Goal: Task Accomplishment & Management: Use online tool/utility

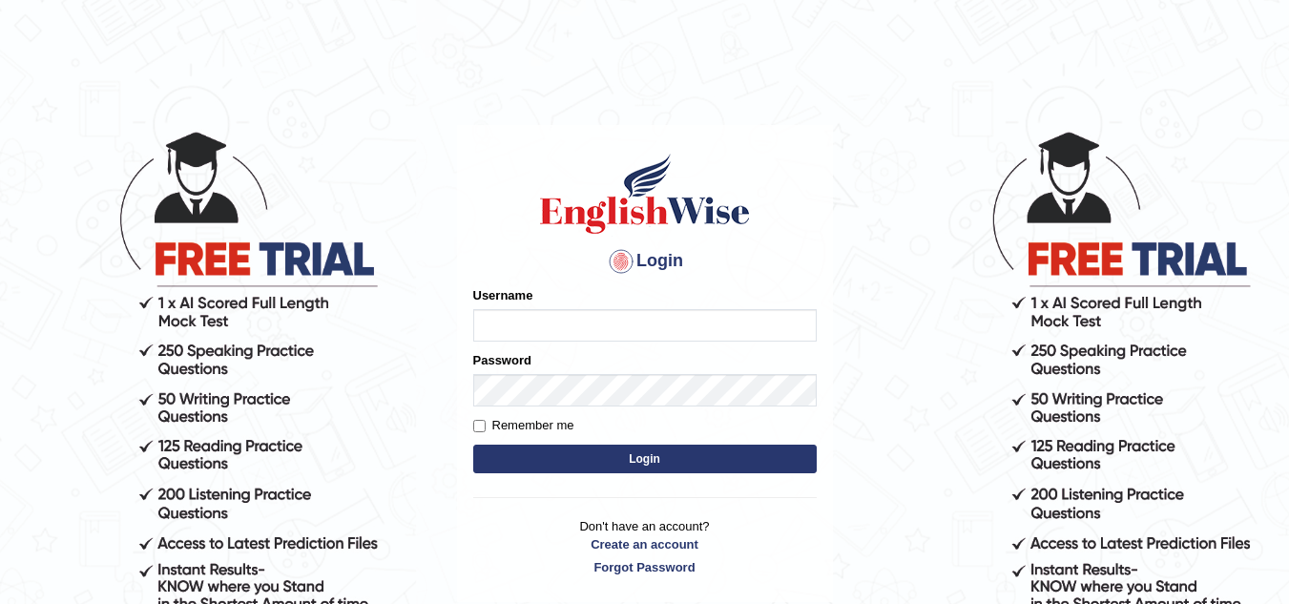
type input "FelixK"
click at [528, 318] on input "FelixK" at bounding box center [644, 325] width 343 height 32
click at [483, 422] on input "Remember me" at bounding box center [479, 426] width 12 height 12
checkbox input "true"
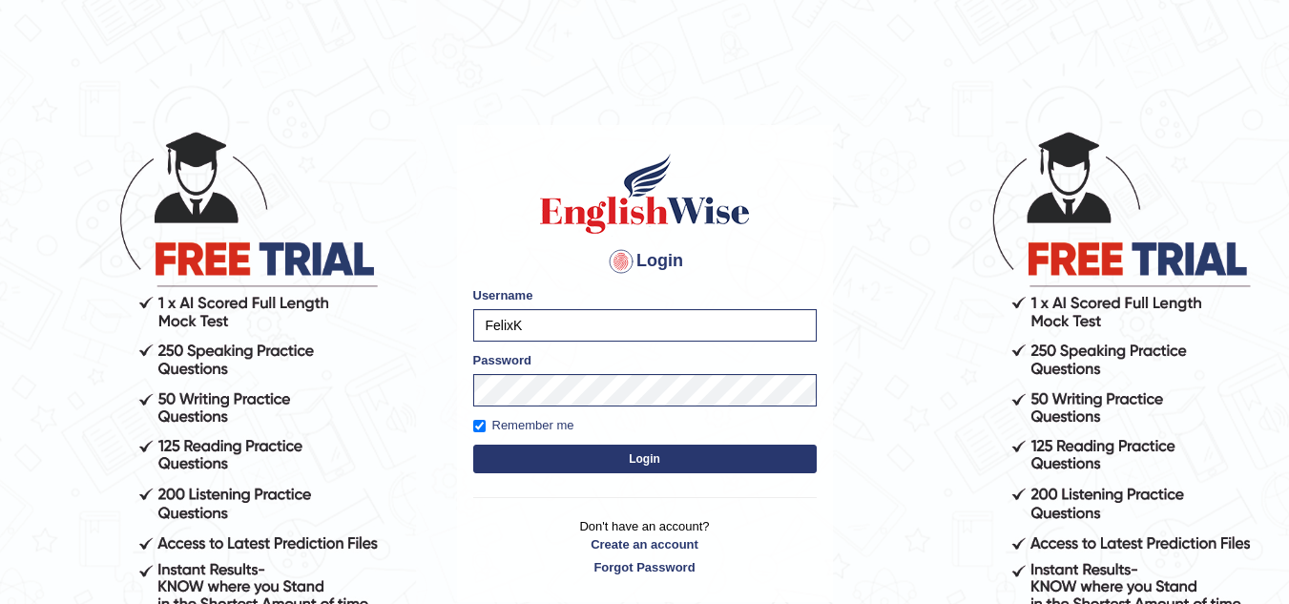
click at [677, 460] on button "Login" at bounding box center [644, 459] width 343 height 29
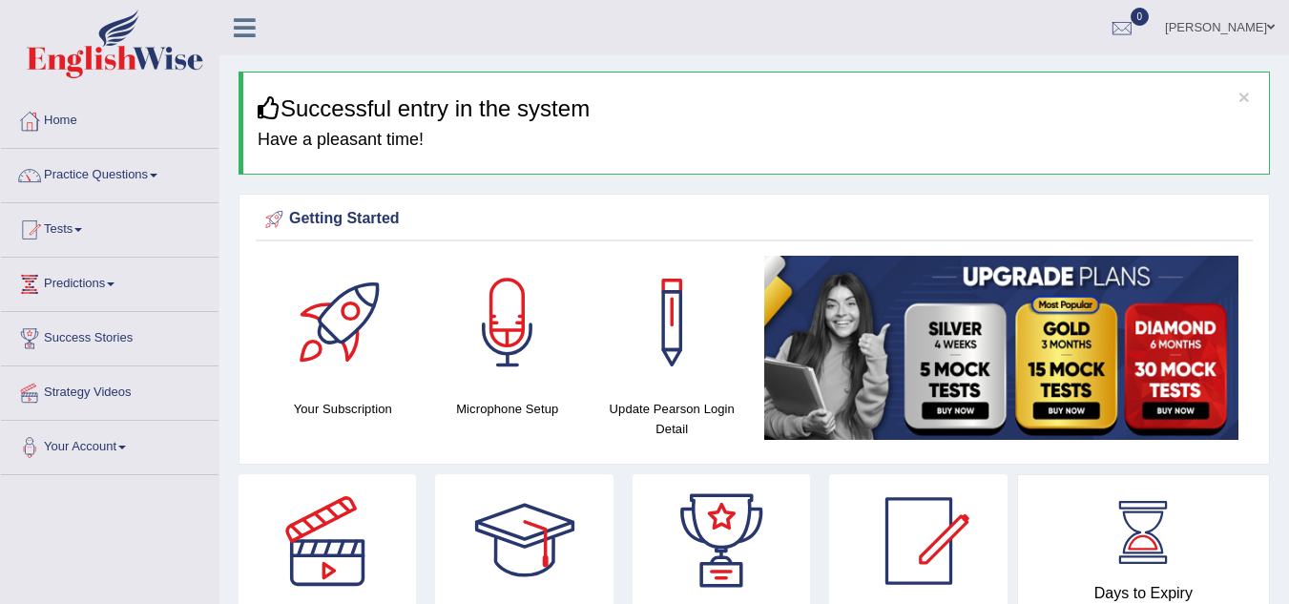
click at [74, 175] on link "Practice Questions" at bounding box center [110, 173] width 218 height 48
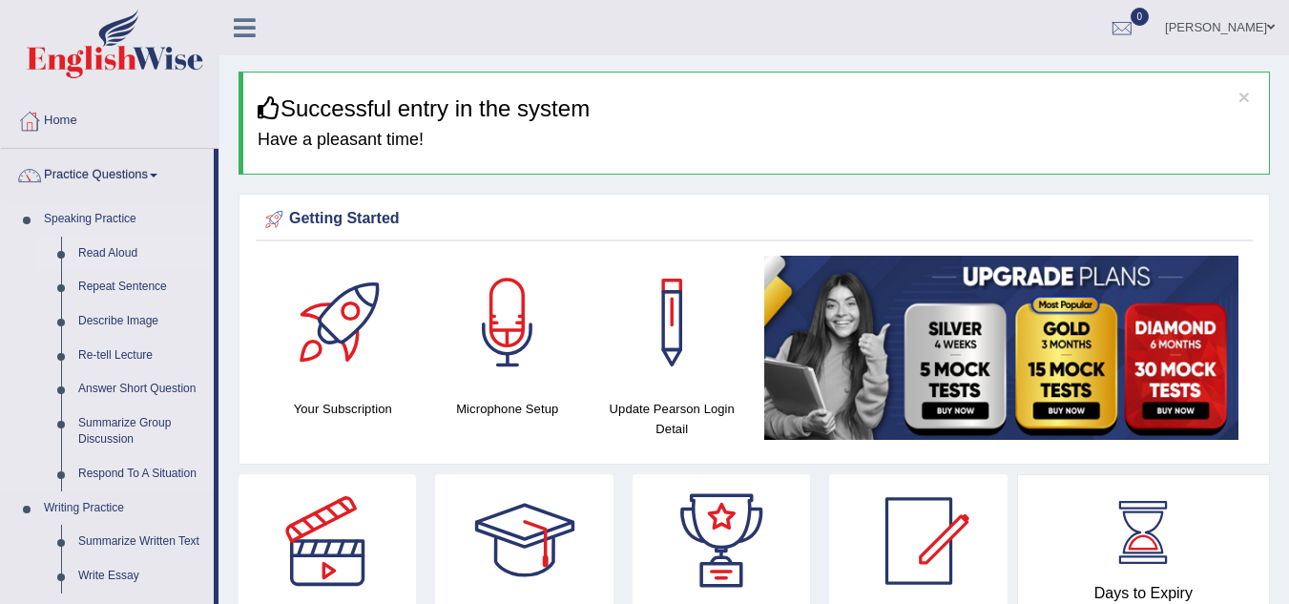
click at [106, 251] on link "Read Aloud" at bounding box center [142, 254] width 144 height 34
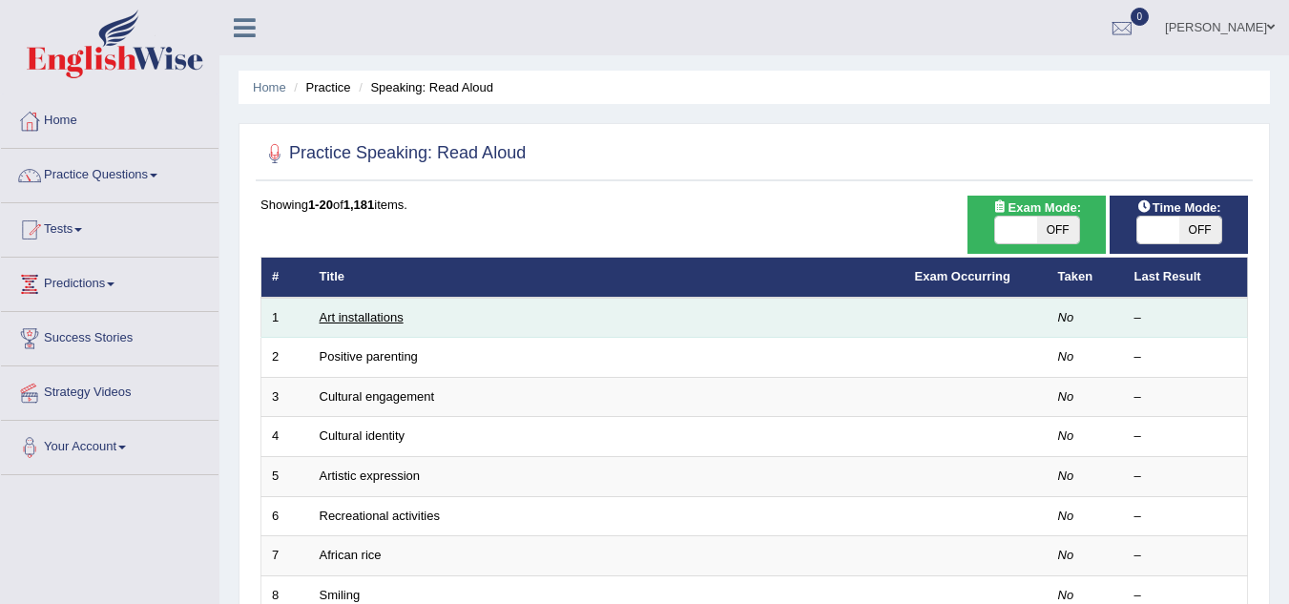
click at [353, 314] on link "Art installations" at bounding box center [362, 317] width 84 height 14
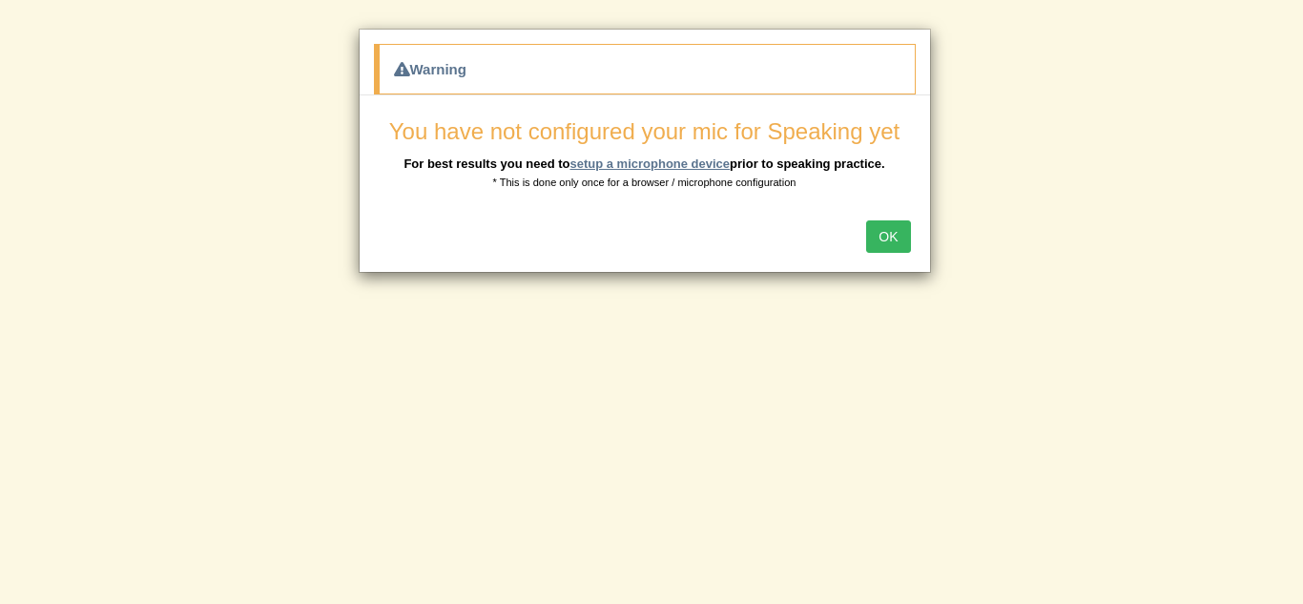
click at [680, 161] on link "setup a microphone device" at bounding box center [650, 163] width 160 height 14
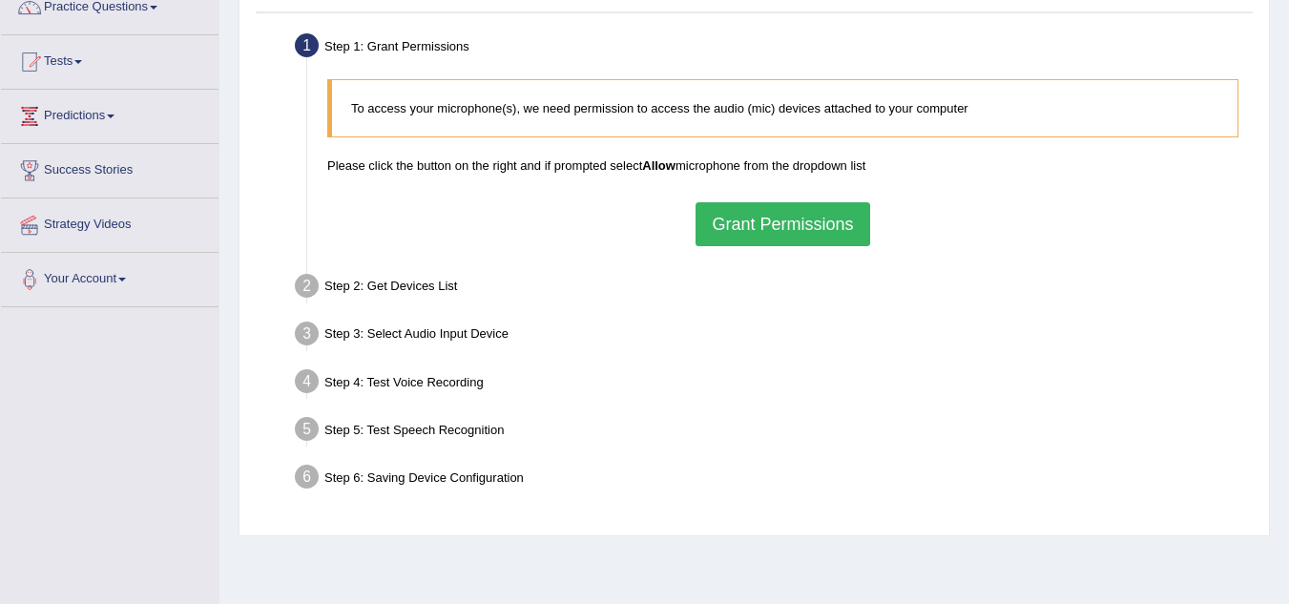
scroll to position [170, 0]
click at [837, 232] on button "Grant Permissions" at bounding box center [783, 222] width 174 height 44
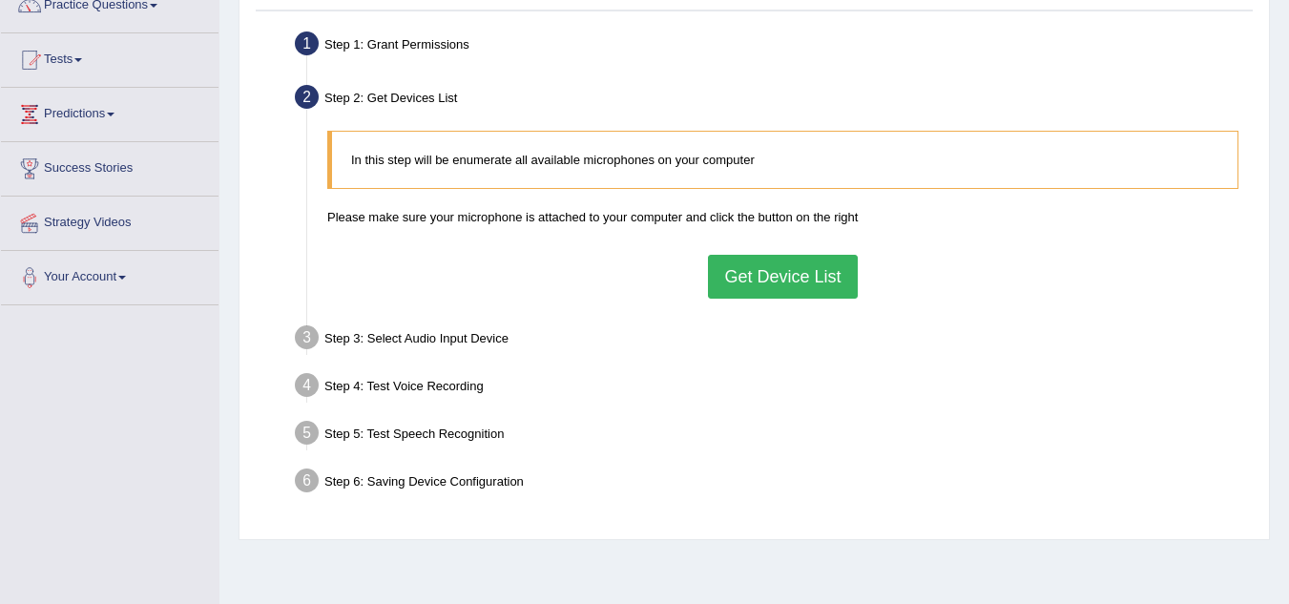
click at [788, 279] on button "Get Device List" at bounding box center [782, 277] width 149 height 44
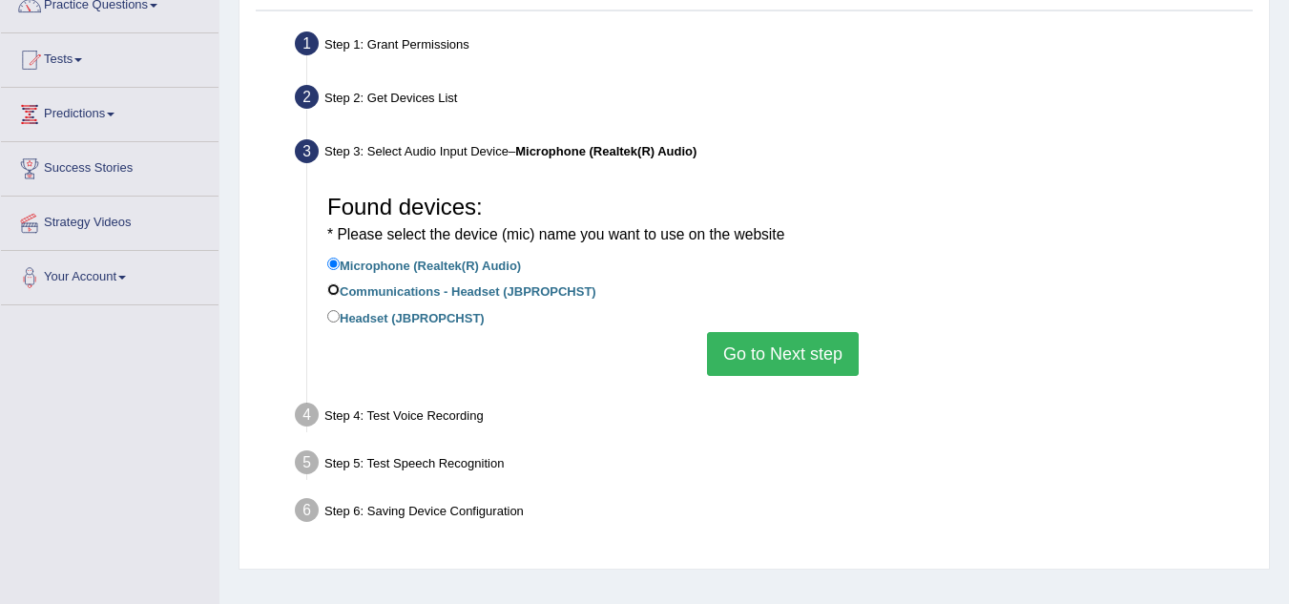
click at [333, 289] on input "Communications - Headset (JBPROPCHST)" at bounding box center [333, 289] width 12 height 12
radio input "true"
click at [335, 318] on input "Headset (JBPROPCHST)" at bounding box center [333, 316] width 12 height 12
radio input "true"
click at [811, 345] on button "Go to Next step" at bounding box center [783, 354] width 152 height 44
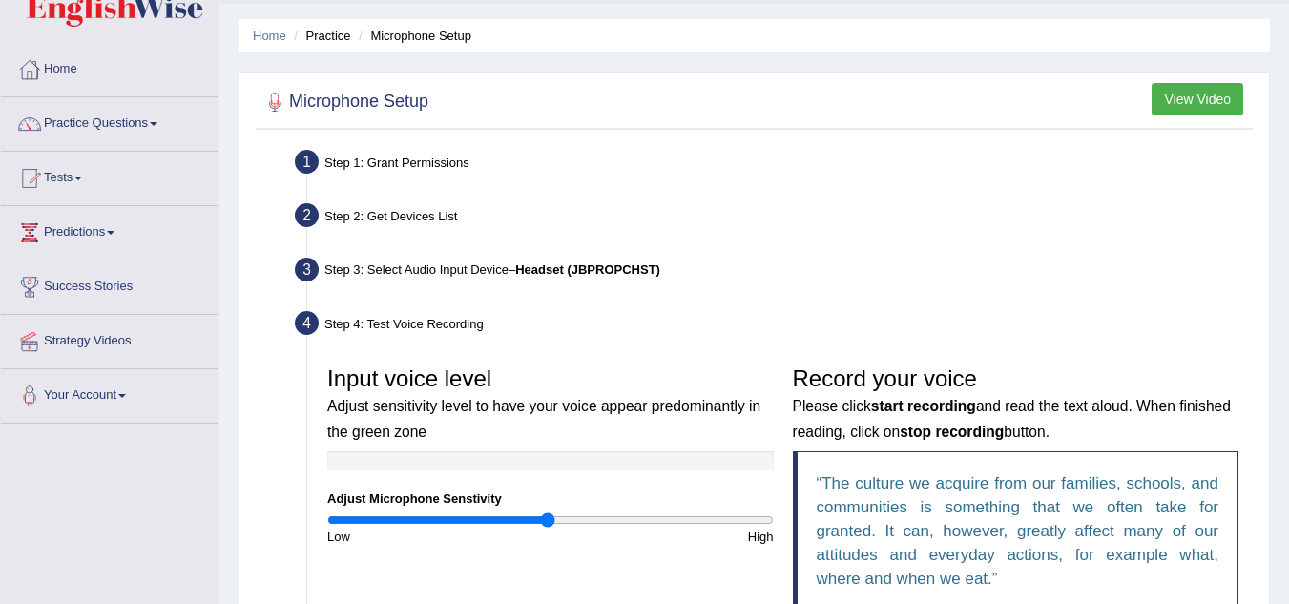
scroll to position [0, 0]
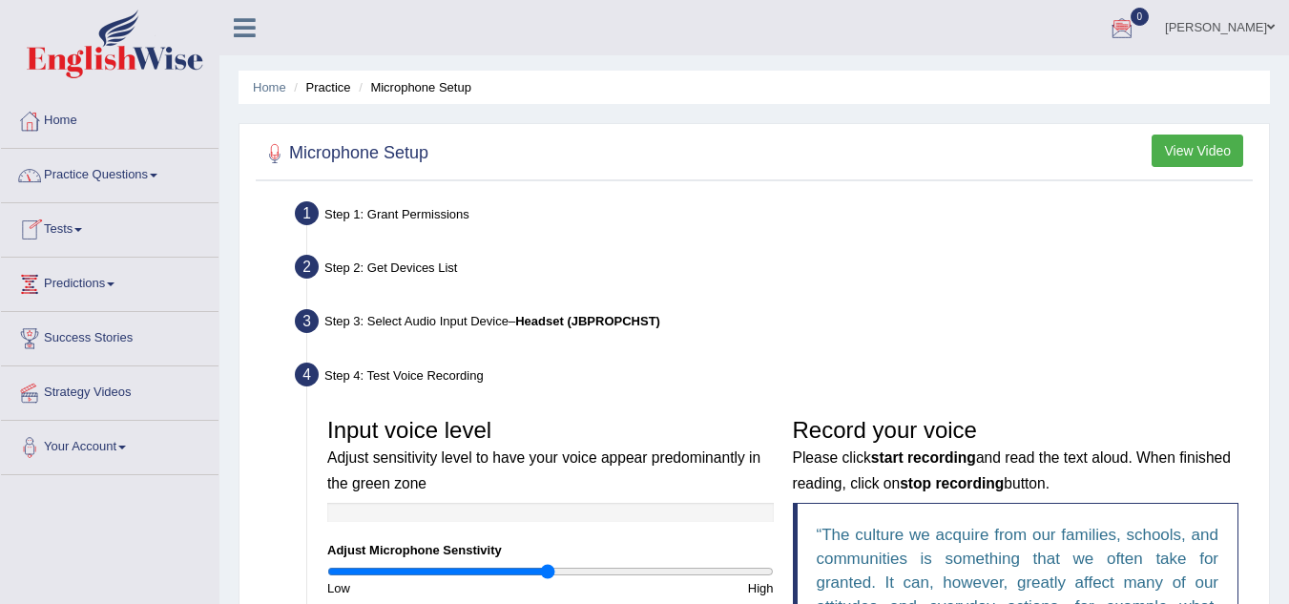
click at [98, 172] on link "Practice Questions" at bounding box center [110, 173] width 218 height 48
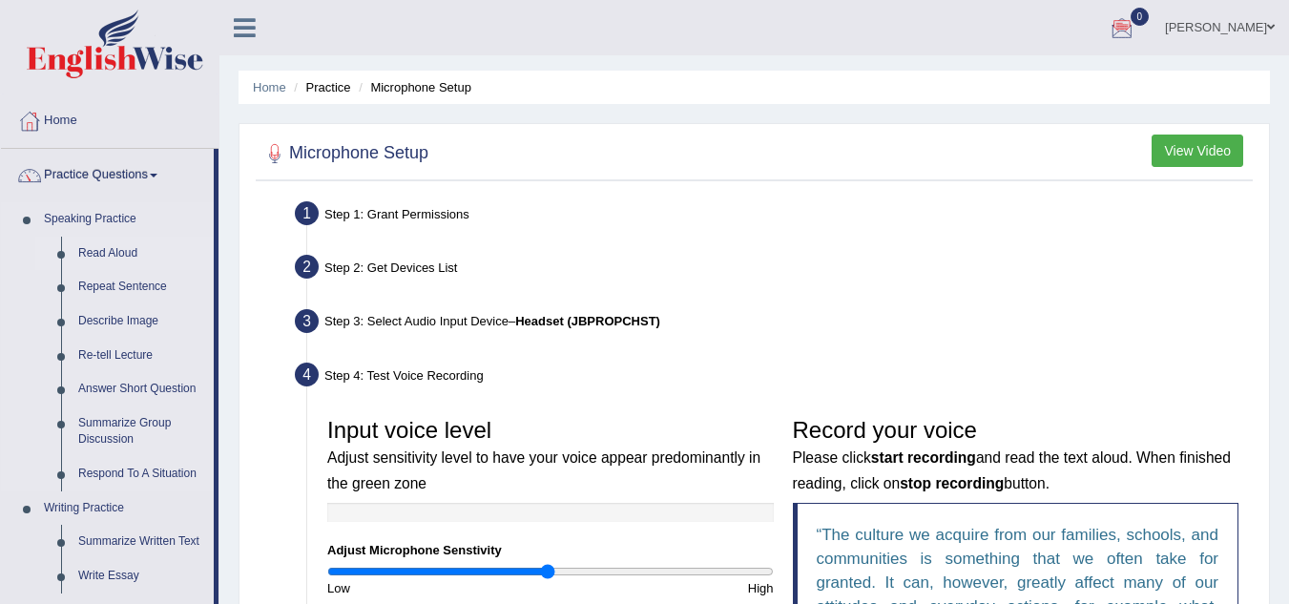
click at [94, 246] on link "Read Aloud" at bounding box center [142, 254] width 144 height 34
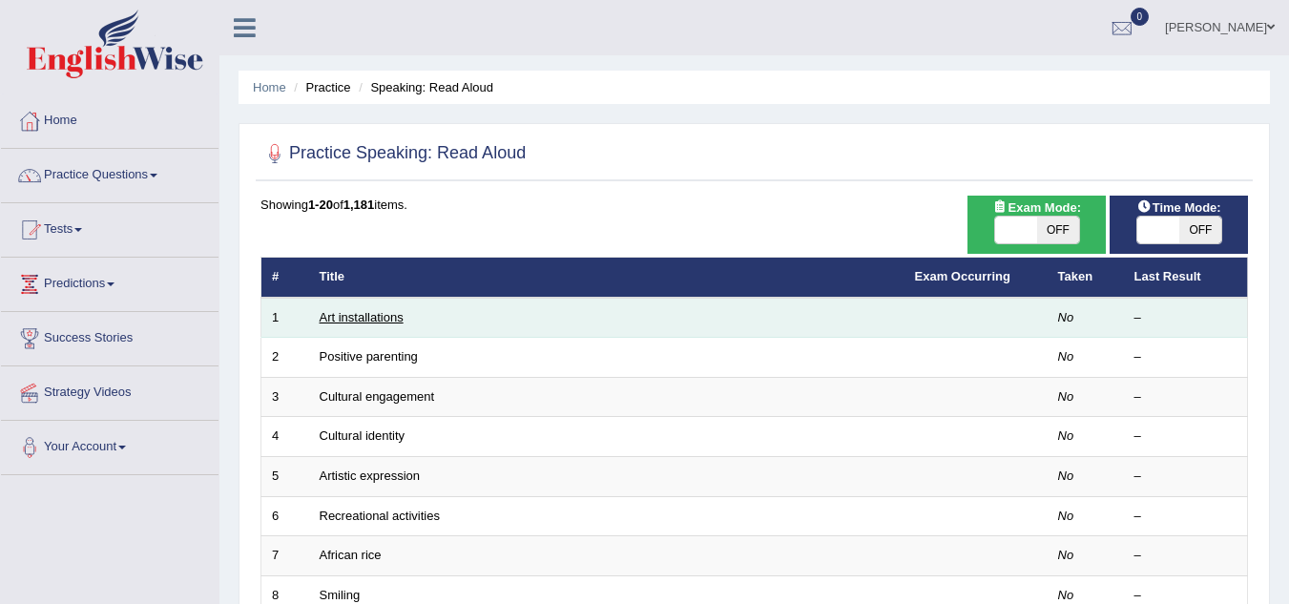
click at [353, 312] on link "Art installations" at bounding box center [362, 317] width 84 height 14
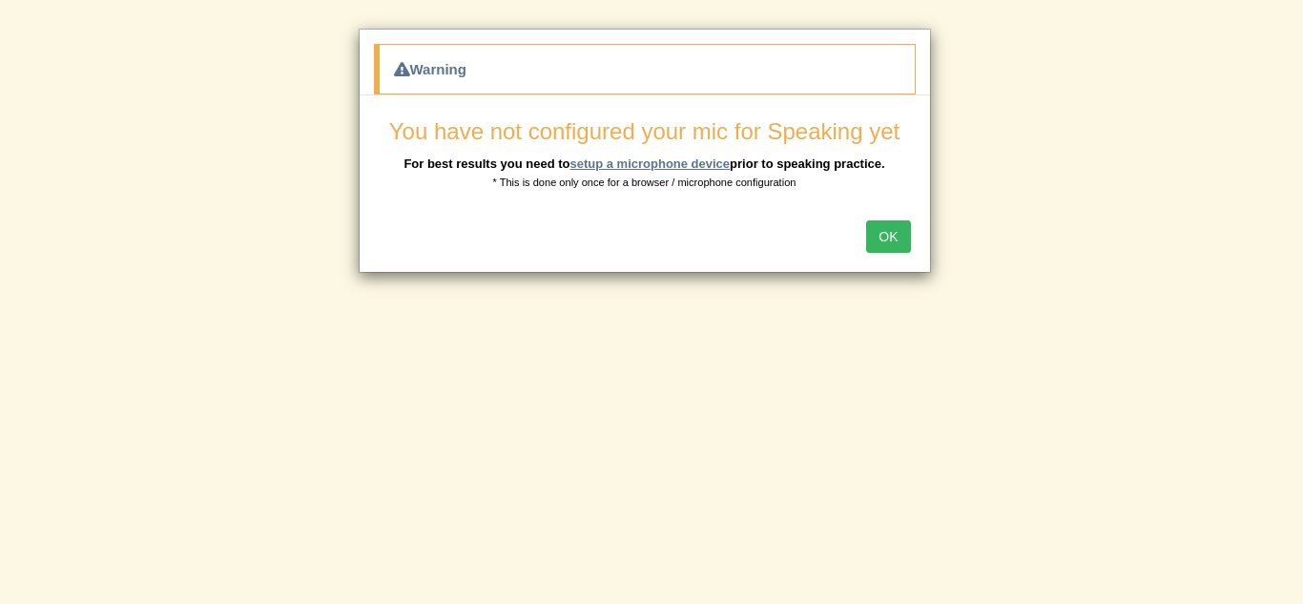
click at [625, 164] on link "setup a microphone device" at bounding box center [650, 163] width 160 height 14
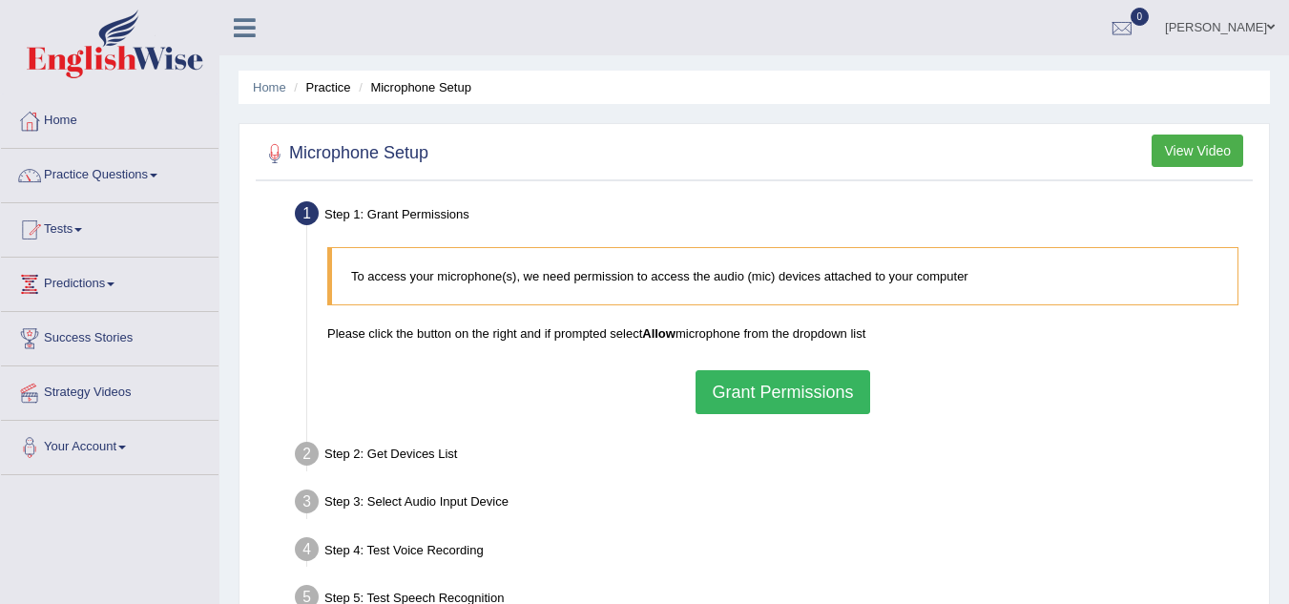
click at [736, 391] on button "Grant Permissions" at bounding box center [783, 392] width 174 height 44
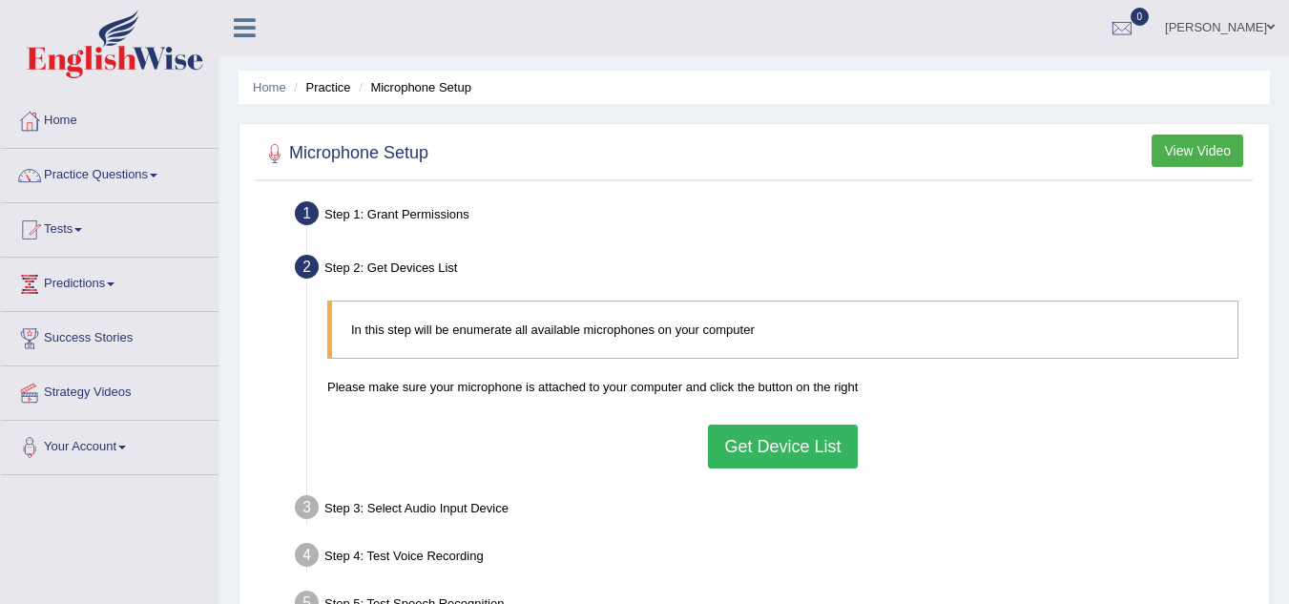
click at [760, 449] on button "Get Device List" at bounding box center [782, 447] width 149 height 44
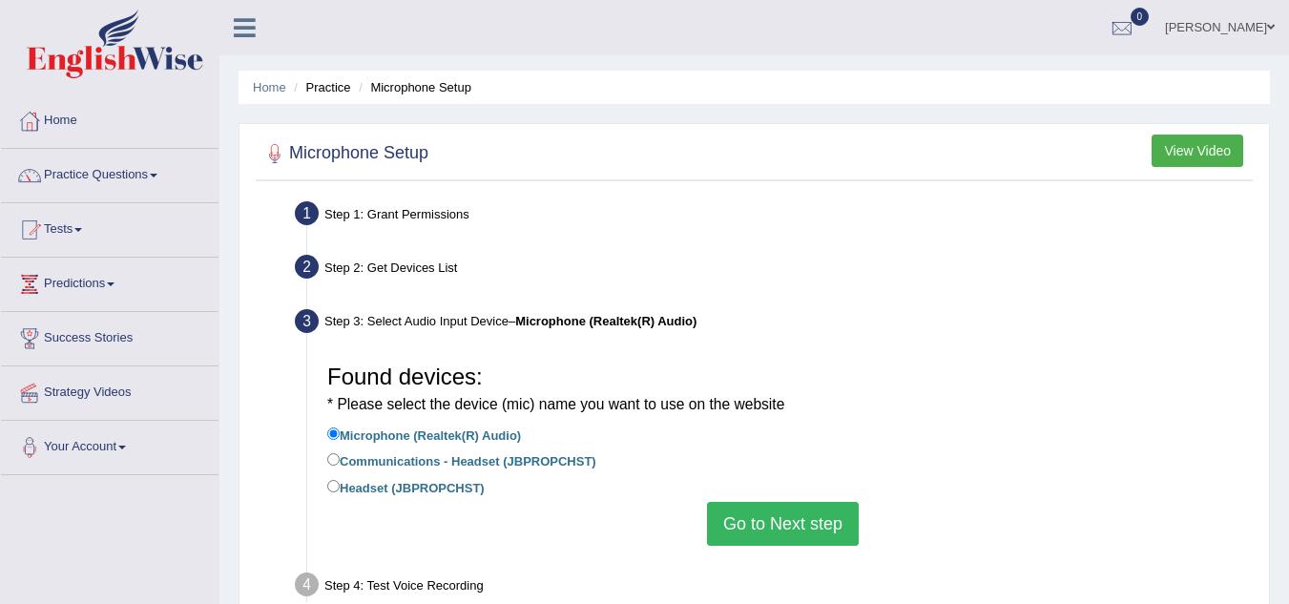
click at [343, 433] on label "Microphone (Realtek(R) Audio)" at bounding box center [424, 434] width 194 height 21
click at [340, 433] on input "Microphone (Realtek(R) Audio)" at bounding box center [333, 433] width 12 height 12
click at [343, 433] on label "Microphone (Realtek(R) Audio)" at bounding box center [424, 434] width 194 height 21
click at [340, 433] on input "Microphone (Realtek(R) Audio)" at bounding box center [333, 433] width 12 height 12
click at [739, 519] on button "Go to Next step" at bounding box center [783, 524] width 152 height 44
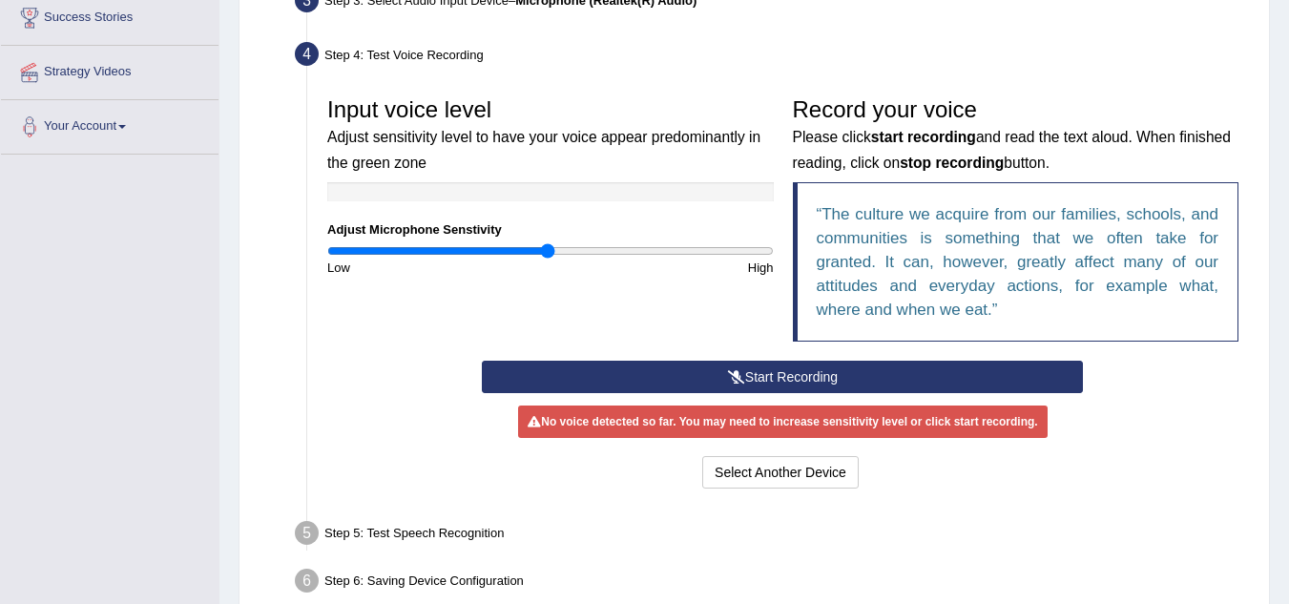
scroll to position [419, 0]
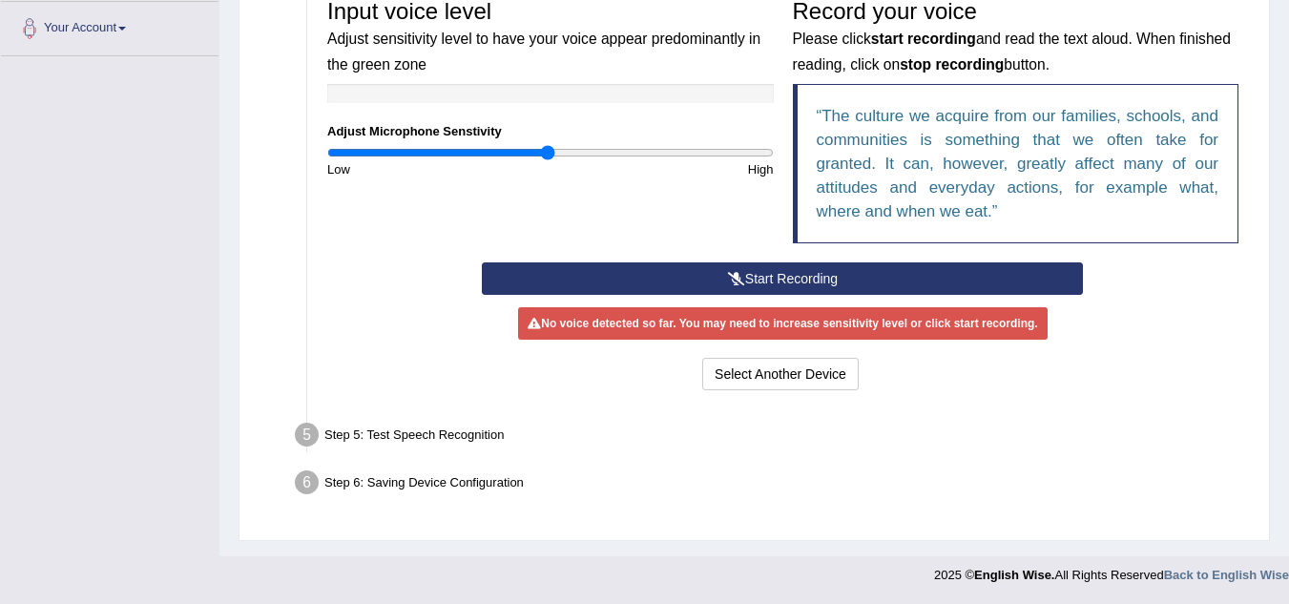
click at [760, 276] on button "Start Recording" at bounding box center [782, 278] width 601 height 32
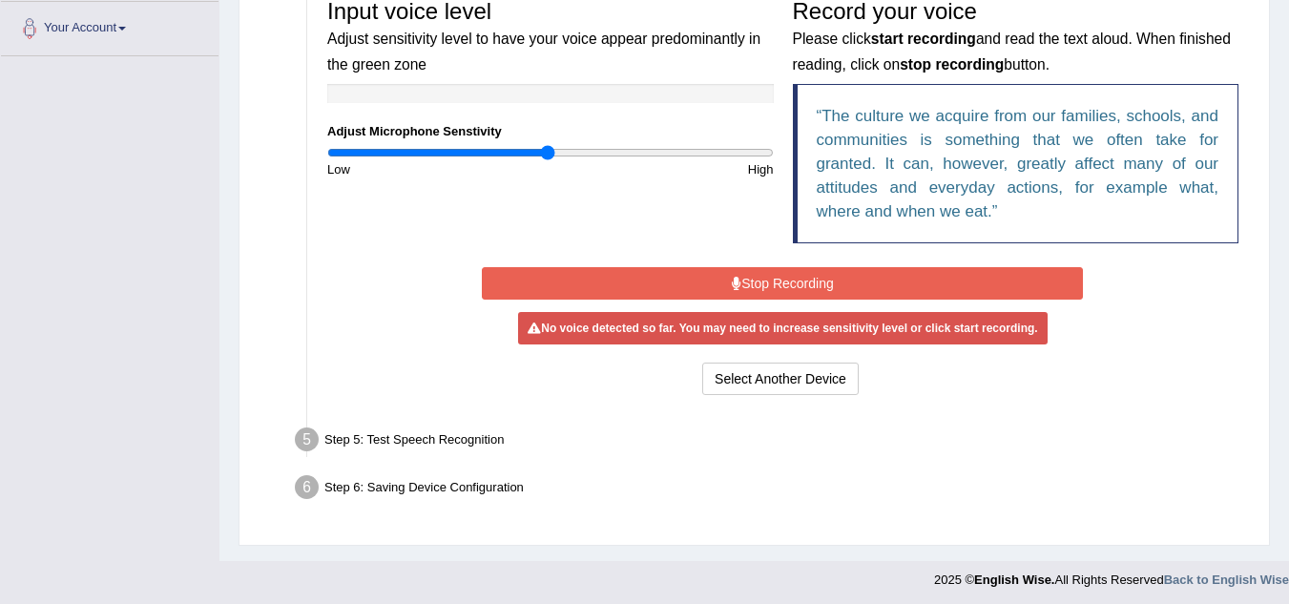
click at [814, 281] on button "Stop Recording" at bounding box center [782, 283] width 601 height 32
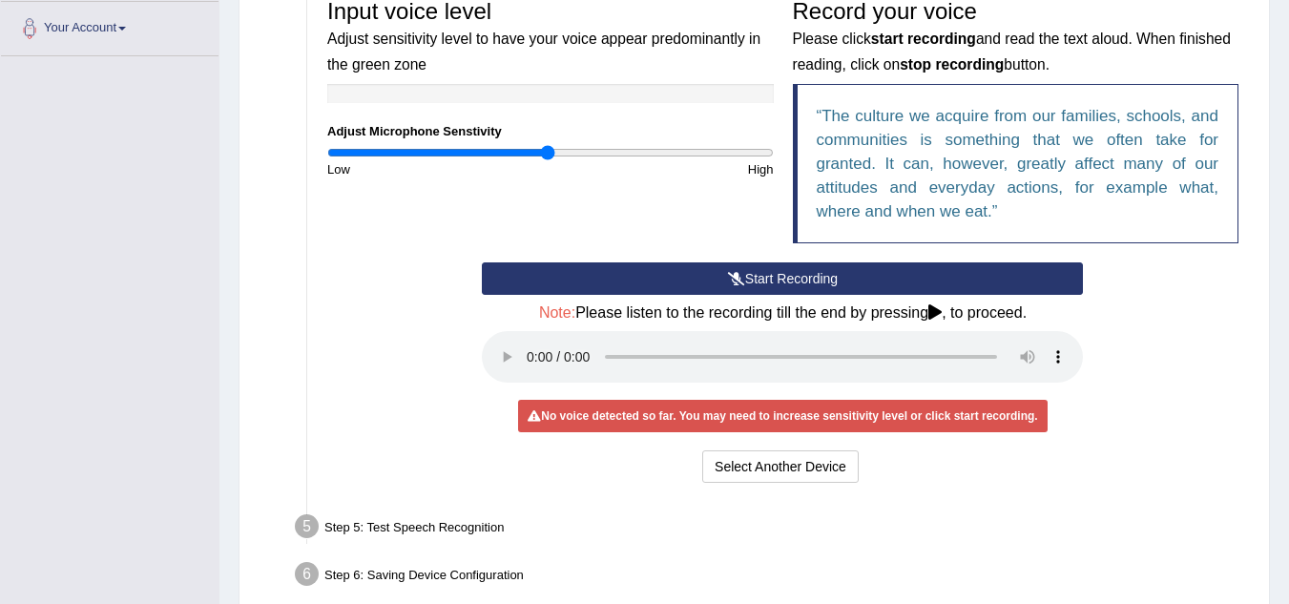
click at [938, 312] on icon at bounding box center [934, 311] width 13 height 15
click at [937, 306] on icon at bounding box center [934, 311] width 13 height 15
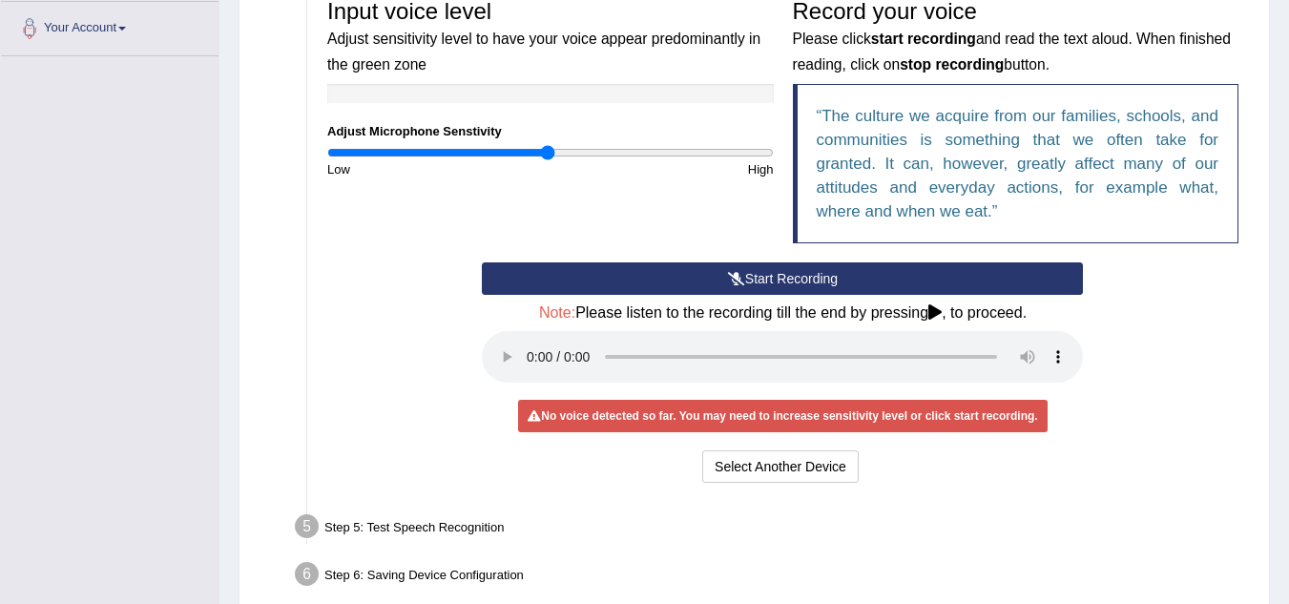
click at [938, 311] on icon at bounding box center [934, 311] width 13 height 15
click at [760, 463] on button "Select Another Device" at bounding box center [780, 466] width 156 height 32
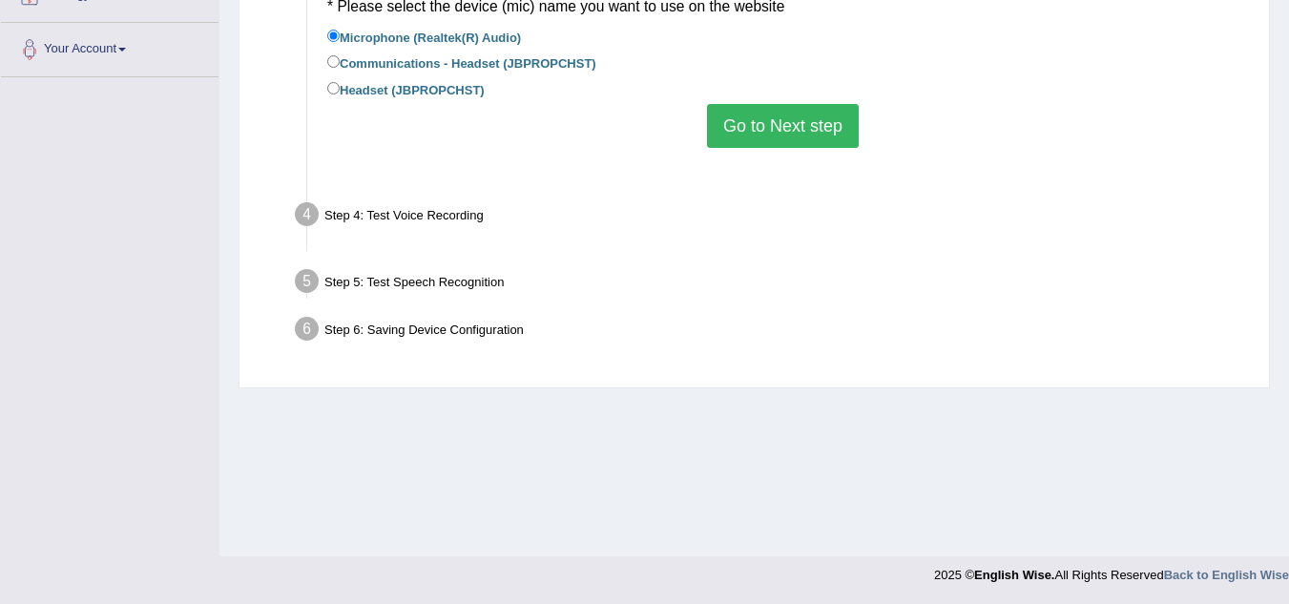
scroll to position [398, 0]
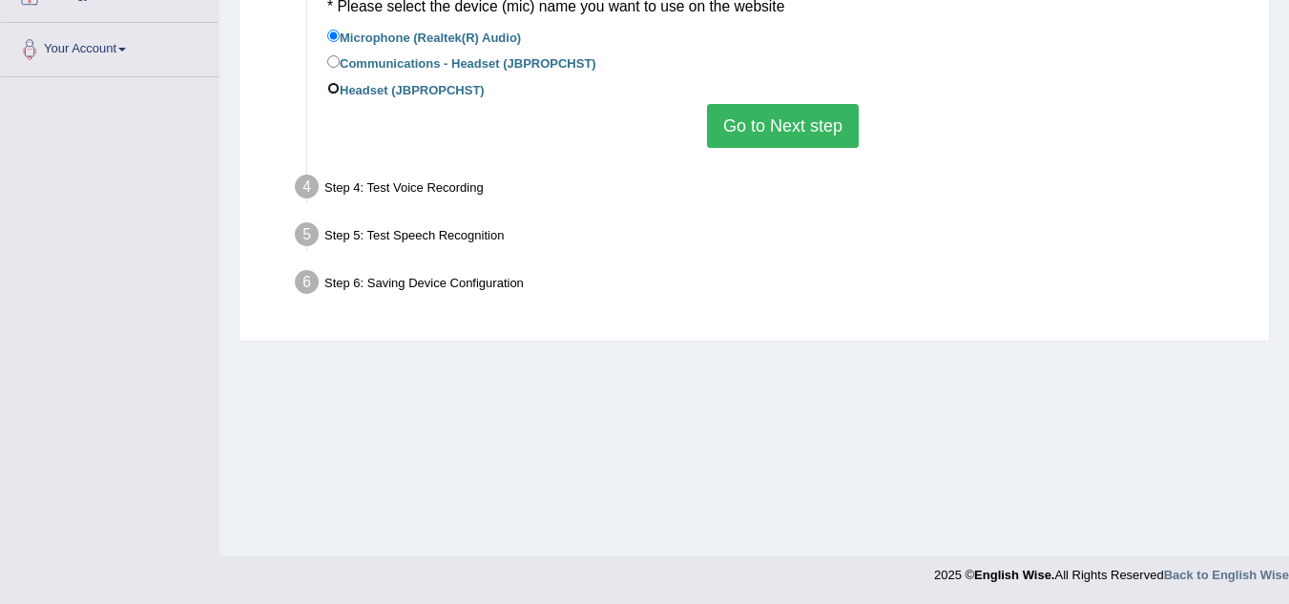
click at [332, 88] on input "Headset (JBPROPCHST)" at bounding box center [333, 88] width 12 height 12
radio input "true"
click at [756, 124] on button "Go to Next step" at bounding box center [783, 126] width 152 height 44
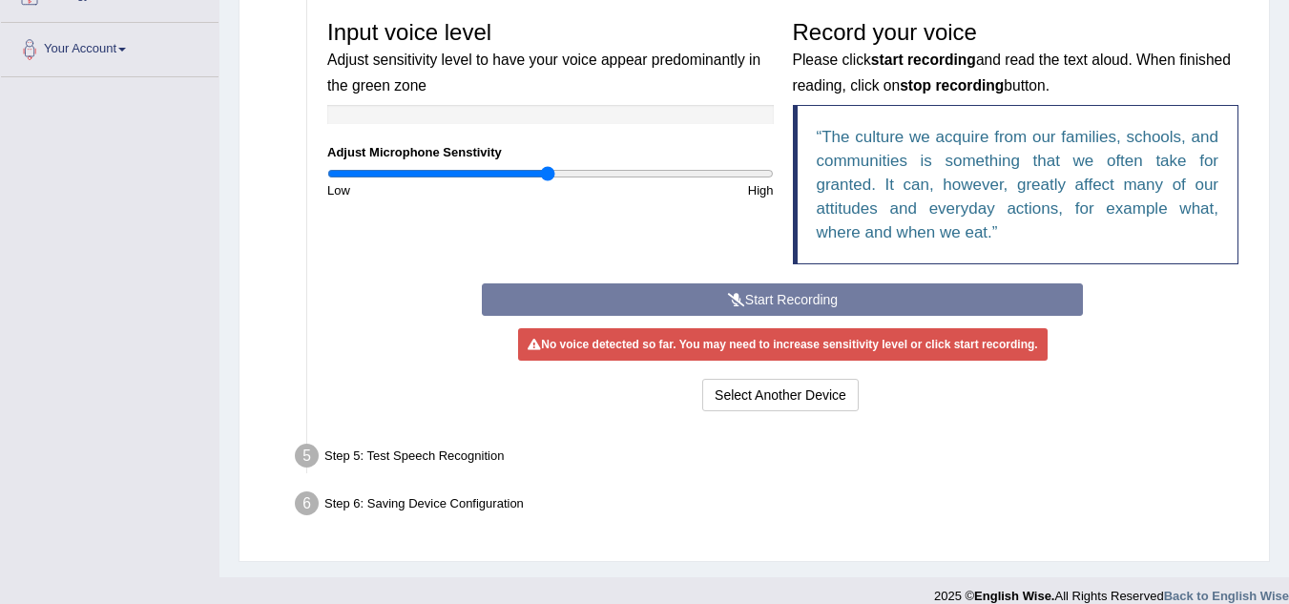
click at [739, 308] on div "Start Recording Stop Recording Note: Please listen to the recording till the en…" at bounding box center [782, 349] width 620 height 133
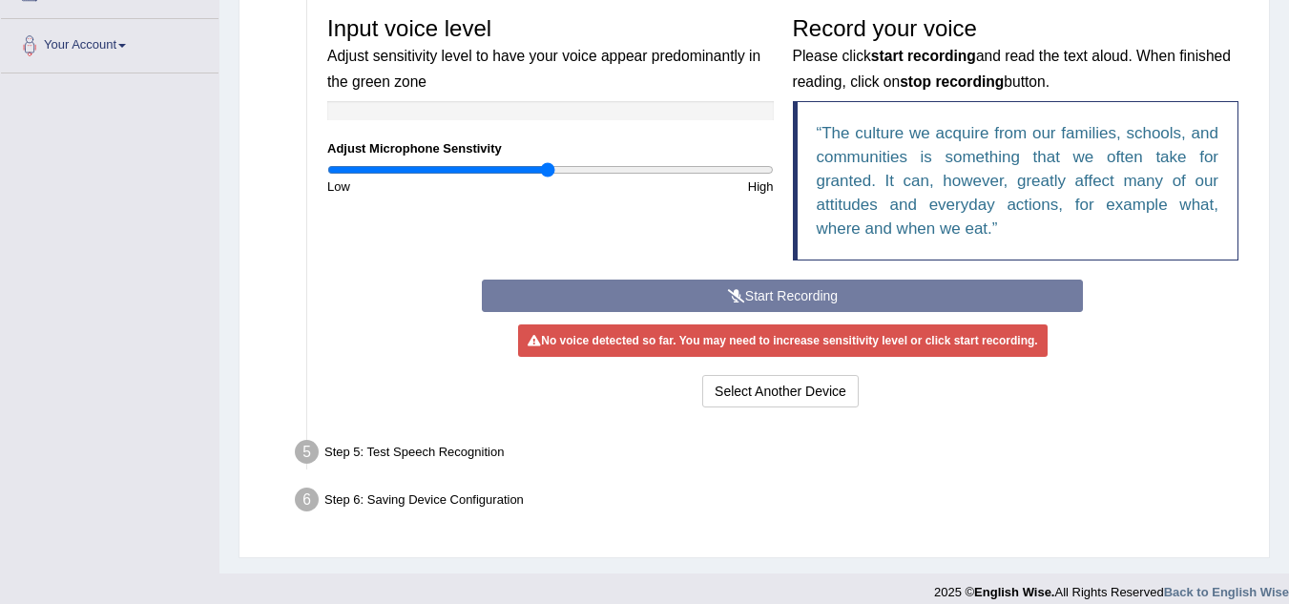
scroll to position [419, 0]
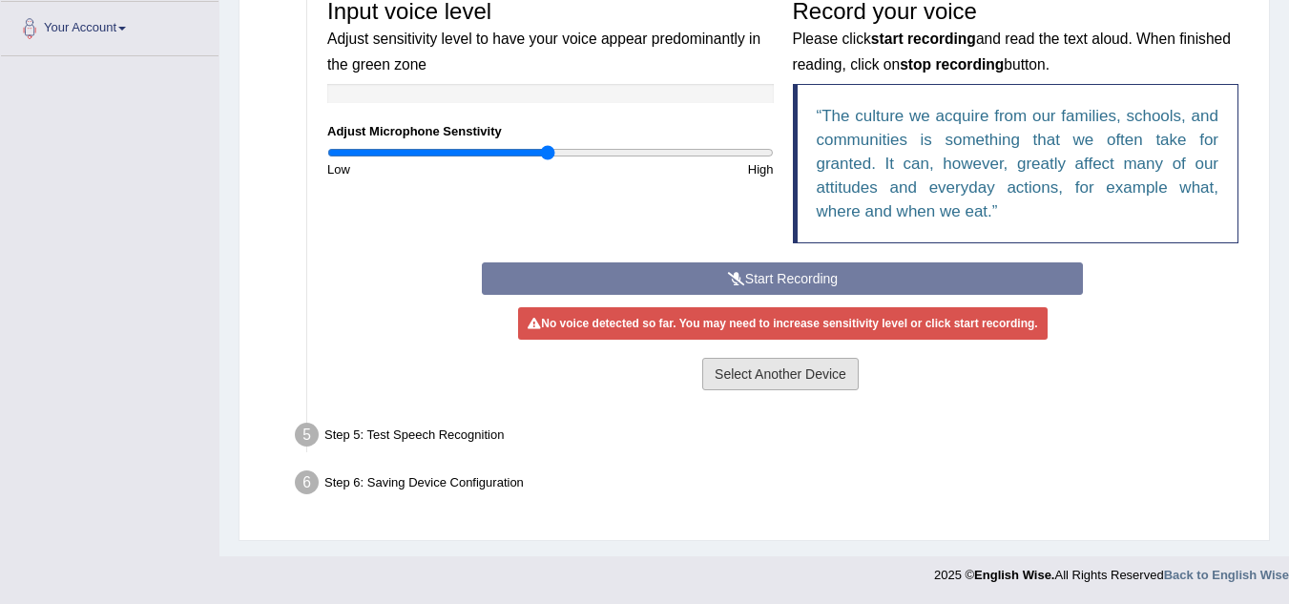
click at [749, 372] on button "Select Another Device" at bounding box center [780, 374] width 156 height 32
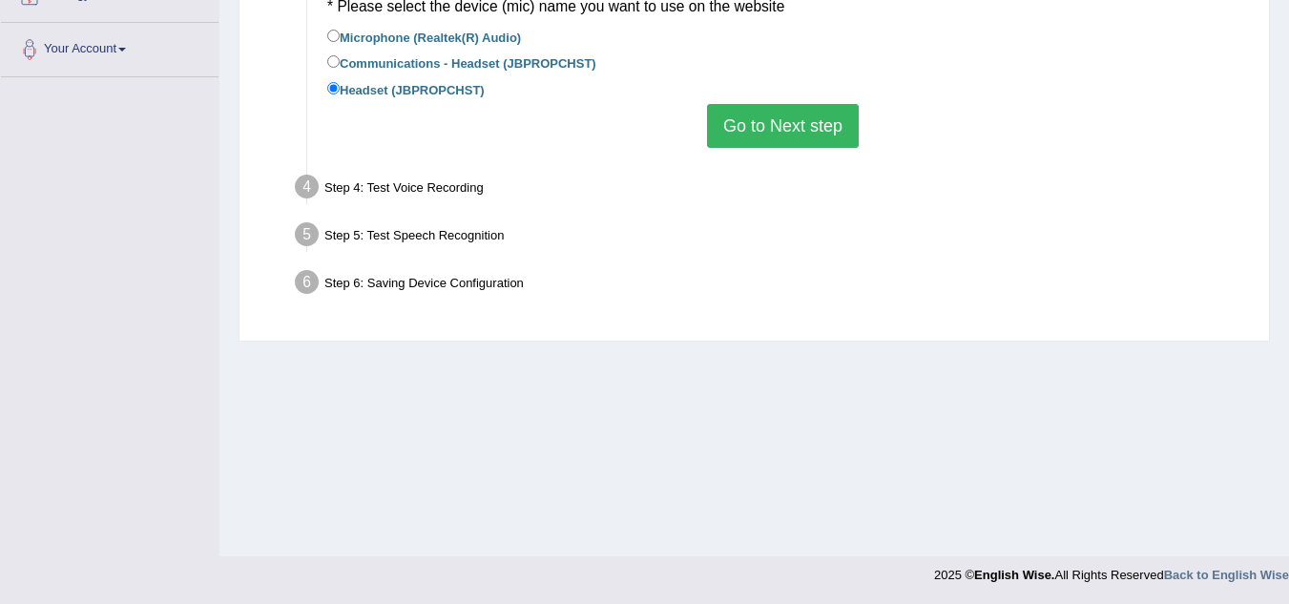
click at [815, 124] on button "Go to Next step" at bounding box center [783, 126] width 152 height 44
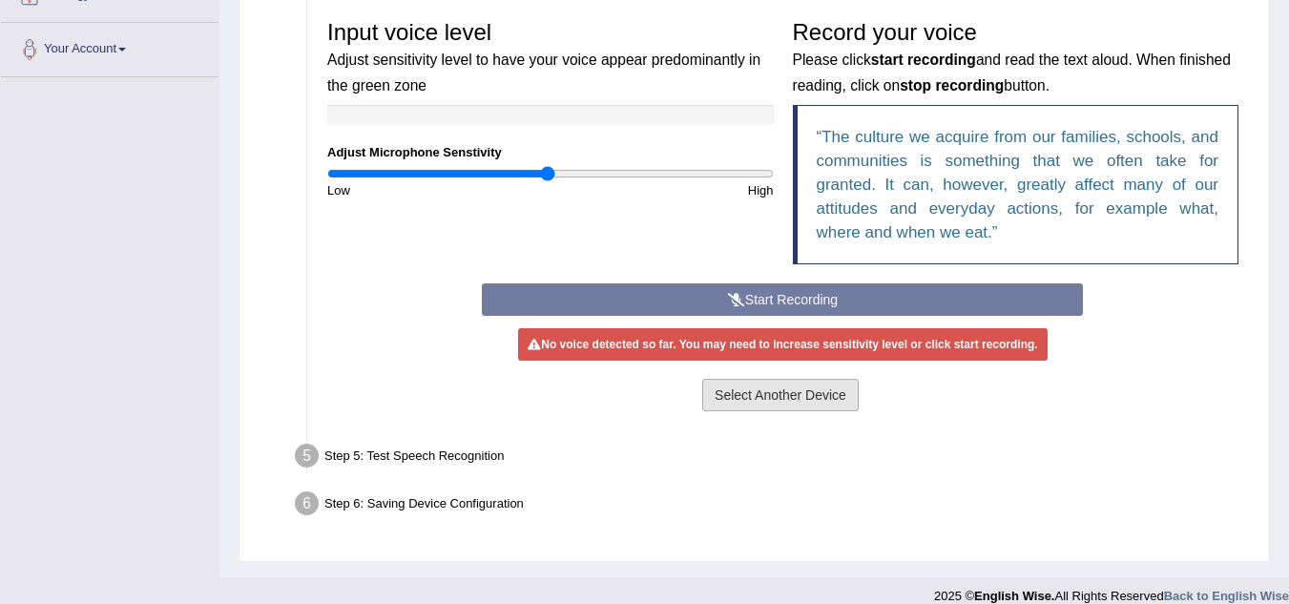
click at [780, 390] on button "Select Another Device" at bounding box center [780, 395] width 156 height 32
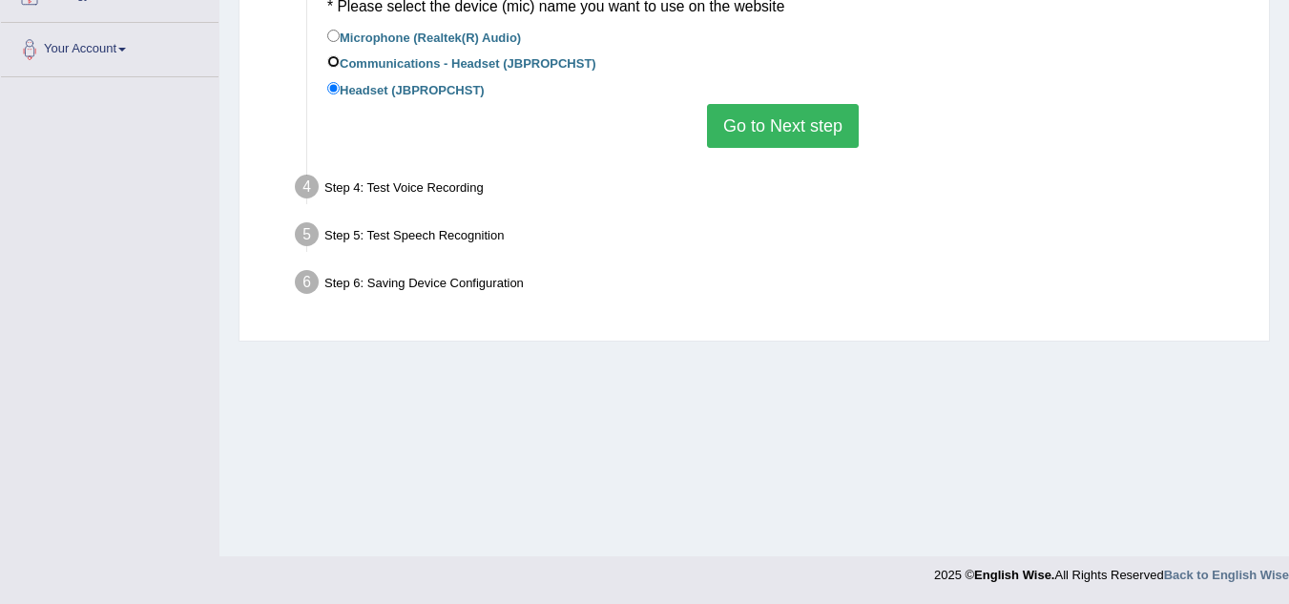
click at [332, 66] on input "Communications - Headset (JBPROPCHST)" at bounding box center [333, 61] width 12 height 12
radio input "true"
click at [758, 122] on button "Go to Next step" at bounding box center [783, 126] width 152 height 44
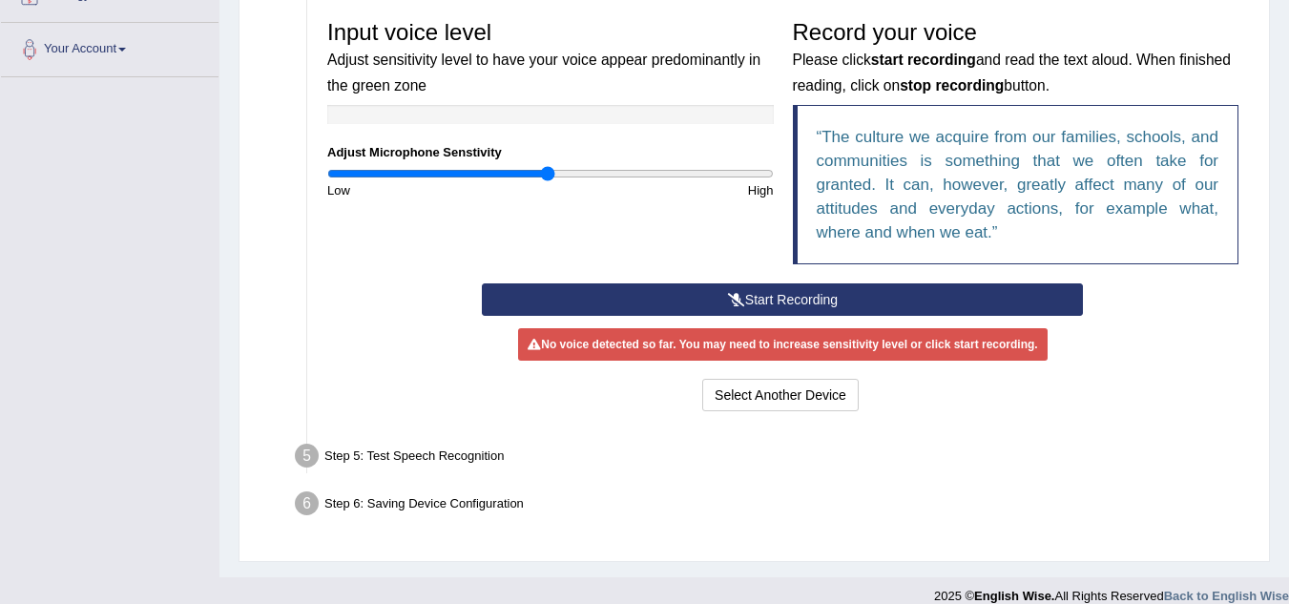
click at [748, 296] on button "Start Recording" at bounding box center [782, 299] width 601 height 32
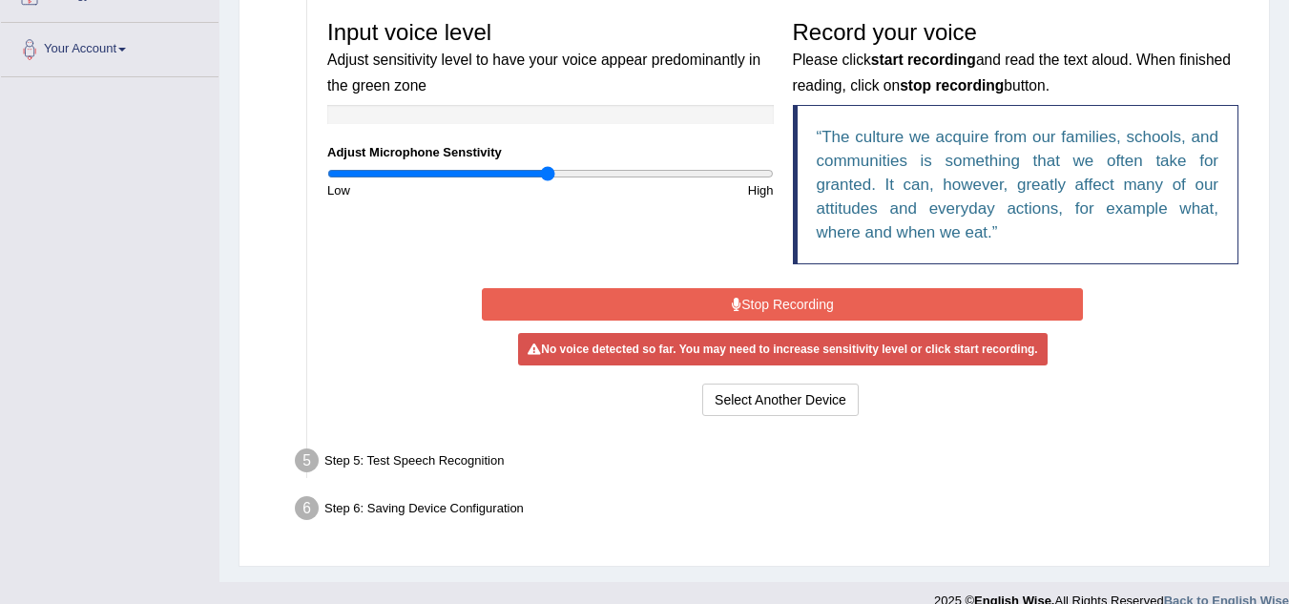
click at [720, 295] on button "Stop Recording" at bounding box center [782, 304] width 601 height 32
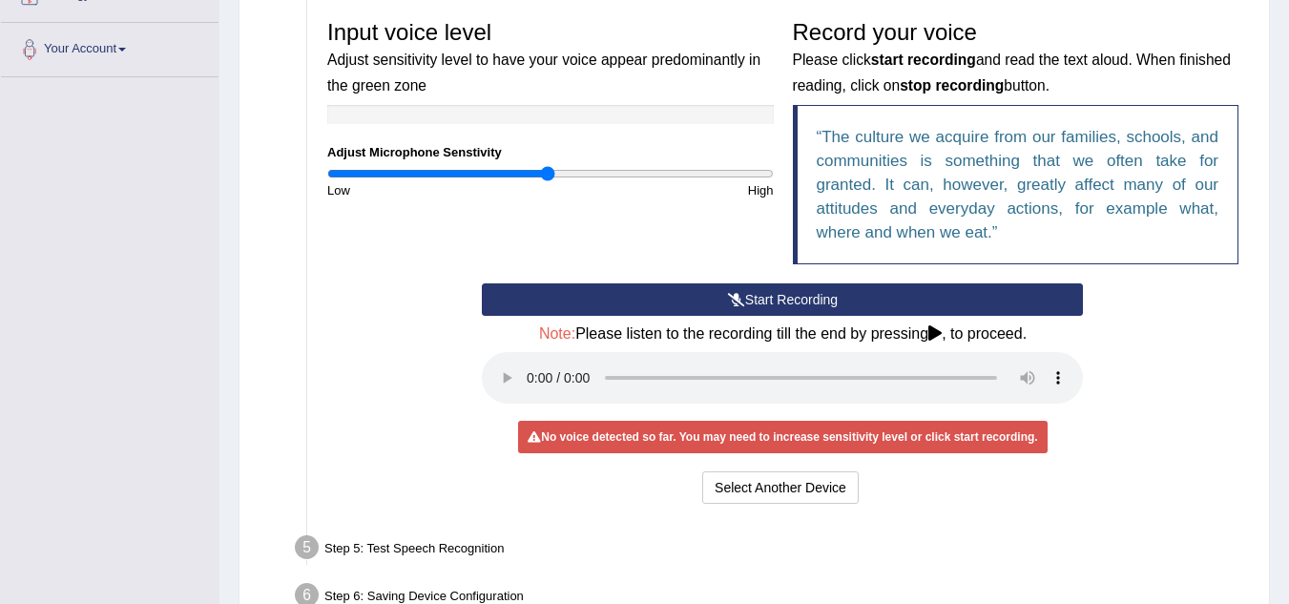
click at [761, 300] on button "Start Recording" at bounding box center [782, 299] width 601 height 32
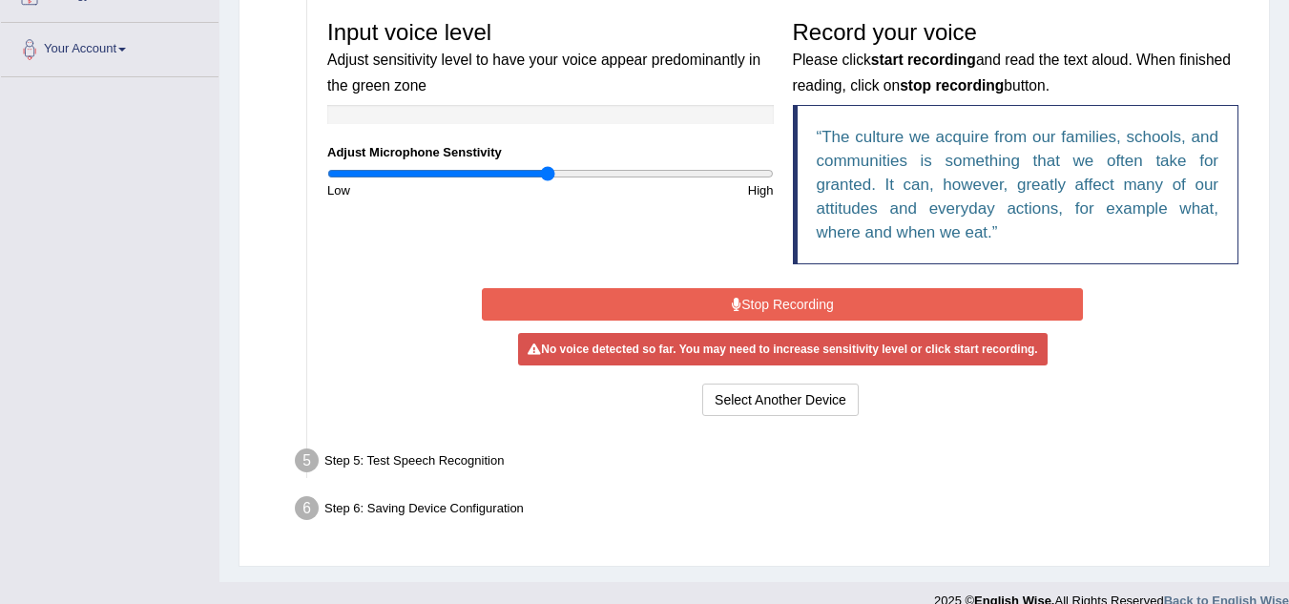
click at [761, 300] on button "Stop Recording" at bounding box center [782, 304] width 601 height 32
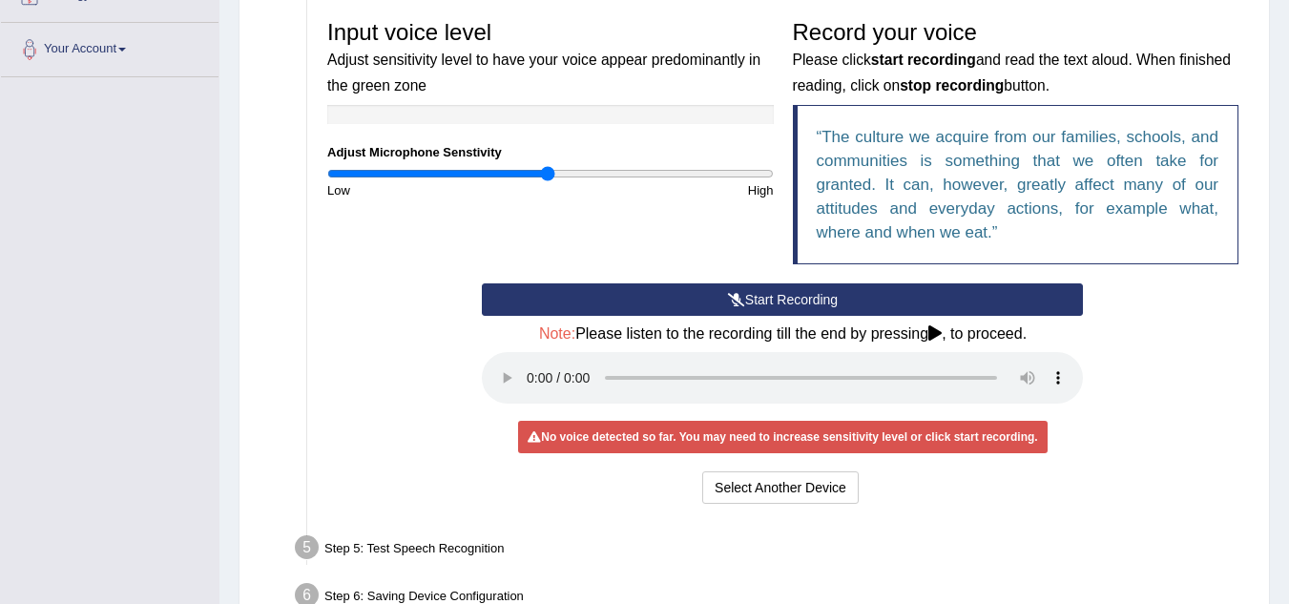
click at [761, 300] on button "Start Recording" at bounding box center [782, 299] width 601 height 32
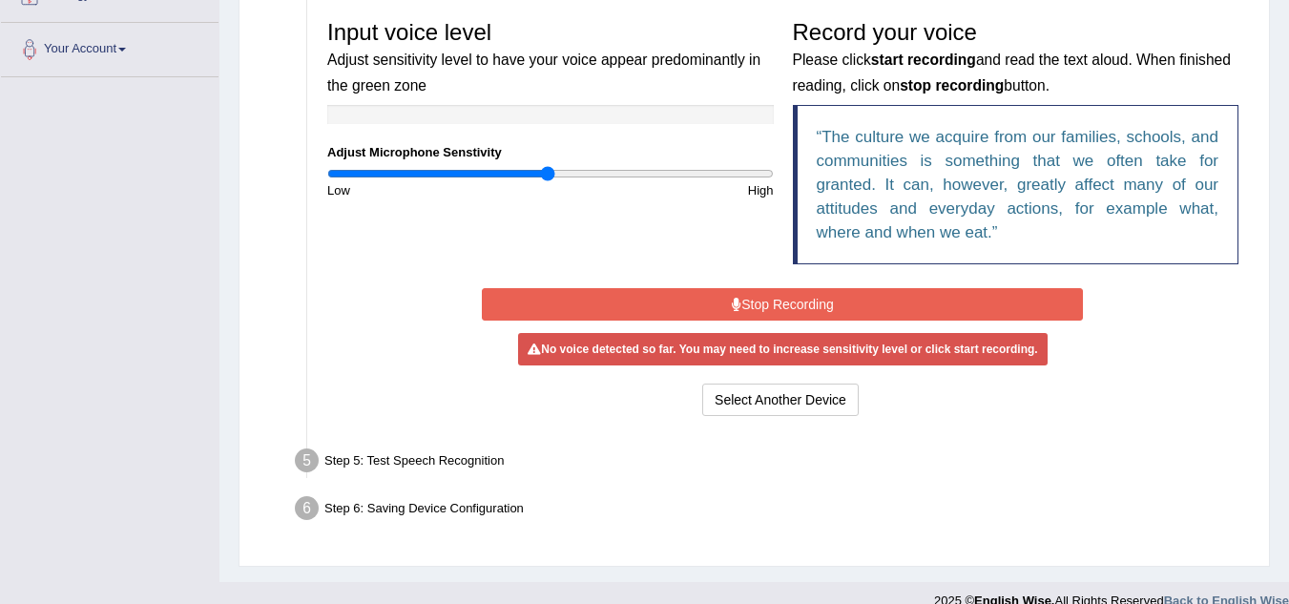
click at [761, 300] on button "Stop Recording" at bounding box center [782, 304] width 601 height 32
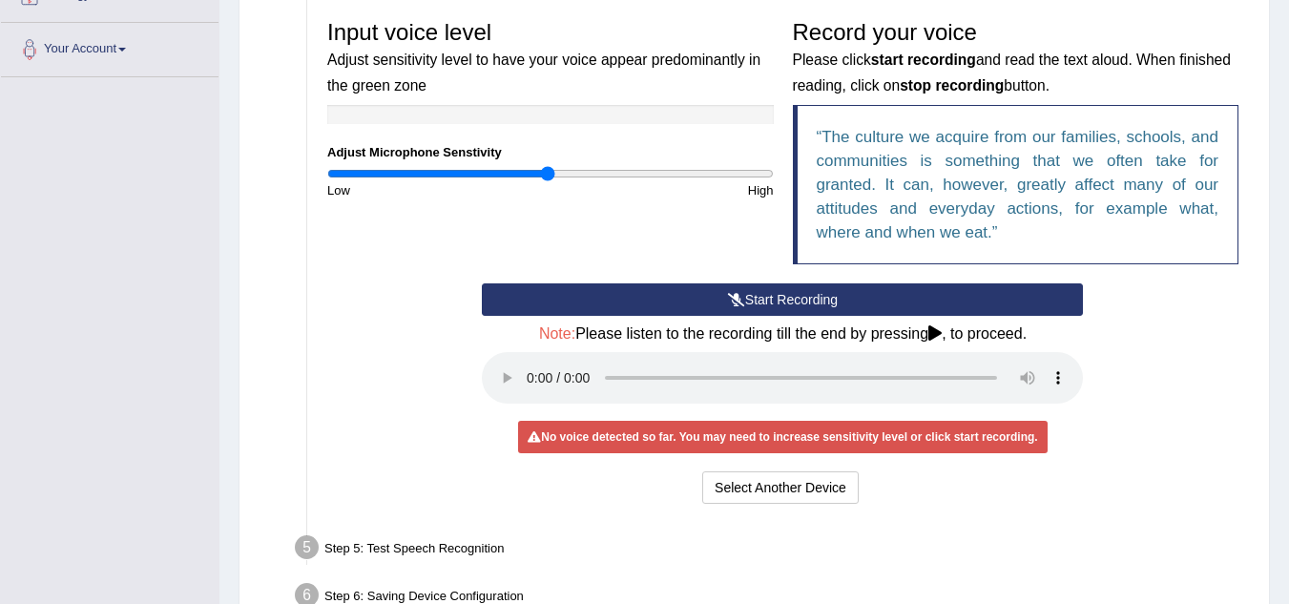
click at [761, 302] on button "Start Recording" at bounding box center [782, 299] width 601 height 32
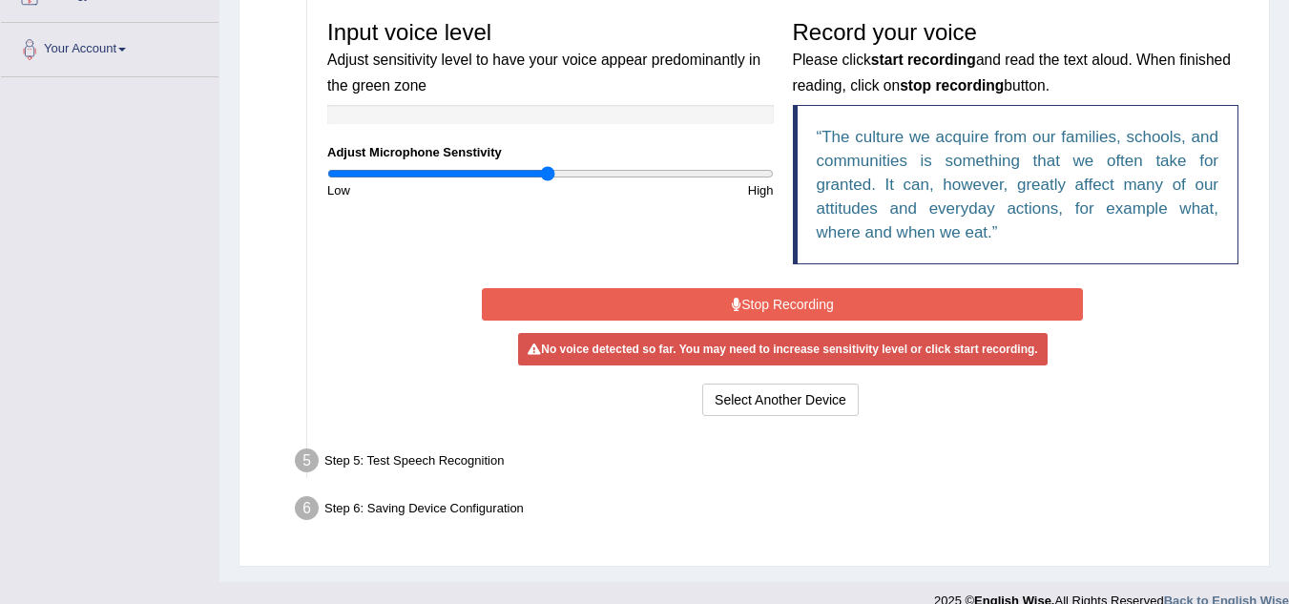
click at [761, 302] on button "Stop Recording" at bounding box center [782, 304] width 601 height 32
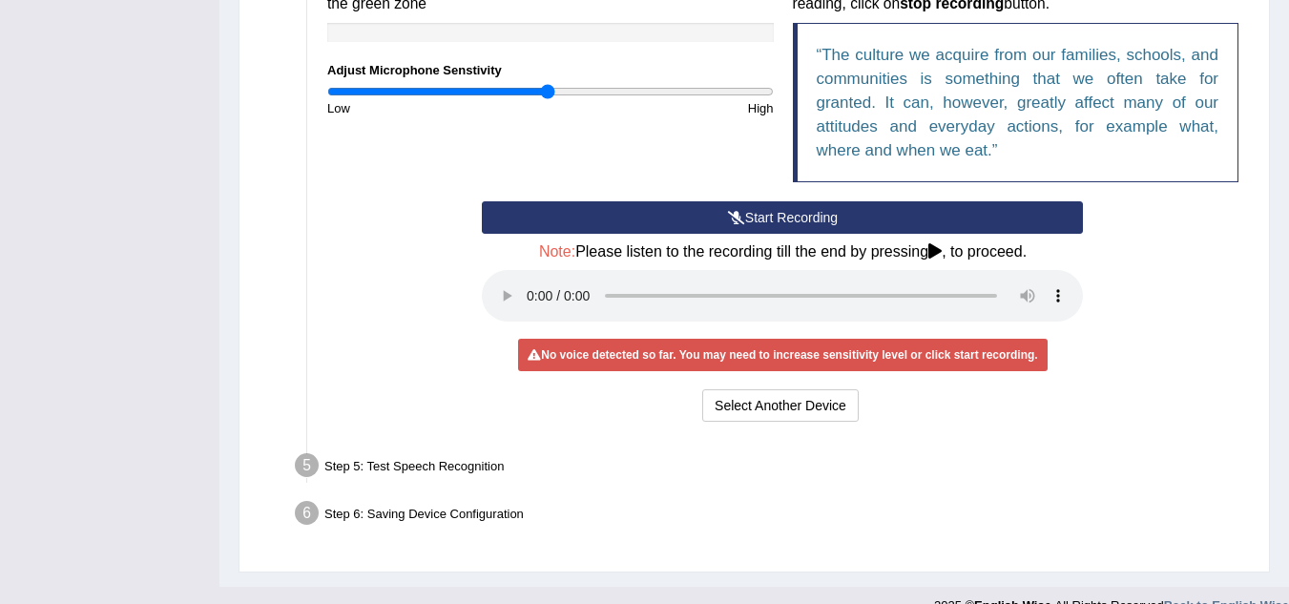
scroll to position [510, 0]
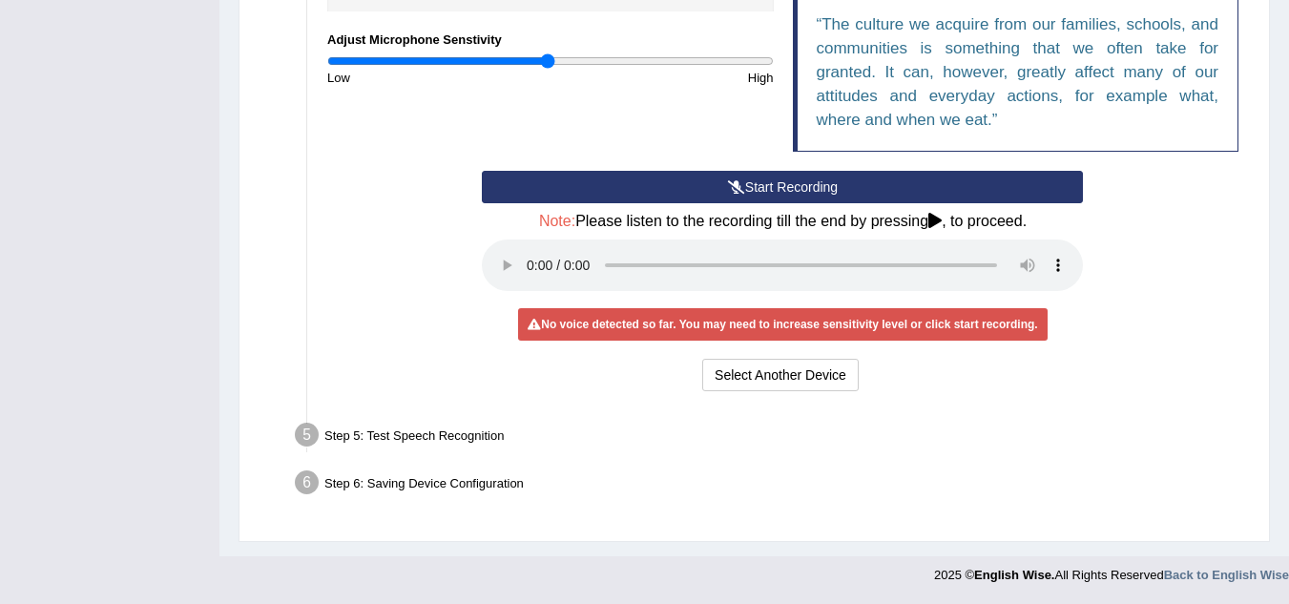
click at [362, 483] on div "Step 6: Saving Device Configuration" at bounding box center [773, 486] width 974 height 42
click at [938, 218] on icon at bounding box center [934, 220] width 13 height 15
click at [733, 185] on icon at bounding box center [736, 186] width 17 height 13
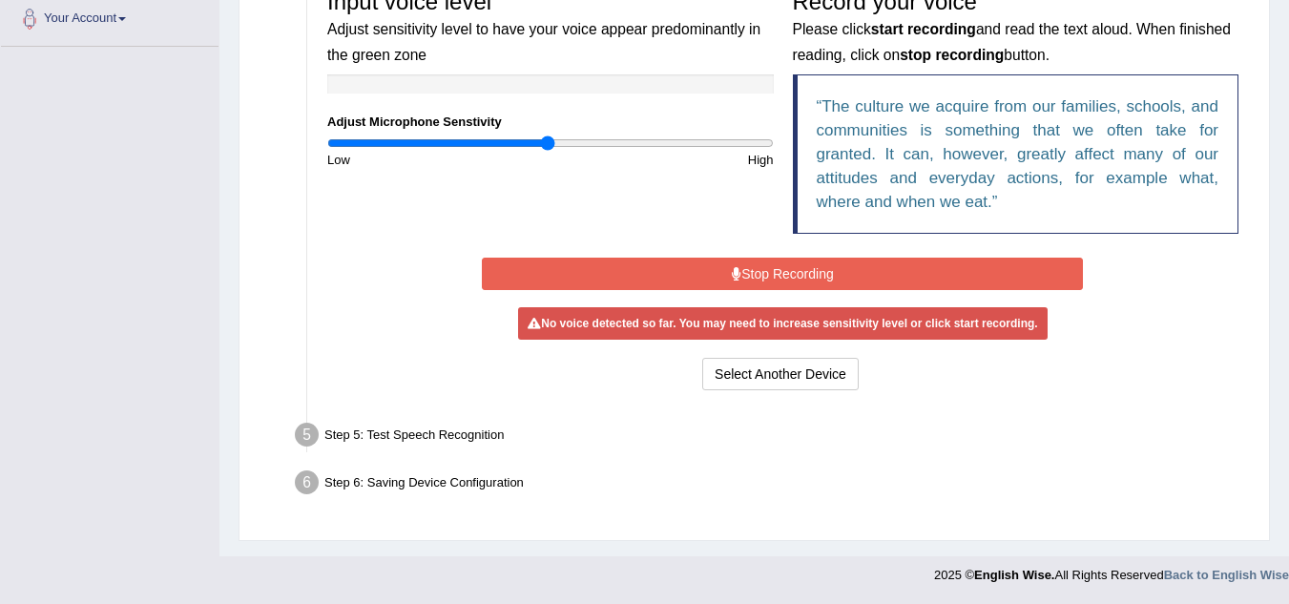
scroll to position [424, 0]
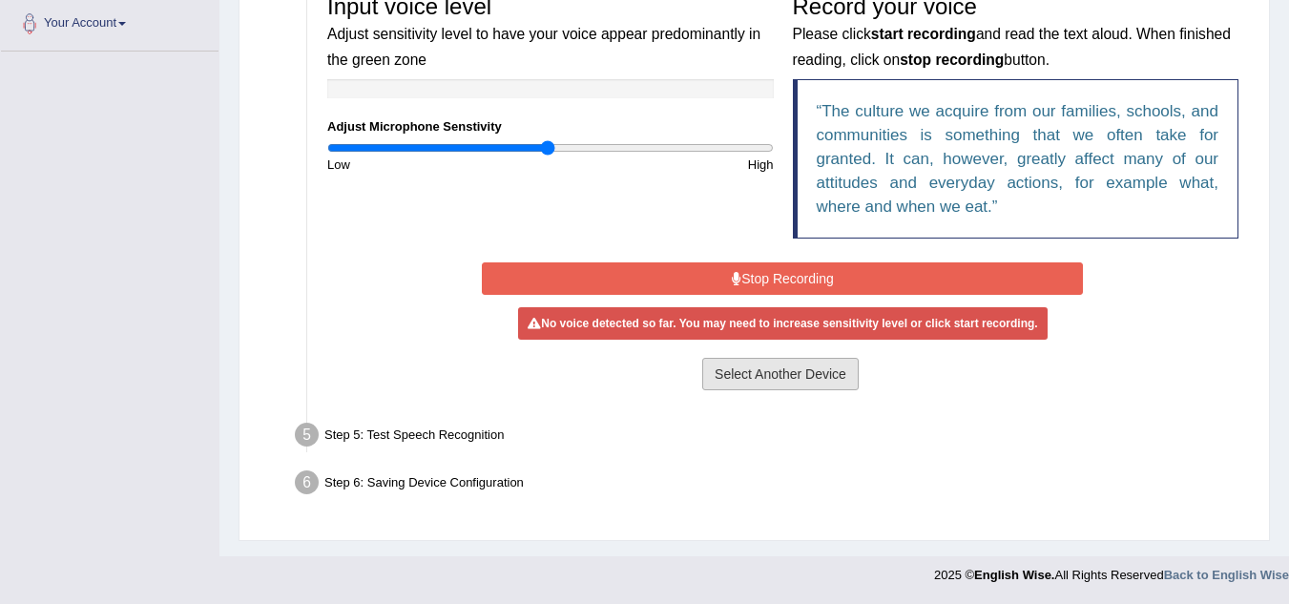
click at [793, 369] on button "Select Another Device" at bounding box center [780, 374] width 156 height 32
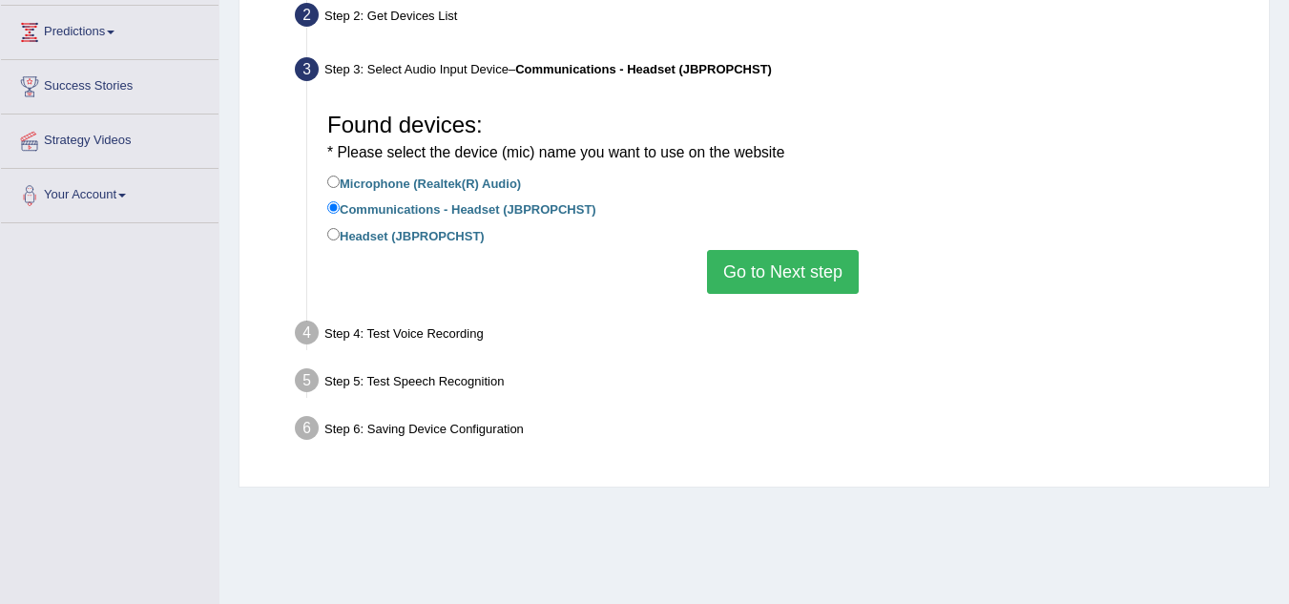
scroll to position [248, 0]
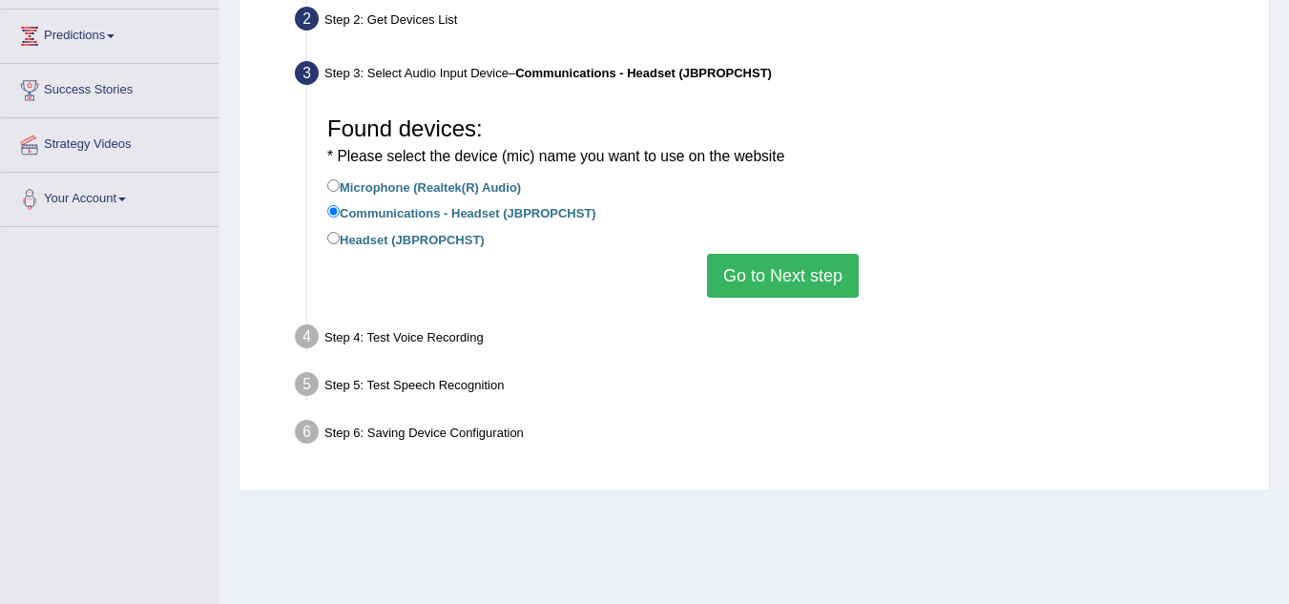
click at [751, 272] on button "Go to Next step" at bounding box center [783, 276] width 152 height 44
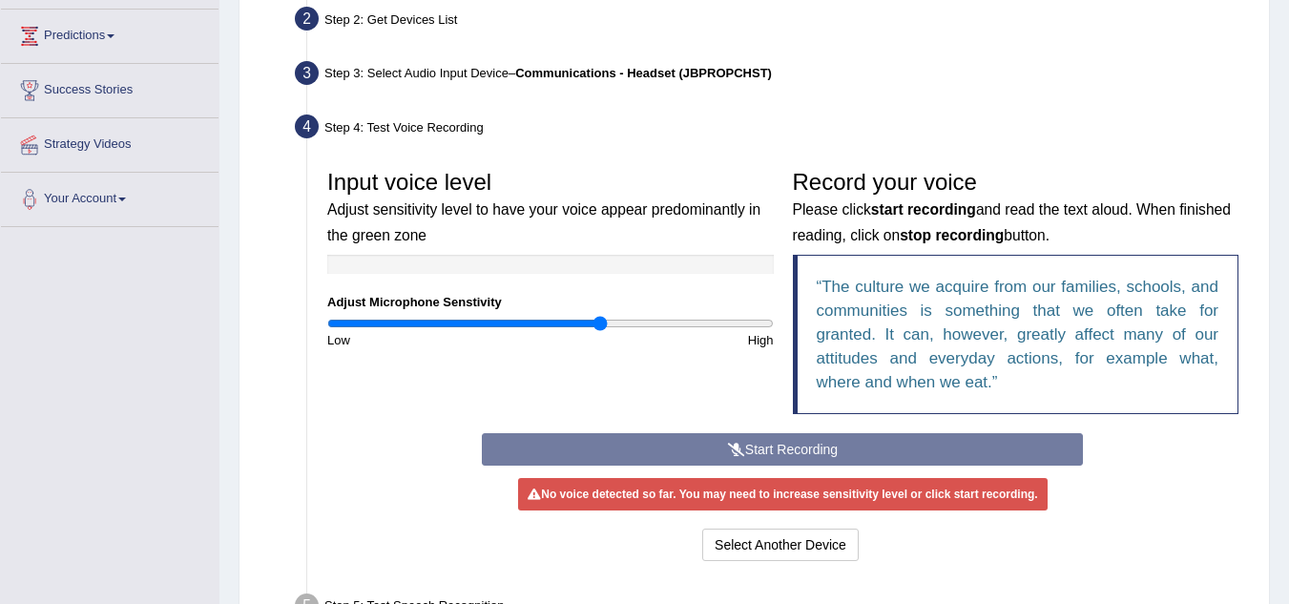
drag, startPoint x: 549, startPoint y: 323, endPoint x: 601, endPoint y: 325, distance: 52.5
click at [601, 325] on input "range" at bounding box center [550, 323] width 447 height 15
click at [744, 447] on div "Start Recording Stop Recording Note: Please listen to the recording till the en…" at bounding box center [782, 499] width 620 height 133
click at [790, 446] on div "Start Recording Stop Recording Note: Please listen to the recording till the en…" at bounding box center [782, 499] width 620 height 133
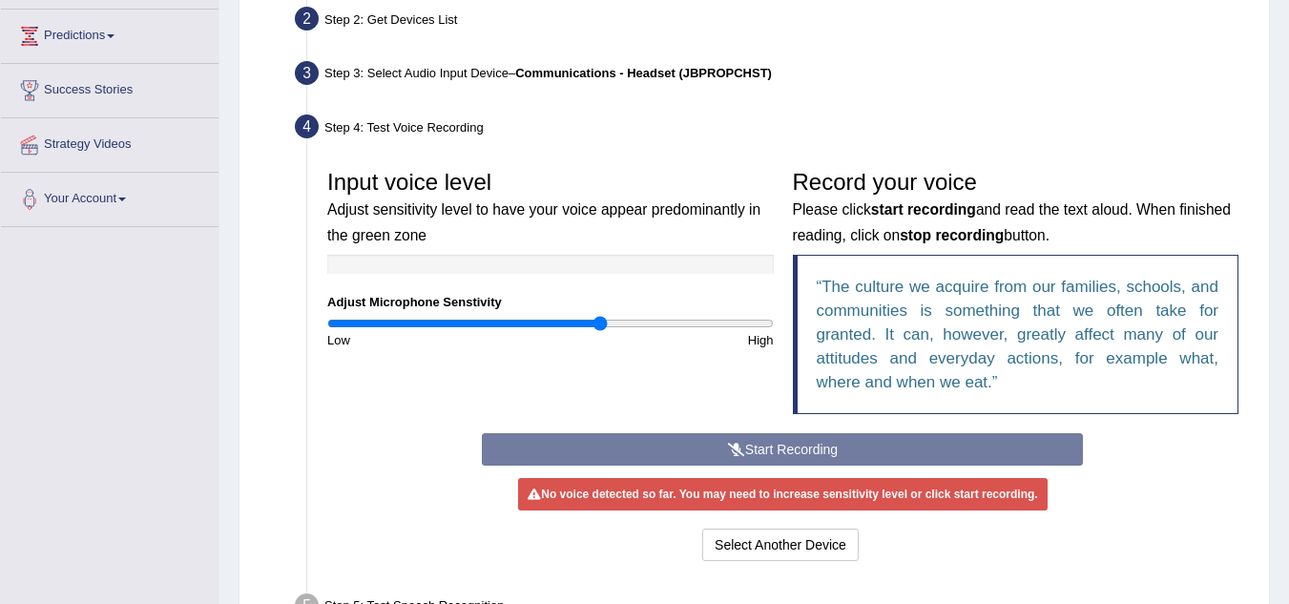
click at [790, 446] on div "Start Recording Stop Recording Note: Please listen to the recording till the en…" at bounding box center [782, 499] width 620 height 133
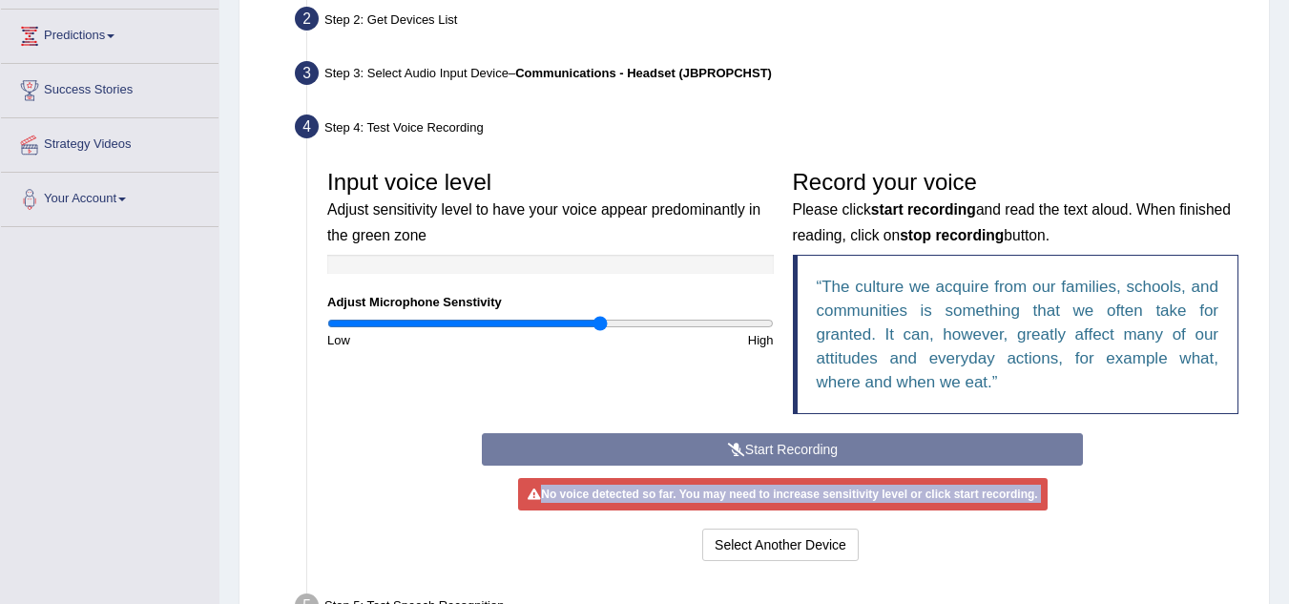
click at [790, 446] on div "Start Recording Stop Recording Note: Please listen to the recording till the en…" at bounding box center [782, 499] width 620 height 133
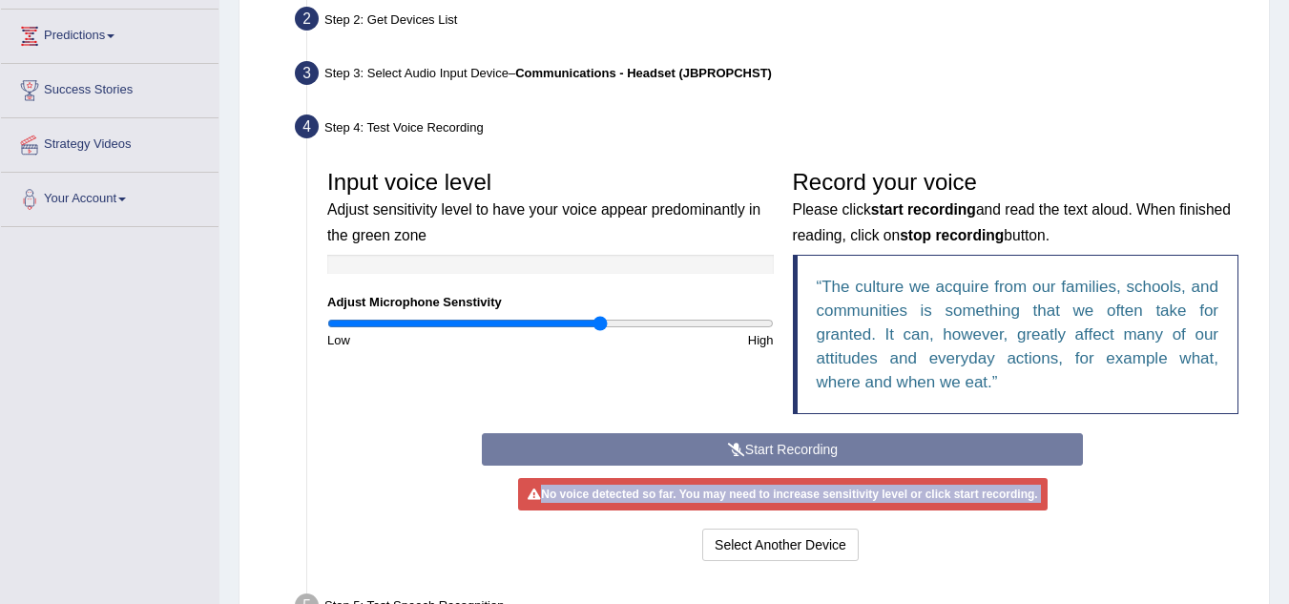
click at [790, 446] on div "Start Recording Stop Recording Note: Please listen to the recording till the en…" at bounding box center [782, 499] width 620 height 133
drag, startPoint x: 600, startPoint y: 322, endPoint x: 813, endPoint y: 327, distance: 212.9
type input "2"
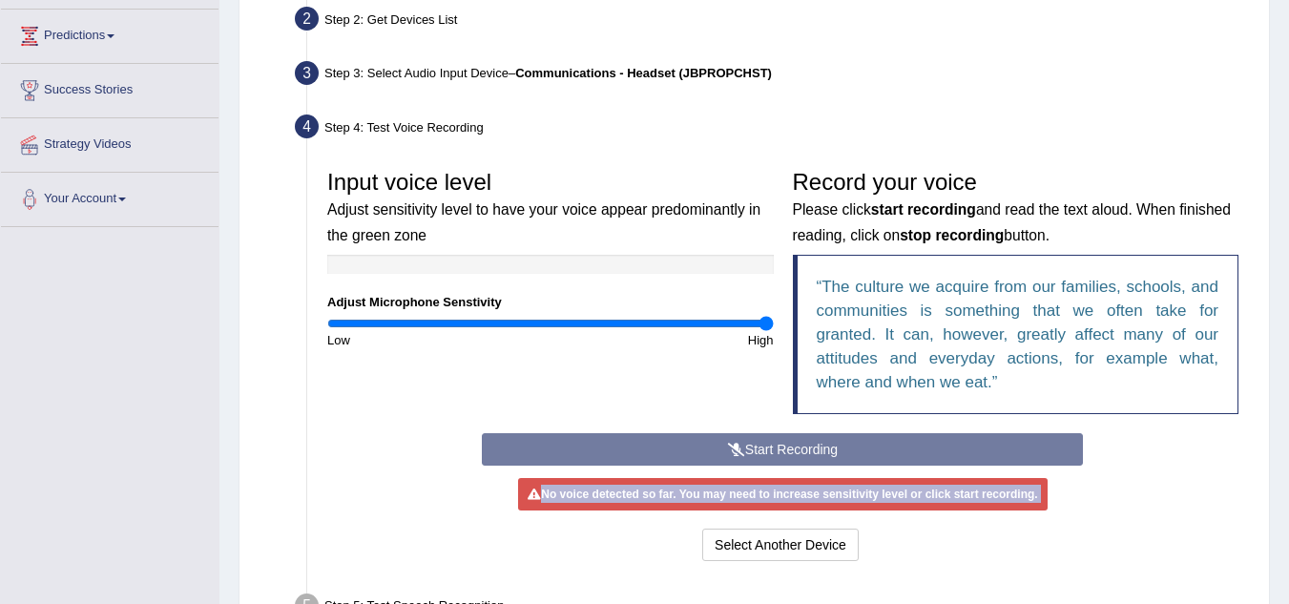
click at [774, 327] on input "range" at bounding box center [550, 323] width 447 height 15
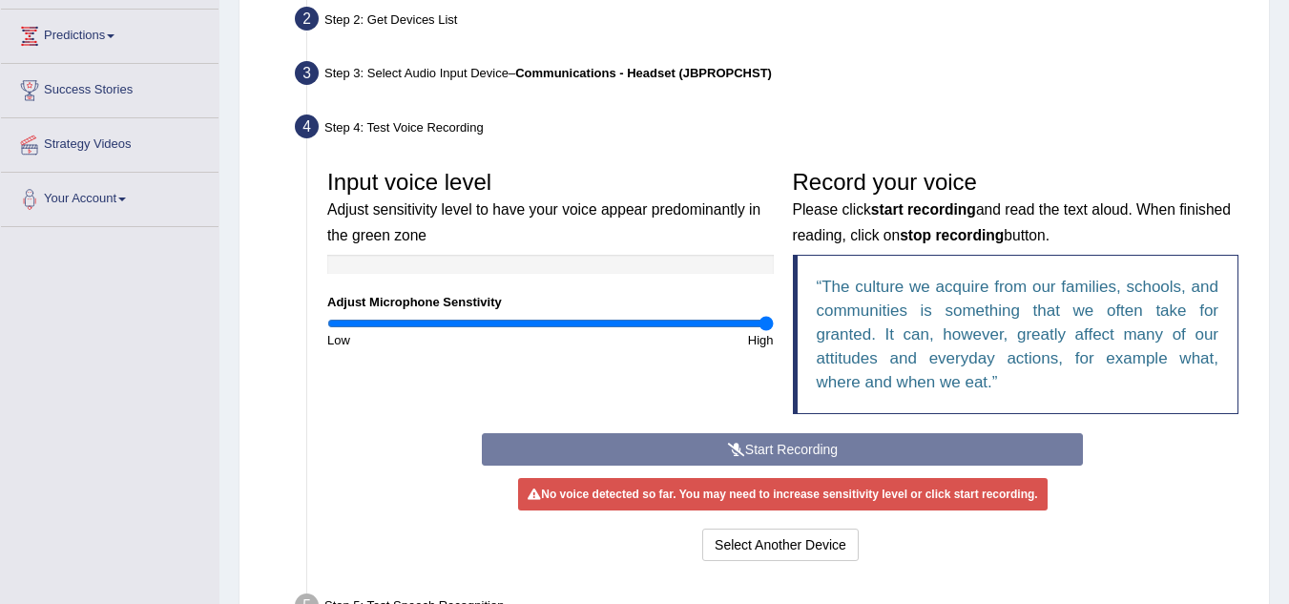
click at [727, 450] on div "Start Recording Stop Recording Note: Please listen to the recording till the en…" at bounding box center [782, 499] width 620 height 133
click at [789, 540] on button "Select Another Device" at bounding box center [780, 545] width 156 height 32
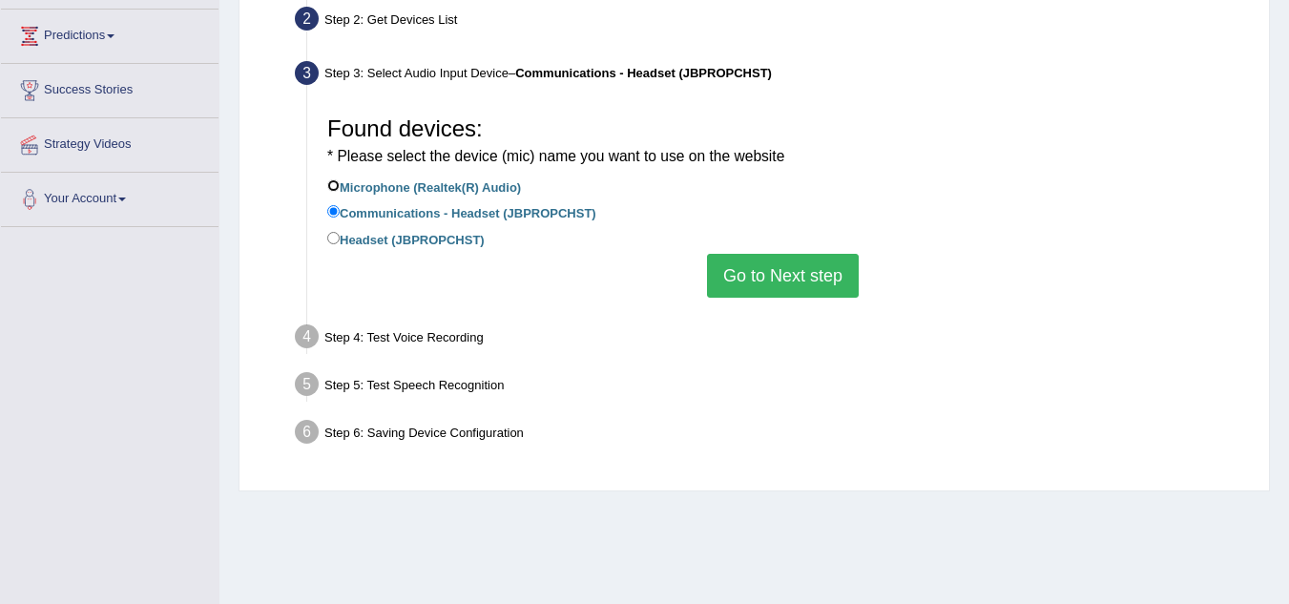
click at [335, 185] on input "Microphone (Realtek(R) Audio)" at bounding box center [333, 185] width 12 height 12
radio input "true"
click at [750, 275] on button "Go to Next step" at bounding box center [783, 276] width 152 height 44
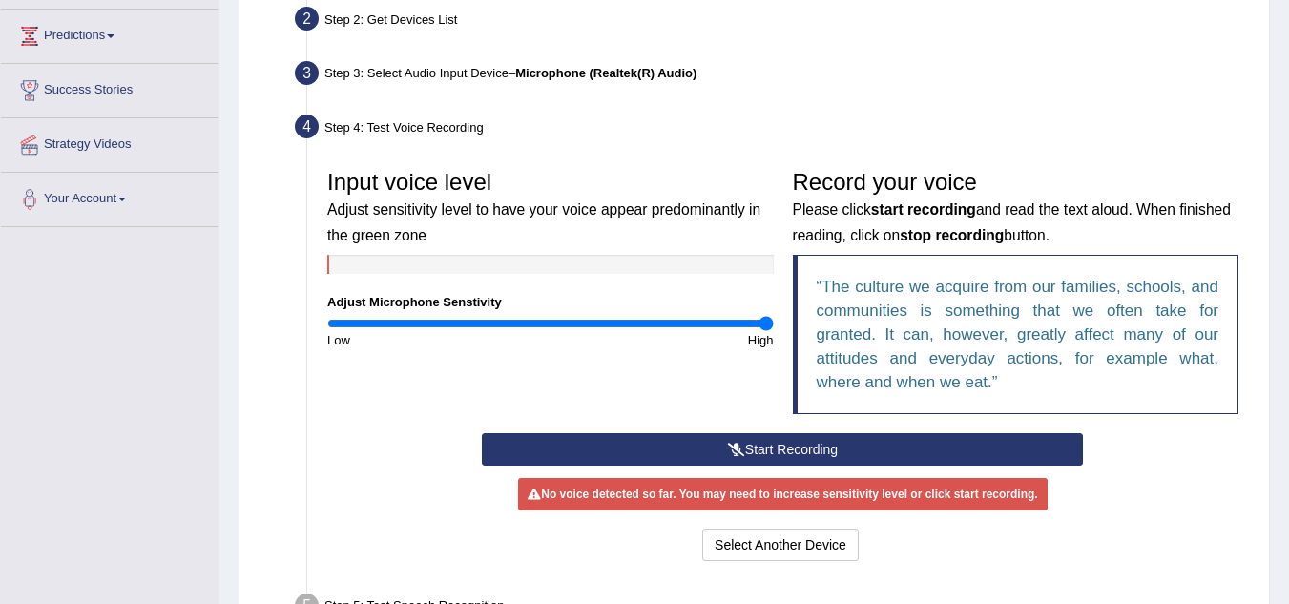
click at [763, 446] on button "Start Recording" at bounding box center [782, 449] width 601 height 32
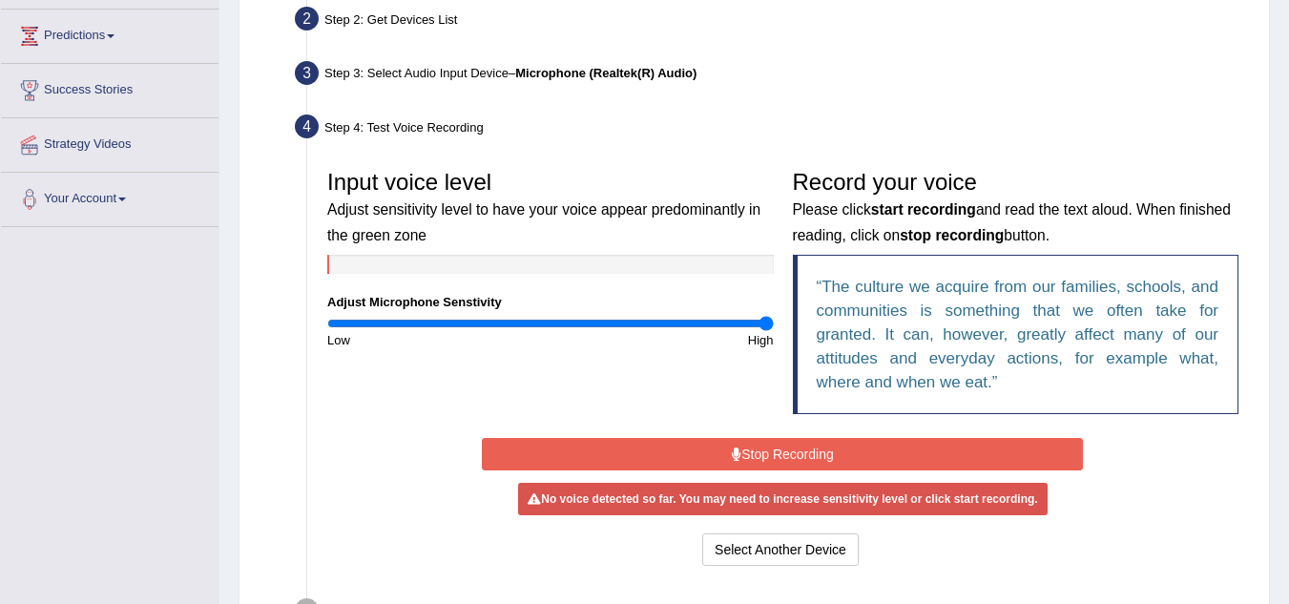
click at [781, 452] on button "Stop Recording" at bounding box center [782, 454] width 601 height 32
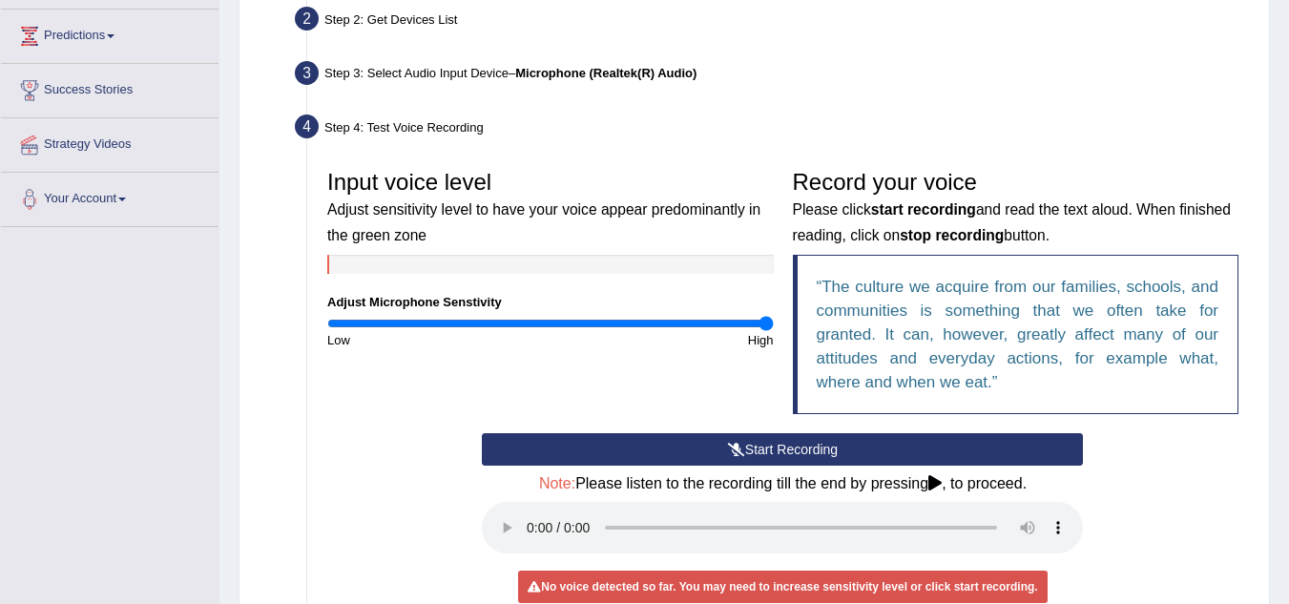
click at [756, 436] on button "Start Recording" at bounding box center [782, 449] width 601 height 32
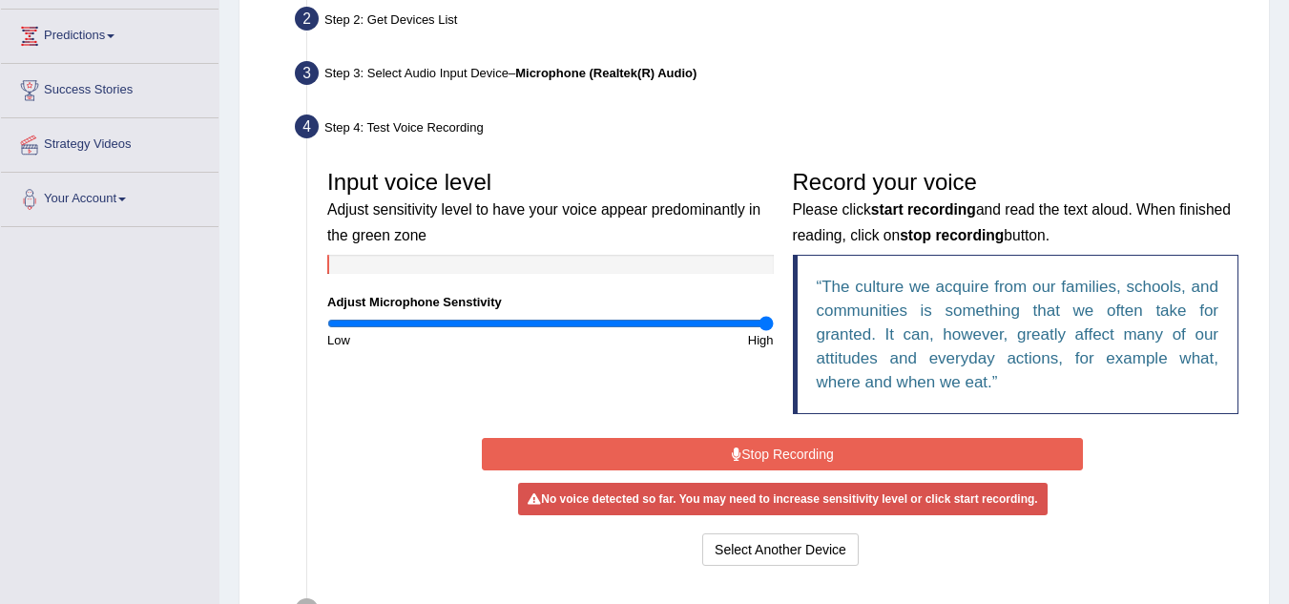
click at [749, 450] on button "Stop Recording" at bounding box center [782, 454] width 601 height 32
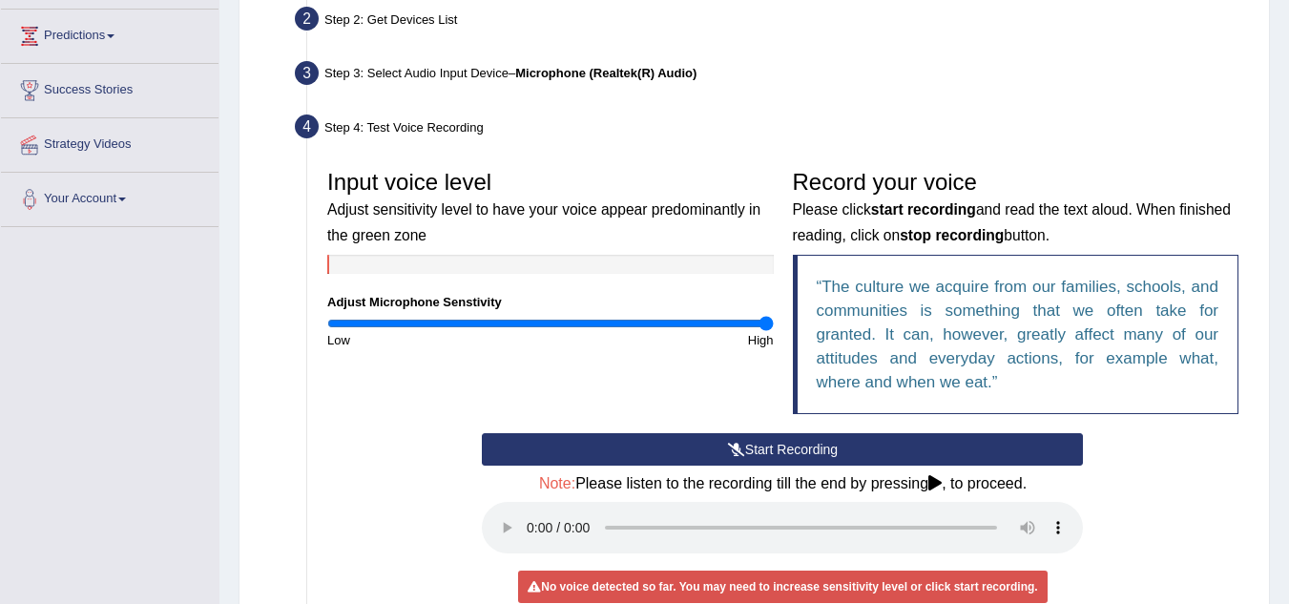
click at [754, 448] on button "Start Recording" at bounding box center [782, 449] width 601 height 32
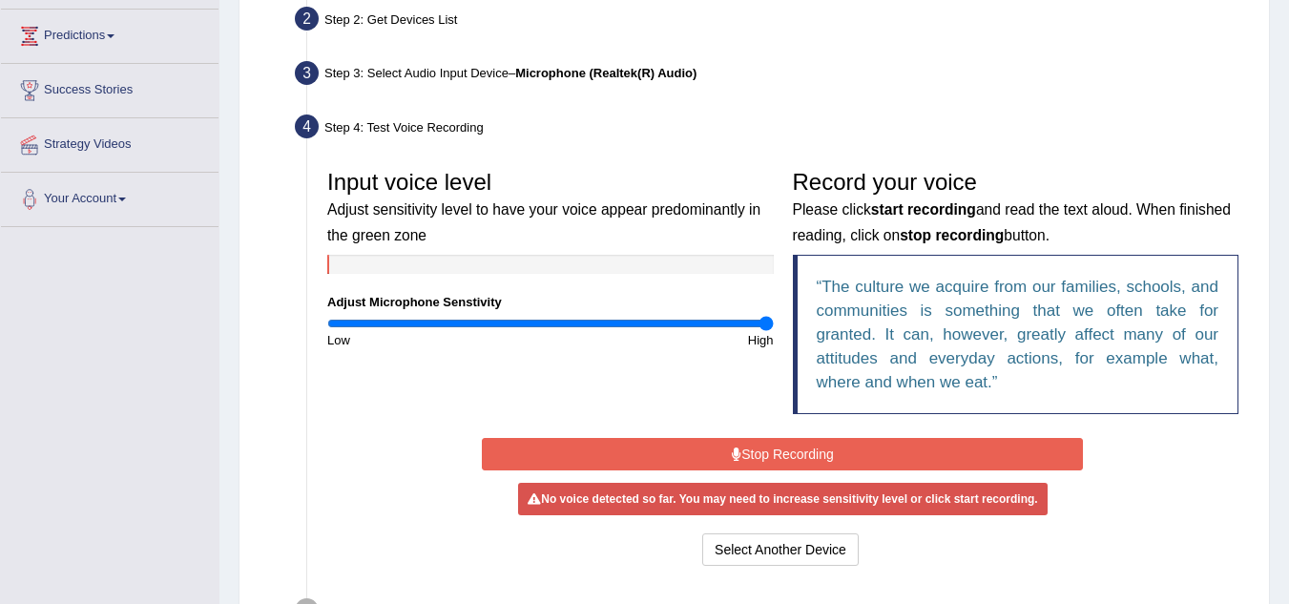
click at [754, 448] on button "Stop Recording" at bounding box center [782, 454] width 601 height 32
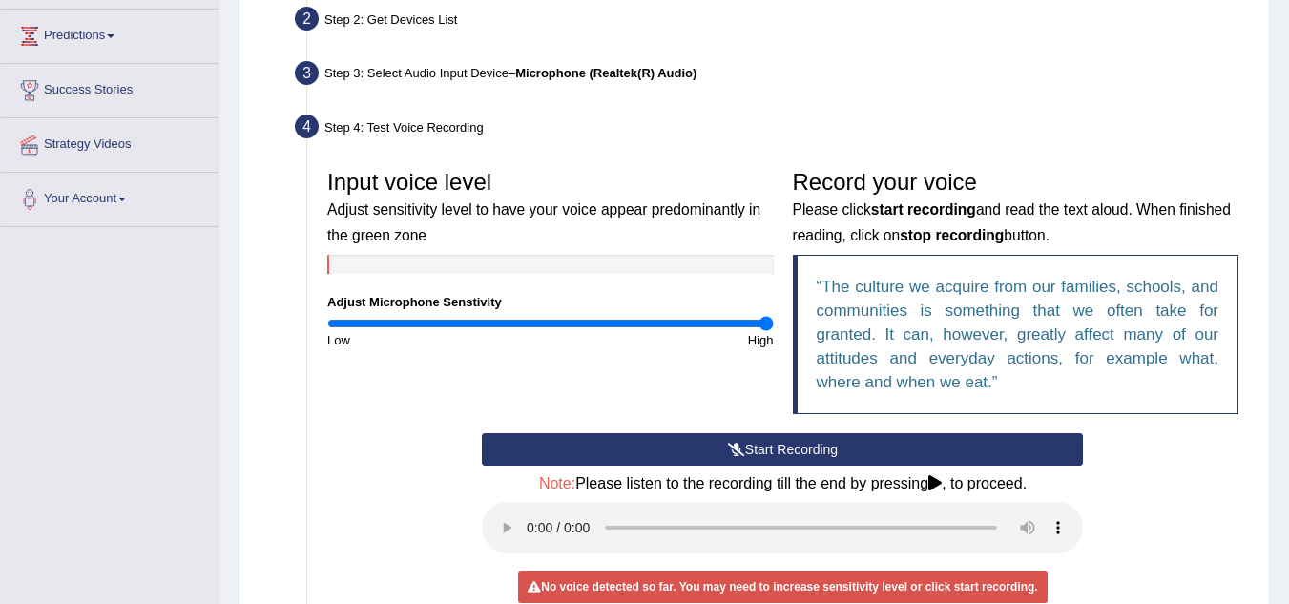
click at [757, 448] on button "Start Recording" at bounding box center [782, 449] width 601 height 32
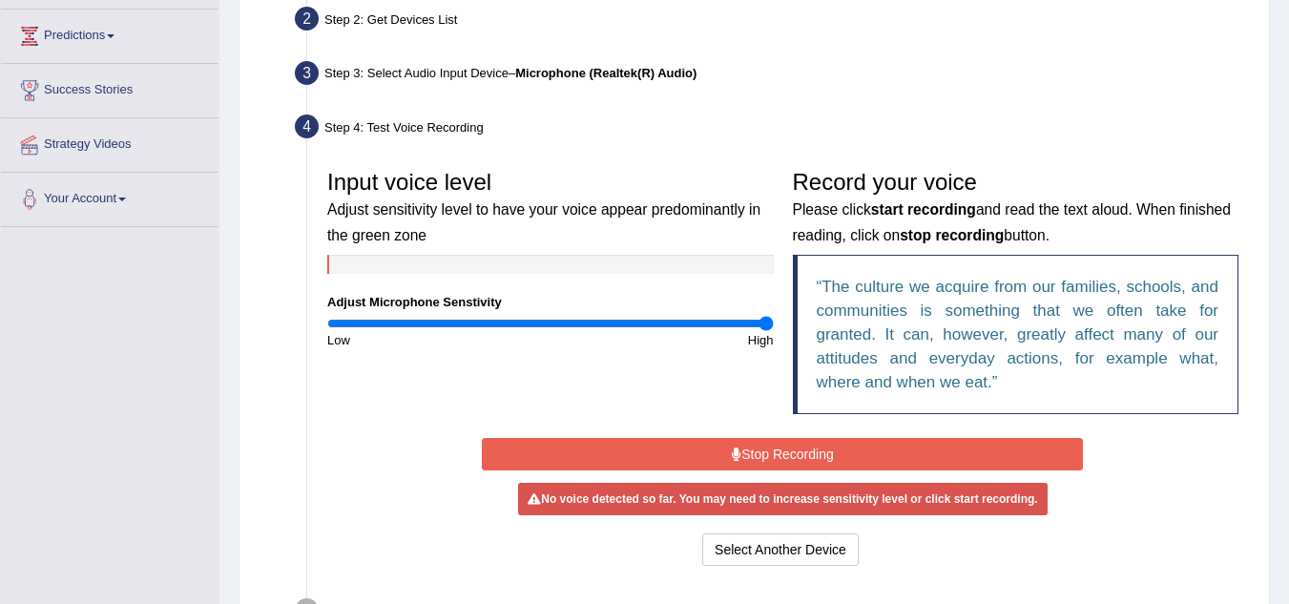
click at [755, 453] on button "Stop Recording" at bounding box center [782, 454] width 601 height 32
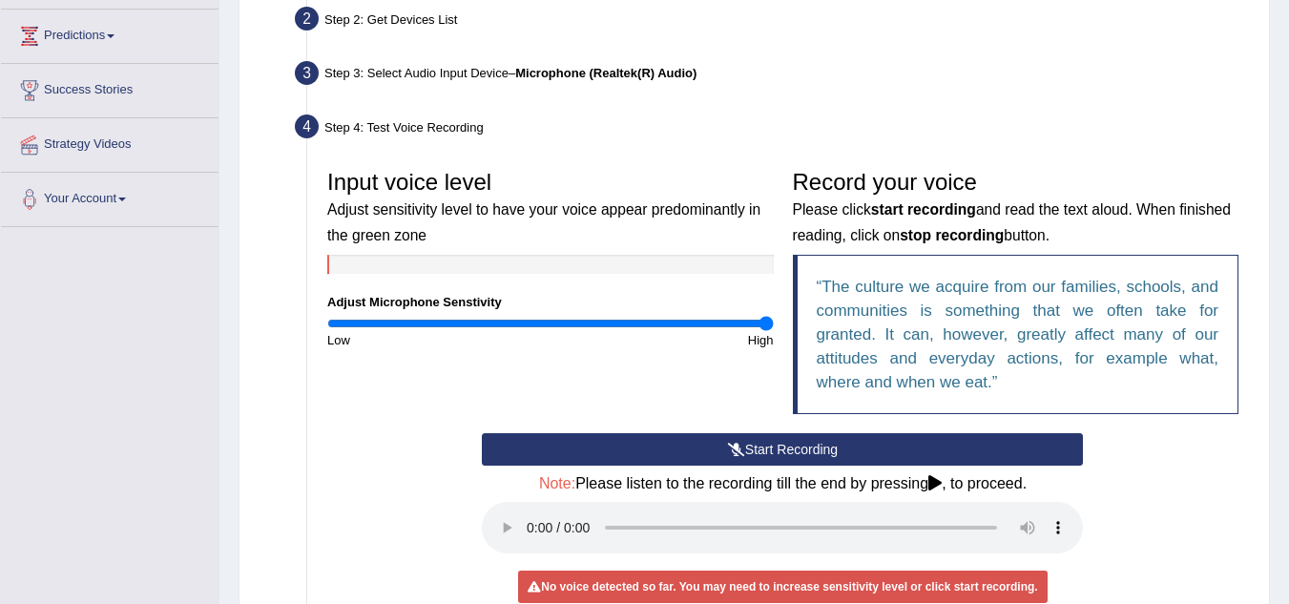
click at [731, 443] on icon at bounding box center [736, 449] width 17 height 13
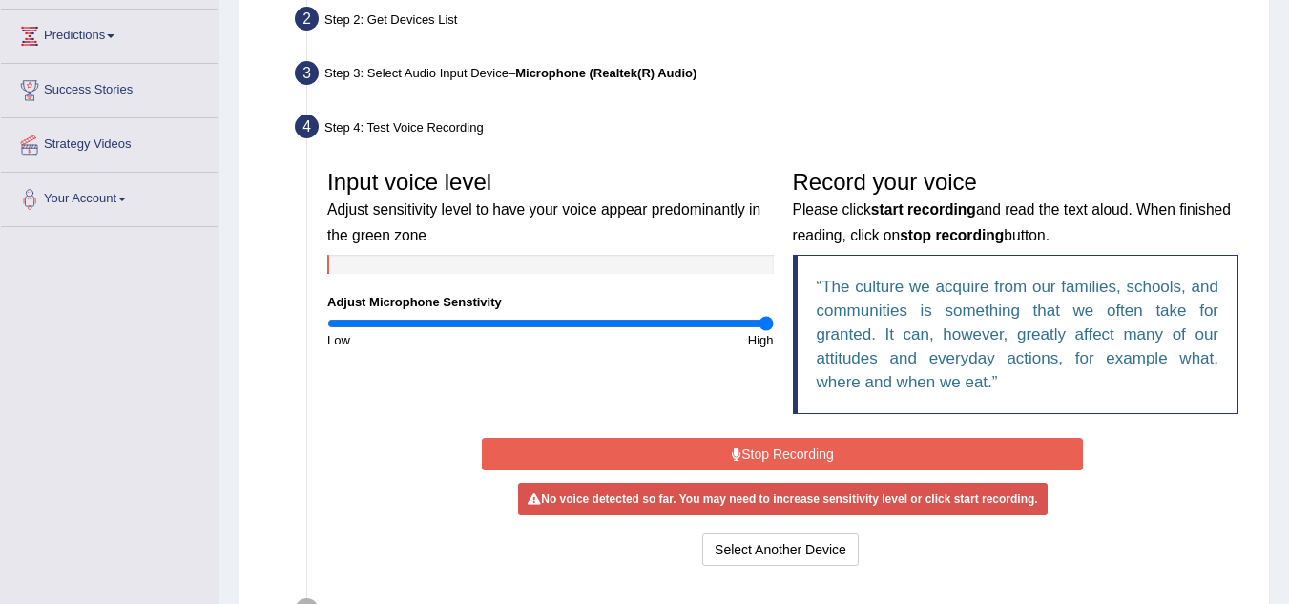
click at [762, 450] on button "Stop Recording" at bounding box center [782, 454] width 601 height 32
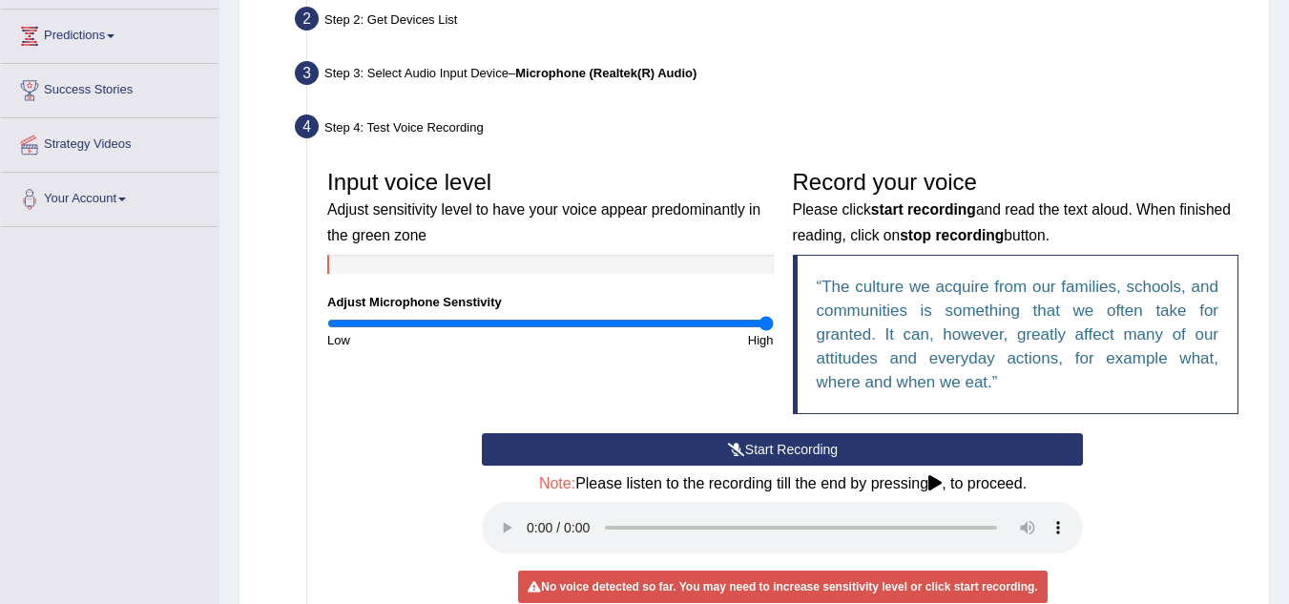
click at [780, 443] on button "Start Recording" at bounding box center [782, 449] width 601 height 32
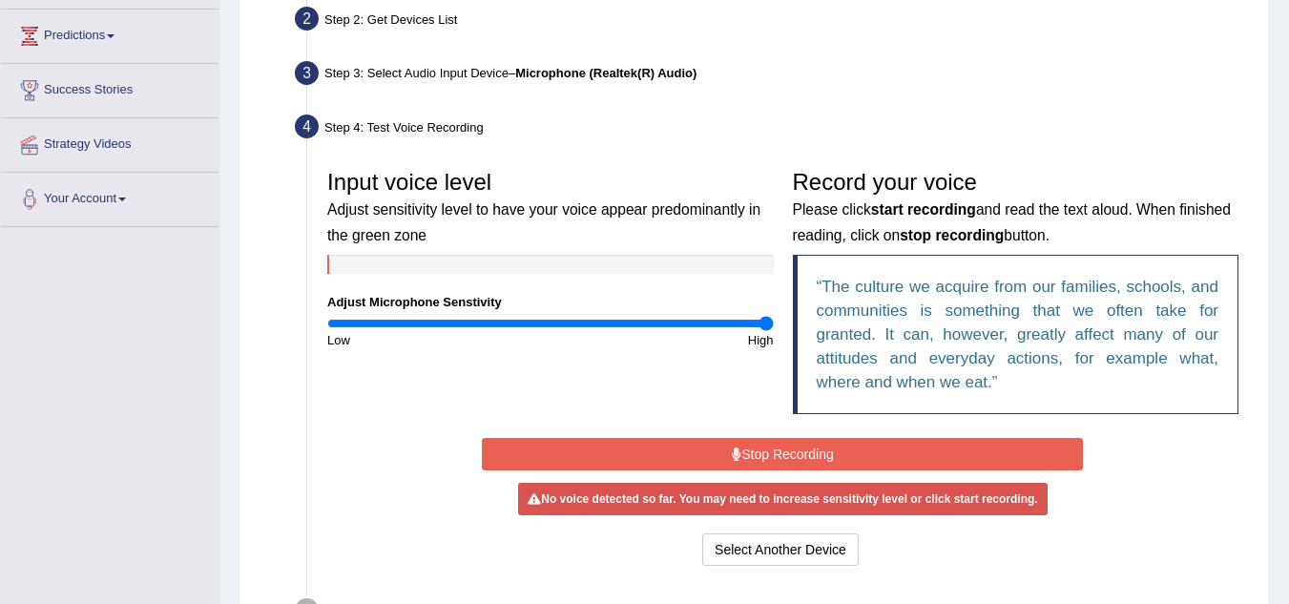
click at [732, 452] on icon at bounding box center [737, 454] width 10 height 13
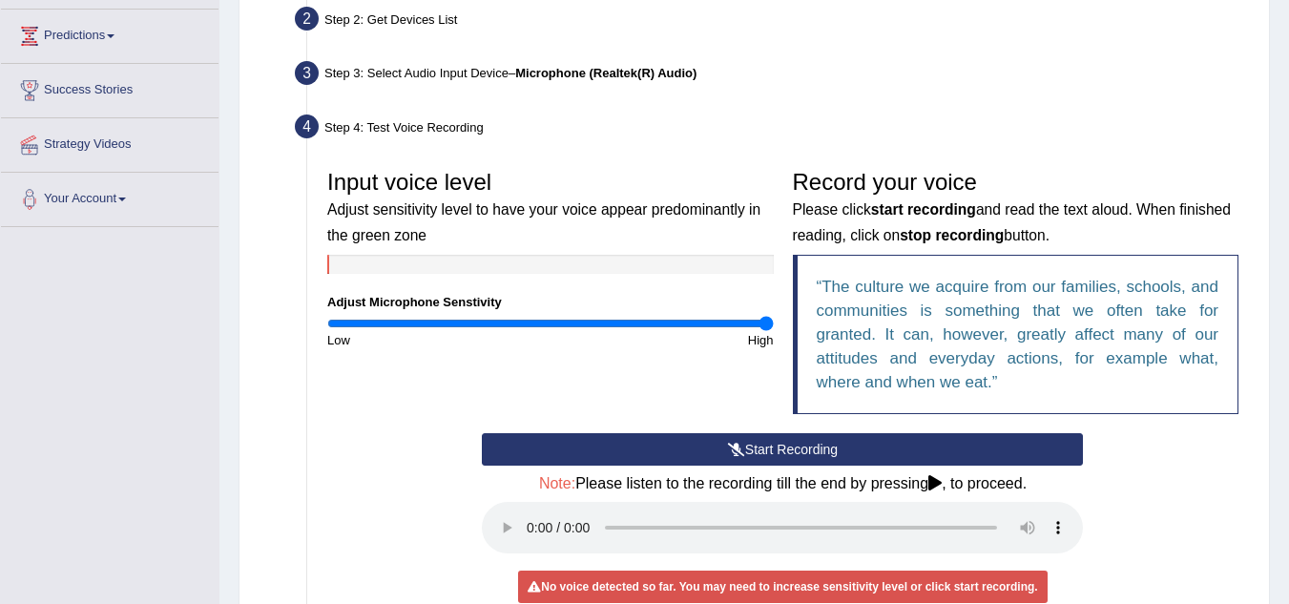
click at [745, 448] on button "Start Recording" at bounding box center [782, 449] width 601 height 32
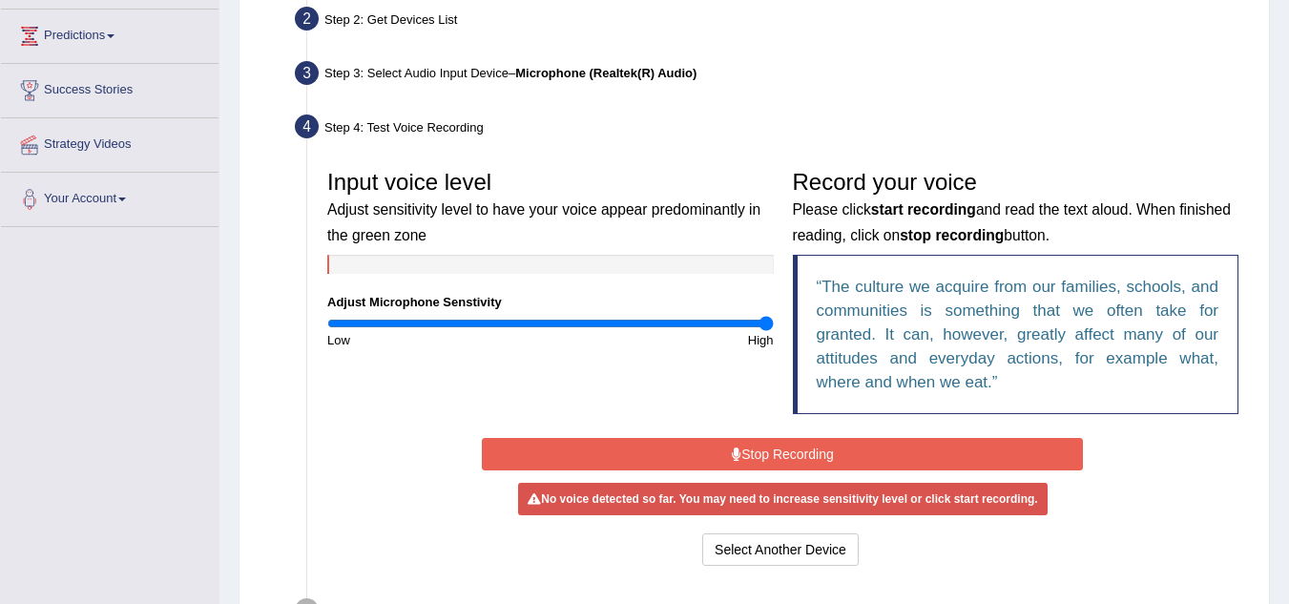
click at [781, 457] on button "Stop Recording" at bounding box center [782, 454] width 601 height 32
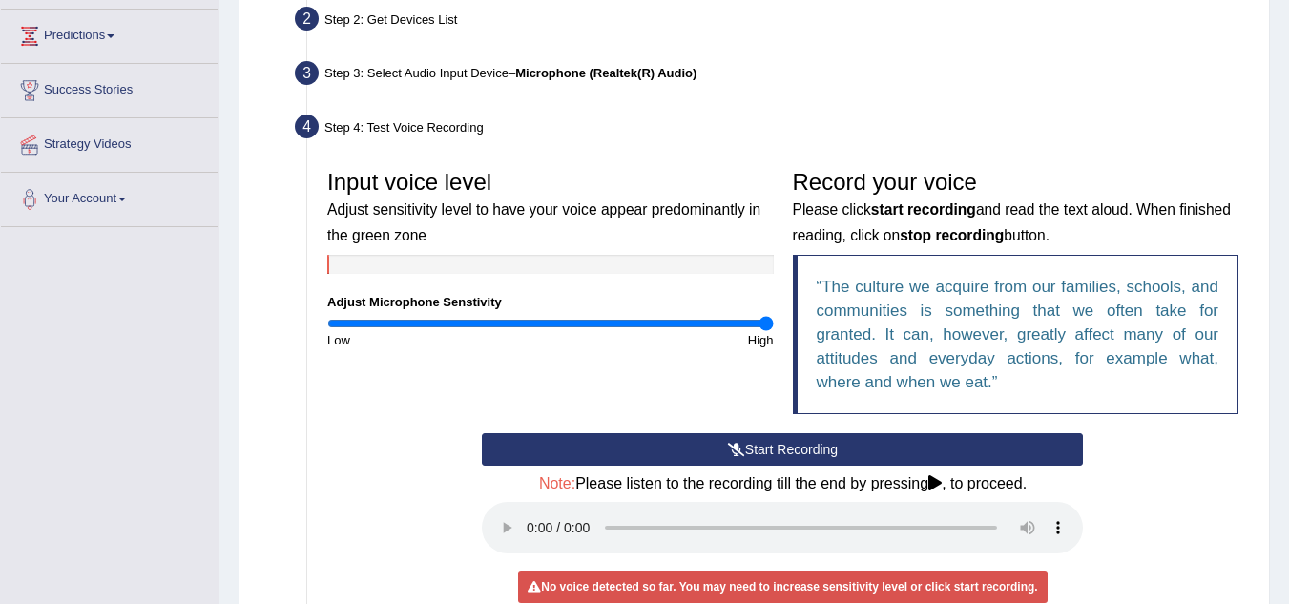
click at [752, 444] on button "Start Recording" at bounding box center [782, 449] width 601 height 32
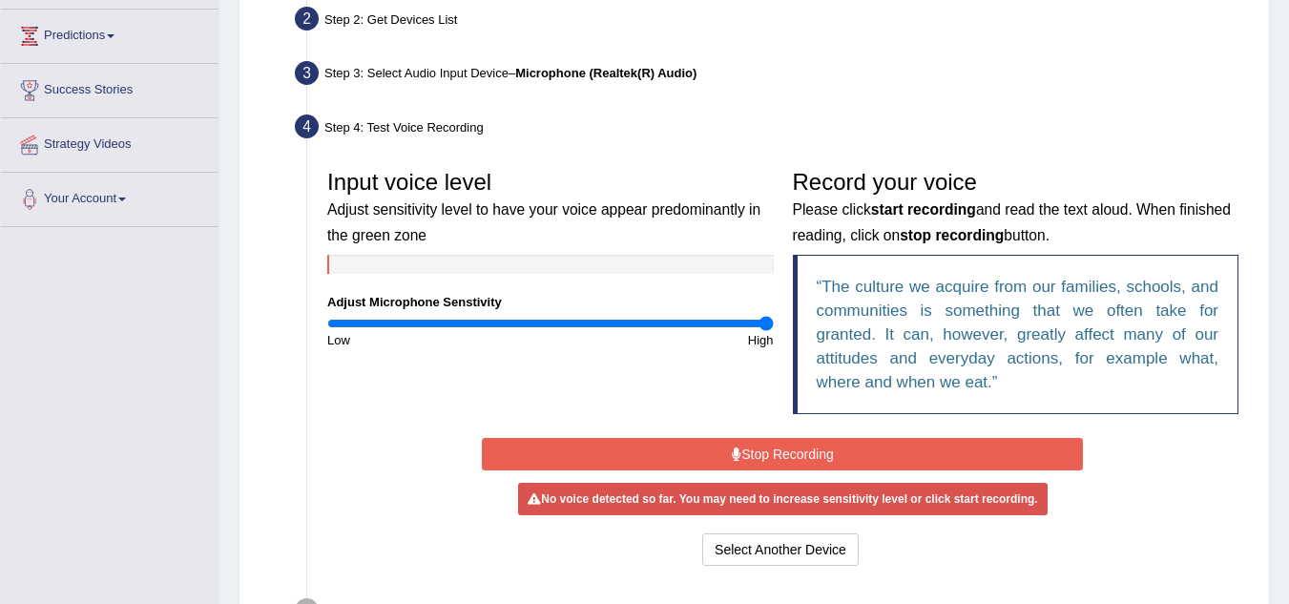
click at [752, 444] on button "Stop Recording" at bounding box center [782, 454] width 601 height 32
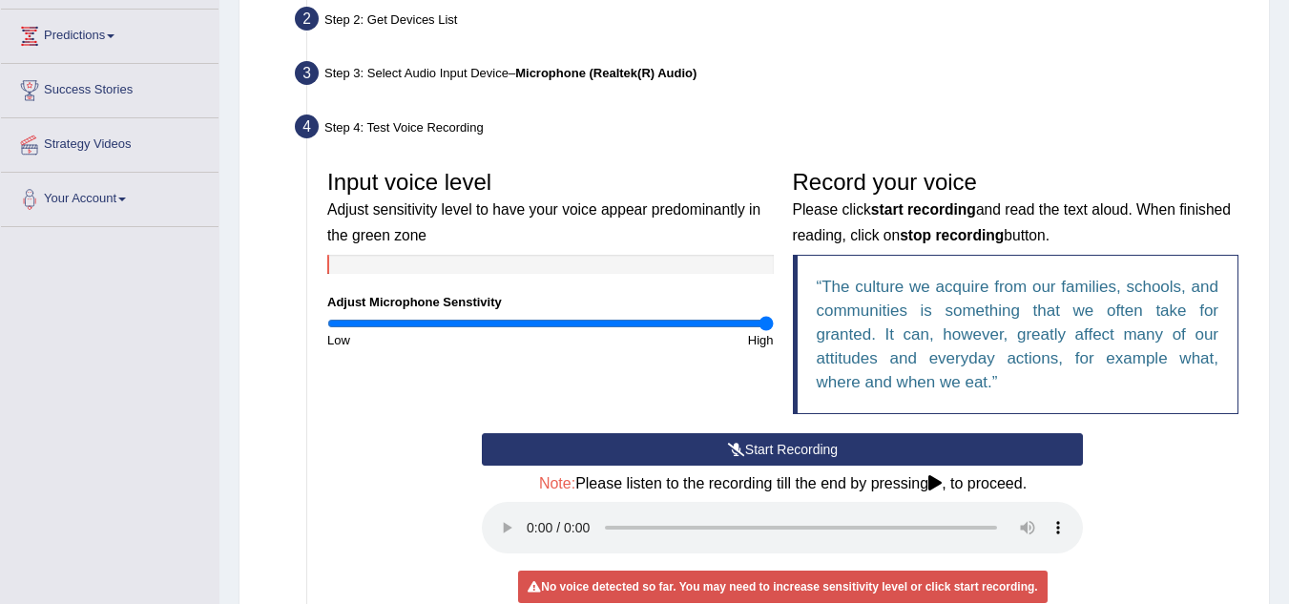
click at [1226, 448] on div "Start Recording Stop Recording Note: Please listen to the recording till the en…" at bounding box center [783, 545] width 930 height 225
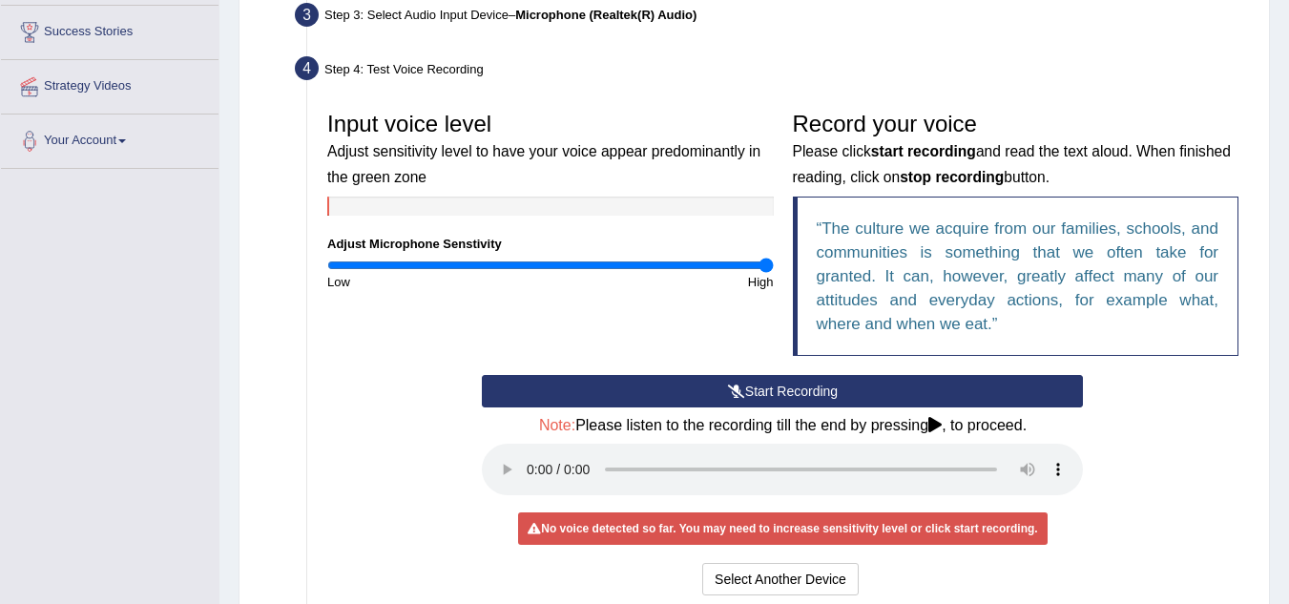
scroll to position [318, 0]
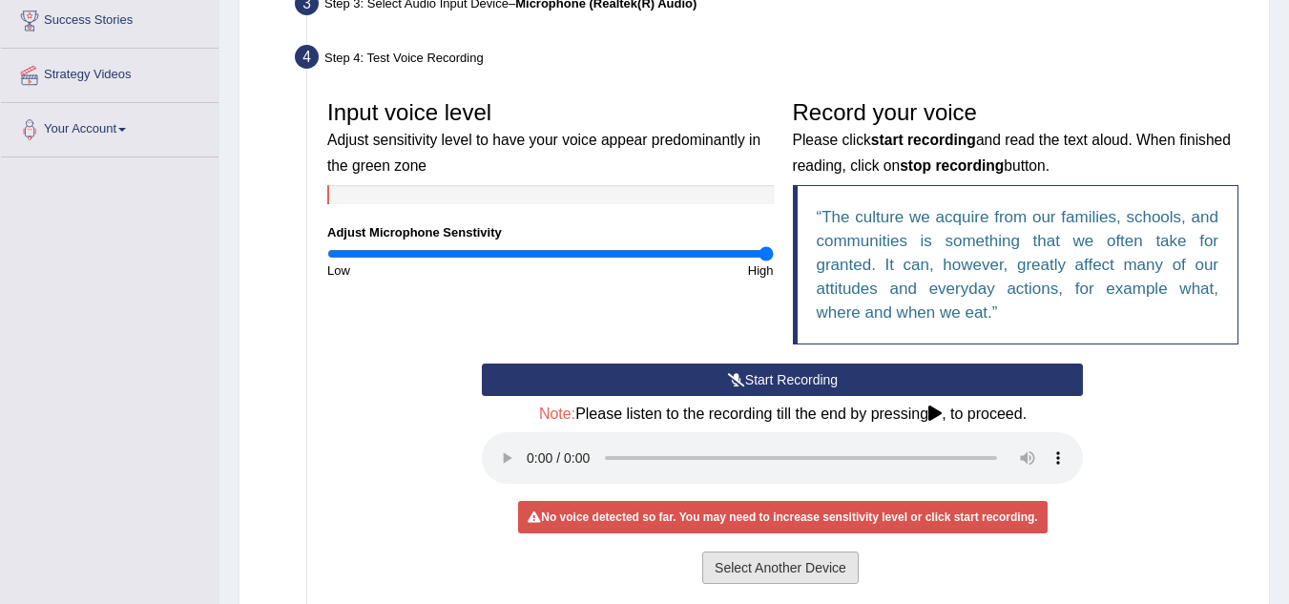
click at [764, 565] on button "Select Another Device" at bounding box center [780, 568] width 156 height 32
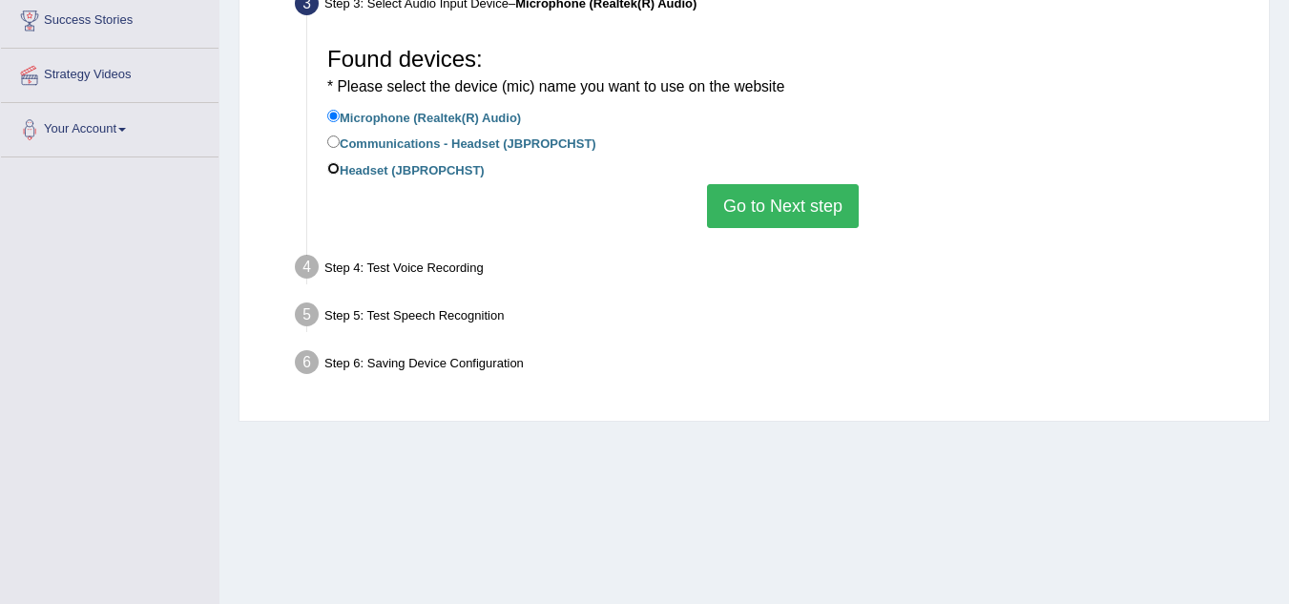
click at [335, 170] on input "Headset (JBPROPCHST)" at bounding box center [333, 168] width 12 height 12
radio input "true"
click at [334, 166] on input "Headset (JBPROPCHST)" at bounding box center [333, 168] width 12 height 12
click at [336, 112] on input "Microphone (Realtek(R) Audio)" at bounding box center [333, 116] width 12 height 12
radio input "true"
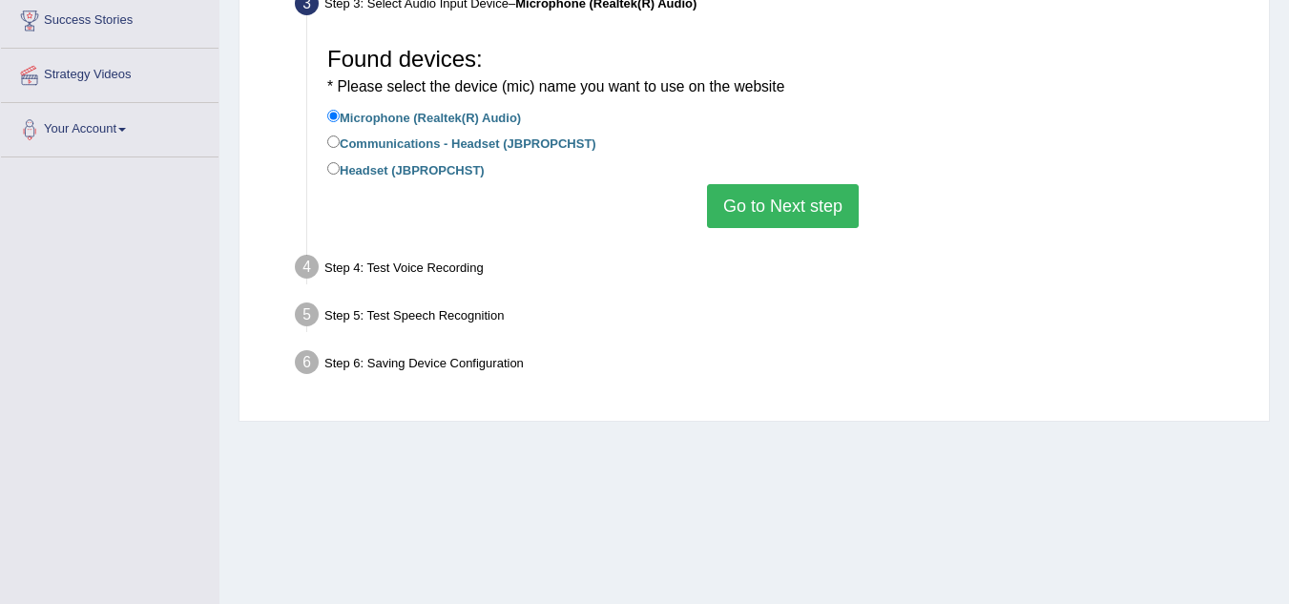
click at [781, 202] on button "Go to Next step" at bounding box center [783, 206] width 152 height 44
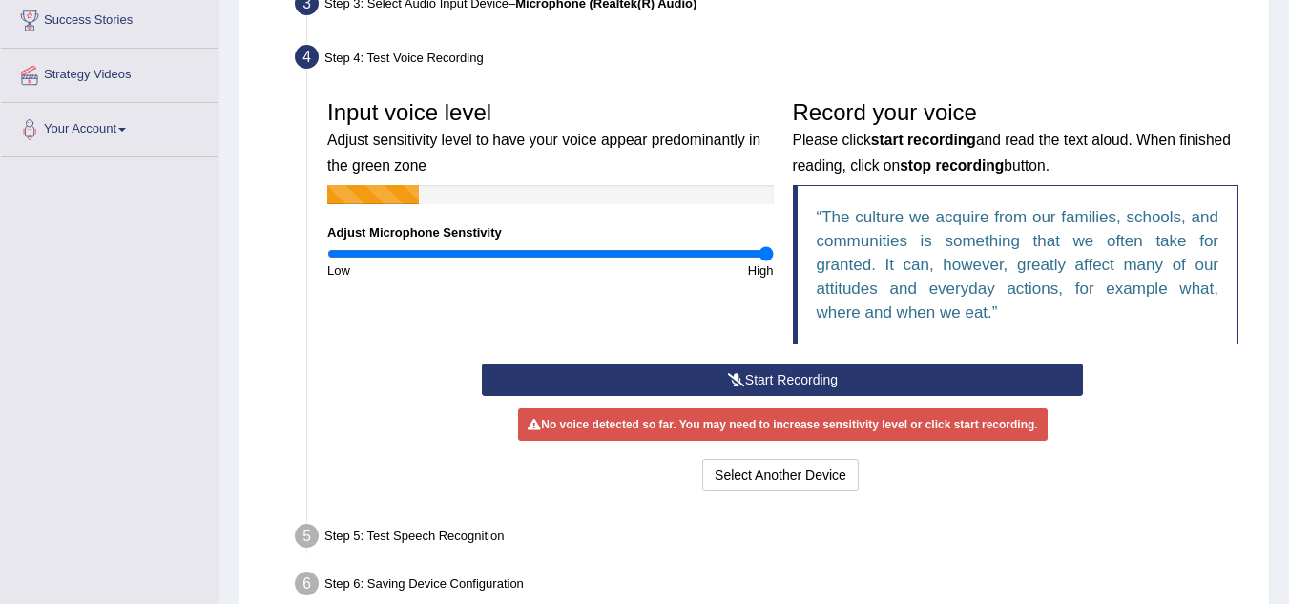
click at [776, 375] on button "Start Recording" at bounding box center [782, 380] width 601 height 32
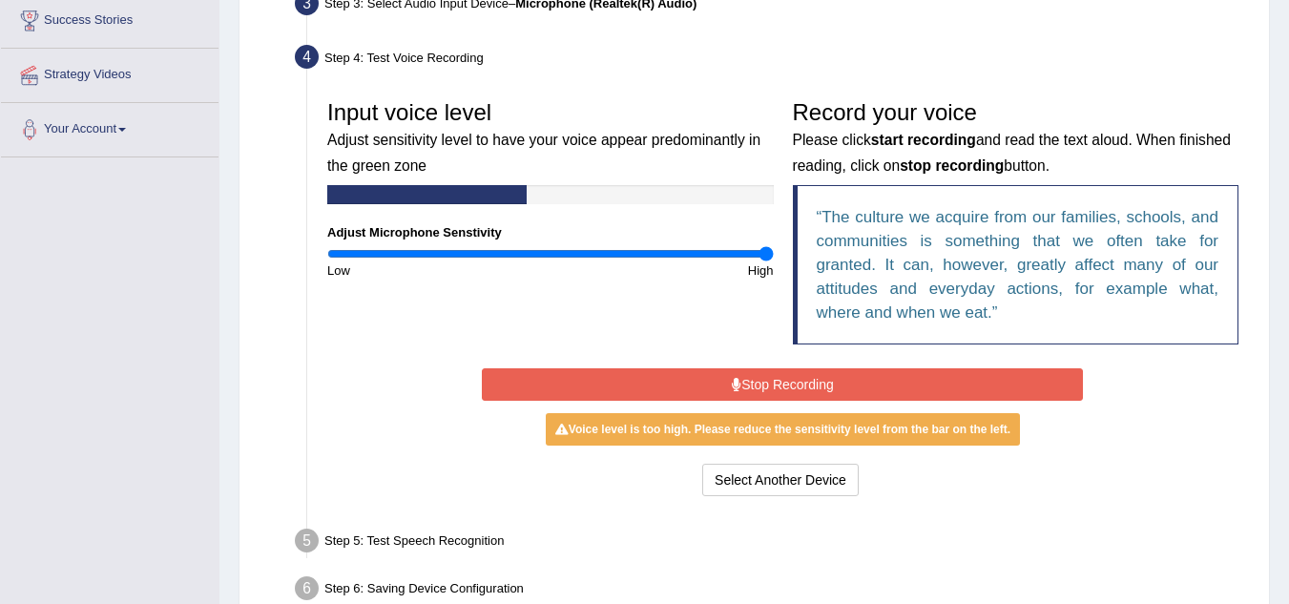
click at [776, 375] on button "Stop Recording" at bounding box center [782, 384] width 601 height 32
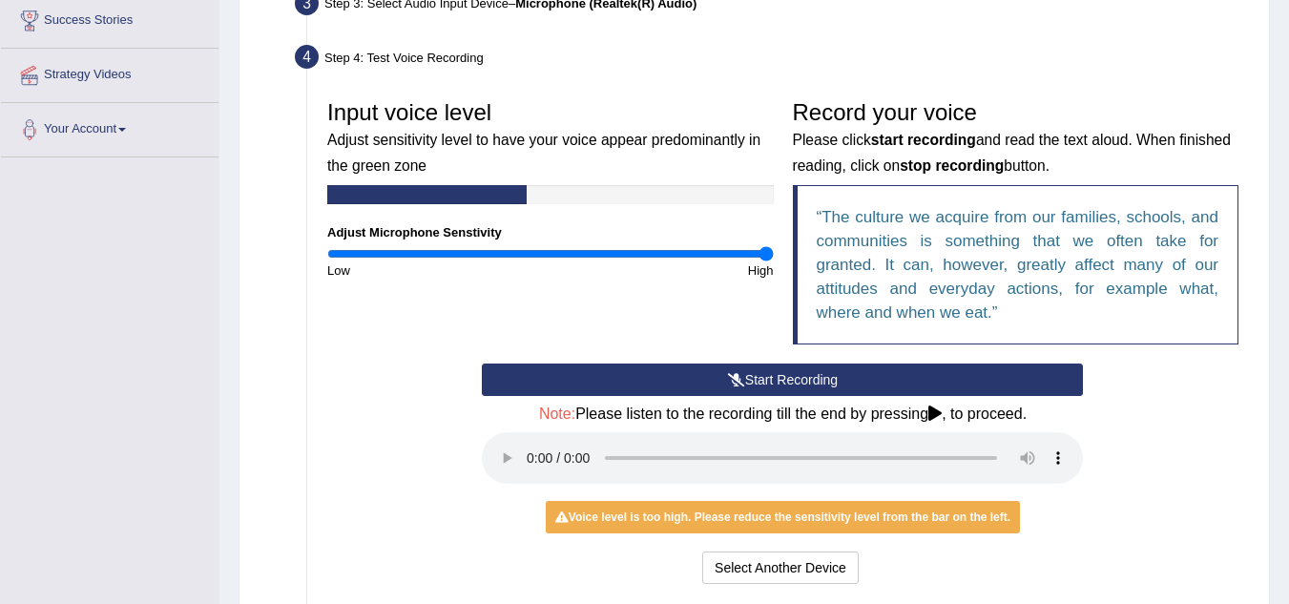
click at [792, 373] on button "Start Recording" at bounding box center [782, 380] width 601 height 32
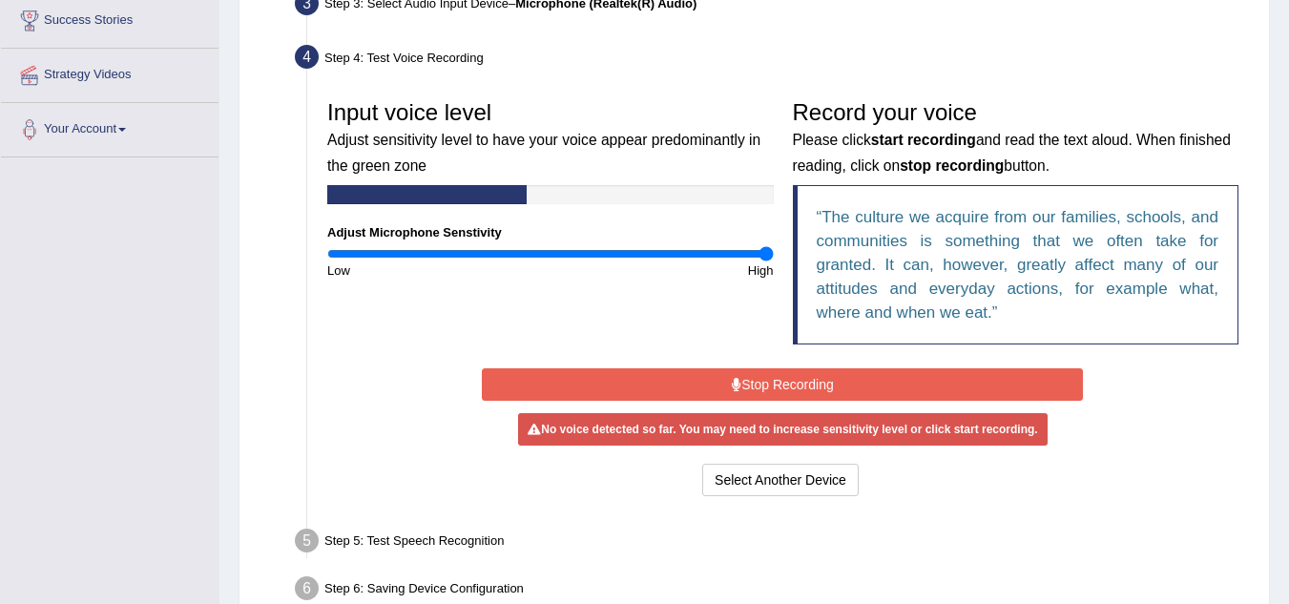
click at [792, 373] on button "Stop Recording" at bounding box center [782, 384] width 601 height 32
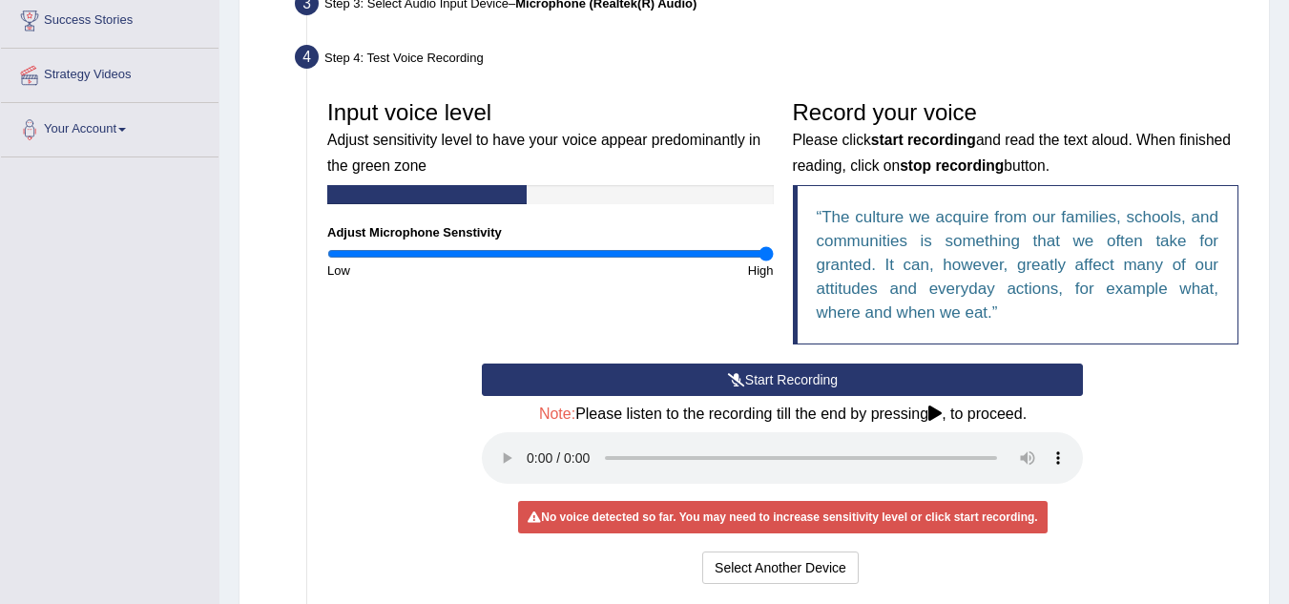
click at [935, 410] on icon at bounding box center [934, 413] width 13 height 15
click at [930, 418] on h4 "Note: Please listen to the recording till the end by pressing , to proceed." at bounding box center [782, 414] width 601 height 17
click at [942, 411] on icon at bounding box center [934, 413] width 13 height 15
click at [812, 373] on button "Start Recording" at bounding box center [782, 380] width 601 height 32
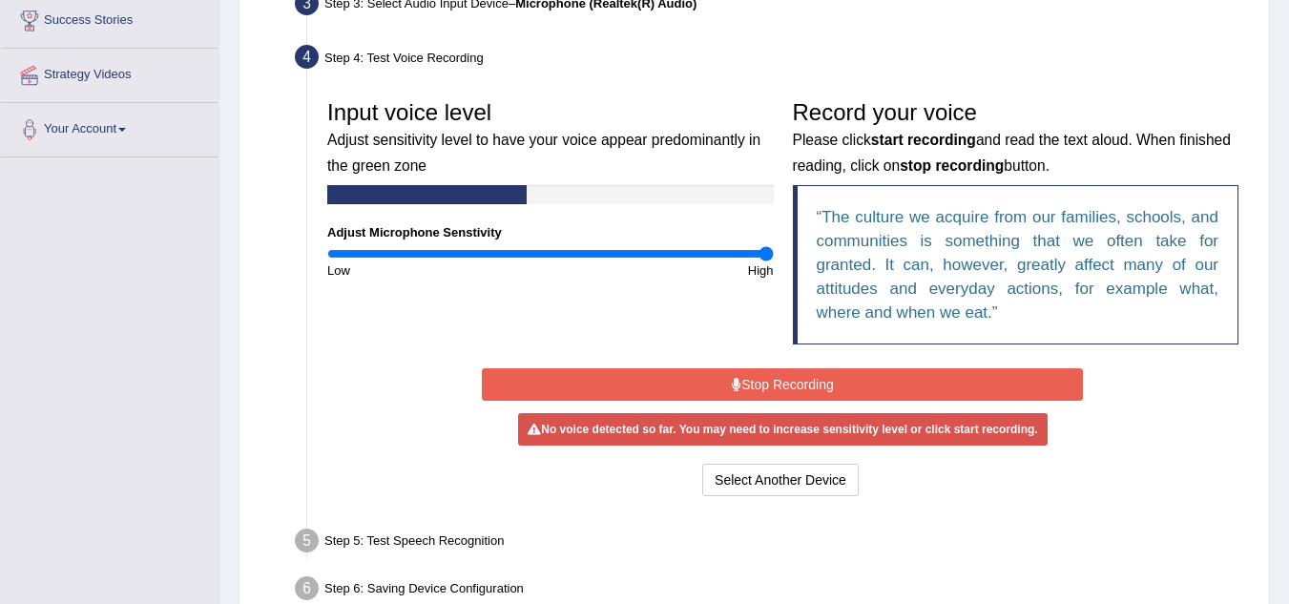
click at [812, 373] on button "Stop Recording" at bounding box center [782, 384] width 601 height 32
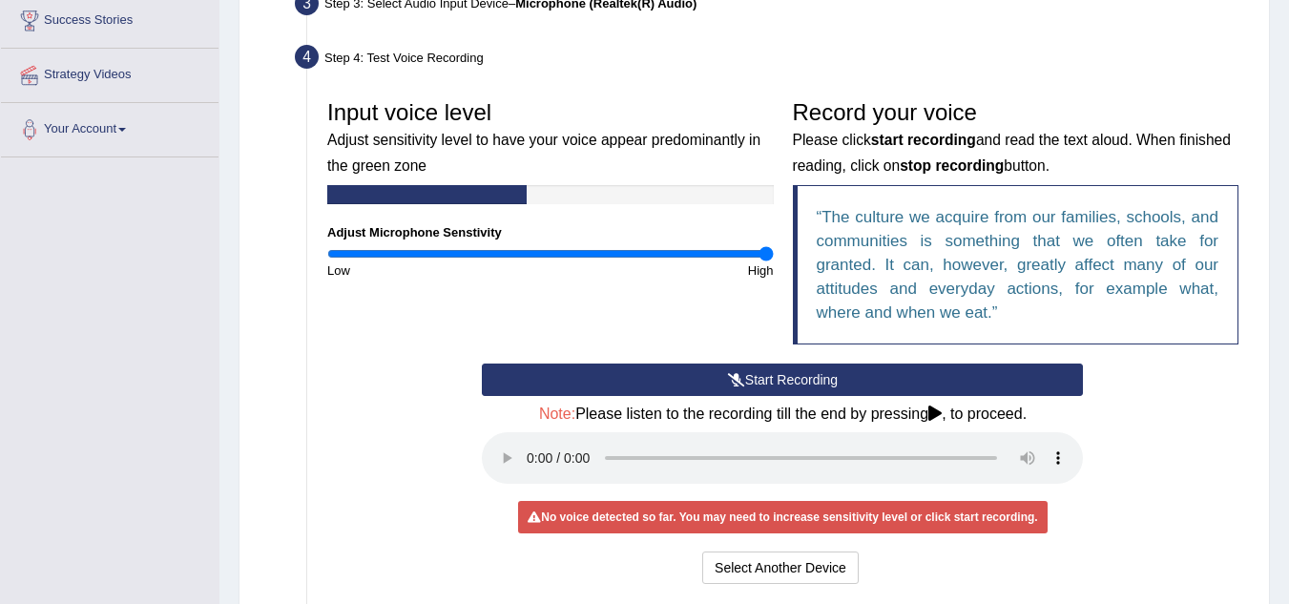
click at [812, 373] on button "Start Recording" at bounding box center [782, 380] width 601 height 32
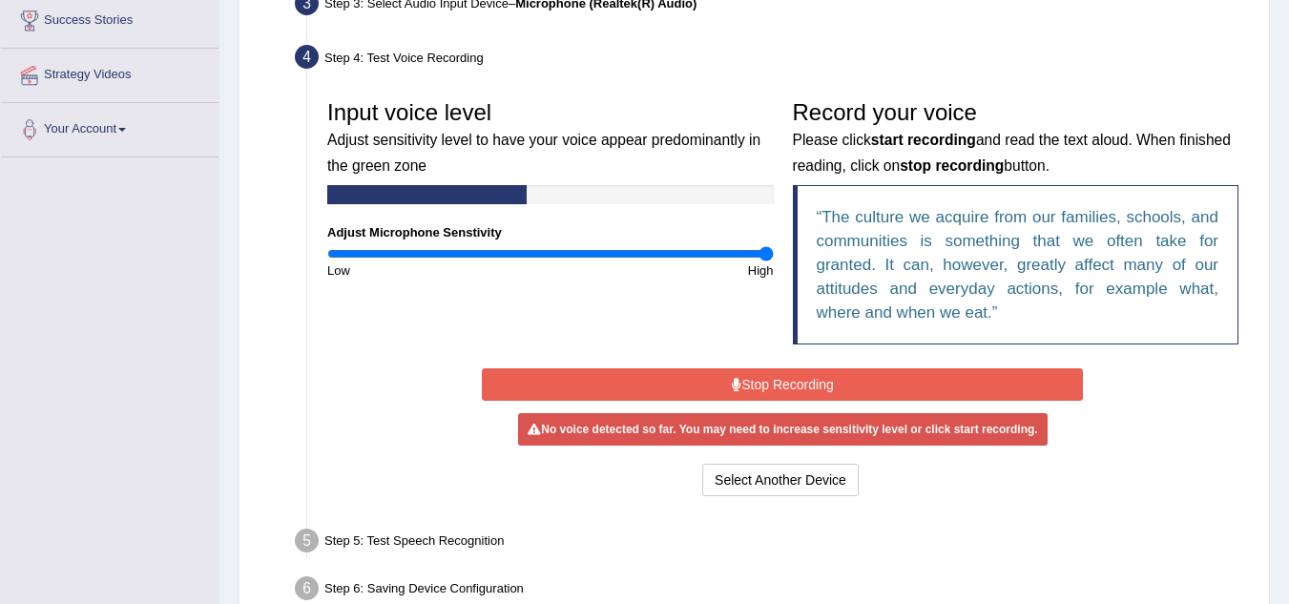
click at [812, 373] on button "Stop Recording" at bounding box center [782, 384] width 601 height 32
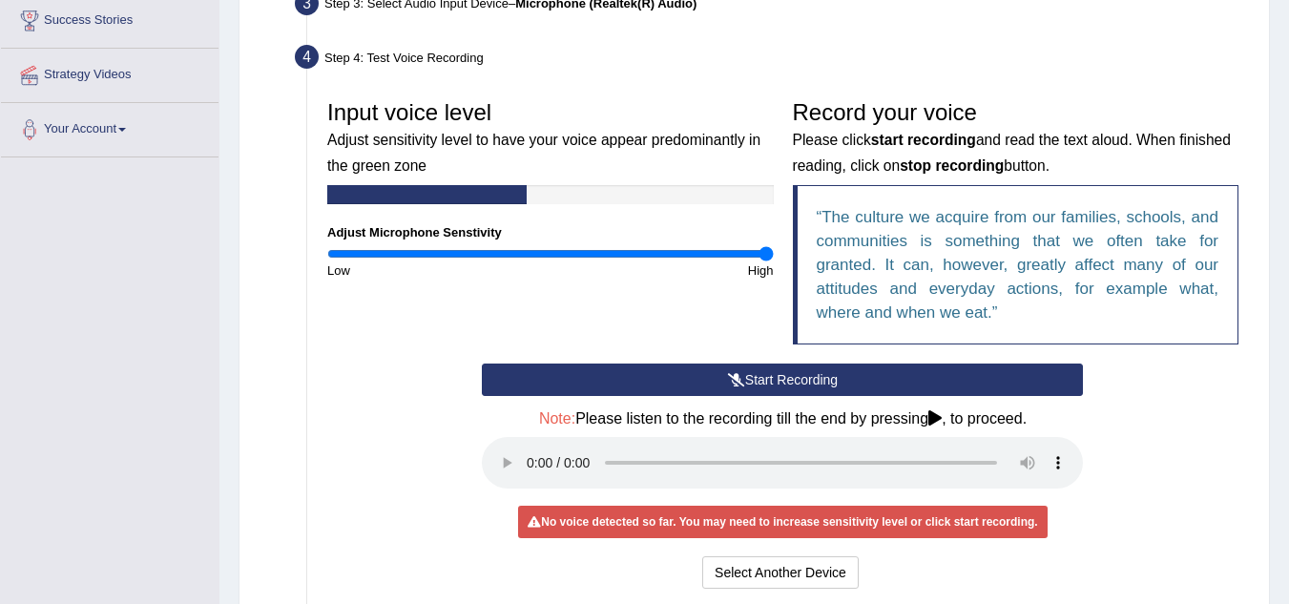
click at [812, 373] on button "Start Recording" at bounding box center [782, 380] width 601 height 32
click at [0, 0] on button "Stop Recording" at bounding box center [0, 0] width 0 height 0
click at [812, 373] on button "Start Recording" at bounding box center [782, 380] width 601 height 32
click at [0, 0] on button "Stop Recording" at bounding box center [0, 0] width 0 height 0
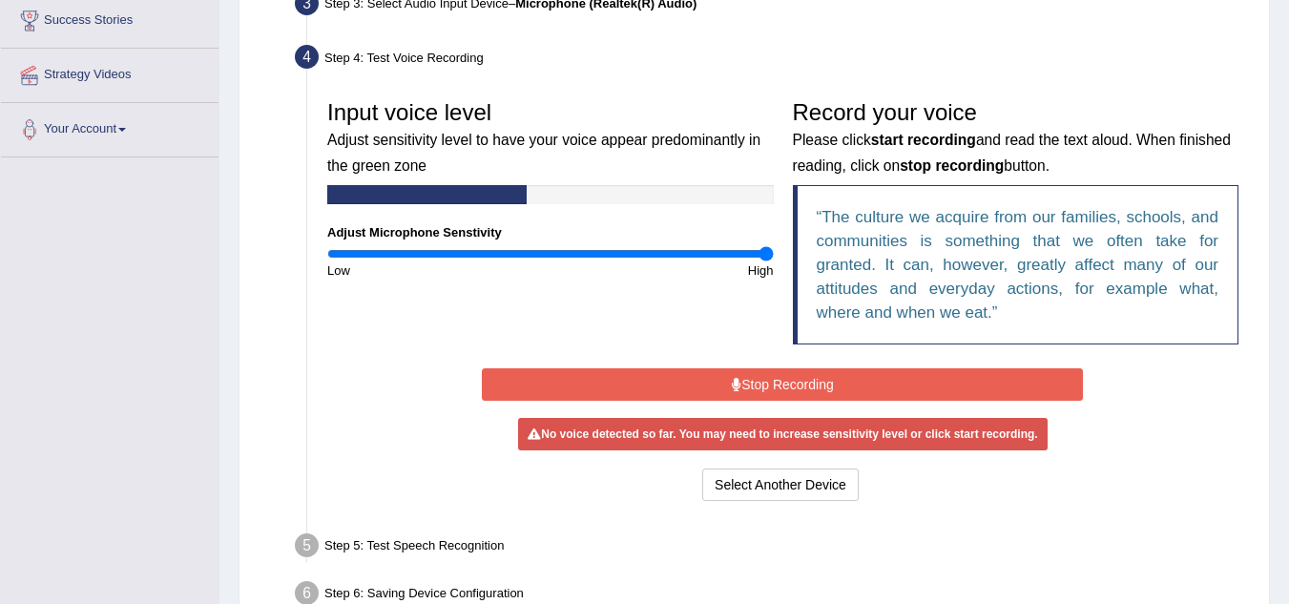
click at [0, 0] on button "Start Recording" at bounding box center [0, 0] width 0 height 0
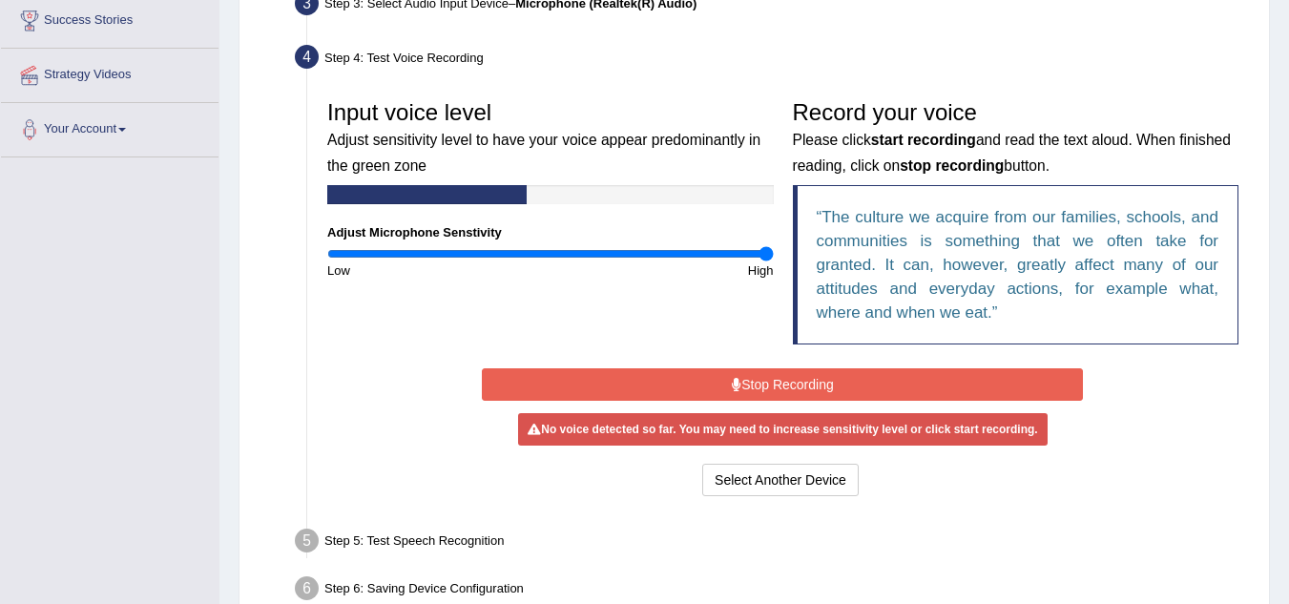
click at [812, 373] on button "Stop Recording" at bounding box center [782, 384] width 601 height 32
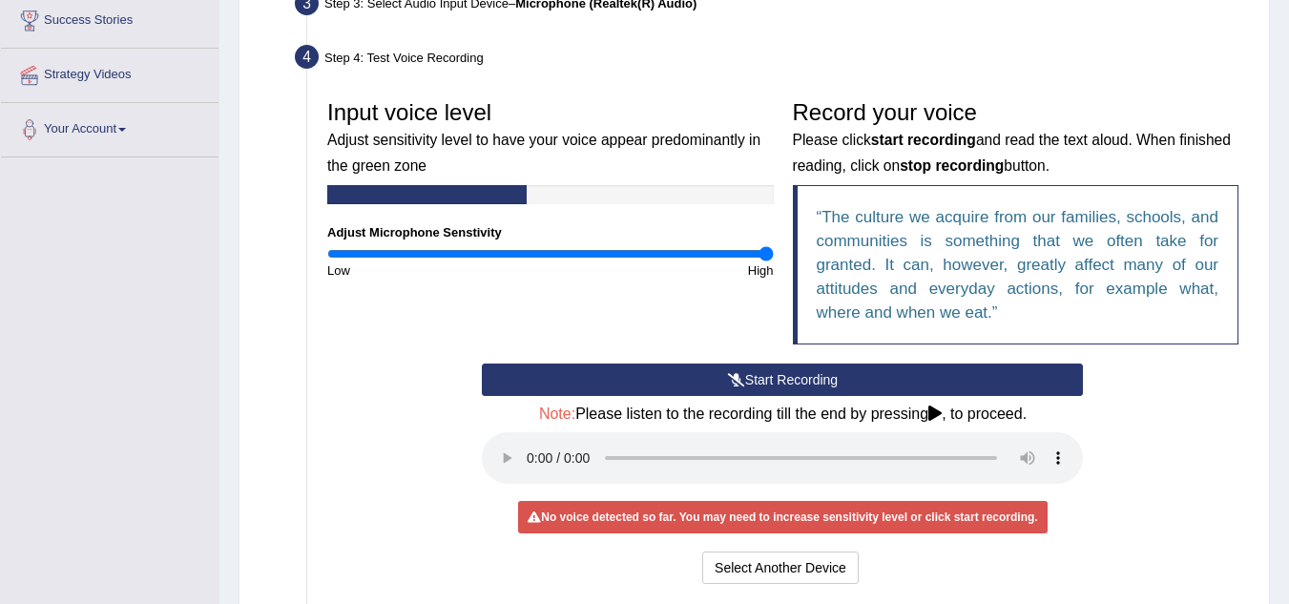
click at [937, 413] on icon at bounding box center [934, 413] width 13 height 15
click at [810, 375] on button "Start Recording" at bounding box center [782, 380] width 601 height 32
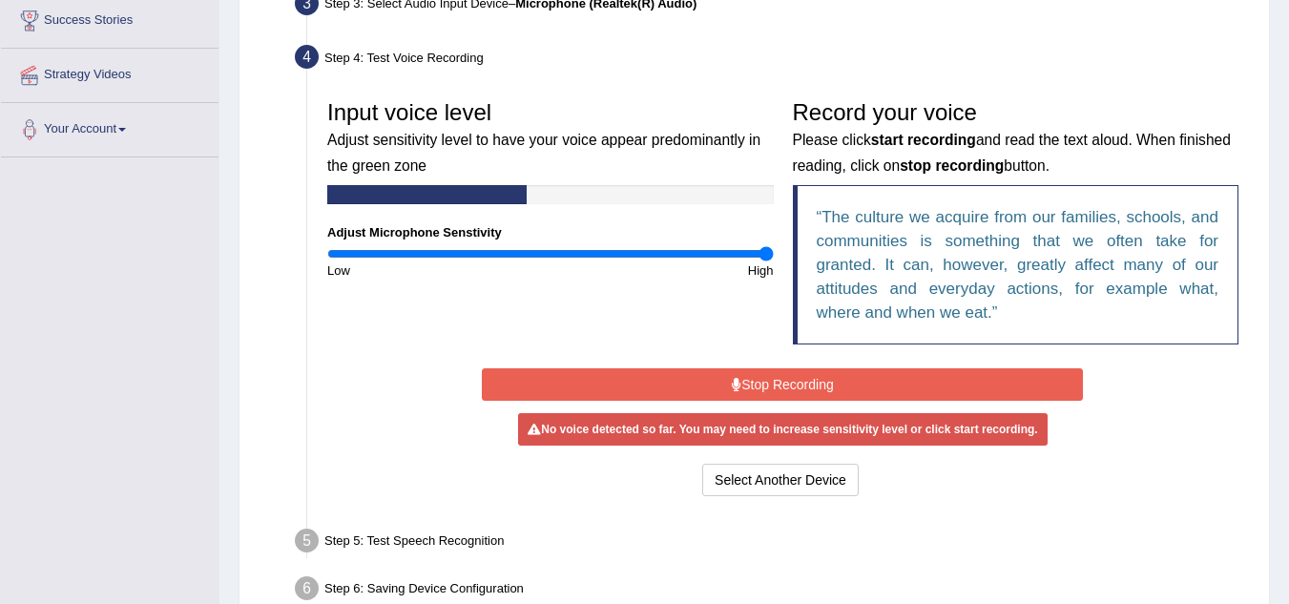
click at [791, 382] on button "Stop Recording" at bounding box center [782, 384] width 601 height 32
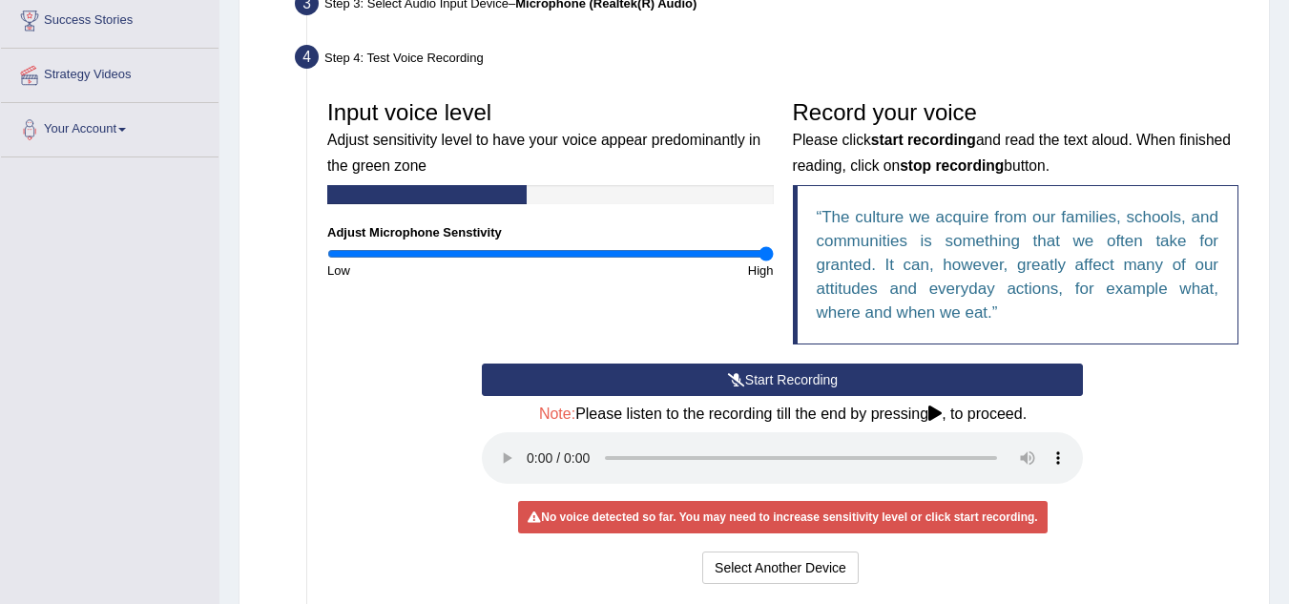
click at [739, 373] on icon at bounding box center [736, 379] width 17 height 13
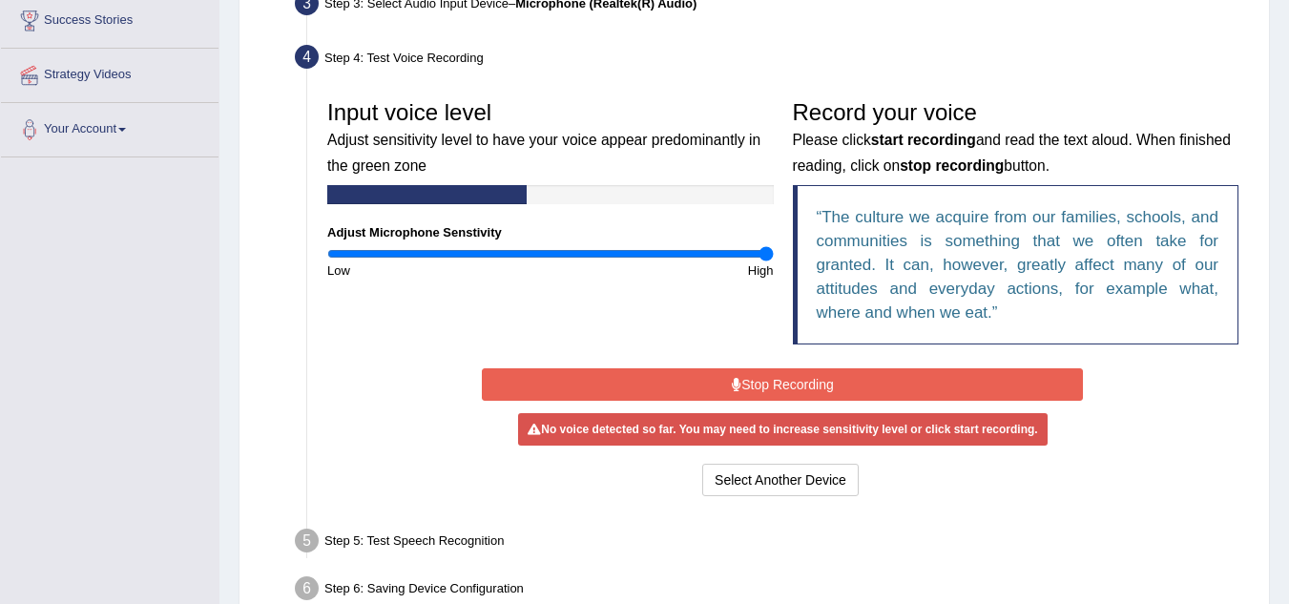
click at [283, 363] on ul "Step 1: Grant Permissions To access your microphone(s), we need permission to a…" at bounding box center [754, 245] width 988 height 734
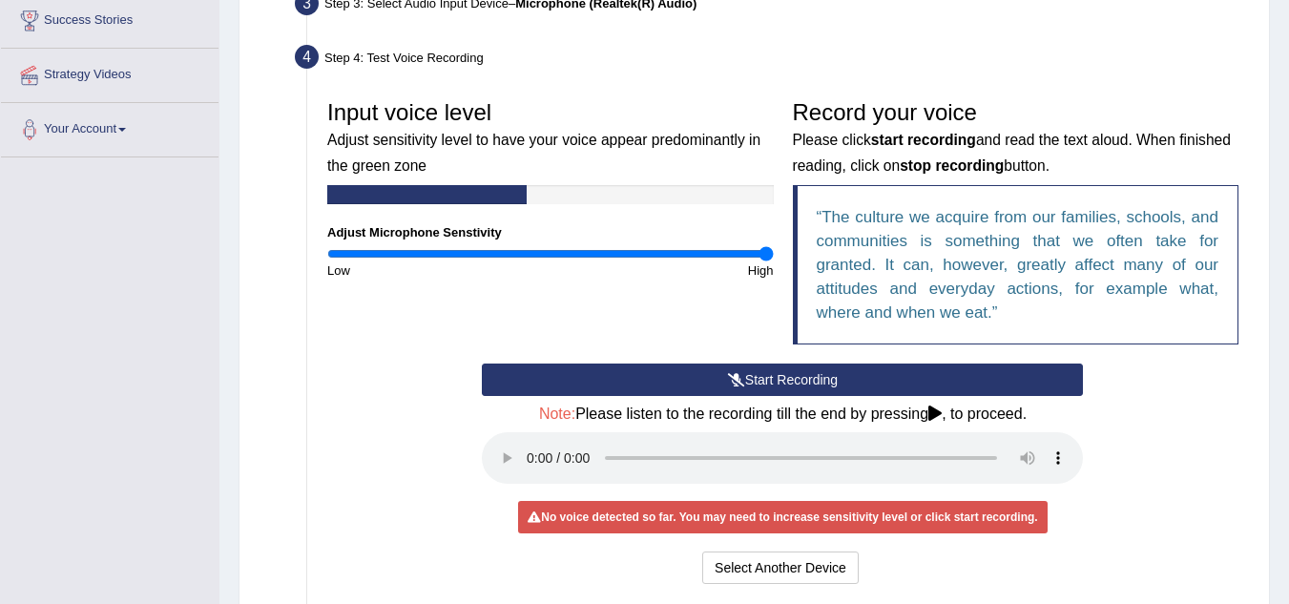
click at [525, 26] on div "Step 3: Select Audio Input Device – Microphone (Realtek(R) Audio)" at bounding box center [773, 7] width 974 height 42
click at [791, 379] on button "Start Recording" at bounding box center [782, 380] width 601 height 32
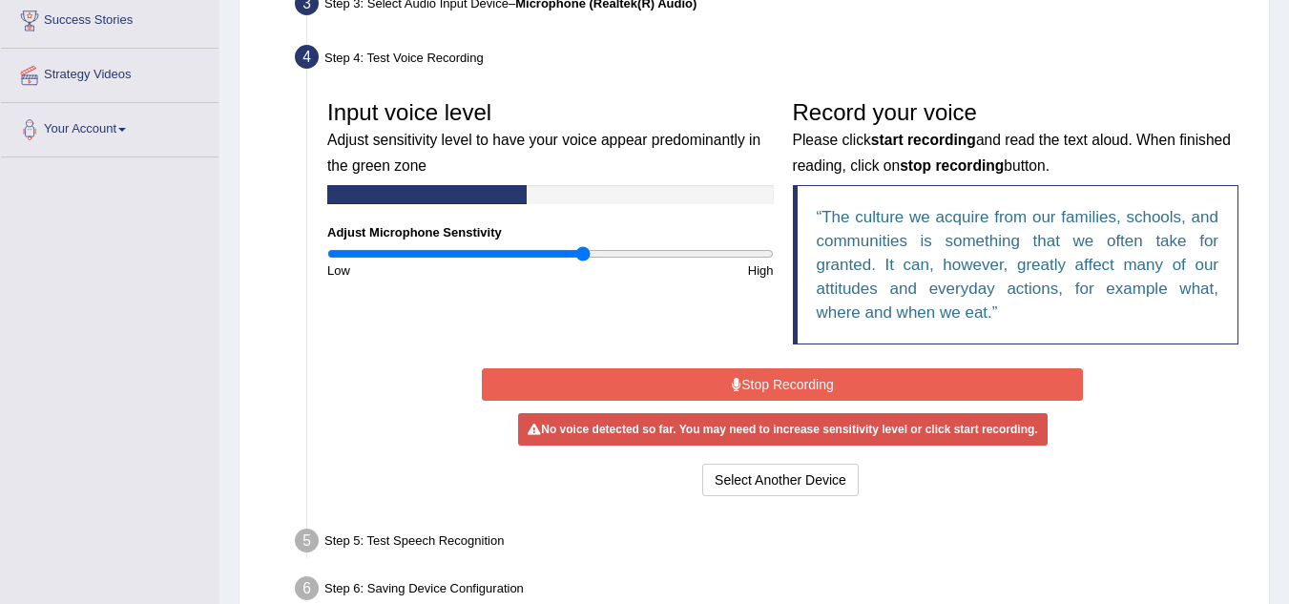
drag, startPoint x: 764, startPoint y: 253, endPoint x: 584, endPoint y: 279, distance: 182.2
type input "1.16"
click at [584, 261] on input "range" at bounding box center [550, 253] width 447 height 15
click at [641, 427] on div "No voice detected so far. You may need to increase sensitivity level or click s…" at bounding box center [782, 429] width 529 height 32
click at [761, 374] on button "Stop Recording" at bounding box center [782, 384] width 601 height 32
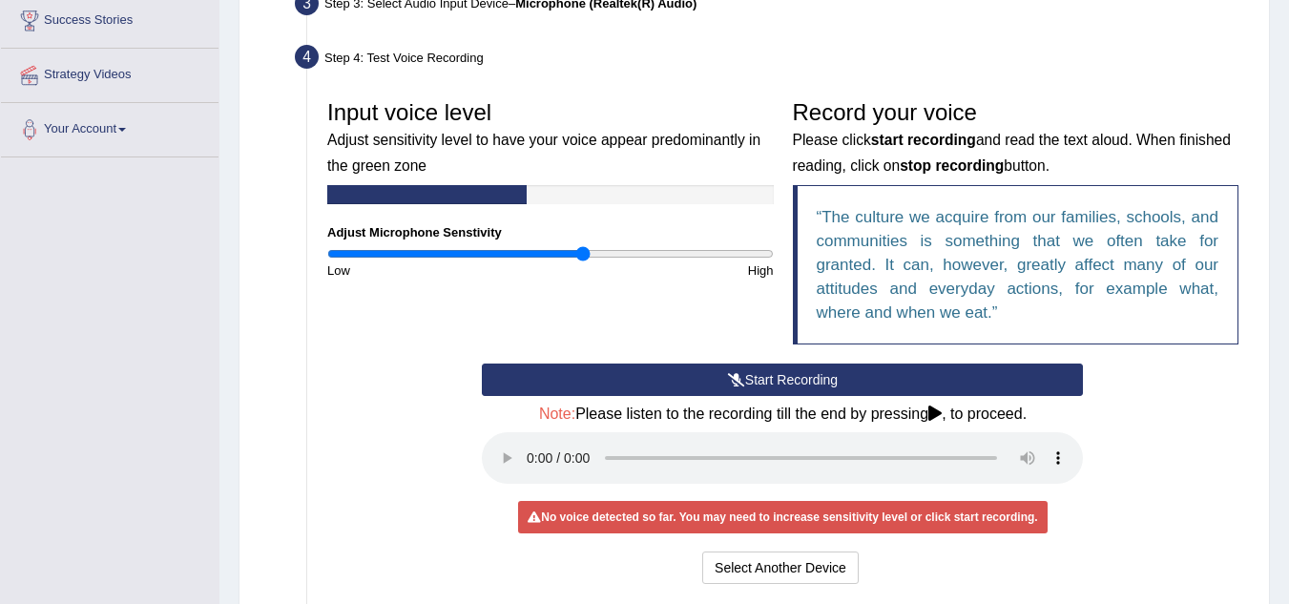
click at [761, 374] on button "Start Recording" at bounding box center [782, 380] width 601 height 32
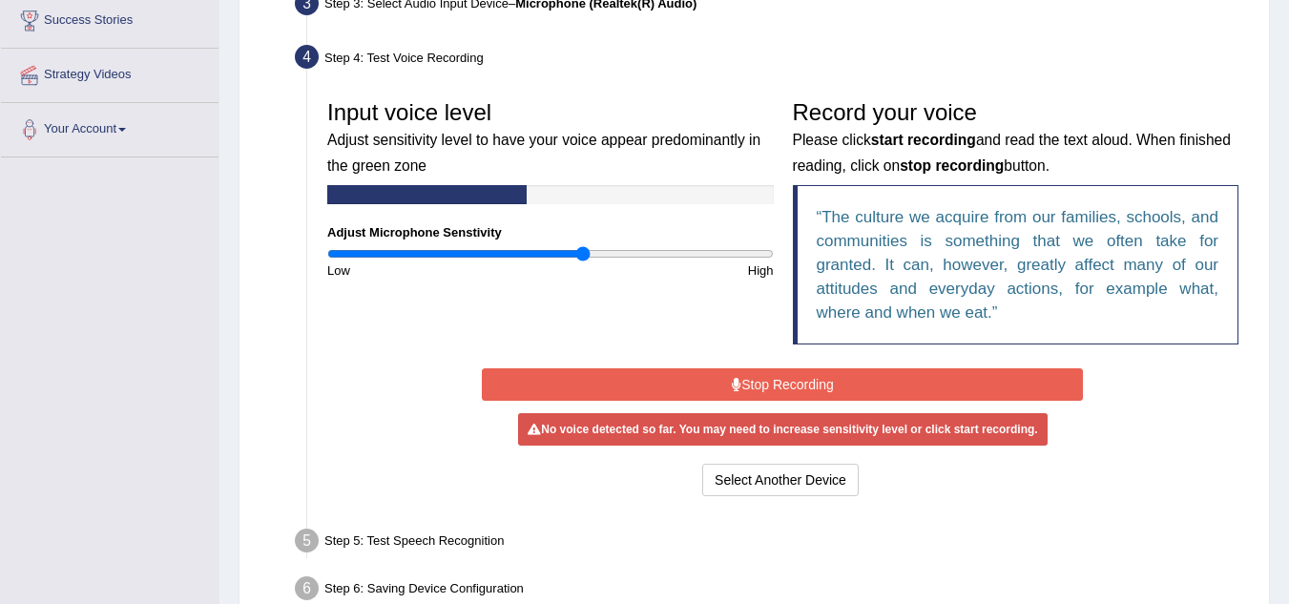
click at [764, 373] on button "Stop Recording" at bounding box center [782, 384] width 601 height 32
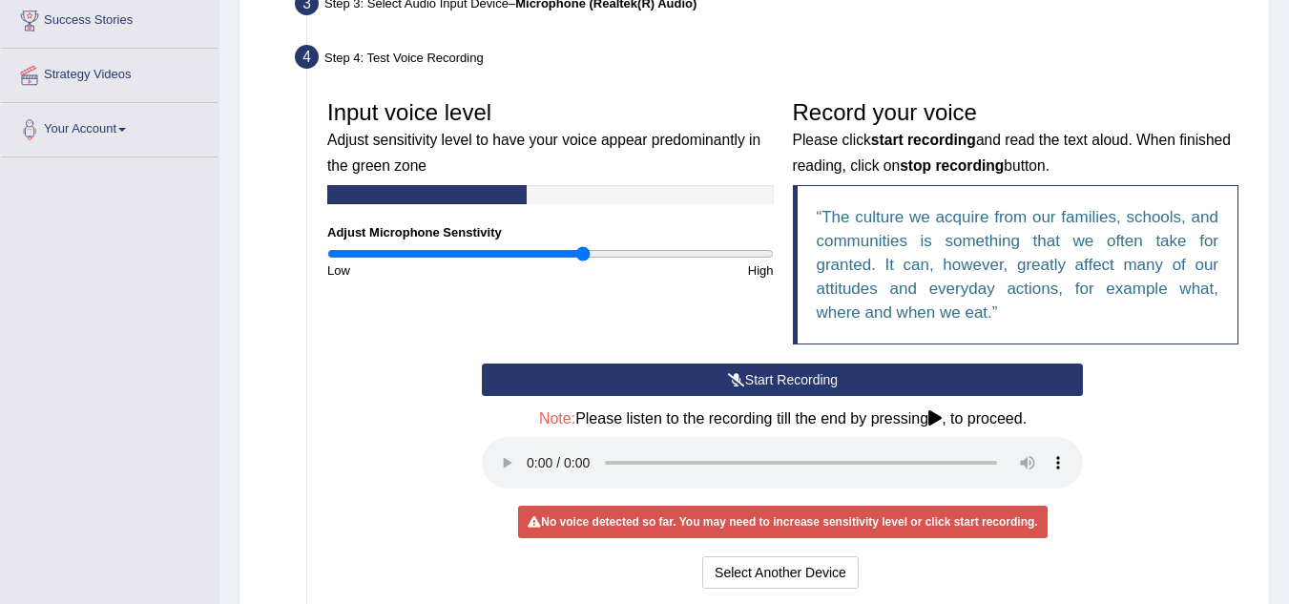
click at [764, 373] on button "Start Recording" at bounding box center [782, 380] width 601 height 32
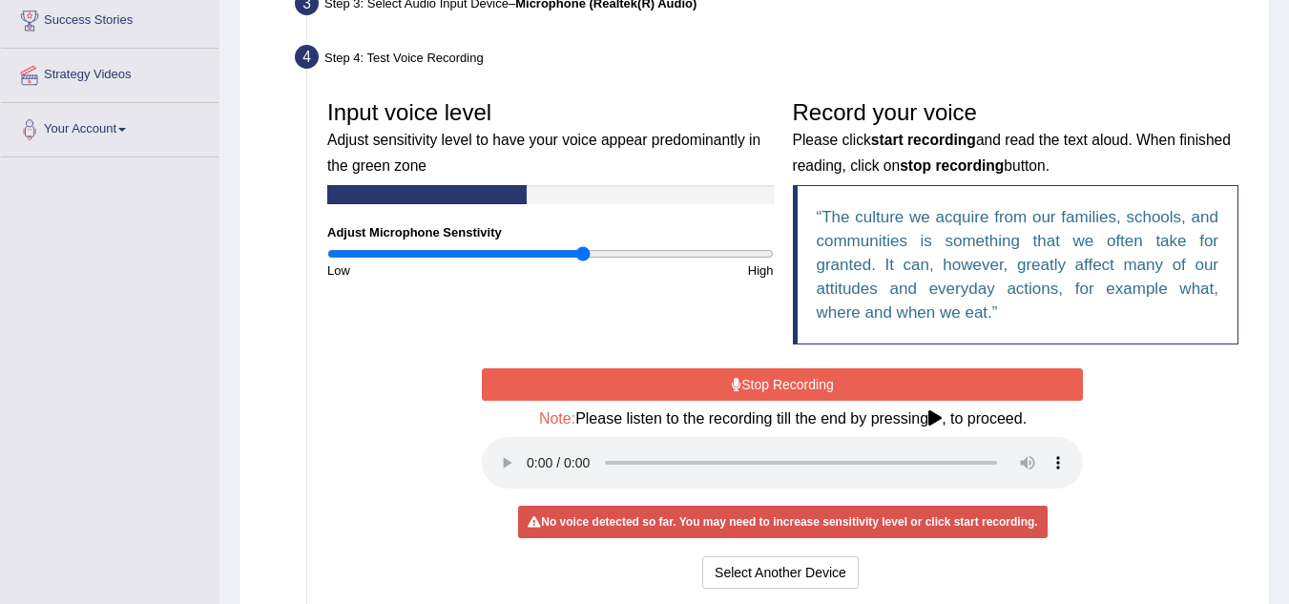
click at [764, 373] on button "Stop Recording" at bounding box center [782, 384] width 601 height 32
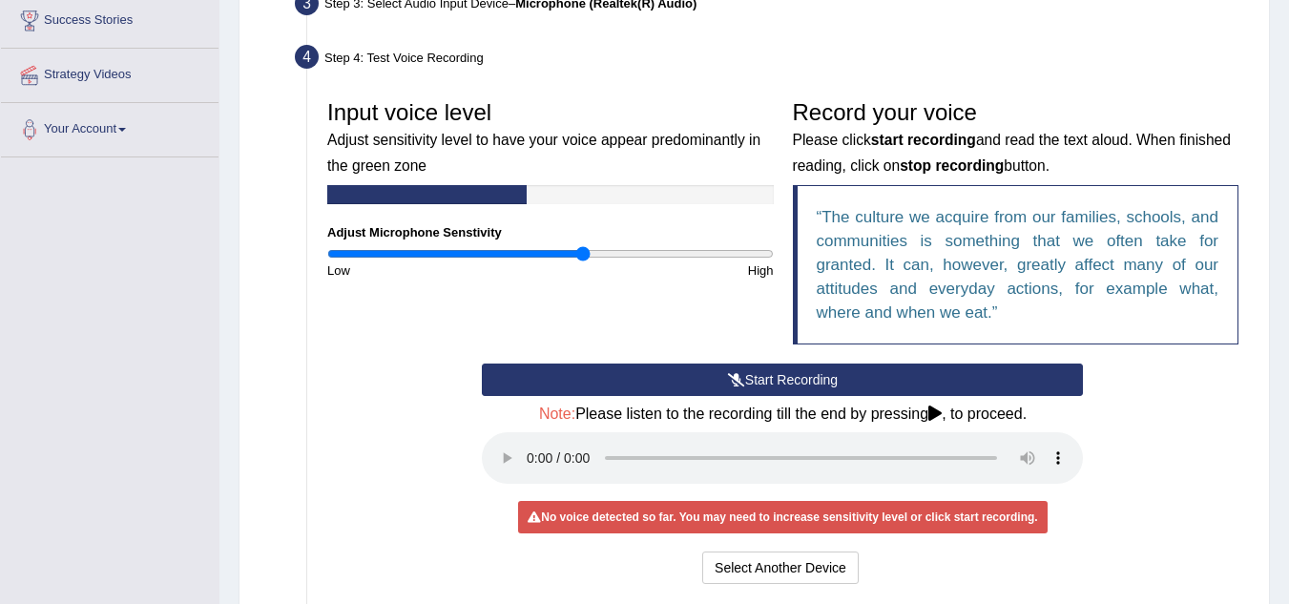
click at [764, 373] on button "Start Recording" at bounding box center [782, 380] width 601 height 32
click at [721, 558] on button "Select Another Device" at bounding box center [780, 568] width 156 height 32
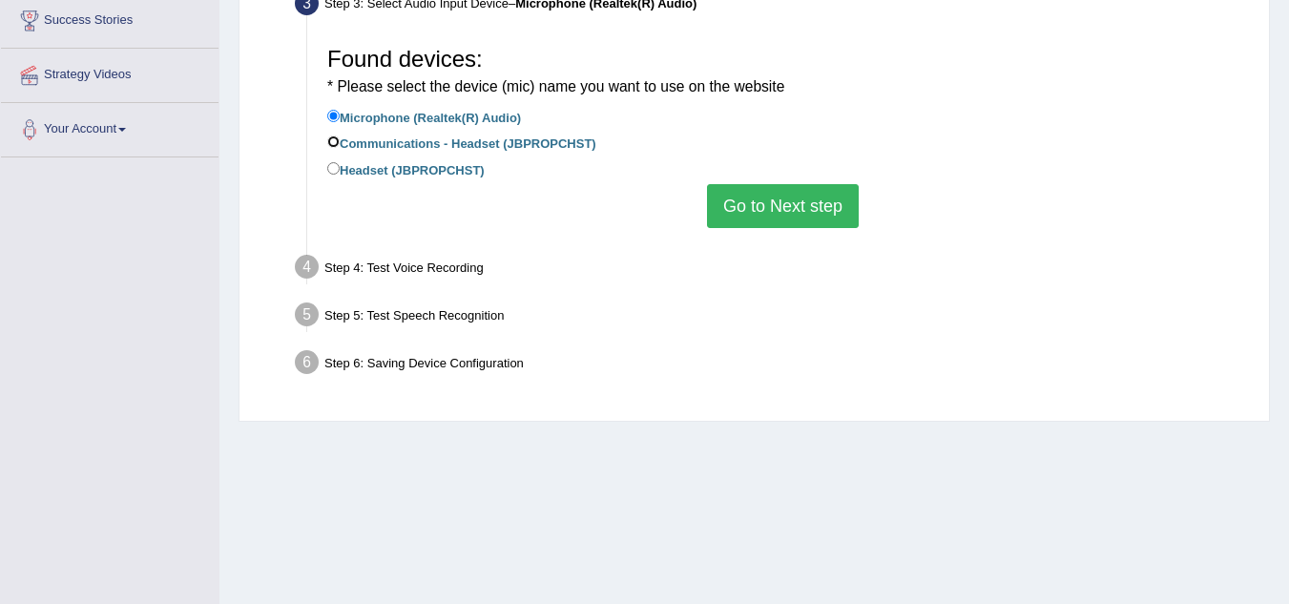
click at [335, 141] on input "Communications - Headset (JBPROPCHST)" at bounding box center [333, 141] width 12 height 12
radio input "true"
click at [329, 168] on input "Headset (JBPROPCHST)" at bounding box center [333, 168] width 12 height 12
radio input "true"
click at [750, 214] on button "Go to Next step" at bounding box center [783, 206] width 152 height 44
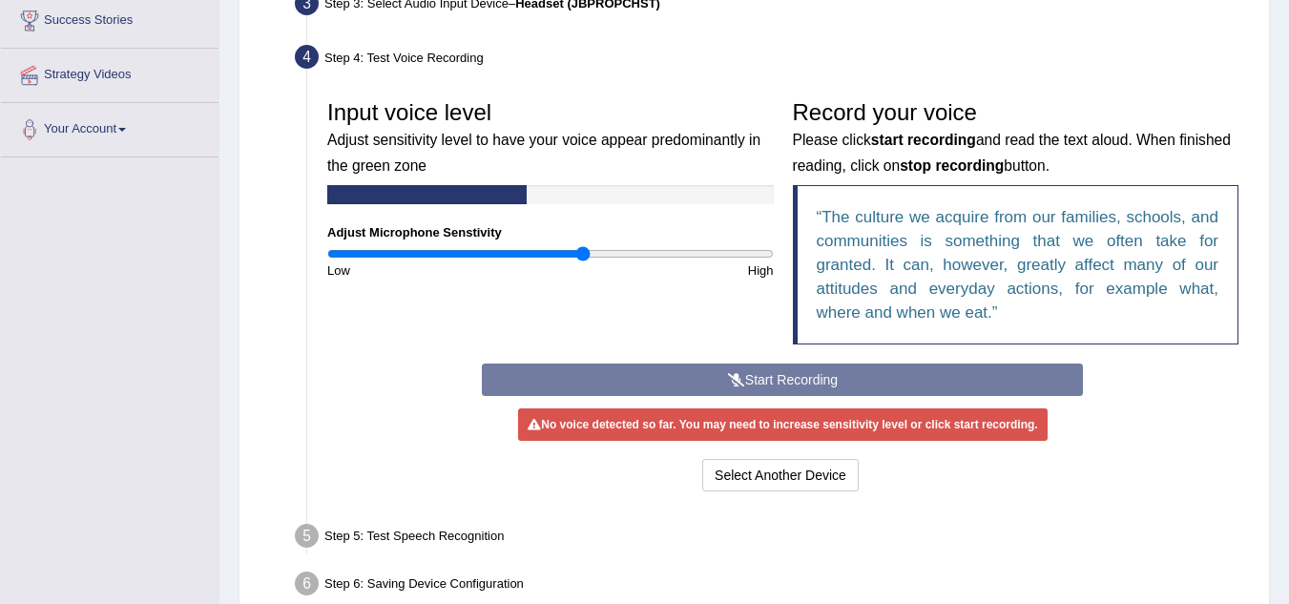
click at [801, 383] on div "Start Recording Stop Recording Note: Please listen to the recording till the en…" at bounding box center [782, 430] width 620 height 133
click at [733, 374] on div "Start Recording Stop Recording Note: Please listen to the recording till the en…" at bounding box center [782, 430] width 620 height 133
click at [728, 374] on div "Start Recording Stop Recording Note: Please listen to the recording till the en…" at bounding box center [782, 430] width 620 height 133
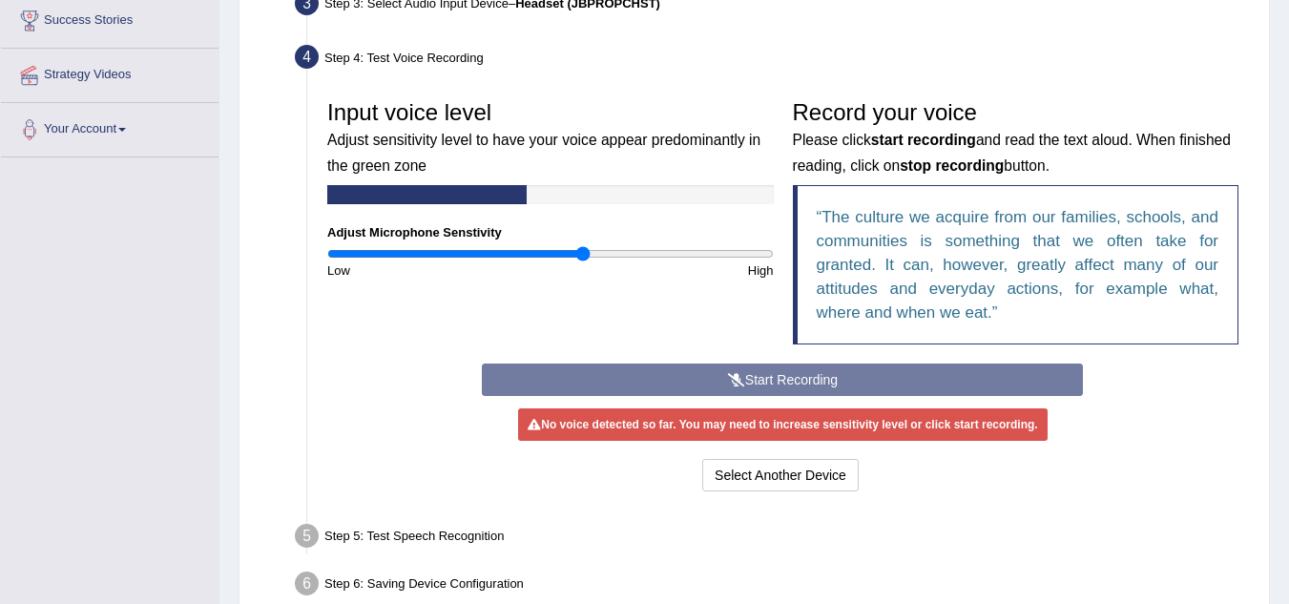
click at [743, 387] on div "Start Recording Stop Recording Note: Please listen to the recording till the en…" at bounding box center [782, 430] width 620 height 133
click at [776, 469] on button "Select Another Device" at bounding box center [780, 475] width 156 height 32
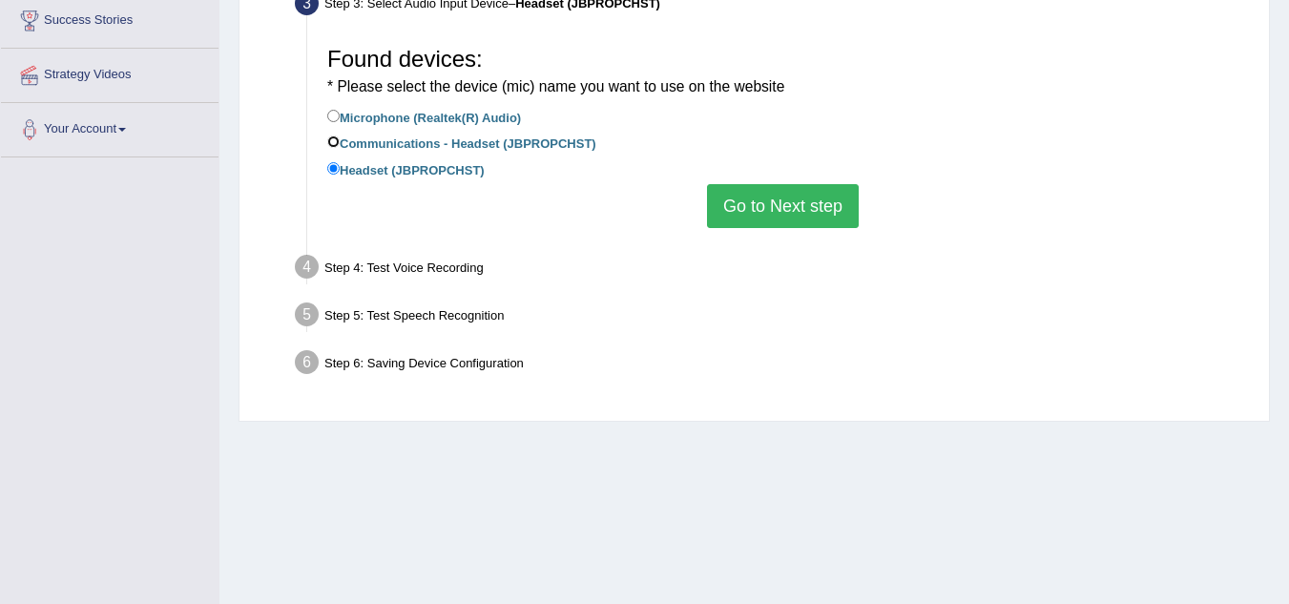
click at [335, 141] on input "Communications - Headset (JBPROPCHST)" at bounding box center [333, 141] width 12 height 12
radio input "true"
click at [753, 202] on button "Go to Next step" at bounding box center [783, 206] width 152 height 44
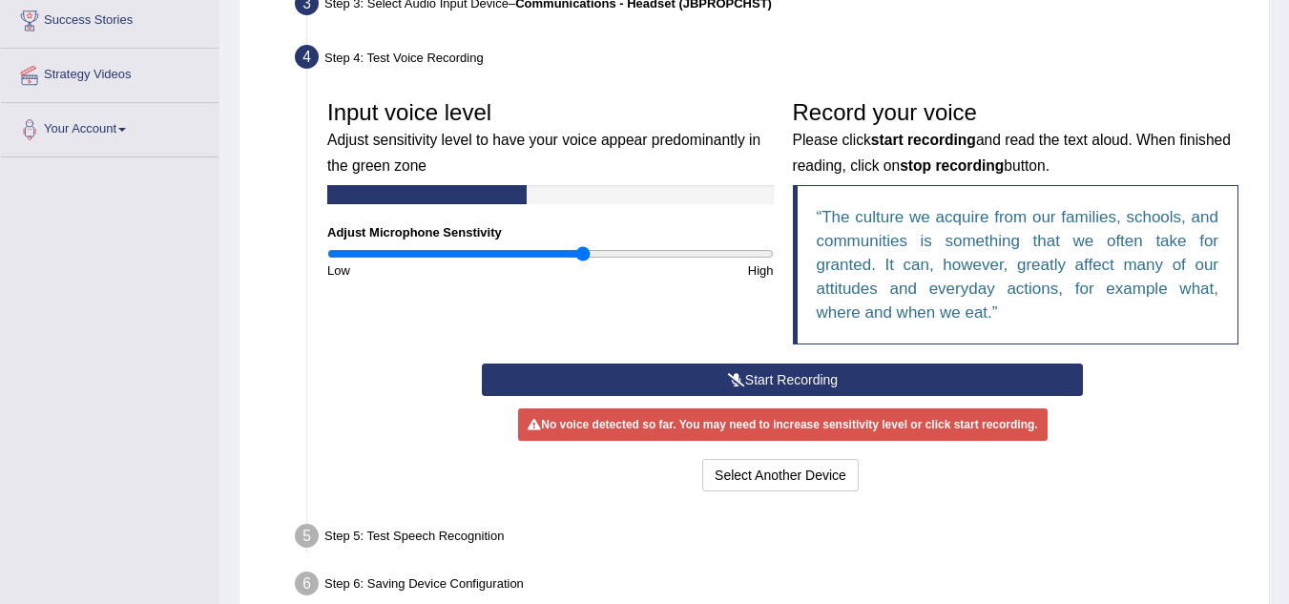
click at [742, 370] on button "Start Recording" at bounding box center [782, 380] width 601 height 32
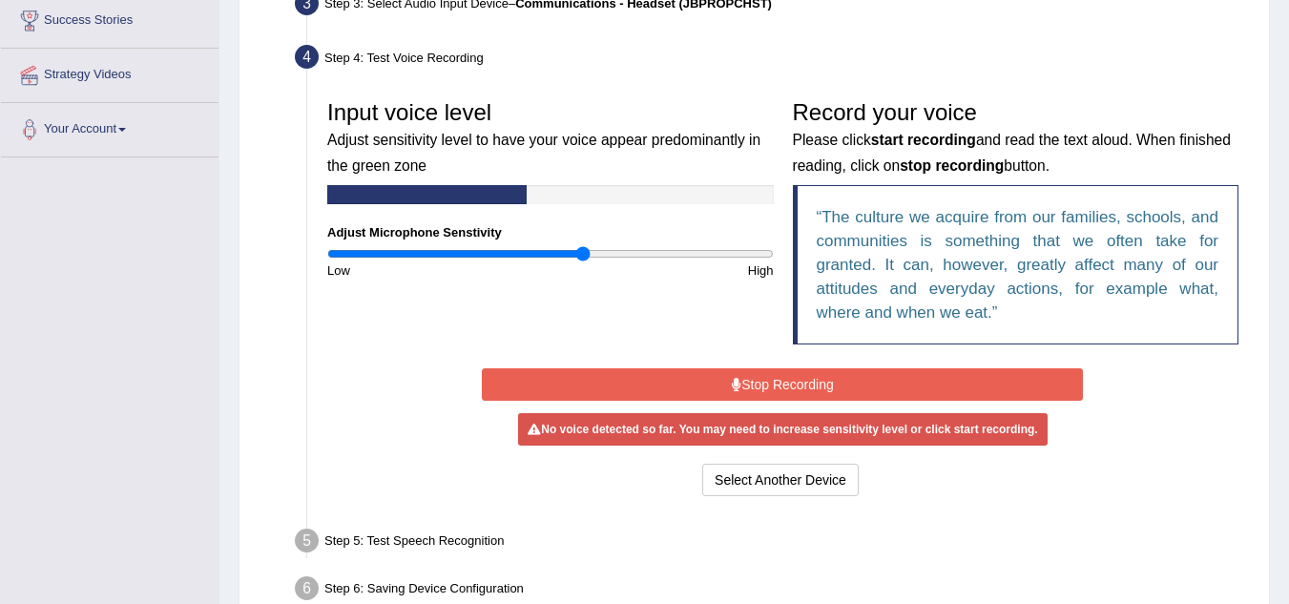
click at [742, 370] on button "Stop Recording" at bounding box center [782, 384] width 601 height 32
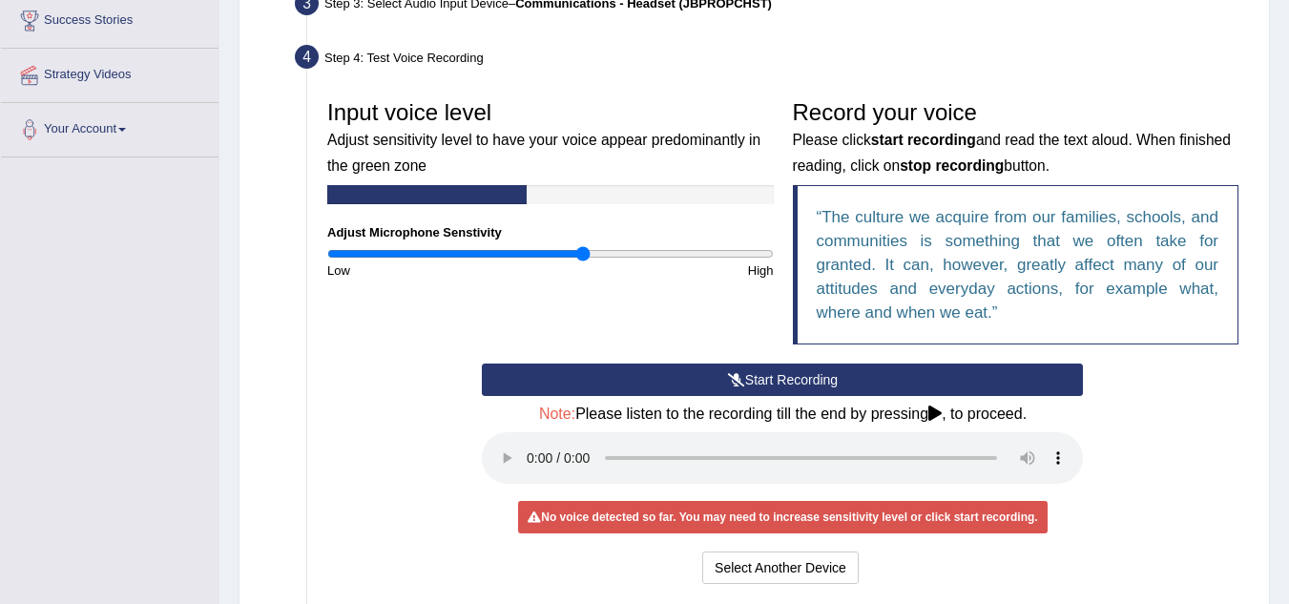
click at [761, 375] on button "Start Recording" at bounding box center [782, 380] width 601 height 32
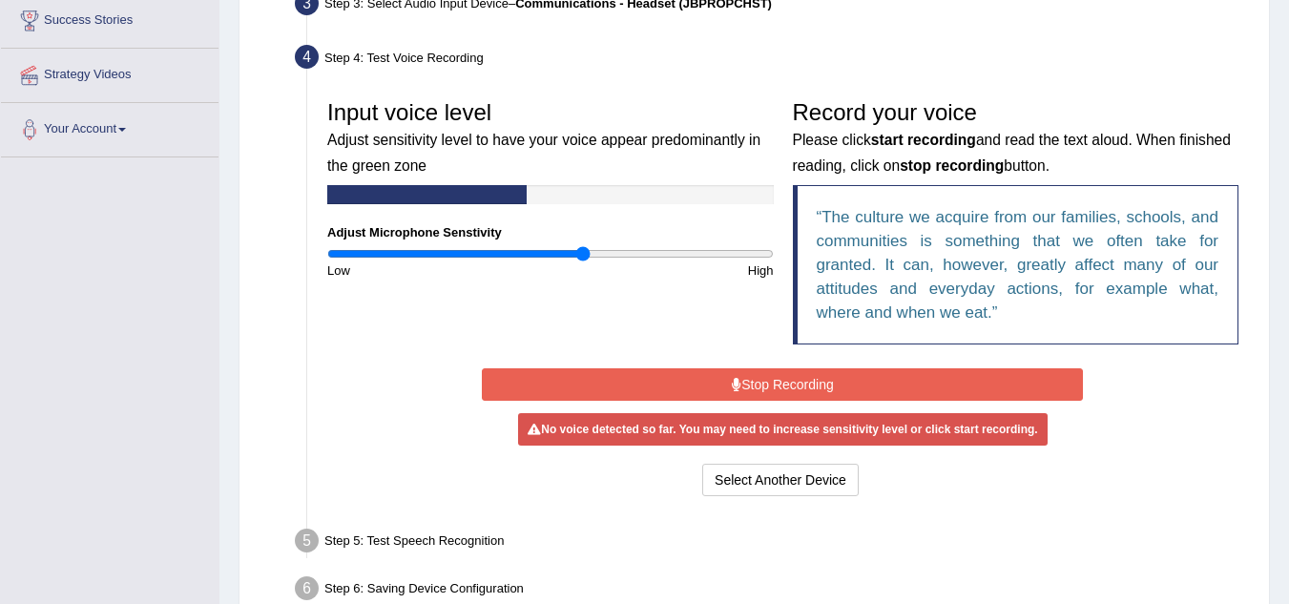
click at [761, 375] on button "Stop Recording" at bounding box center [782, 384] width 601 height 32
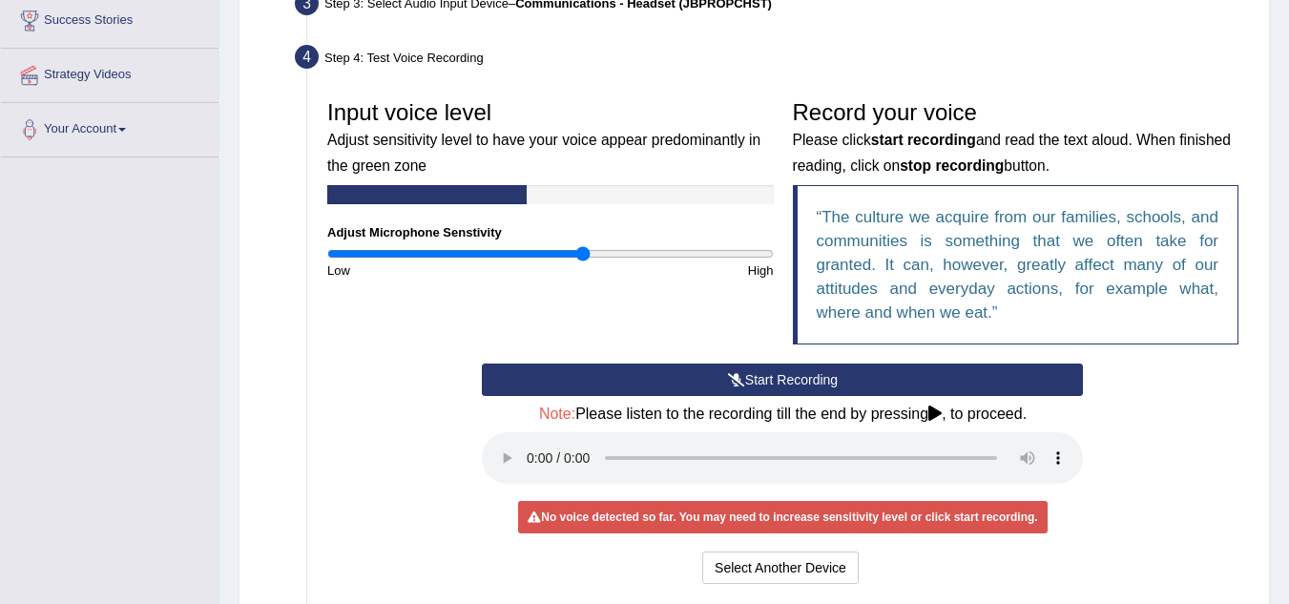
click at [802, 379] on button "Start Recording" at bounding box center [782, 380] width 601 height 32
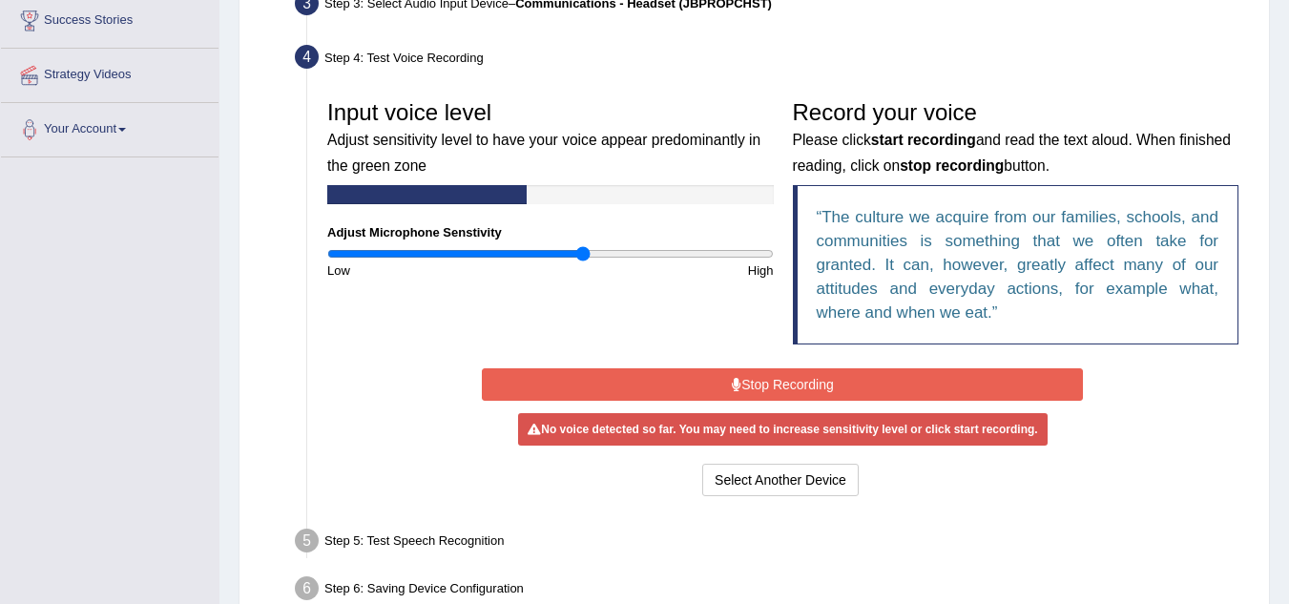
drag, startPoint x: 802, startPoint y: 379, endPoint x: 703, endPoint y: 380, distance: 99.2
click at [703, 380] on button "Stop Recording" at bounding box center [782, 384] width 601 height 32
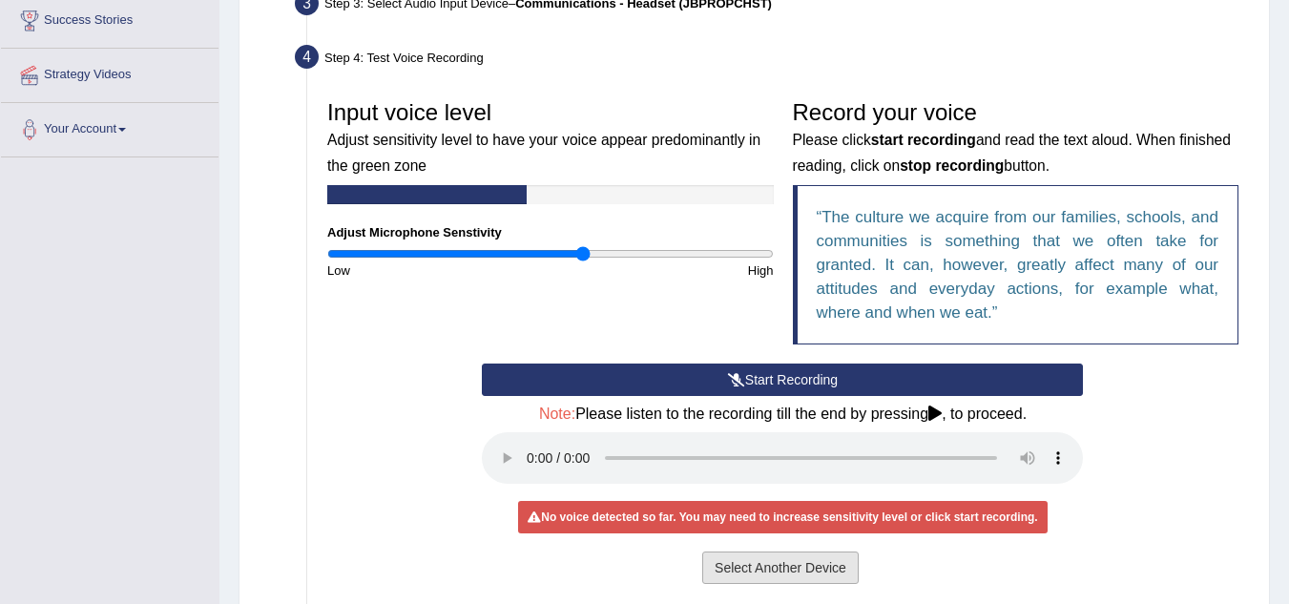
click at [795, 564] on button "Select Another Device" at bounding box center [780, 568] width 156 height 32
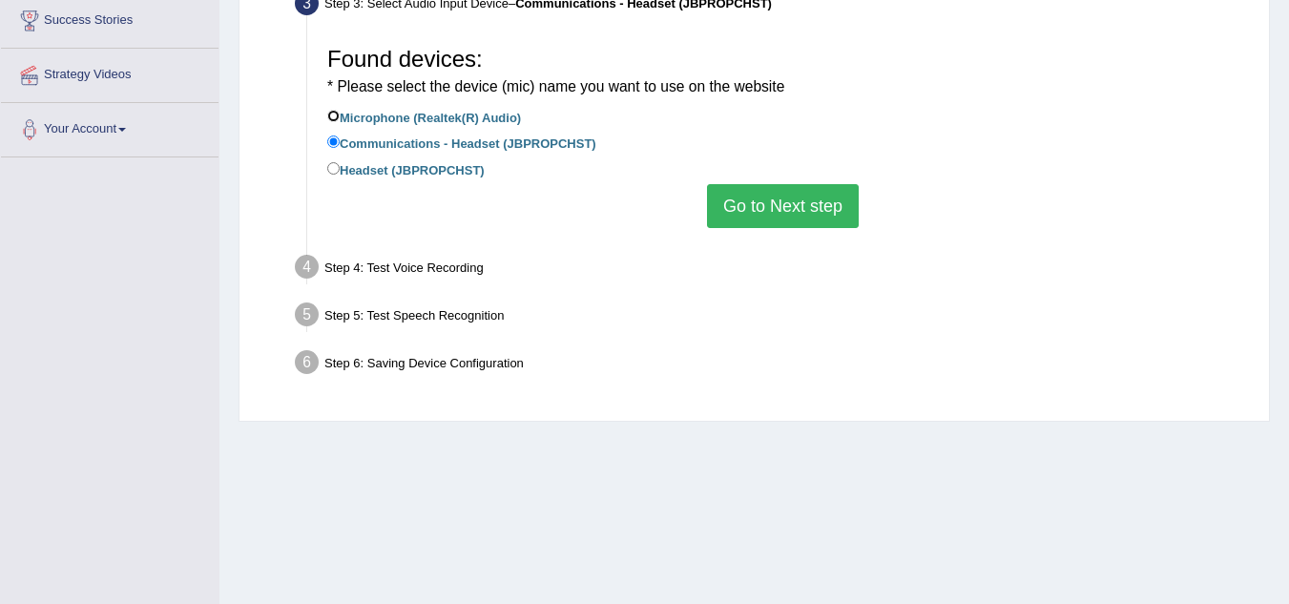
click at [337, 120] on input "Microphone (Realtek(R) Audio)" at bounding box center [333, 116] width 12 height 12
radio input "true"
click at [766, 201] on button "Go to Next step" at bounding box center [783, 206] width 152 height 44
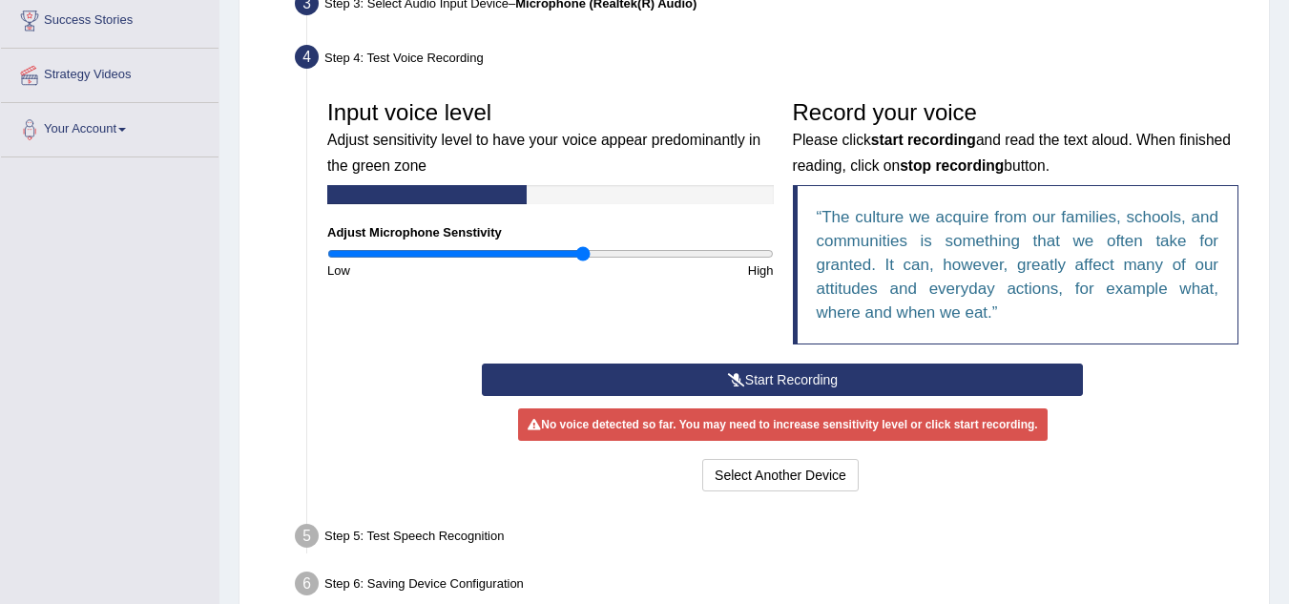
click at [699, 368] on button "Start Recording" at bounding box center [782, 380] width 601 height 32
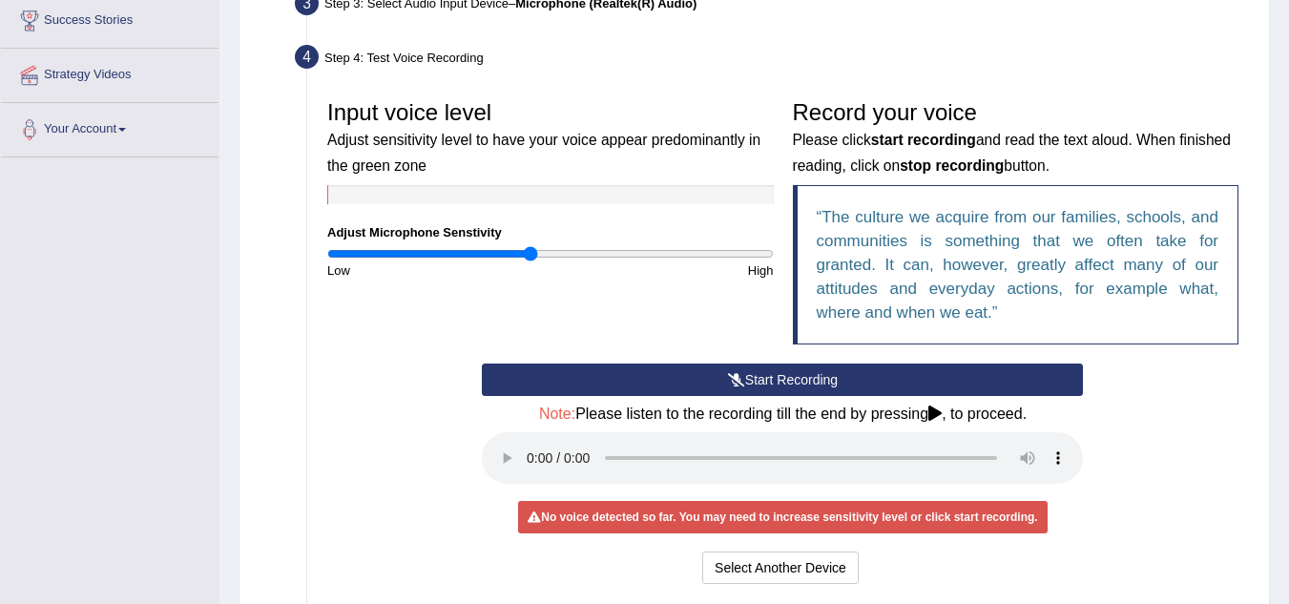
drag, startPoint x: 580, startPoint y: 254, endPoint x: 530, endPoint y: 256, distance: 50.6
type input "0.92"
click at [530, 256] on input "range" at bounding box center [550, 253] width 447 height 15
click at [760, 369] on button "Start Recording" at bounding box center [782, 380] width 601 height 32
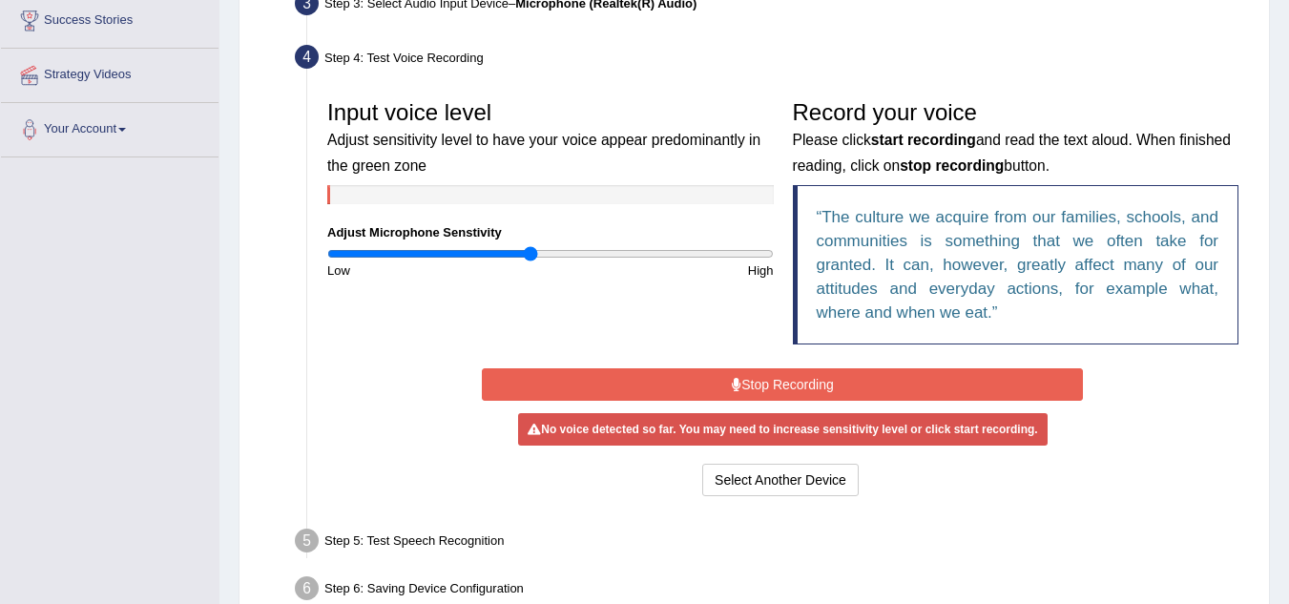
click at [744, 378] on button "Stop Recording" at bounding box center [782, 384] width 601 height 32
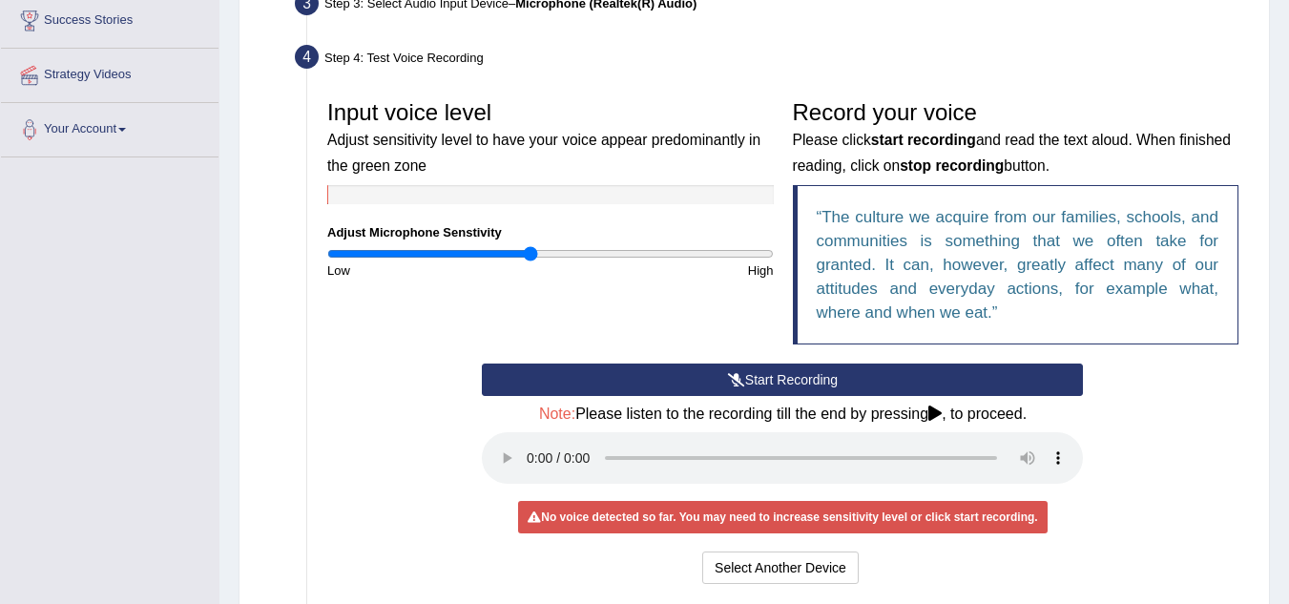
click at [744, 378] on button "Start Recording" at bounding box center [782, 380] width 601 height 32
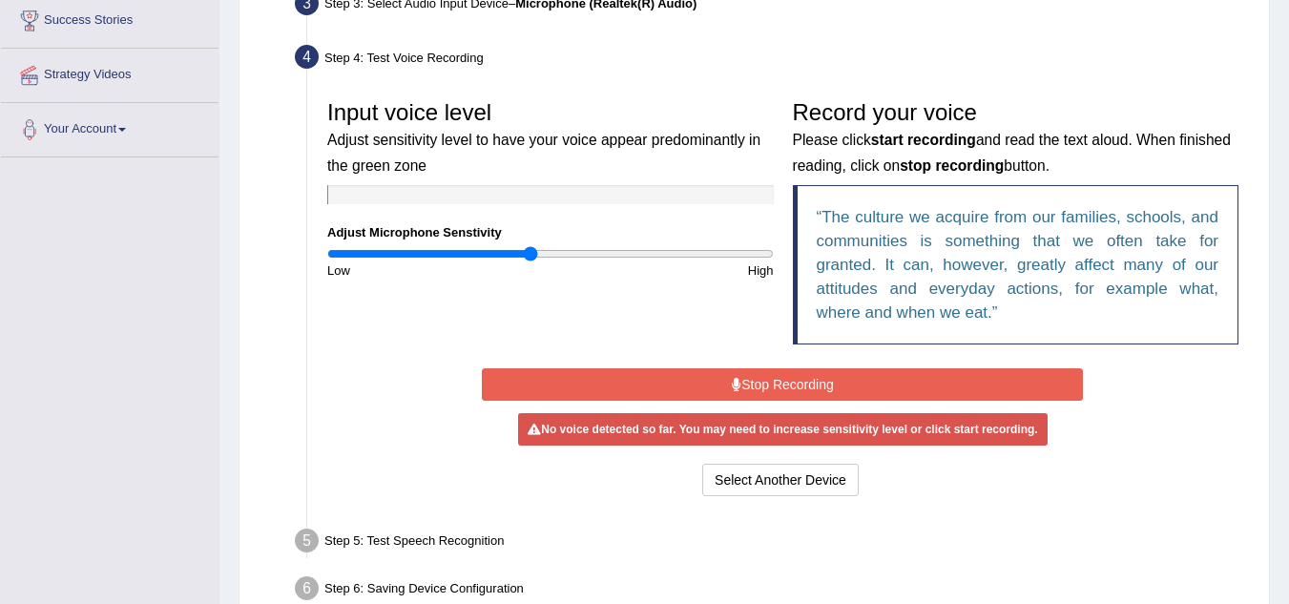
click at [777, 382] on button "Stop Recording" at bounding box center [782, 384] width 601 height 32
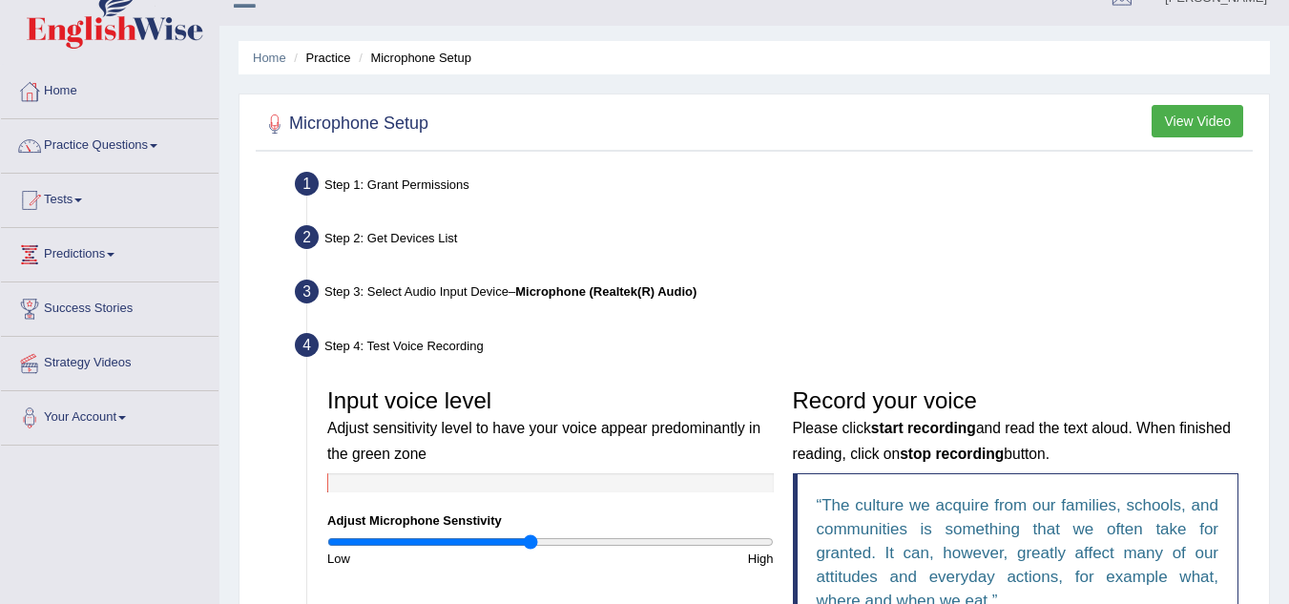
scroll to position [0, 0]
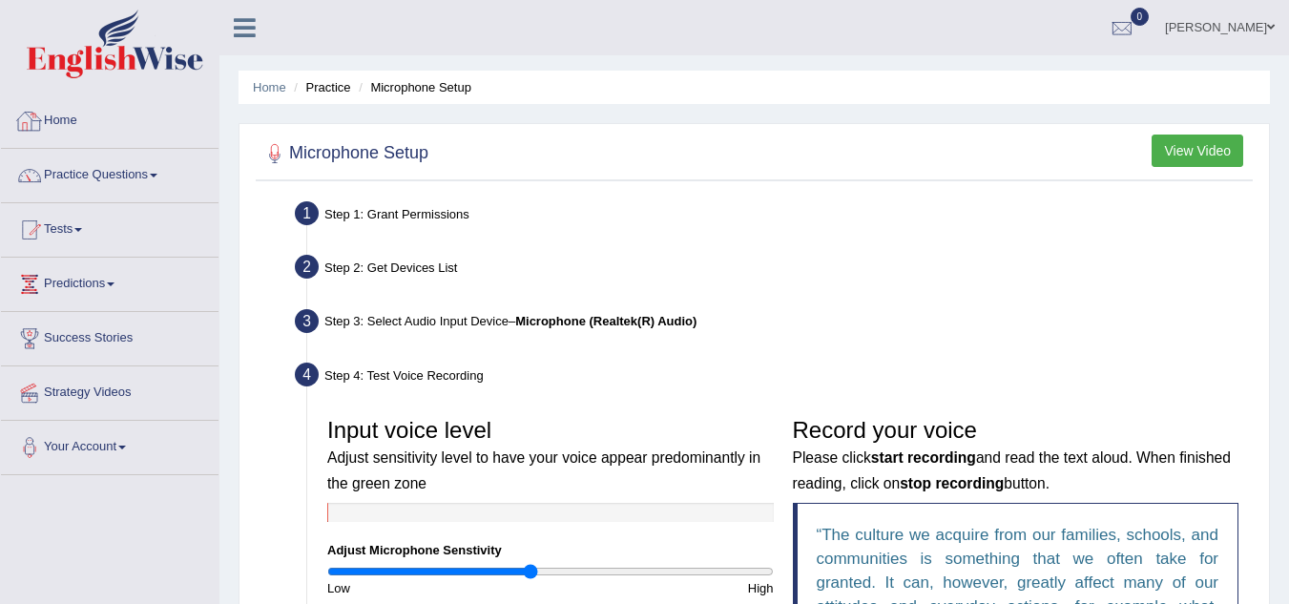
click at [52, 120] on link "Home" at bounding box center [110, 118] width 218 height 48
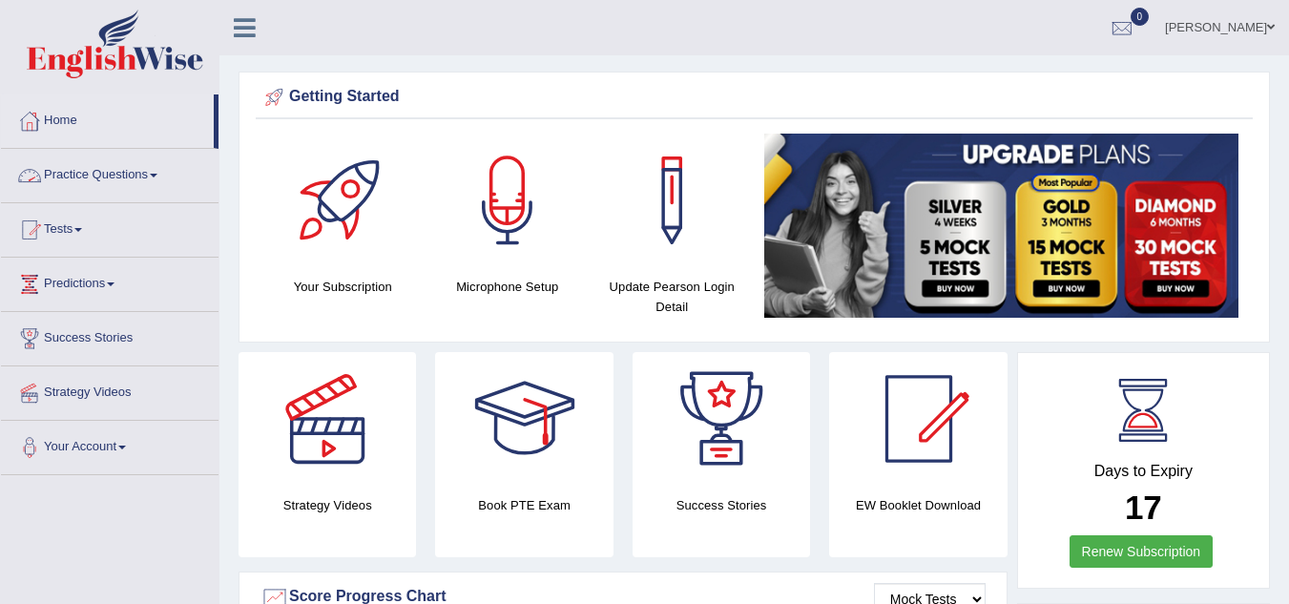
click at [73, 167] on link "Practice Questions" at bounding box center [110, 173] width 218 height 48
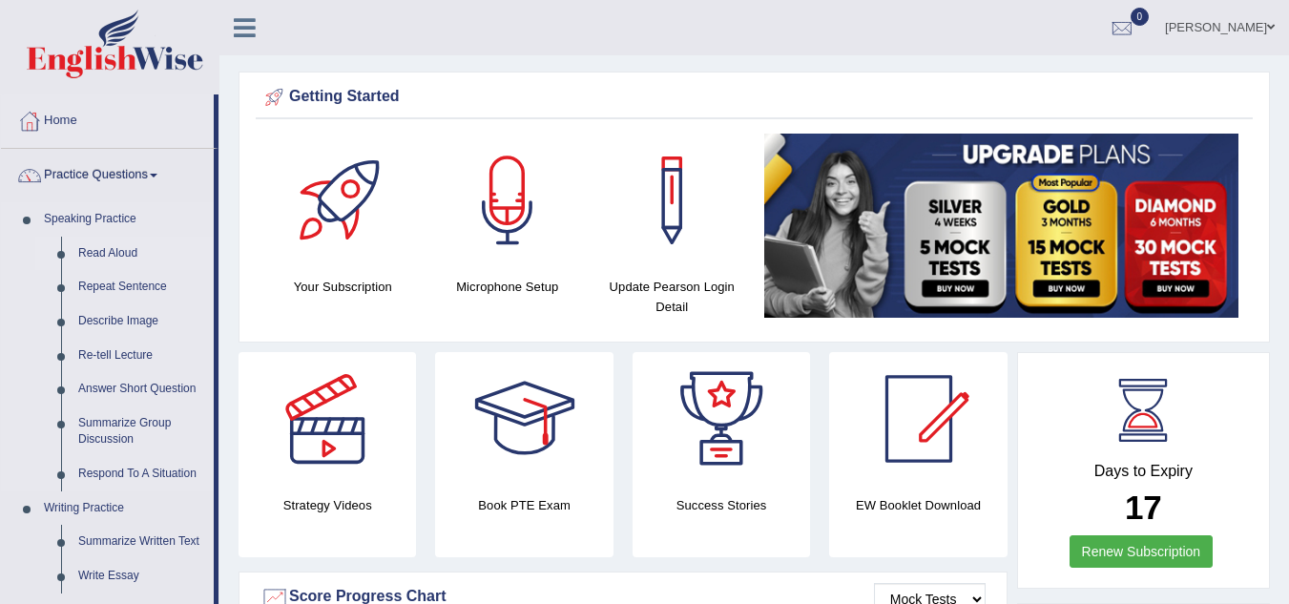
click at [114, 246] on link "Read Aloud" at bounding box center [142, 254] width 144 height 34
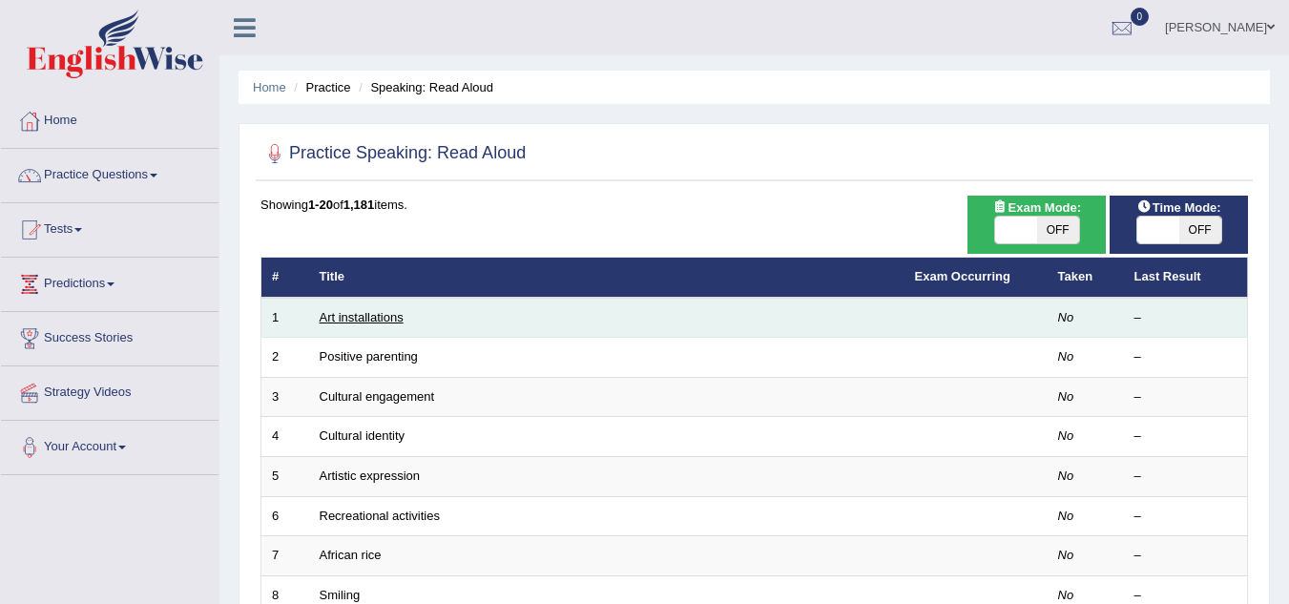
click at [371, 315] on link "Art installations" at bounding box center [362, 317] width 84 height 14
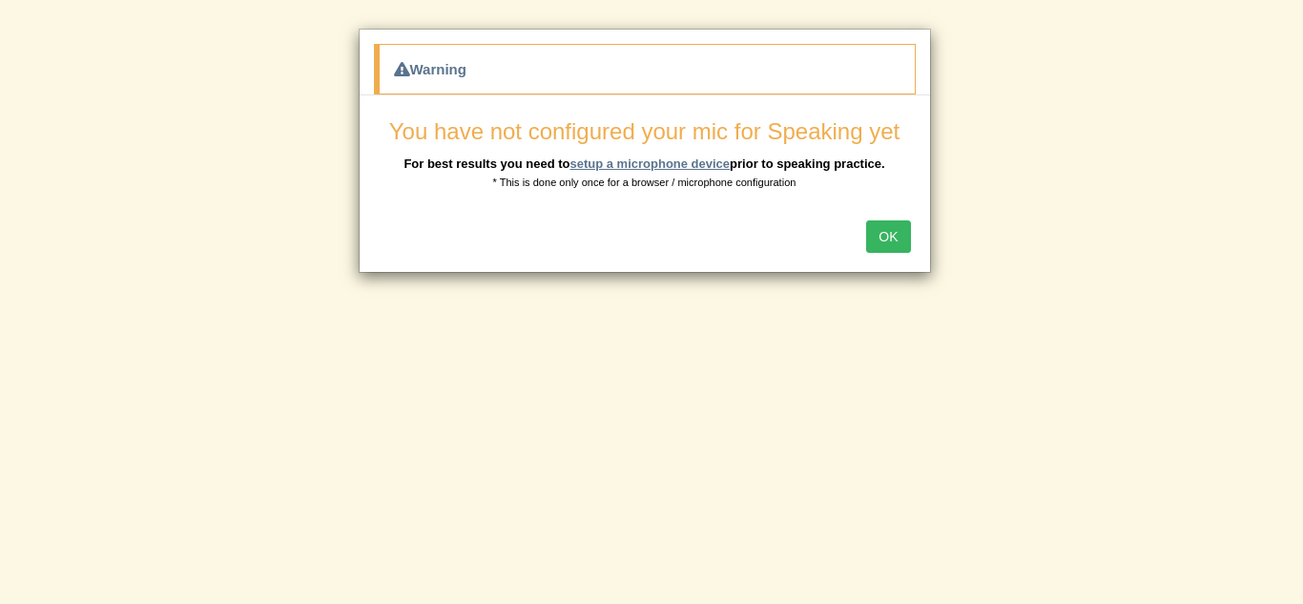
click at [638, 160] on link "setup a microphone device" at bounding box center [650, 163] width 160 height 14
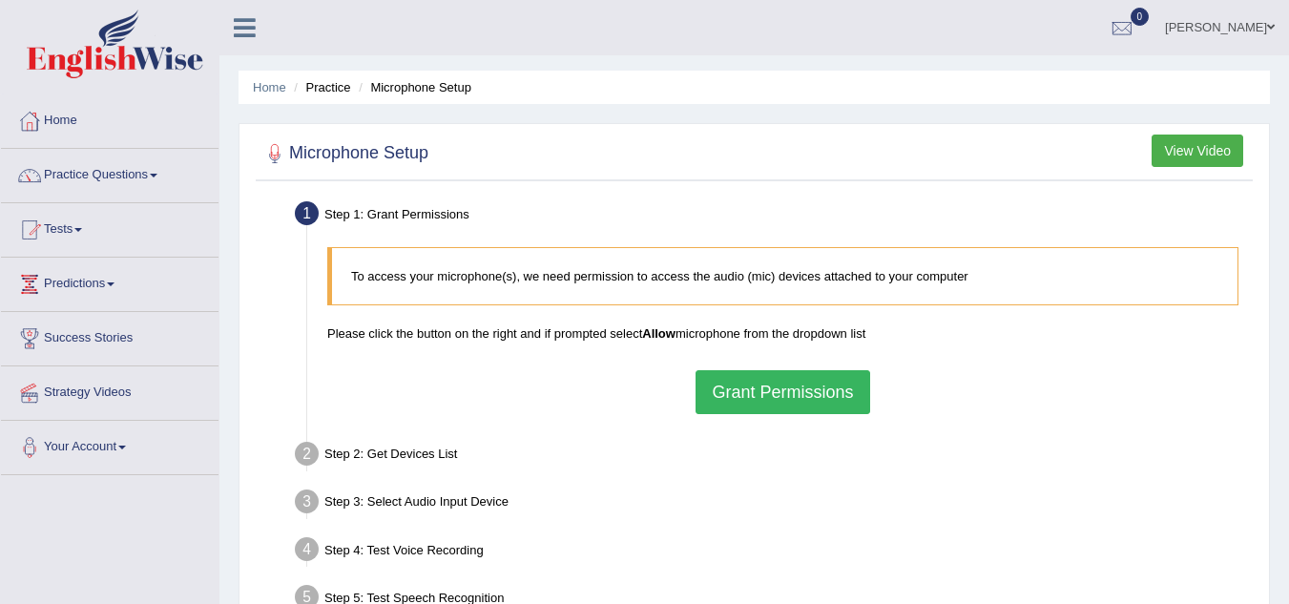
click at [813, 382] on button "Grant Permissions" at bounding box center [783, 392] width 174 height 44
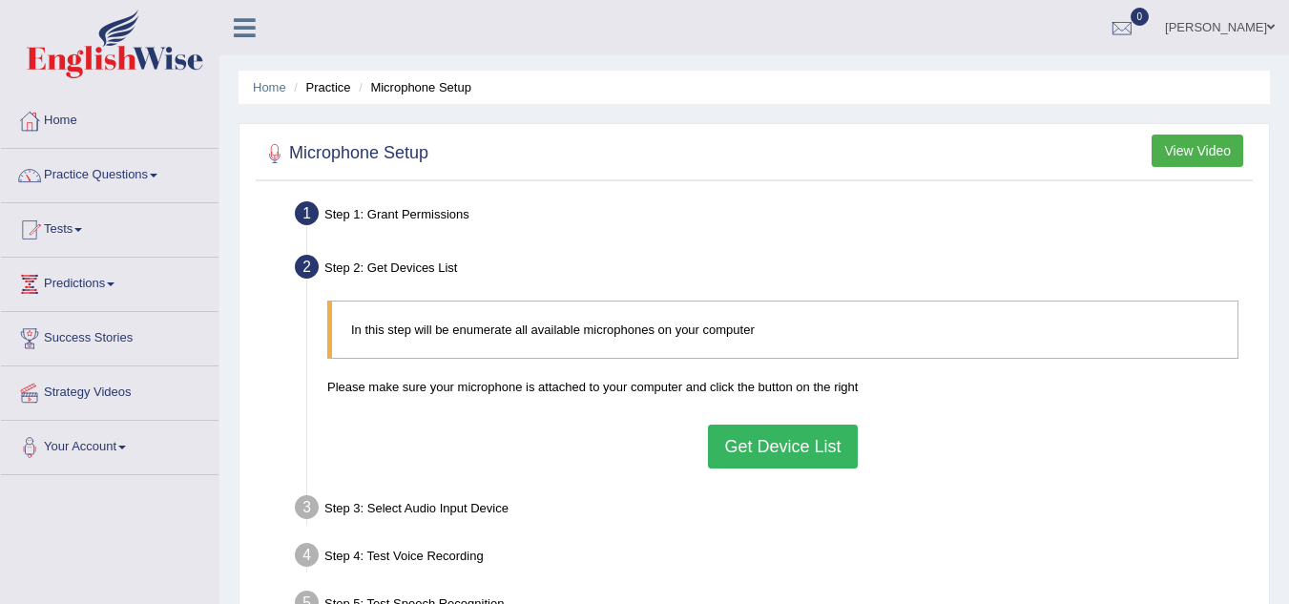
click at [771, 441] on button "Get Device List" at bounding box center [782, 447] width 149 height 44
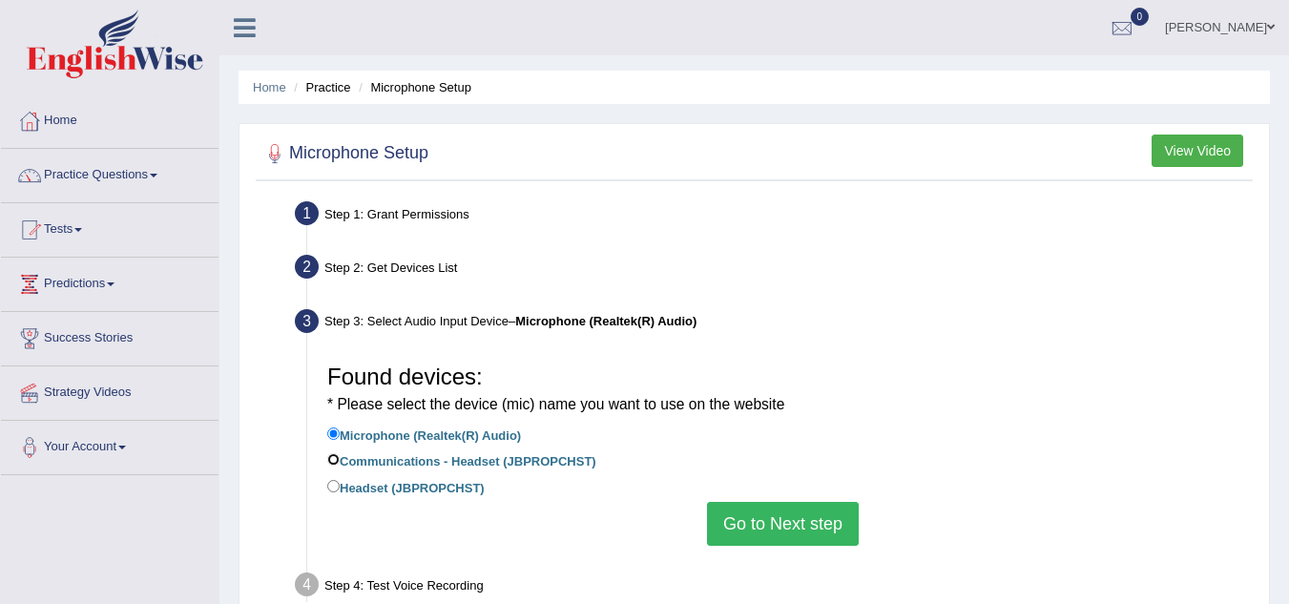
click at [332, 457] on input "Communications - Headset (JBPROPCHST)" at bounding box center [333, 459] width 12 height 12
radio input "true"
click at [335, 486] on input "Headset (JBPROPCHST)" at bounding box center [333, 486] width 12 height 12
radio input "true"
click at [821, 526] on button "Go to Next step" at bounding box center [783, 524] width 152 height 44
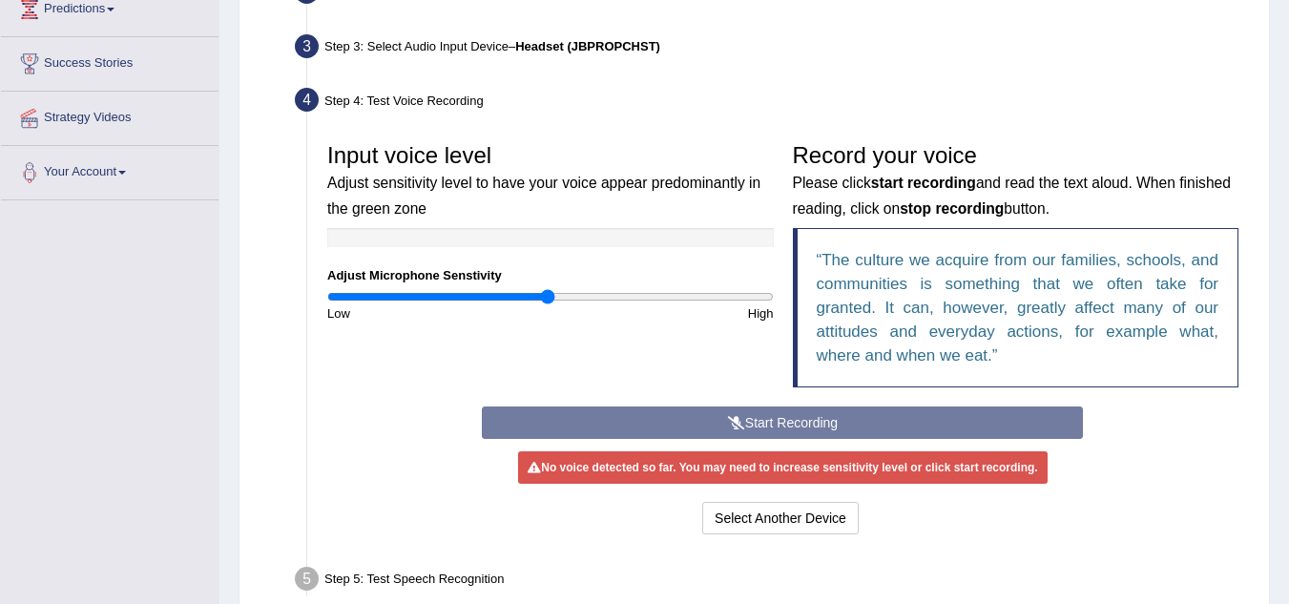
scroll to position [280, 0]
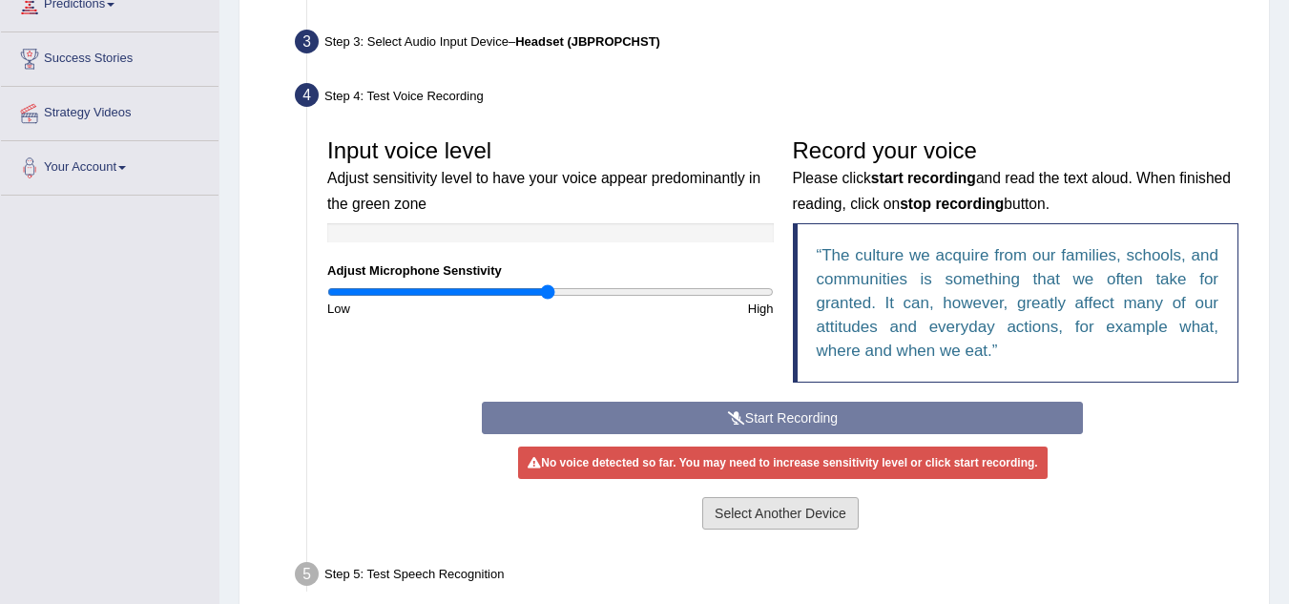
click at [771, 509] on button "Select Another Device" at bounding box center [780, 513] width 156 height 32
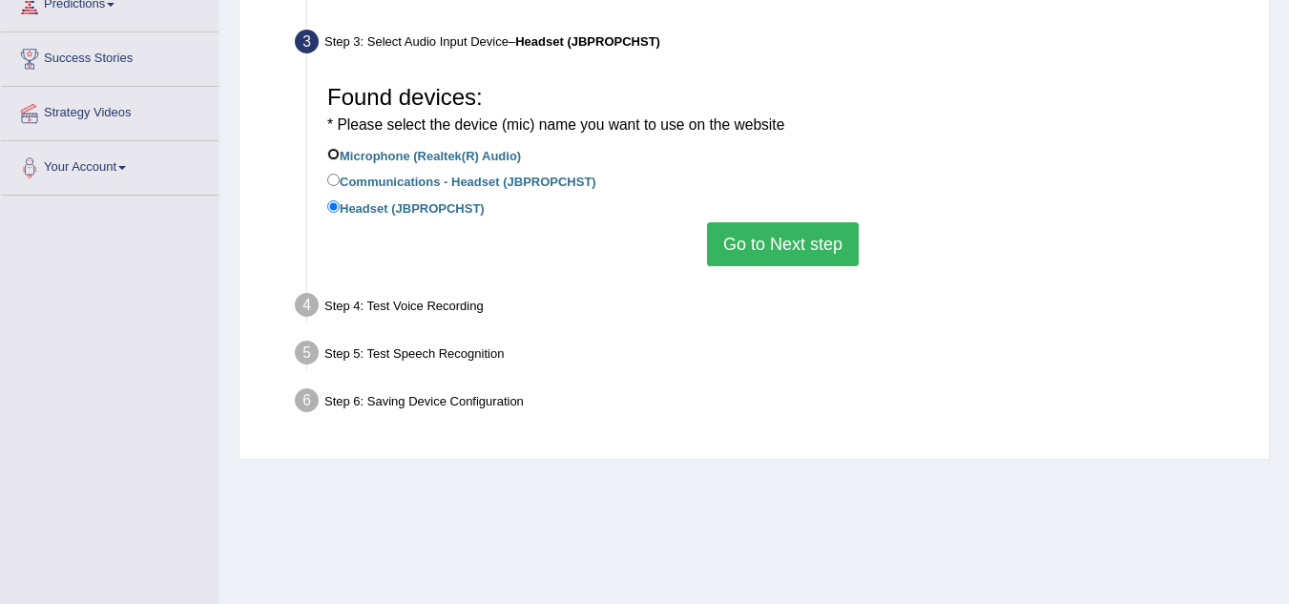
click at [331, 156] on input "Microphone (Realtek(R) Audio)" at bounding box center [333, 154] width 12 height 12
radio input "true"
click at [742, 241] on button "Go to Next step" at bounding box center [783, 244] width 152 height 44
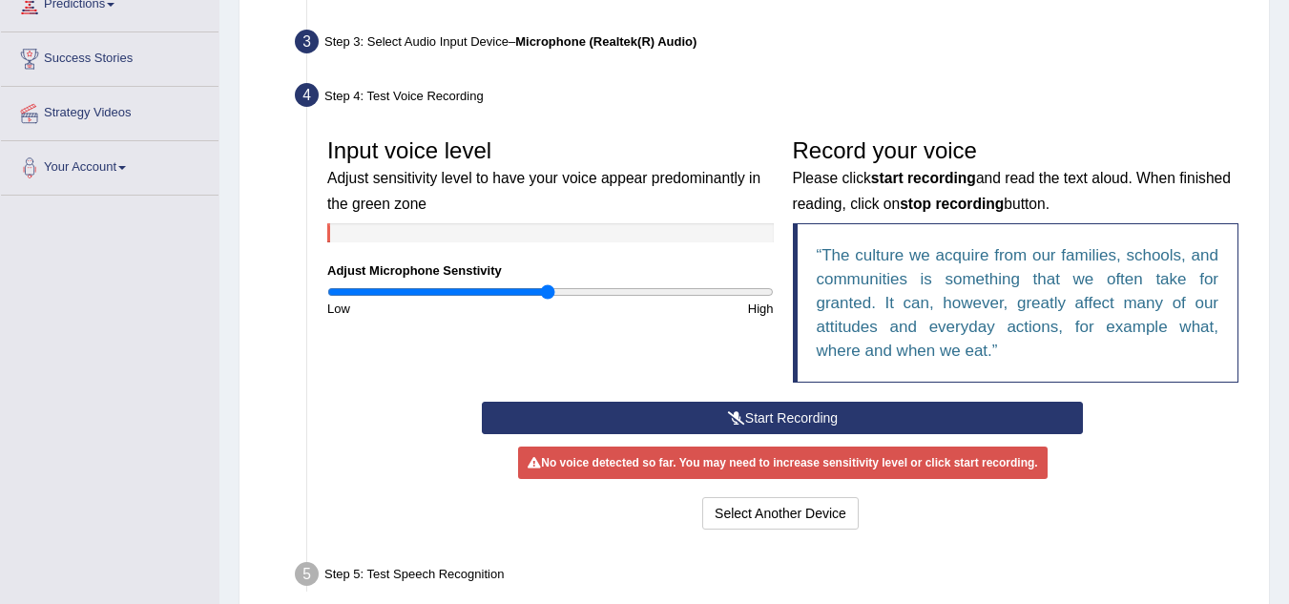
click at [797, 409] on button "Start Recording" at bounding box center [782, 418] width 601 height 32
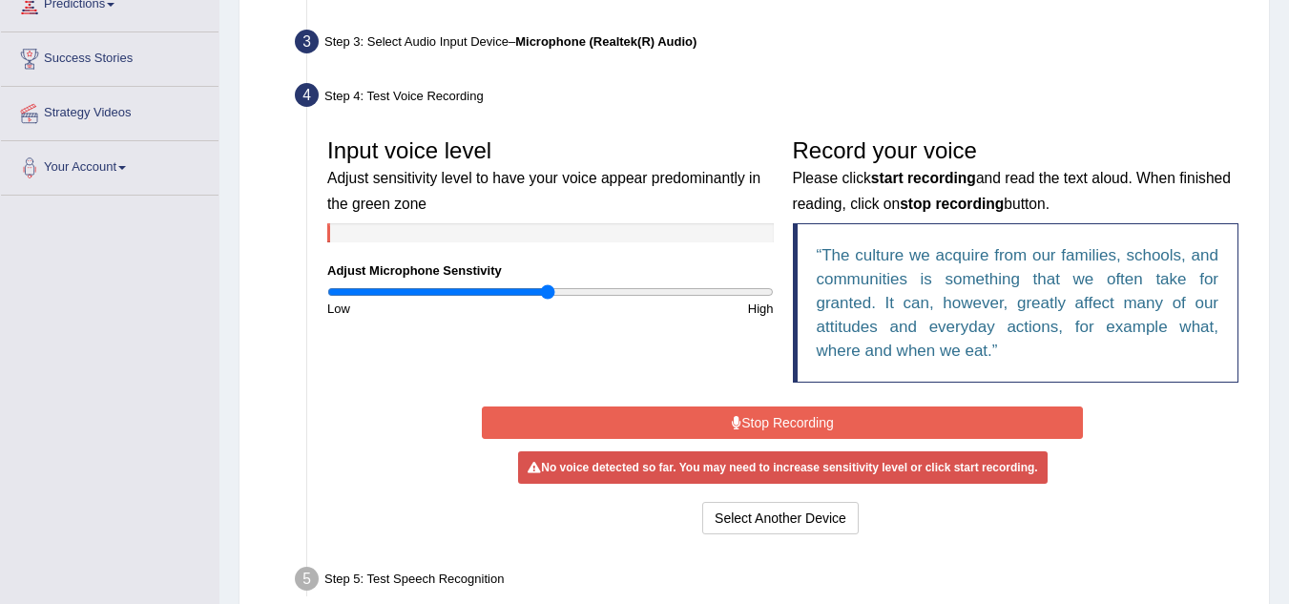
click at [780, 416] on button "Stop Recording" at bounding box center [782, 422] width 601 height 32
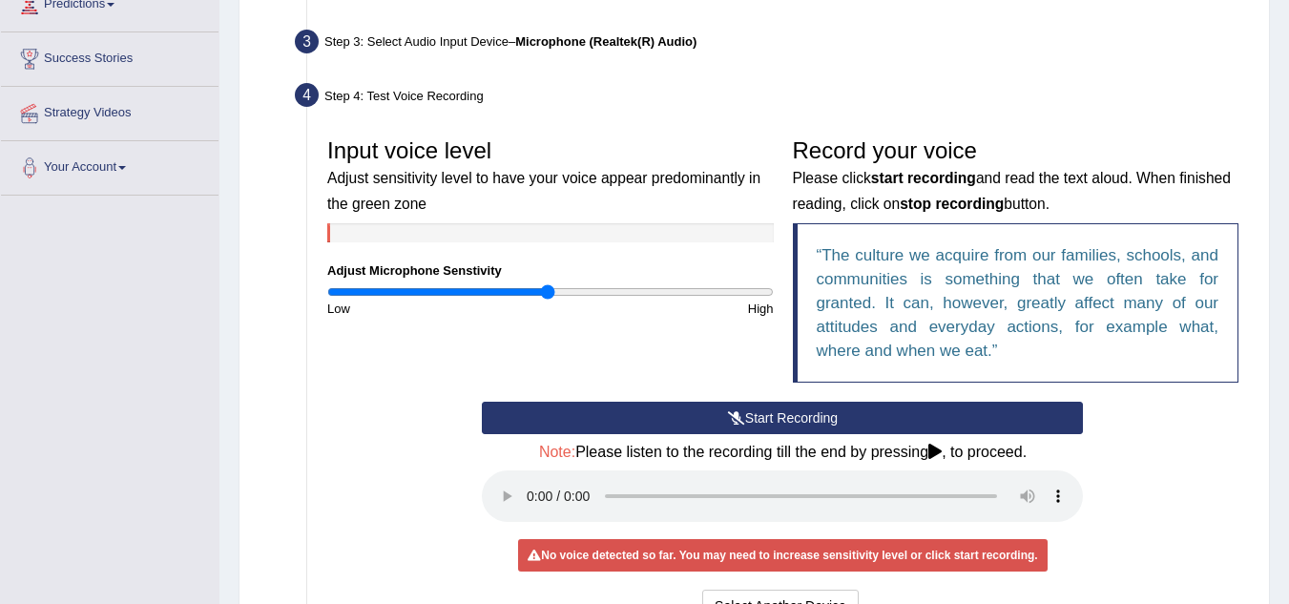
click at [795, 417] on button "Start Recording" at bounding box center [782, 418] width 601 height 32
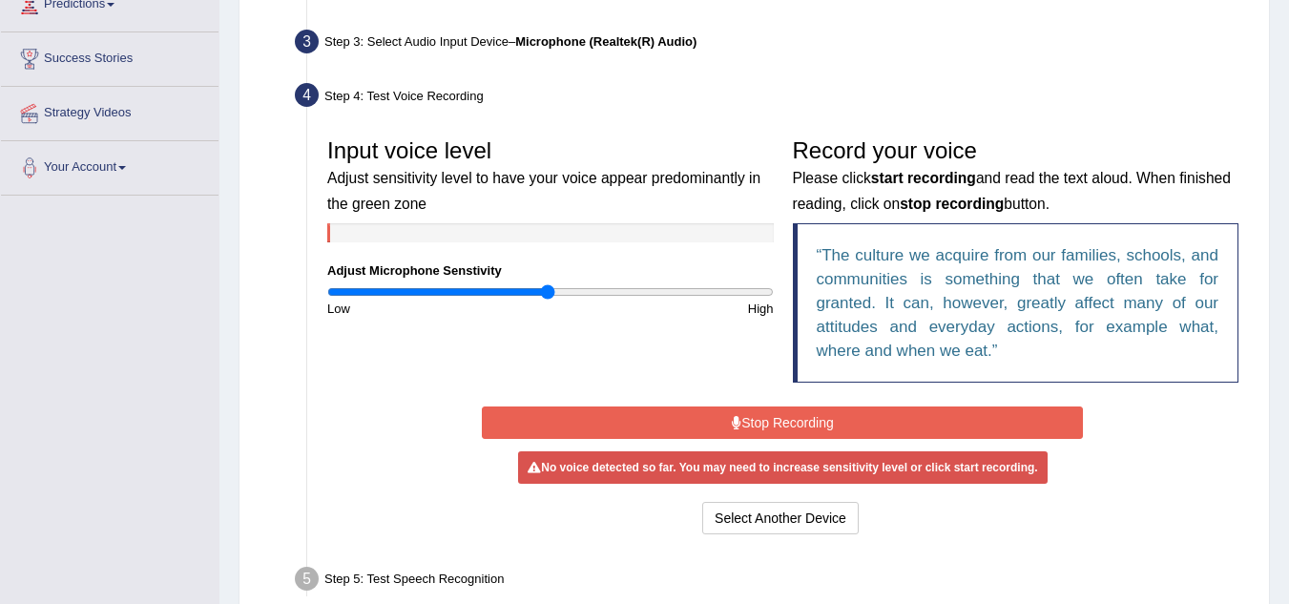
click at [791, 421] on button "Stop Recording" at bounding box center [782, 422] width 601 height 32
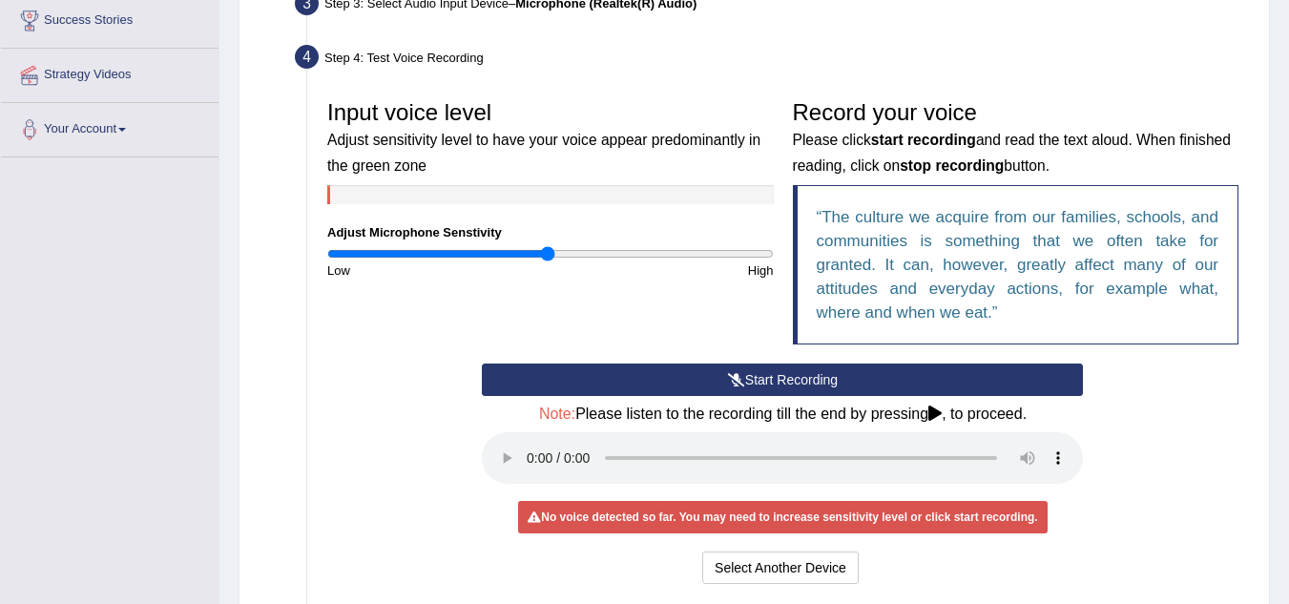
scroll to position [356, 0]
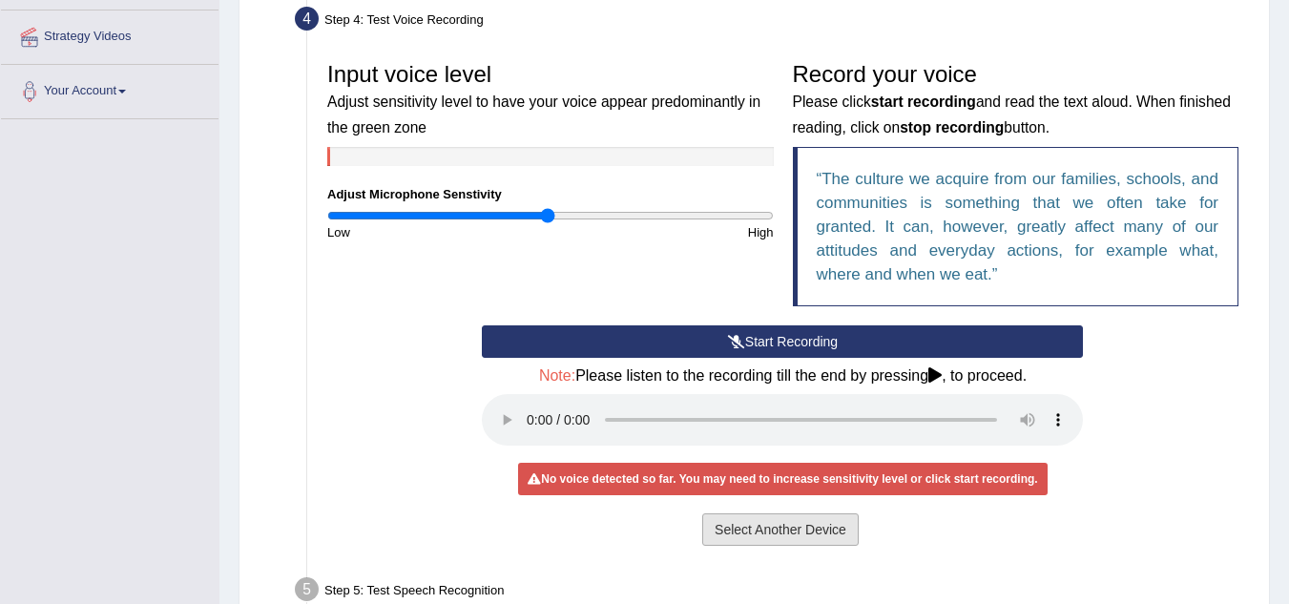
click at [824, 529] on button "Select Another Device" at bounding box center [780, 529] width 156 height 32
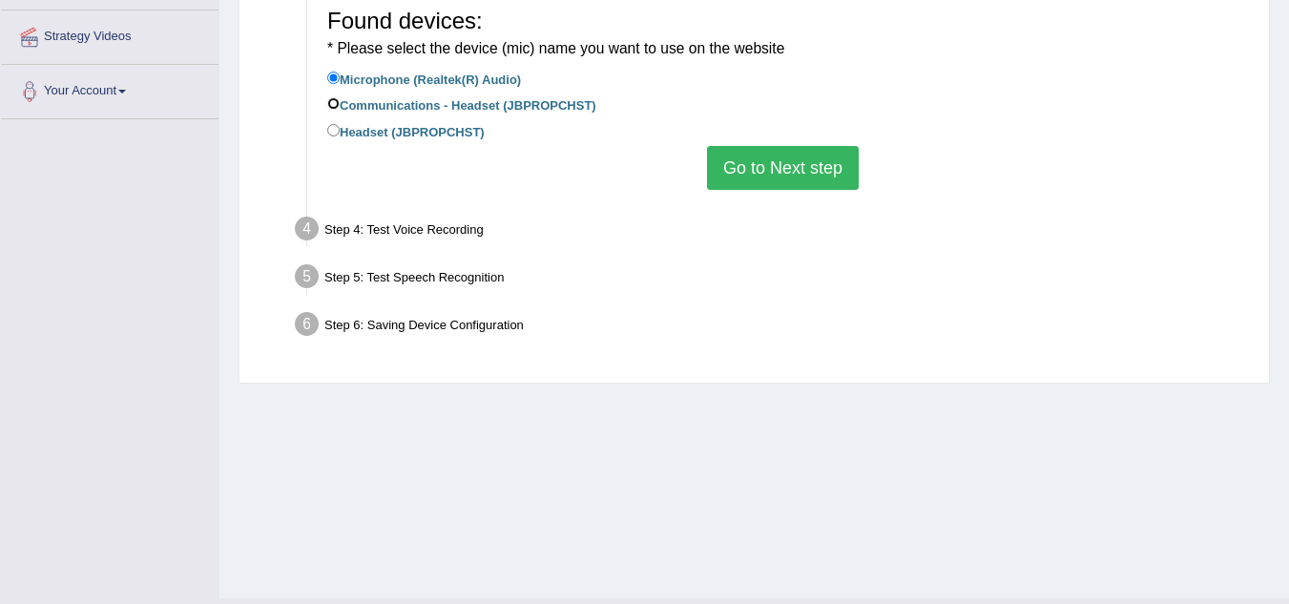
click at [337, 99] on input "Communications - Headset (JBPROPCHST)" at bounding box center [333, 103] width 12 height 12
radio input "true"
click at [819, 157] on button "Go to Next step" at bounding box center [783, 168] width 152 height 44
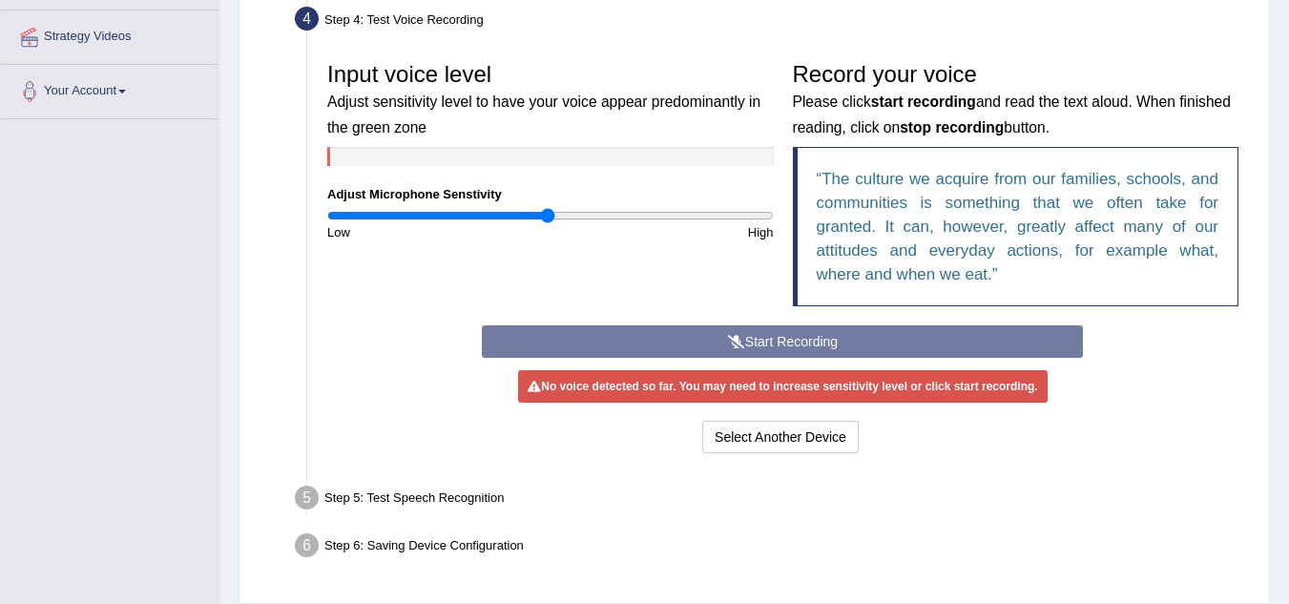
click at [736, 343] on div "Start Recording Stop Recording Note: Please listen to the recording till the en…" at bounding box center [782, 391] width 620 height 133
click at [722, 345] on div "Start Recording Stop Recording Note: Please listen to the recording till the en…" at bounding box center [782, 391] width 620 height 133
click at [1004, 123] on b "stop recording" at bounding box center [952, 127] width 104 height 16
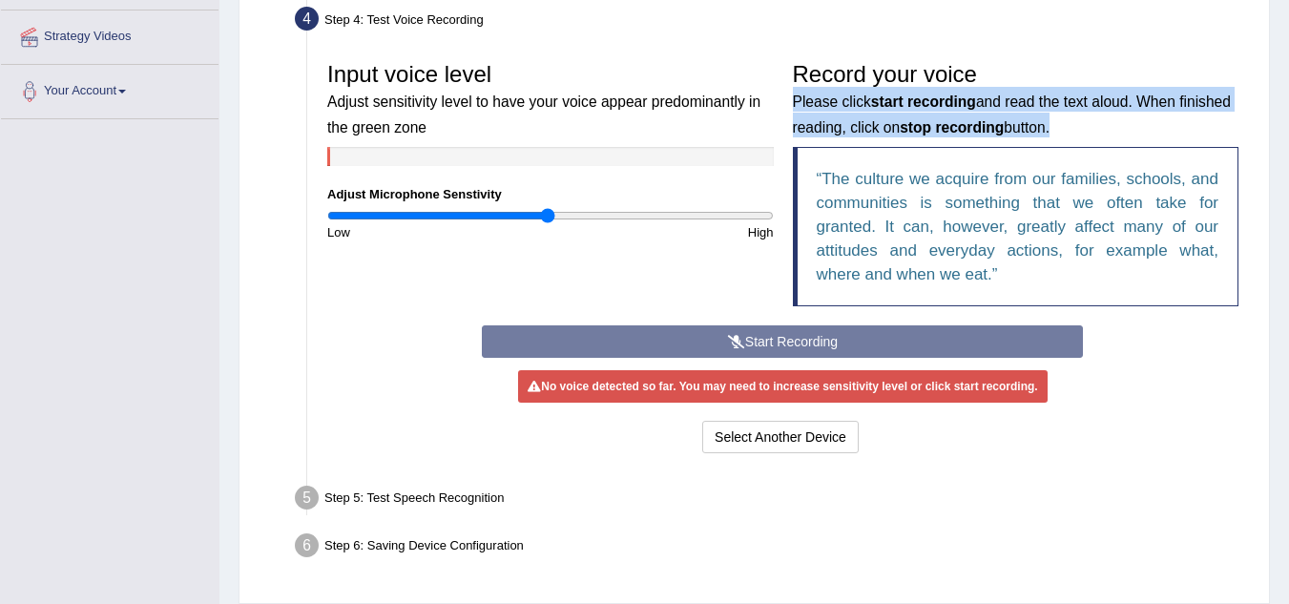
click at [1004, 123] on b "stop recording" at bounding box center [952, 127] width 104 height 16
click at [1004, 124] on b "stop recording" at bounding box center [952, 127] width 104 height 16
click at [772, 442] on button "Select Another Device" at bounding box center [780, 437] width 156 height 32
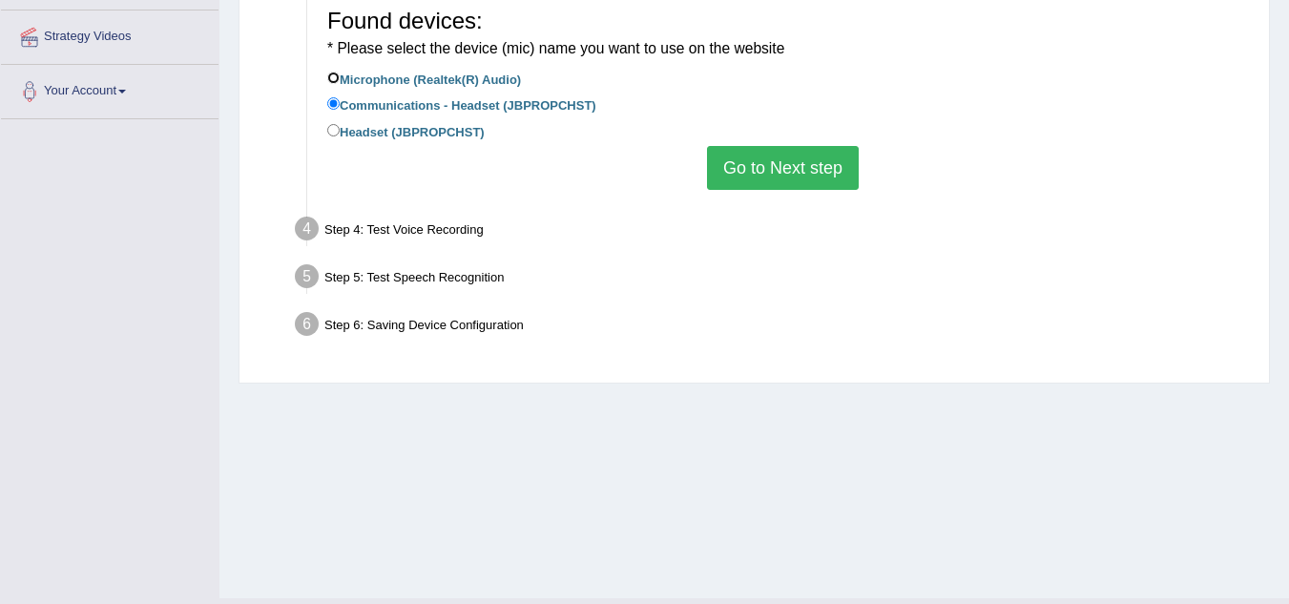
click at [337, 78] on input "Microphone (Realtek(R) Audio)" at bounding box center [333, 78] width 12 height 12
radio input "true"
click at [769, 136] on li "Headset (JBPROPCHST)" at bounding box center [782, 133] width 911 height 26
click at [768, 171] on button "Go to Next step" at bounding box center [783, 168] width 152 height 44
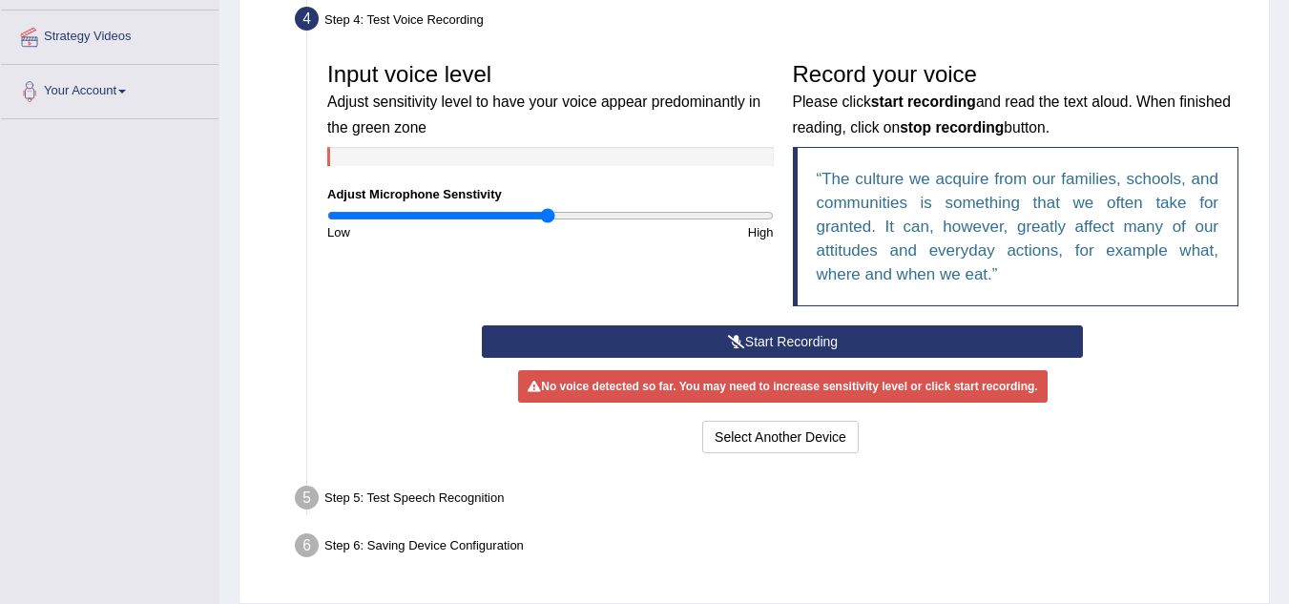
click at [781, 339] on button "Start Recording" at bounding box center [782, 341] width 601 height 32
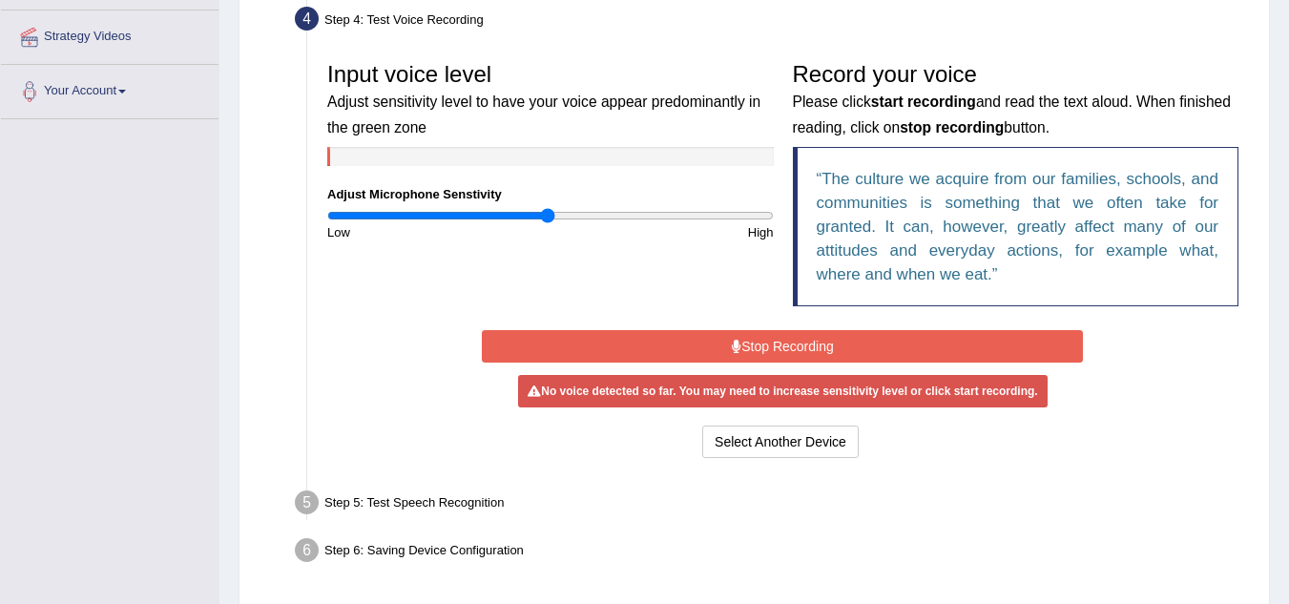
click at [781, 339] on button "Stop Recording" at bounding box center [782, 346] width 601 height 32
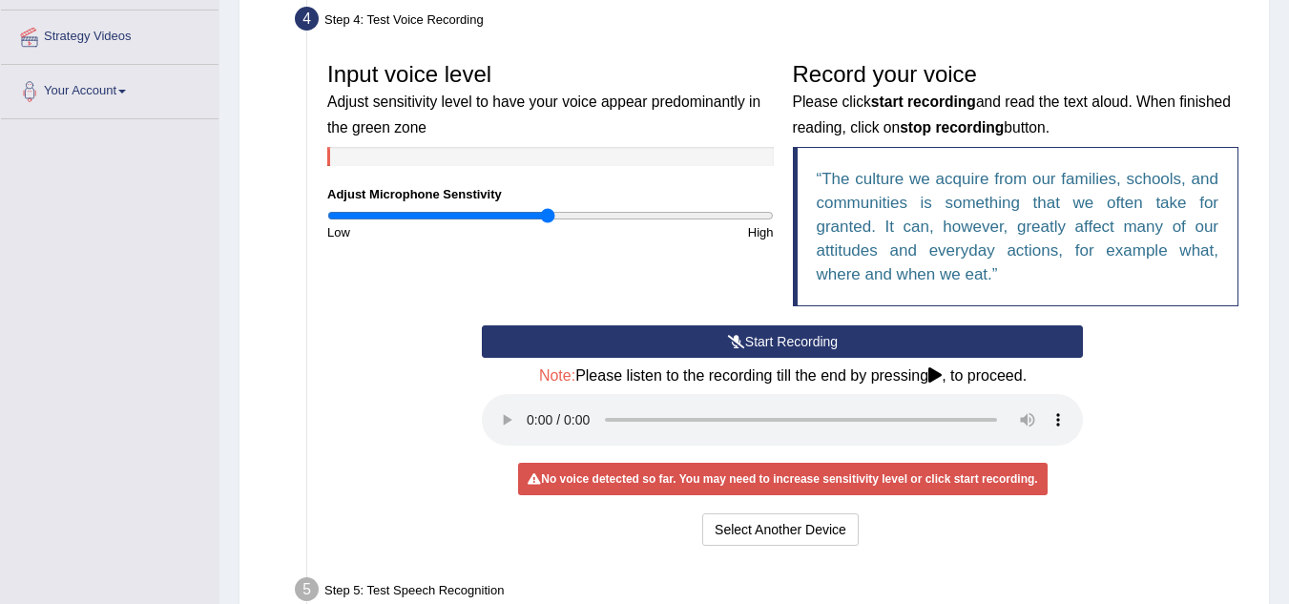
click at [781, 339] on button "Start Recording" at bounding box center [782, 341] width 601 height 32
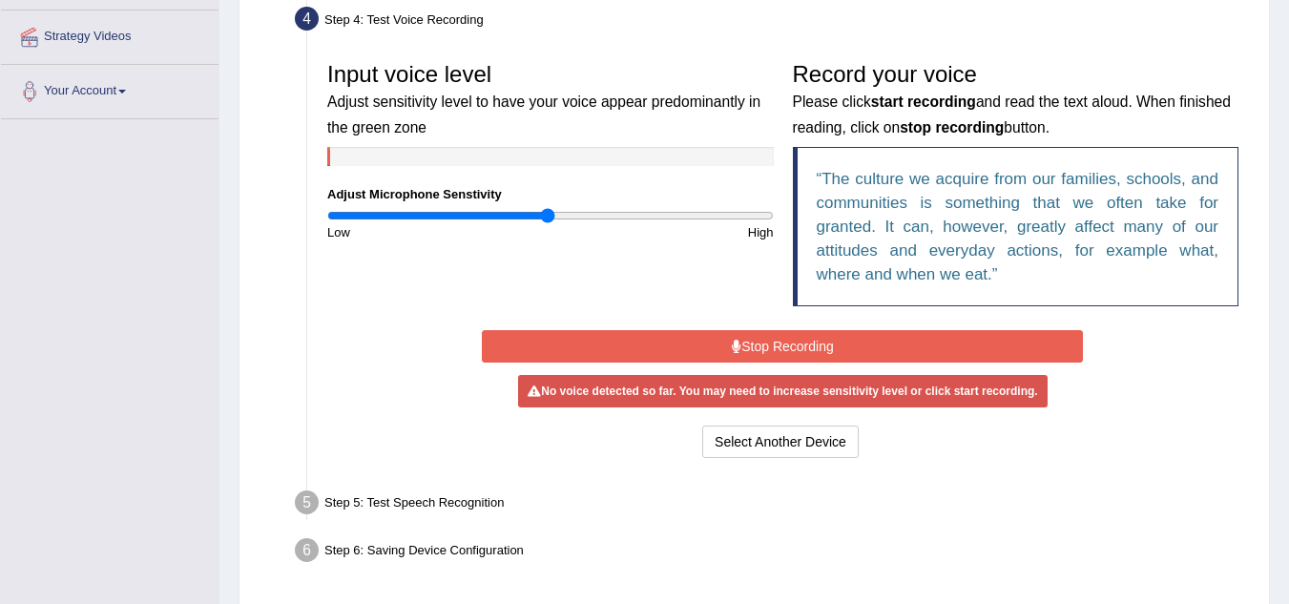
click at [781, 339] on button "Stop Recording" at bounding box center [782, 346] width 601 height 32
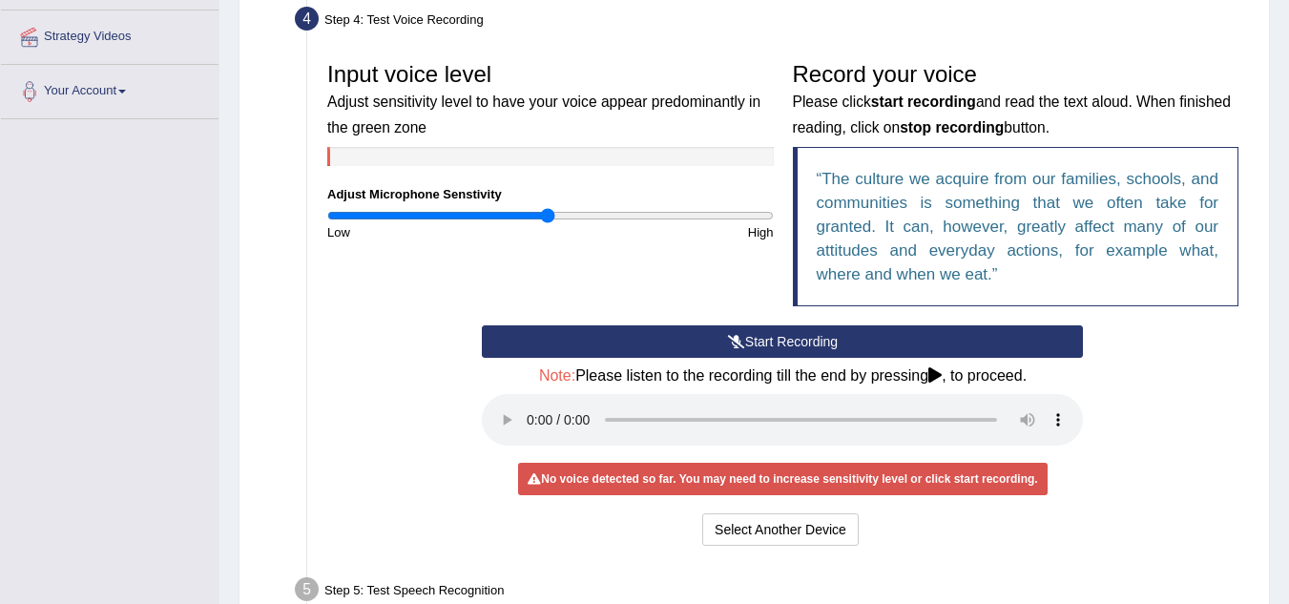
click at [781, 339] on button "Start Recording" at bounding box center [782, 341] width 601 height 32
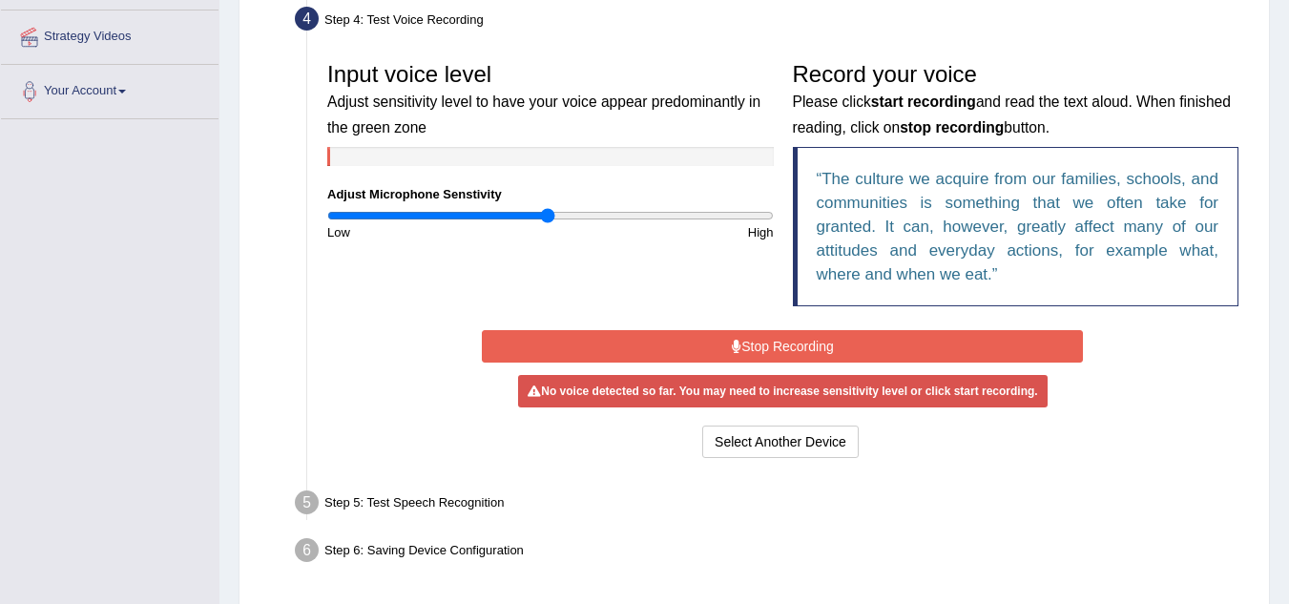
click at [781, 339] on button "Stop Recording" at bounding box center [782, 346] width 601 height 32
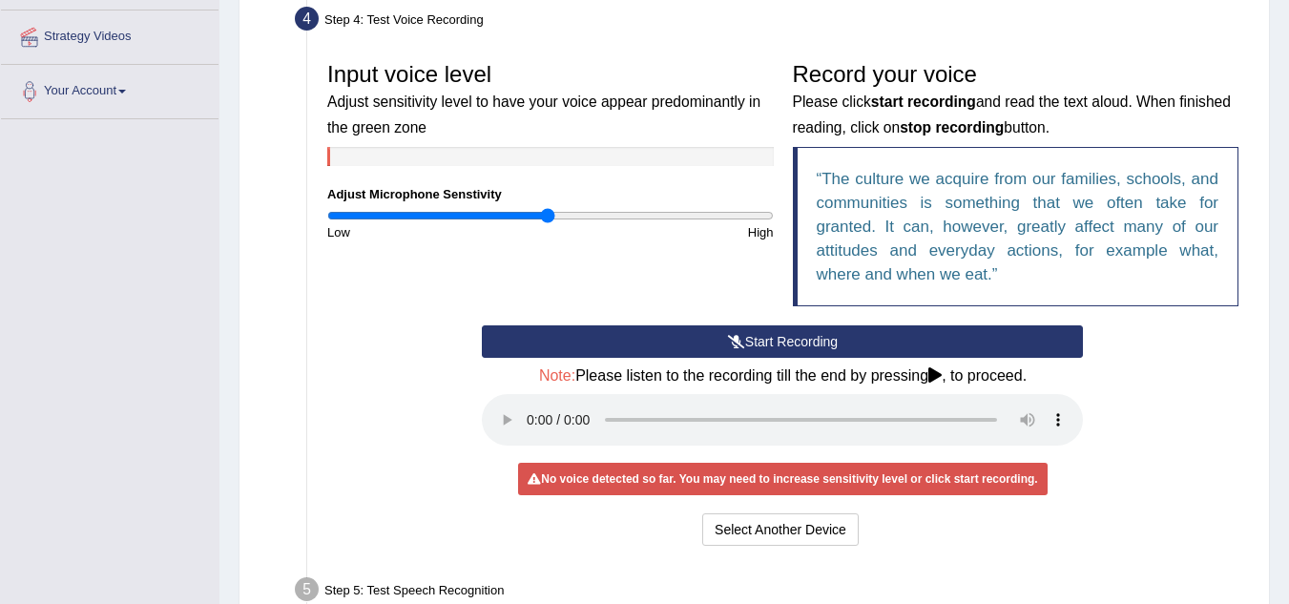
click at [781, 339] on button "Start Recording" at bounding box center [782, 341] width 601 height 32
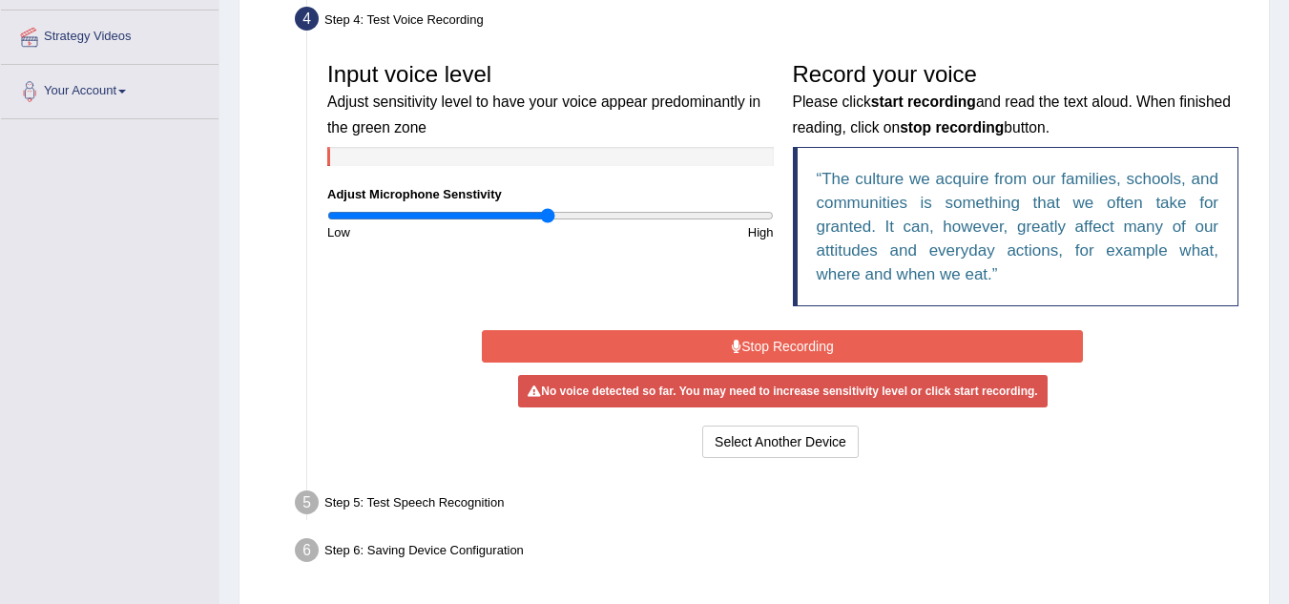
click at [826, 340] on button "Stop Recording" at bounding box center [782, 346] width 601 height 32
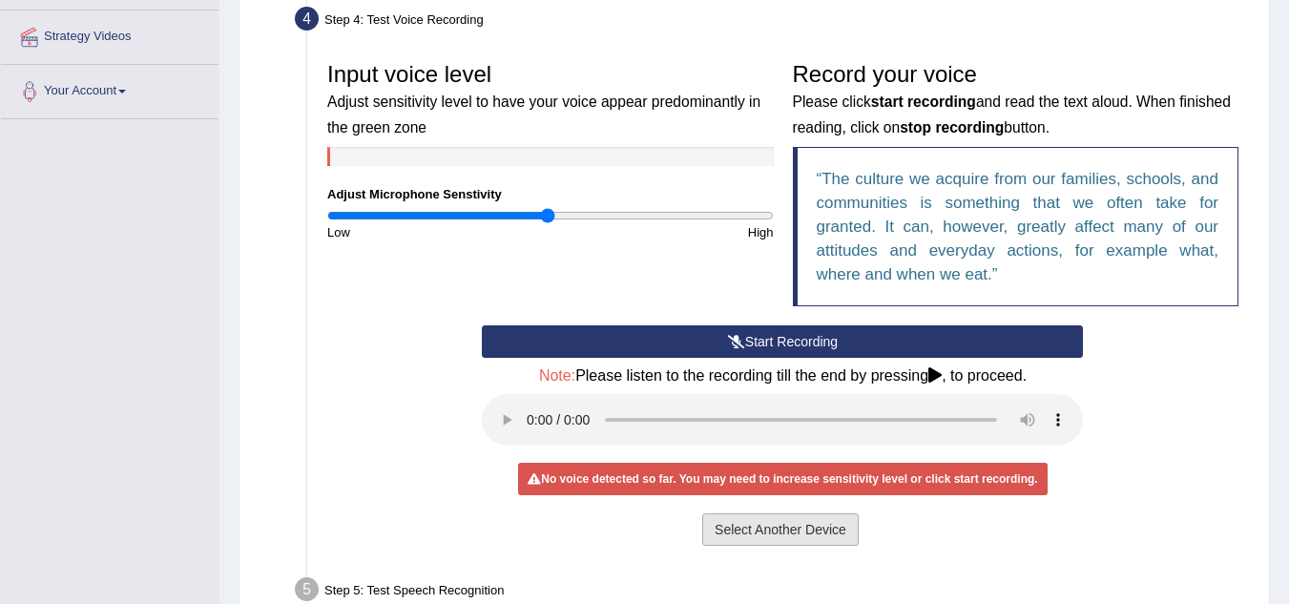
click at [815, 536] on button "Select Another Device" at bounding box center [780, 529] width 156 height 32
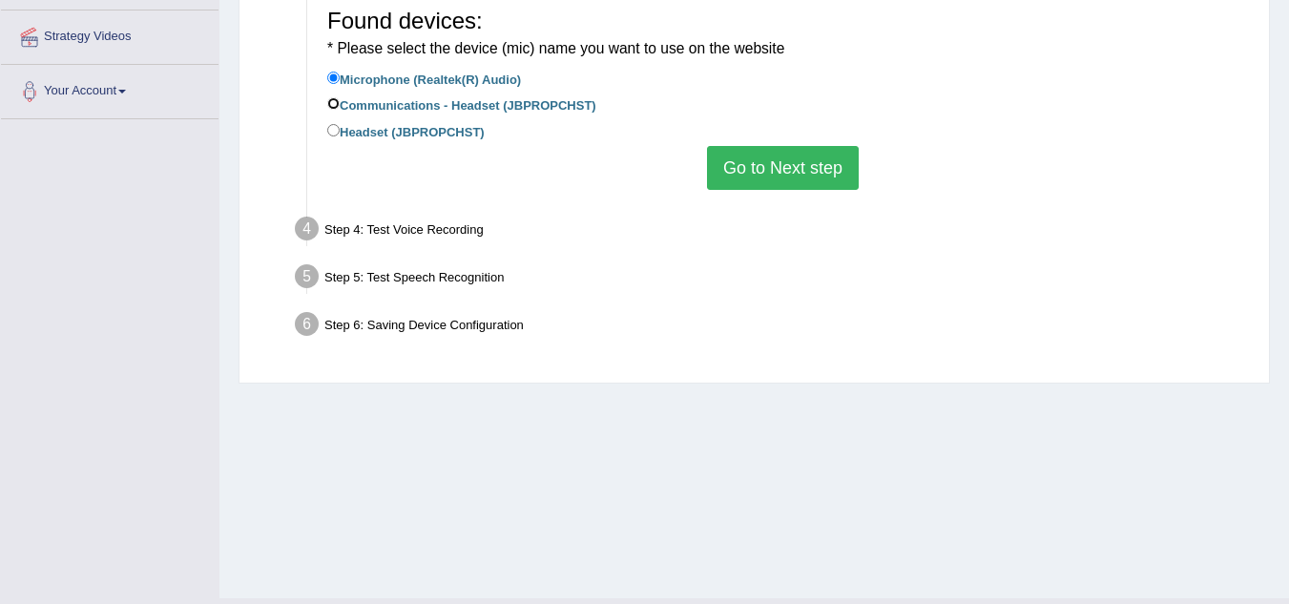
click at [332, 107] on input "Communications - Headset (JBPROPCHST)" at bounding box center [333, 103] width 12 height 12
radio input "true"
click at [778, 168] on button "Go to Next step" at bounding box center [783, 168] width 152 height 44
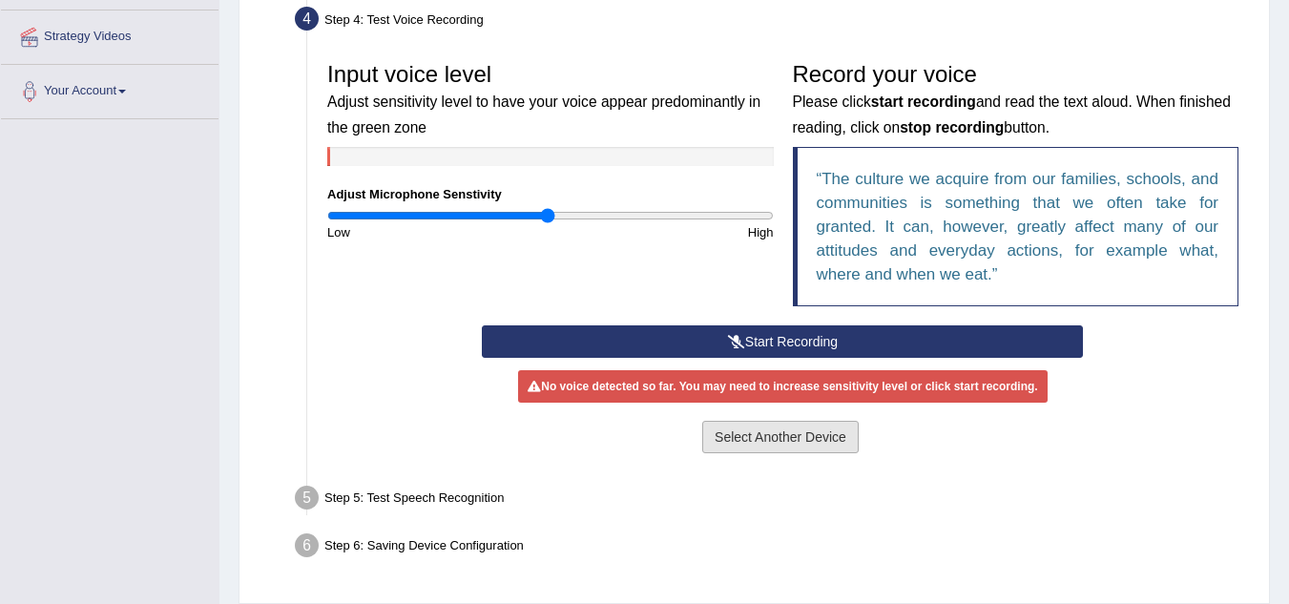
click at [826, 435] on button "Select Another Device" at bounding box center [780, 437] width 156 height 32
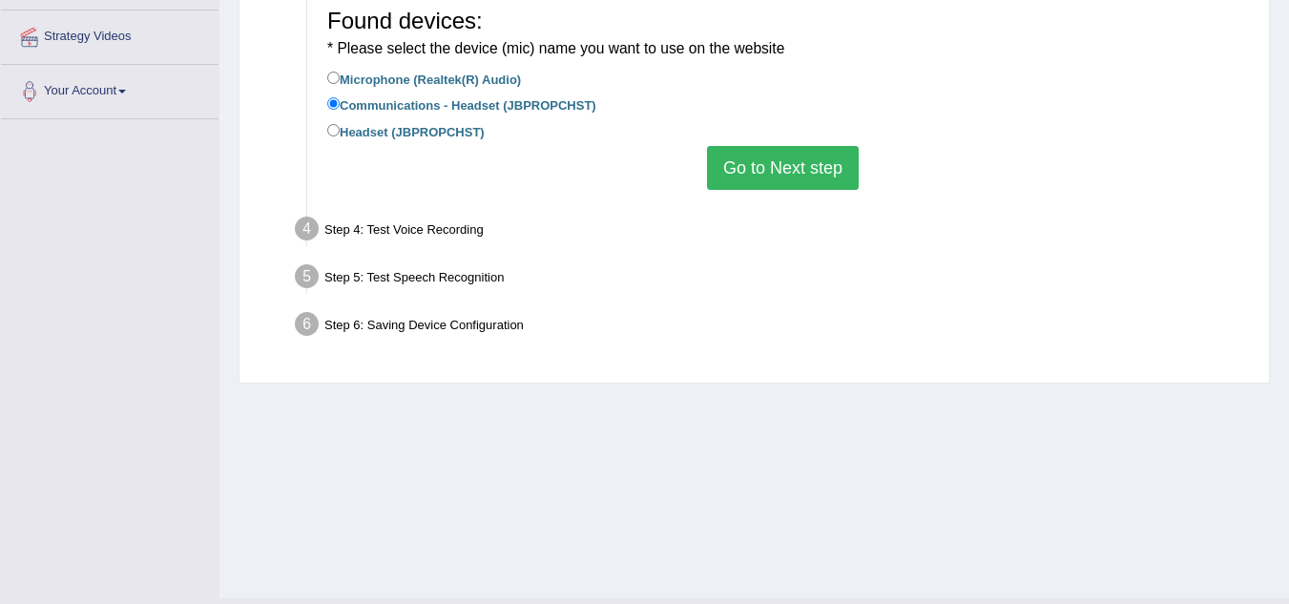
click at [775, 164] on button "Go to Next step" at bounding box center [783, 168] width 152 height 44
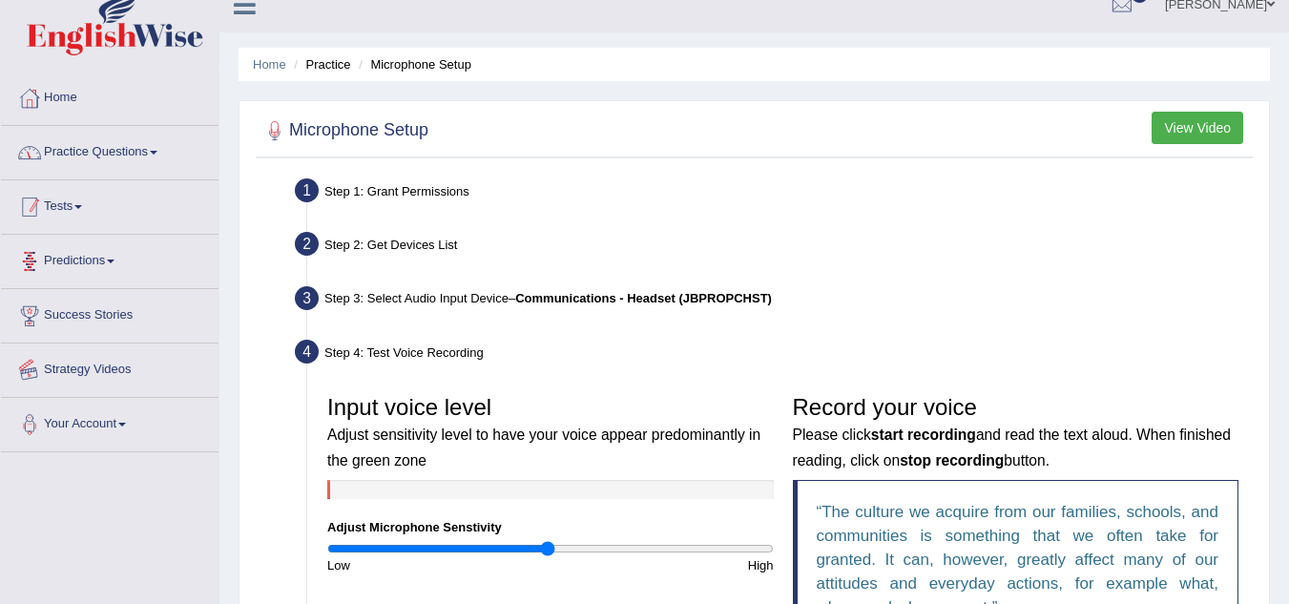
scroll to position [0, 0]
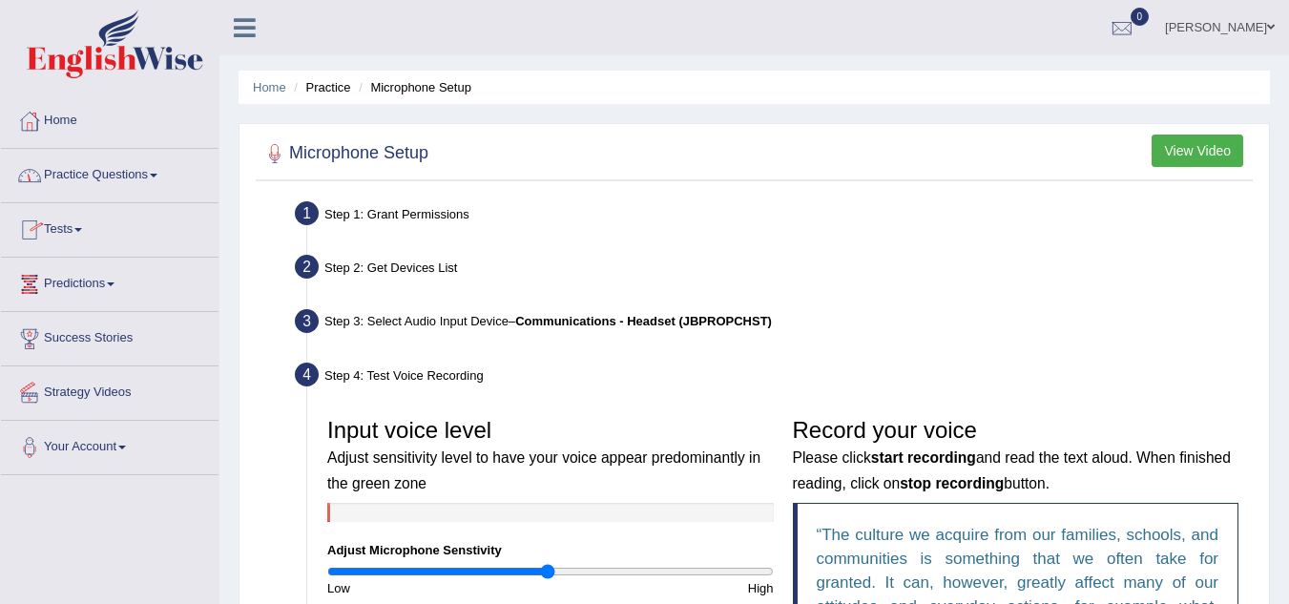
click at [129, 170] on link "Practice Questions" at bounding box center [110, 173] width 218 height 48
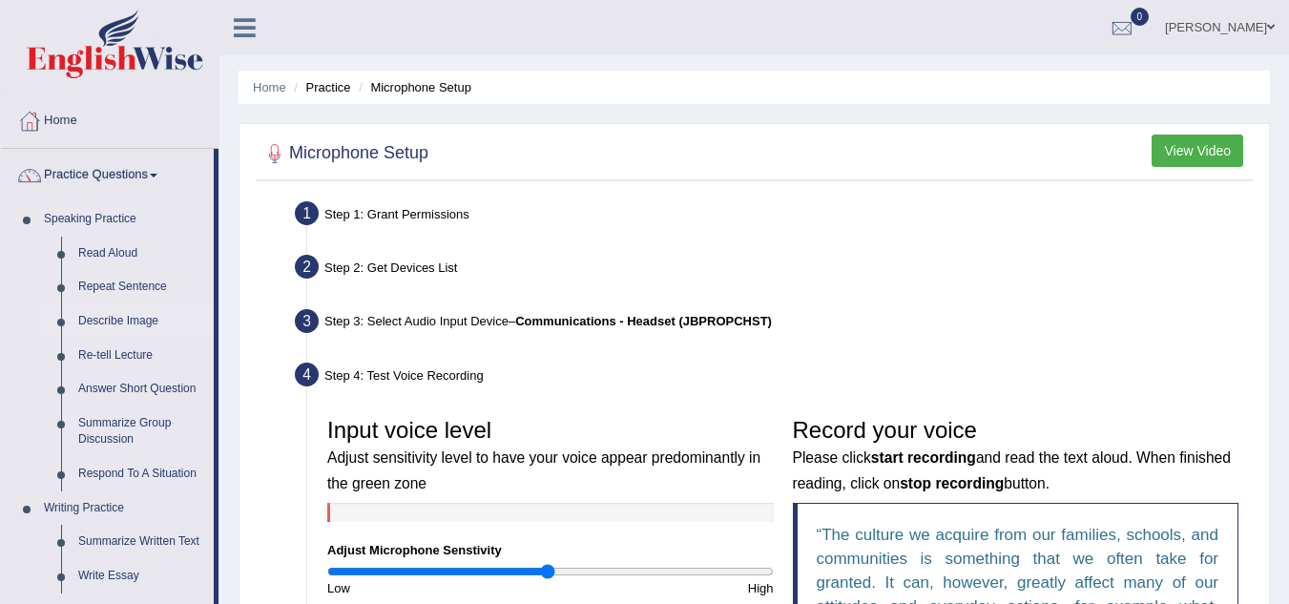
click at [114, 316] on link "Describe Image" at bounding box center [142, 321] width 144 height 34
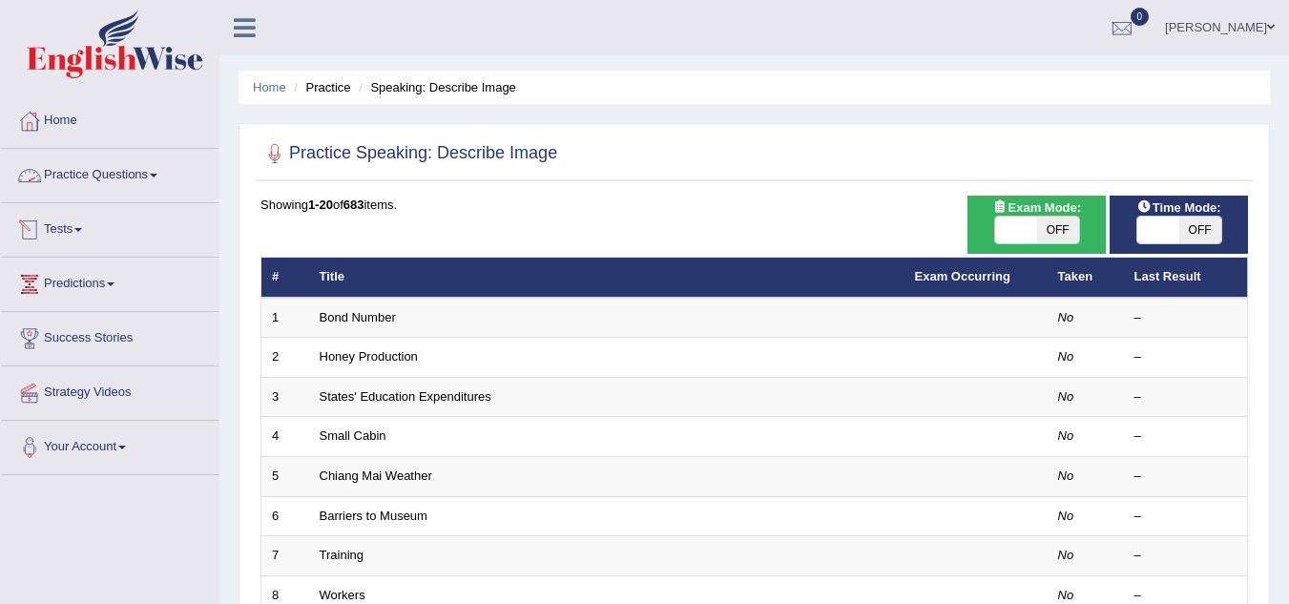
click at [144, 173] on link "Practice Questions" at bounding box center [110, 173] width 218 height 48
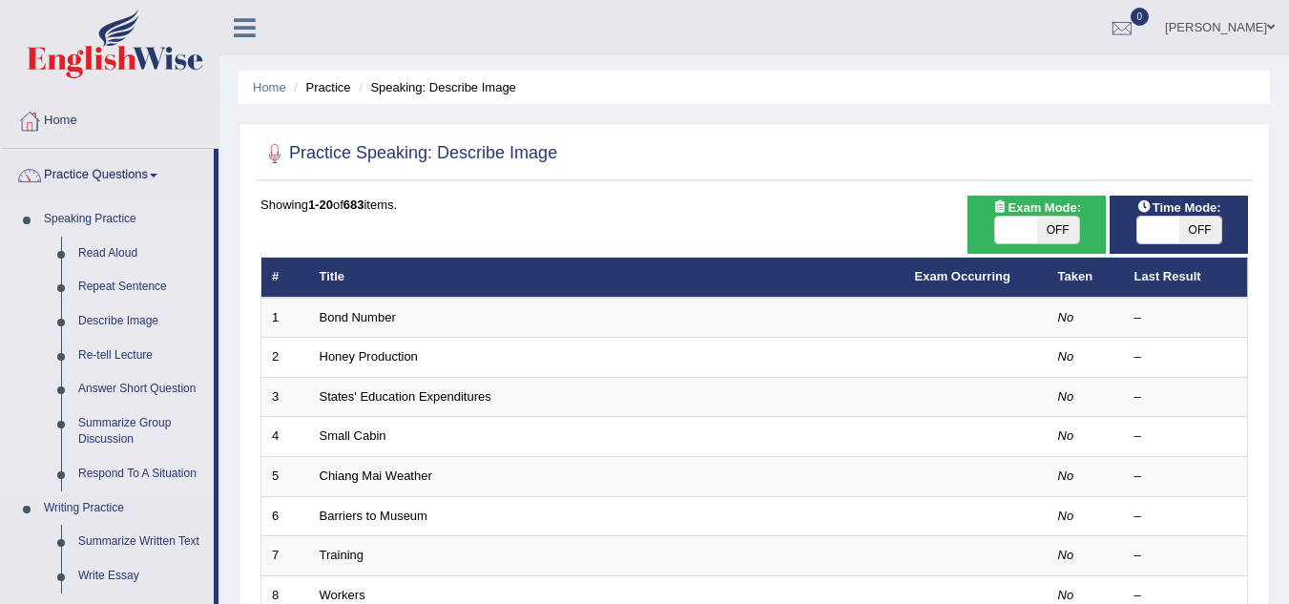
click at [111, 321] on link "Describe Image" at bounding box center [142, 321] width 144 height 34
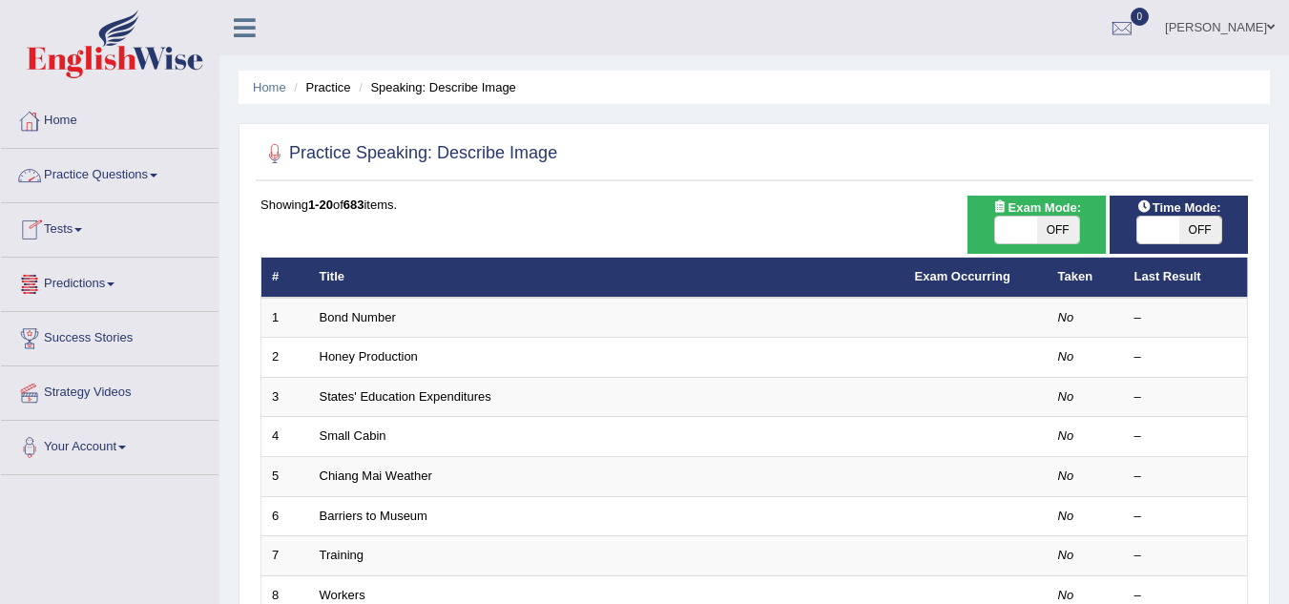
click at [146, 166] on link "Practice Questions" at bounding box center [110, 173] width 218 height 48
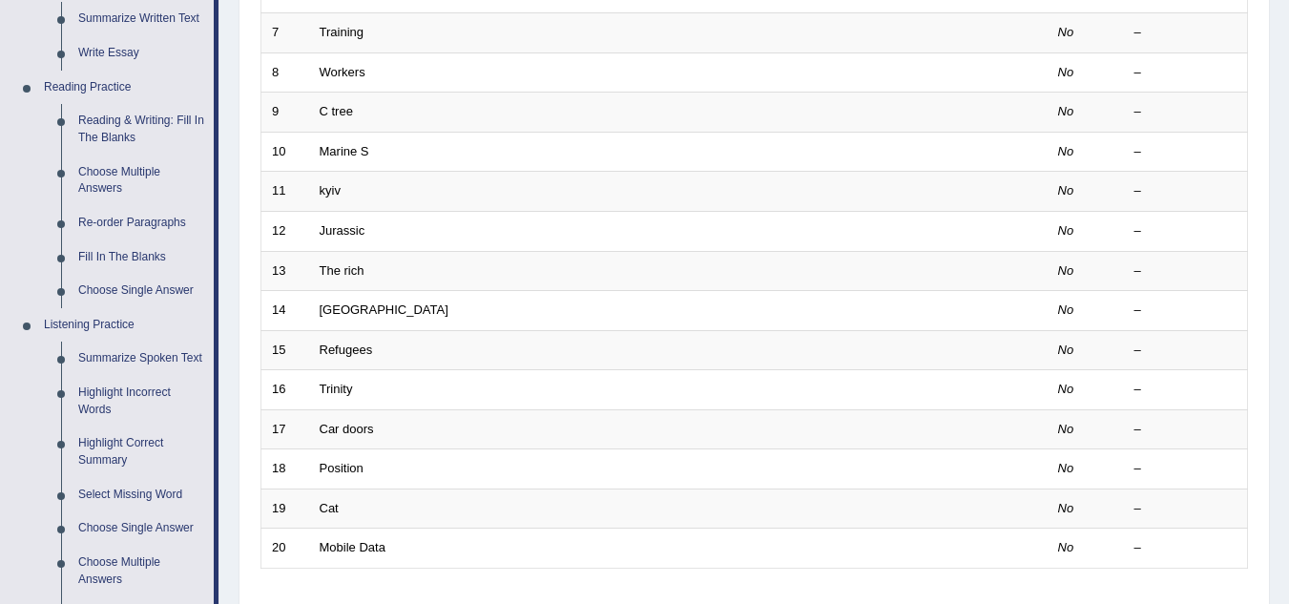
scroll to position [546, 0]
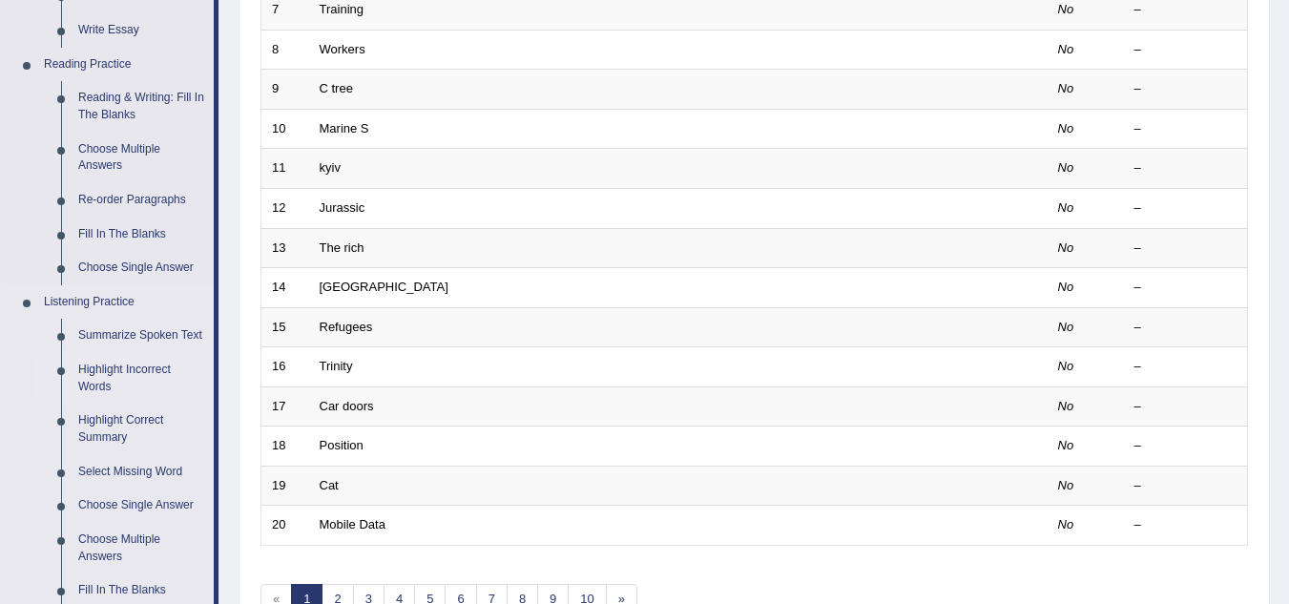
click at [134, 358] on link "Highlight Incorrect Words" at bounding box center [142, 378] width 144 height 51
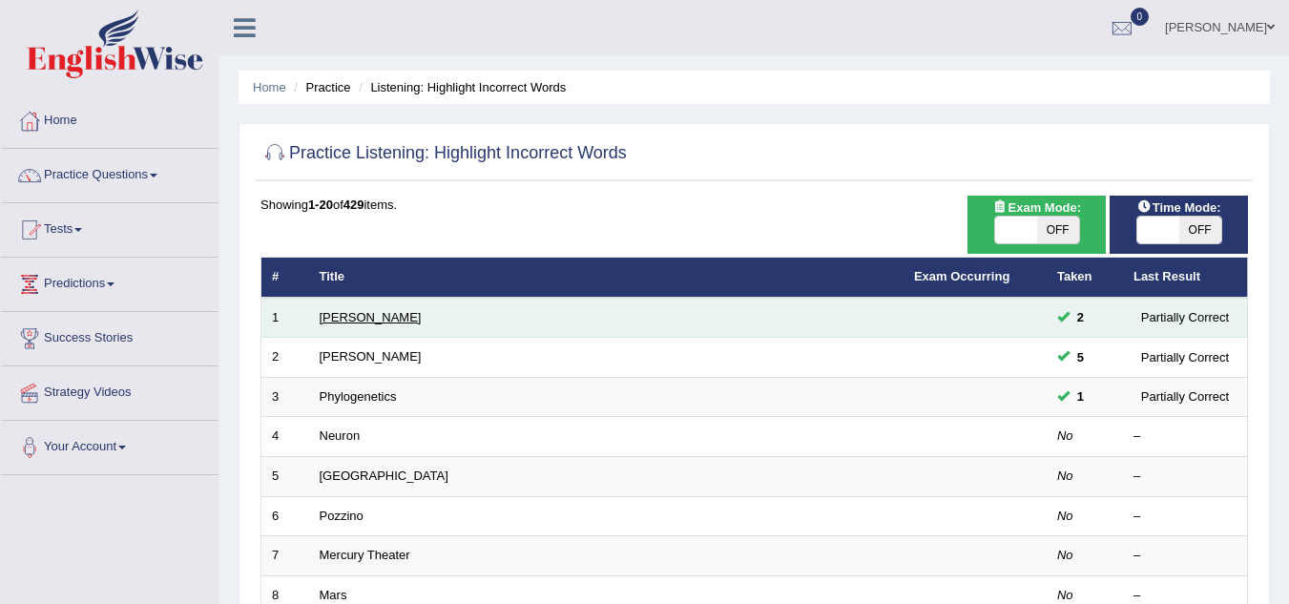
click at [342, 313] on link "[PERSON_NAME]" at bounding box center [371, 317] width 102 height 14
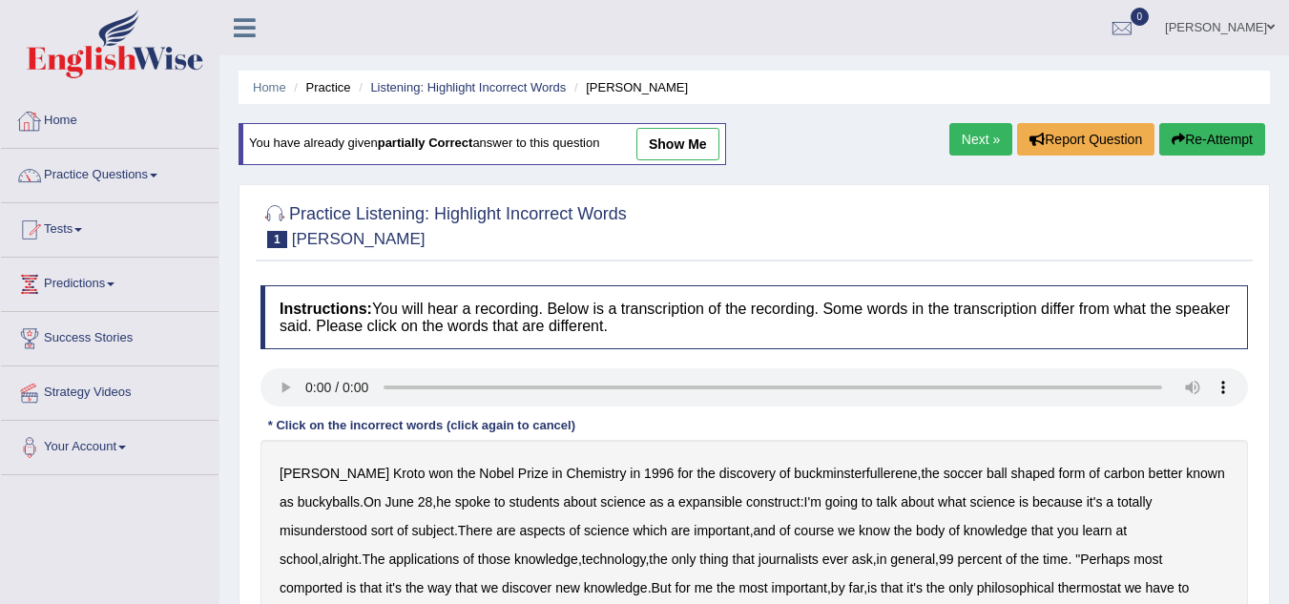
click at [103, 173] on link "Practice Questions" at bounding box center [110, 173] width 218 height 48
click at [141, 173] on link "Practice Questions" at bounding box center [110, 173] width 218 height 48
click at [134, 170] on link "Practice Questions" at bounding box center [110, 173] width 218 height 48
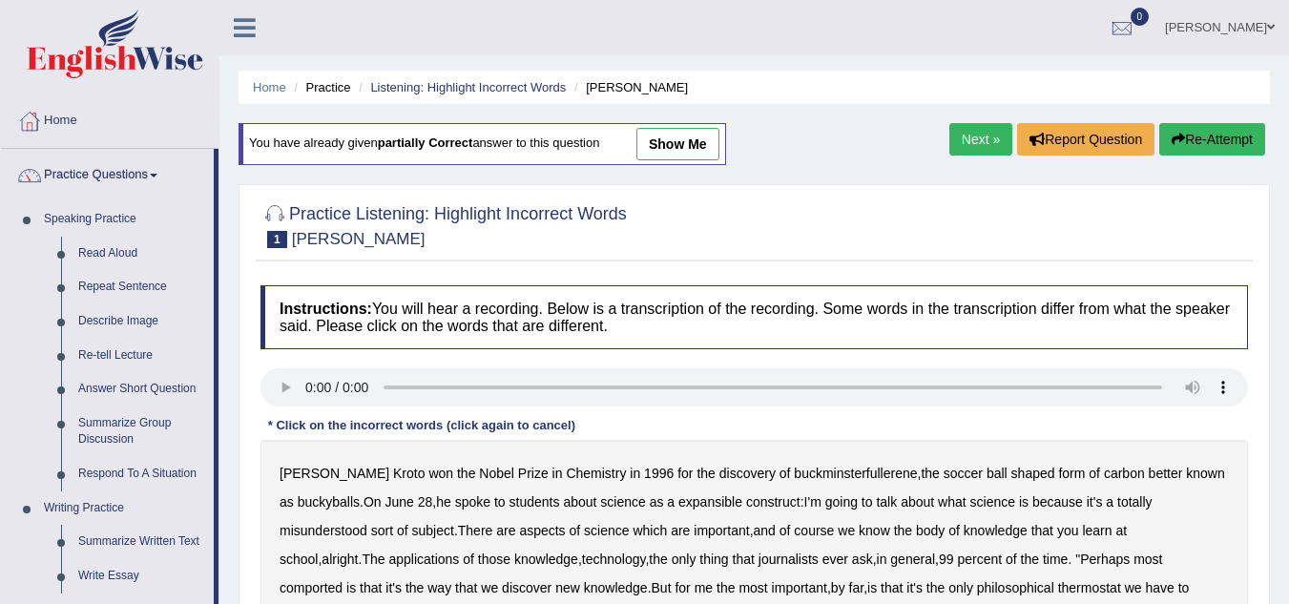
drag, startPoint x: 218, startPoint y: 272, endPoint x: 219, endPoint y: 448, distance: 175.6
click at [219, 448] on div "Toggle navigation Home Practice Questions Speaking Practice Read Aloud Repeat S…" at bounding box center [644, 504] width 1289 height 1009
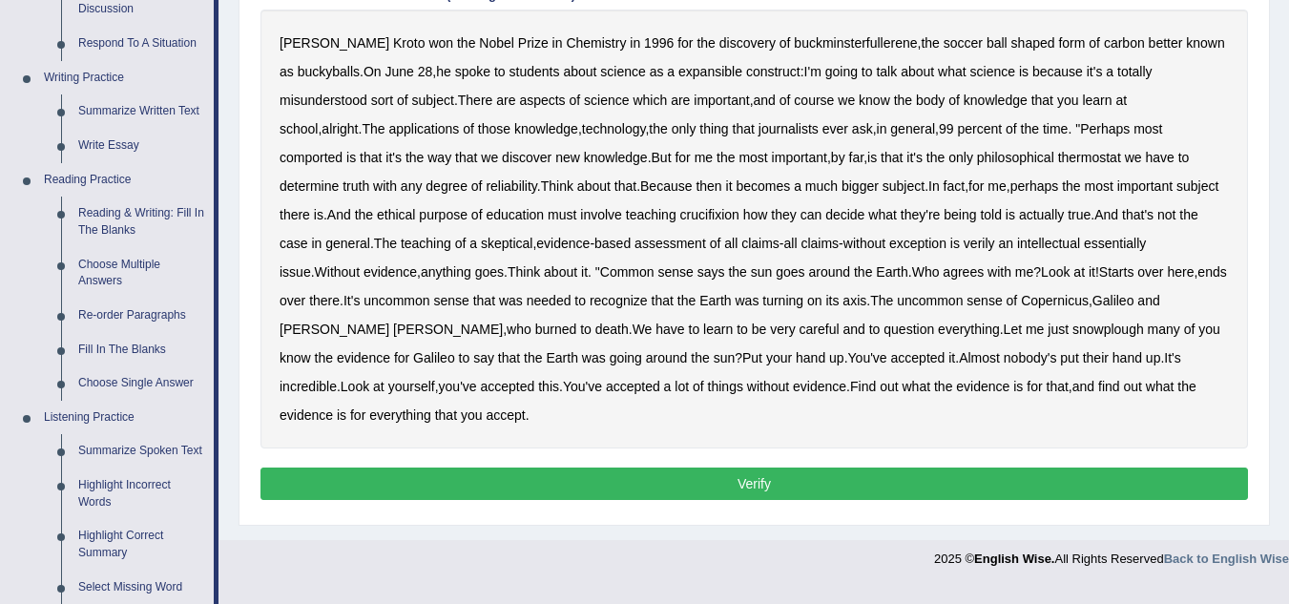
scroll to position [433, 0]
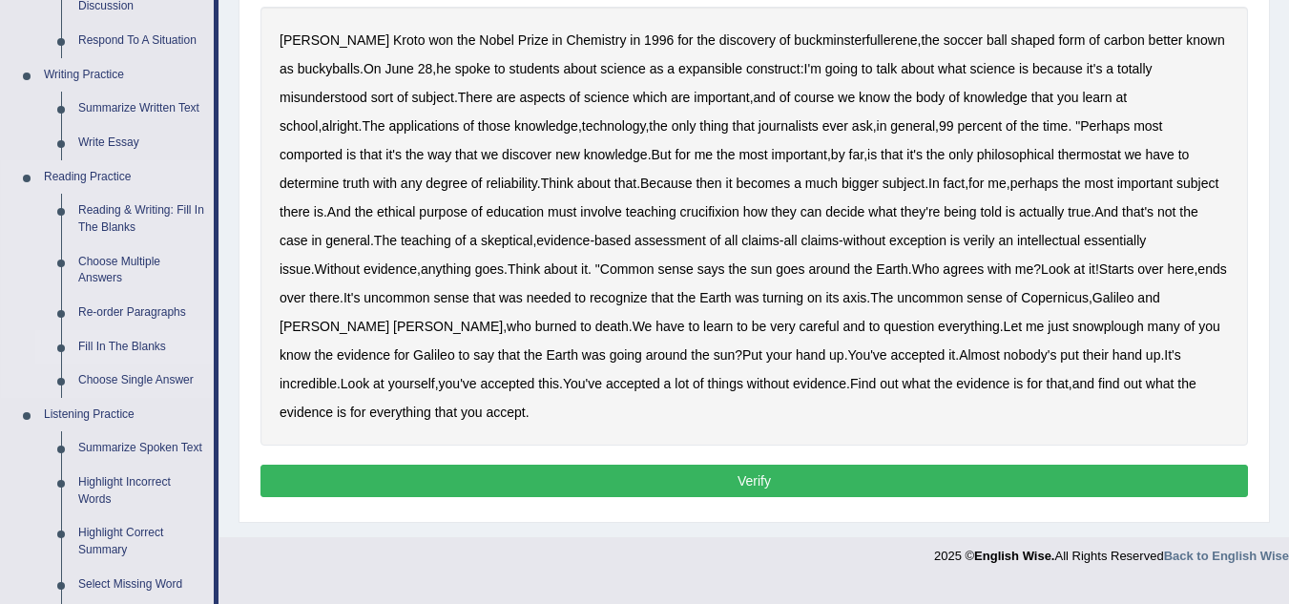
click at [121, 341] on link "Fill In The Blanks" at bounding box center [142, 347] width 144 height 34
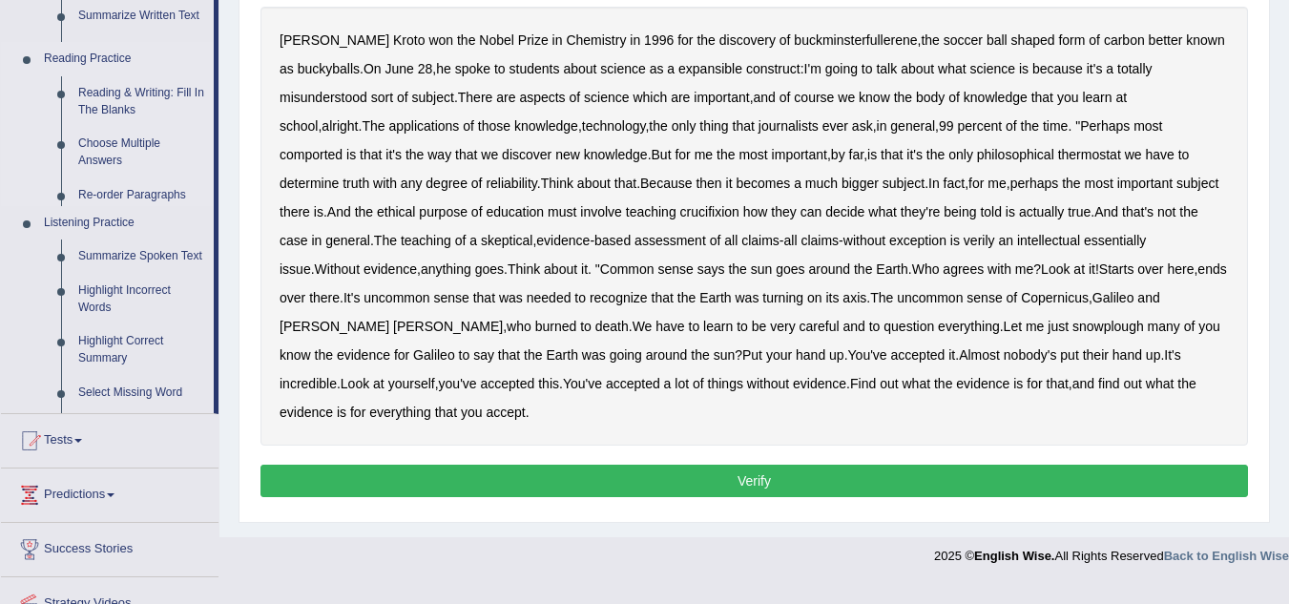
scroll to position [398, 0]
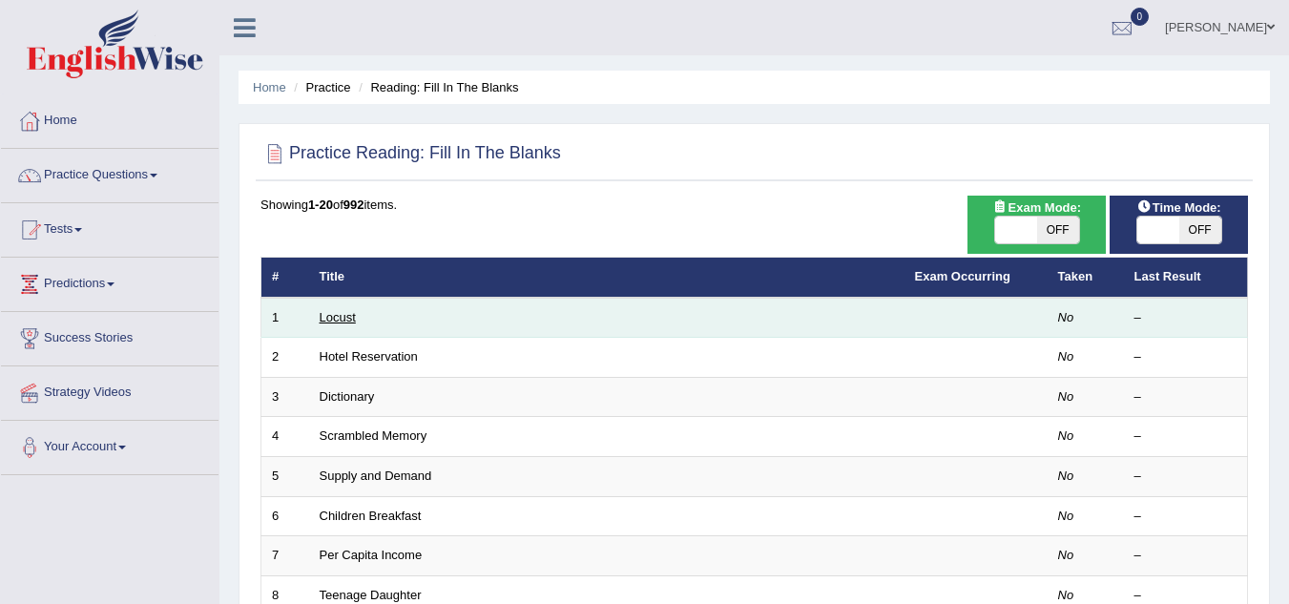
click at [335, 315] on link "Locust" at bounding box center [338, 317] width 36 height 14
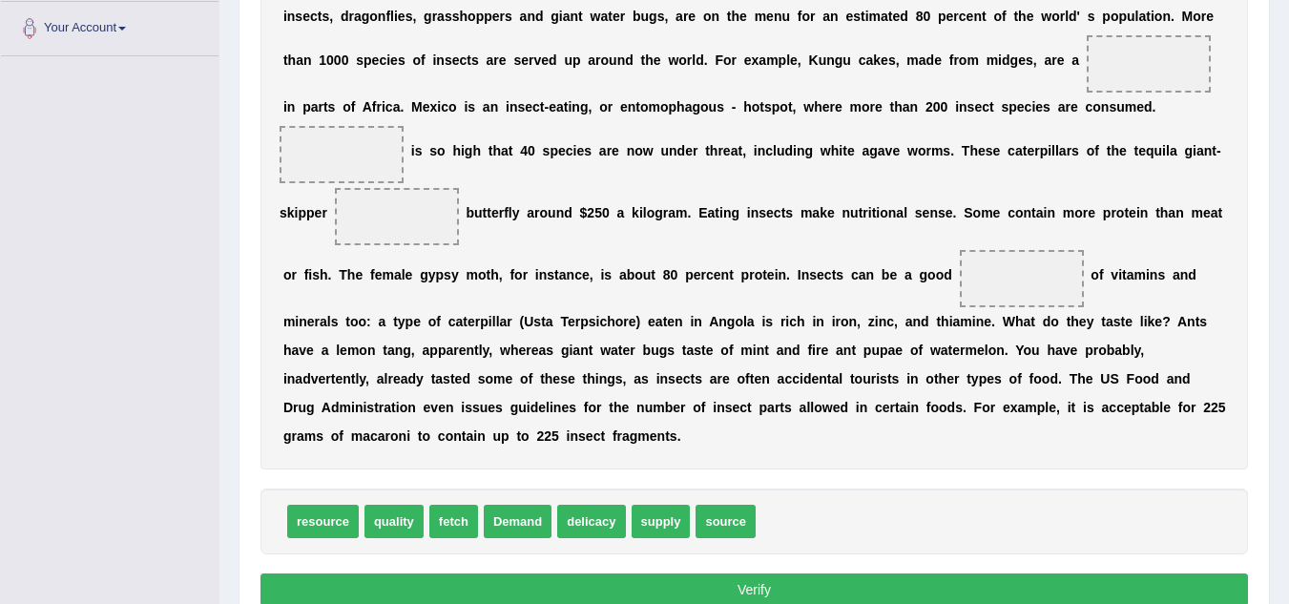
scroll to position [425, 0]
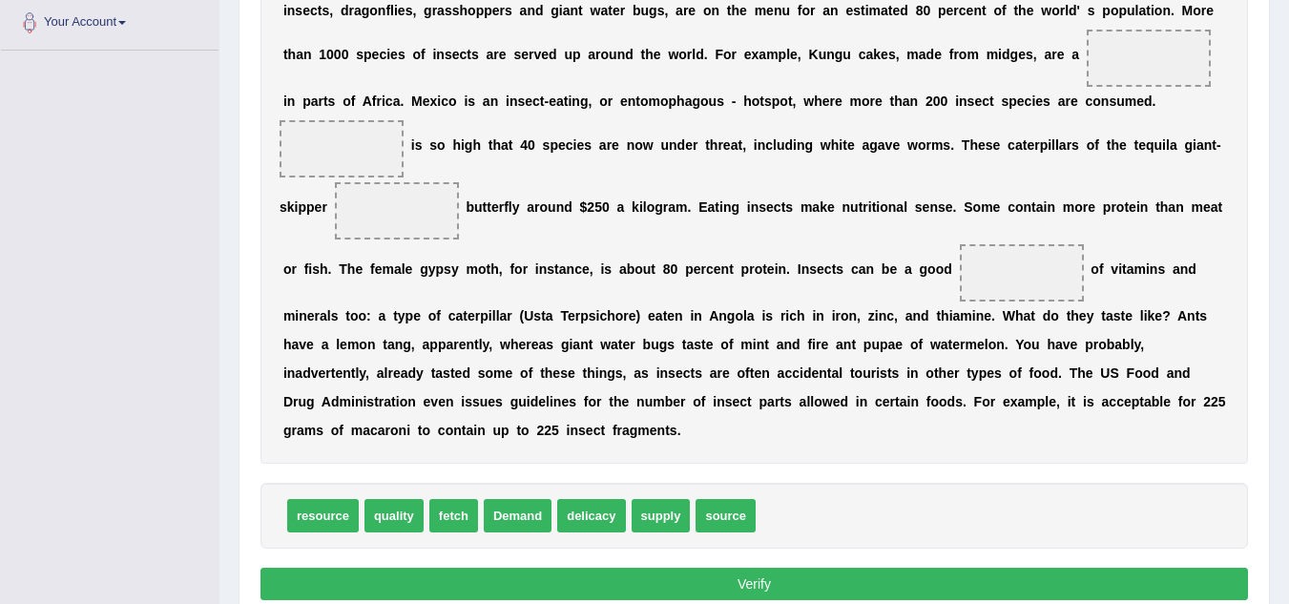
click at [609, 515] on span "delicacy" at bounding box center [591, 515] width 68 height 33
drag, startPoint x: 597, startPoint y: 516, endPoint x: 1128, endPoint y: 60, distance: 699.6
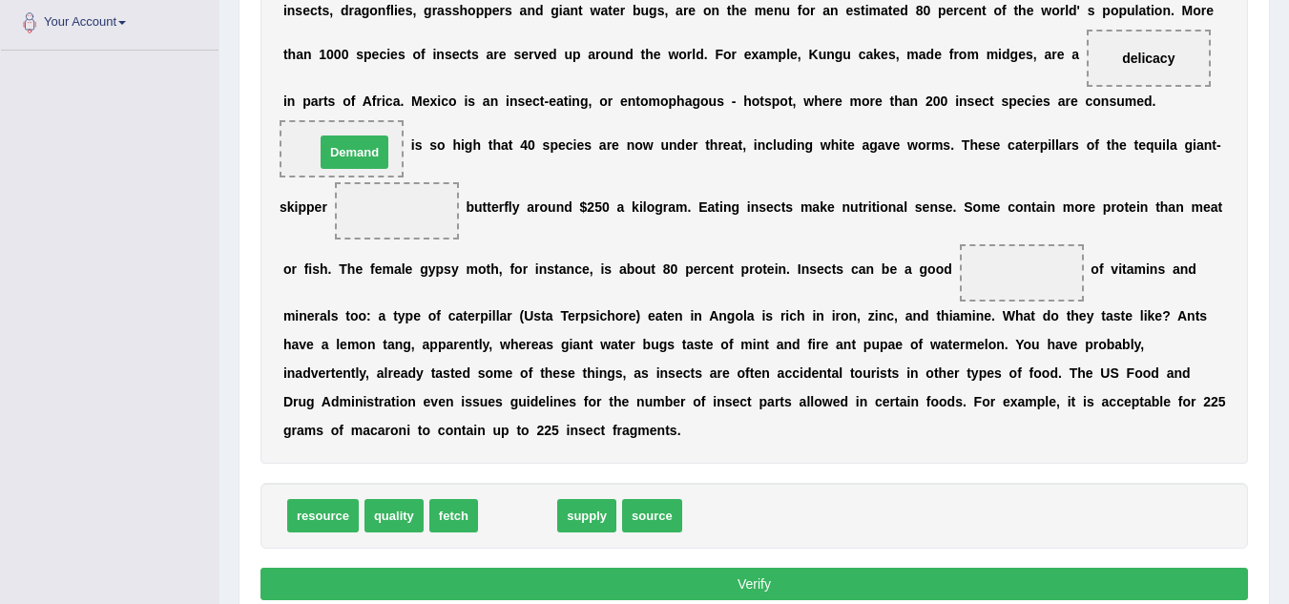
drag, startPoint x: 522, startPoint y: 519, endPoint x: 358, endPoint y: 154, distance: 400.6
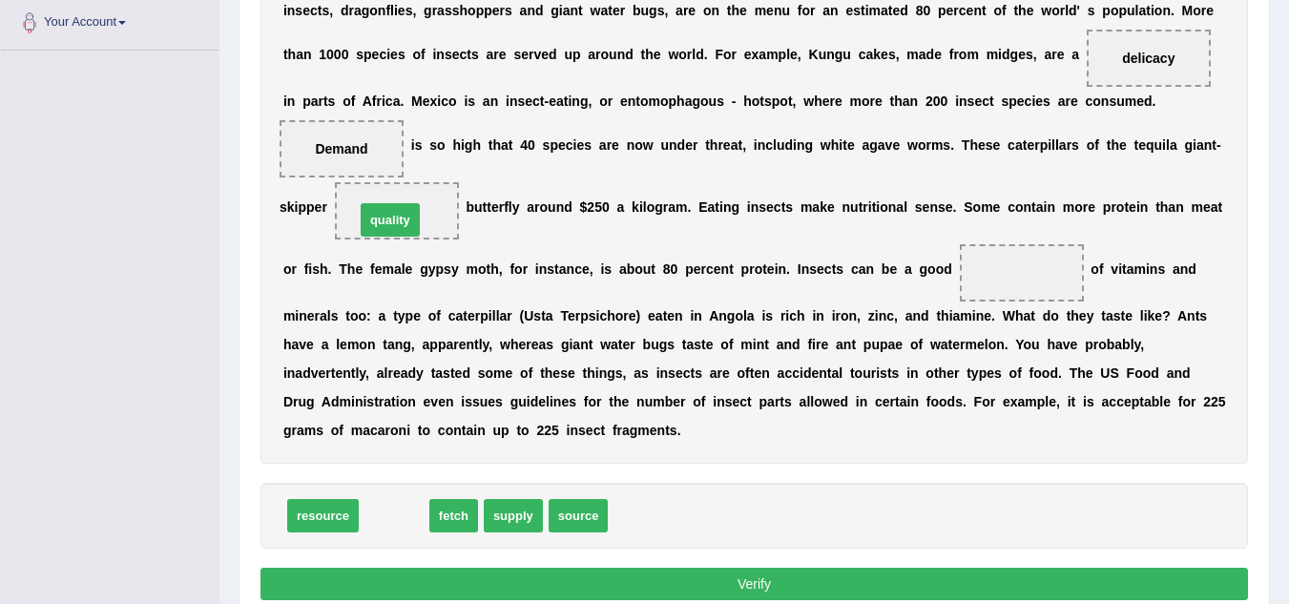
drag, startPoint x: 399, startPoint y: 521, endPoint x: 397, endPoint y: 219, distance: 302.5
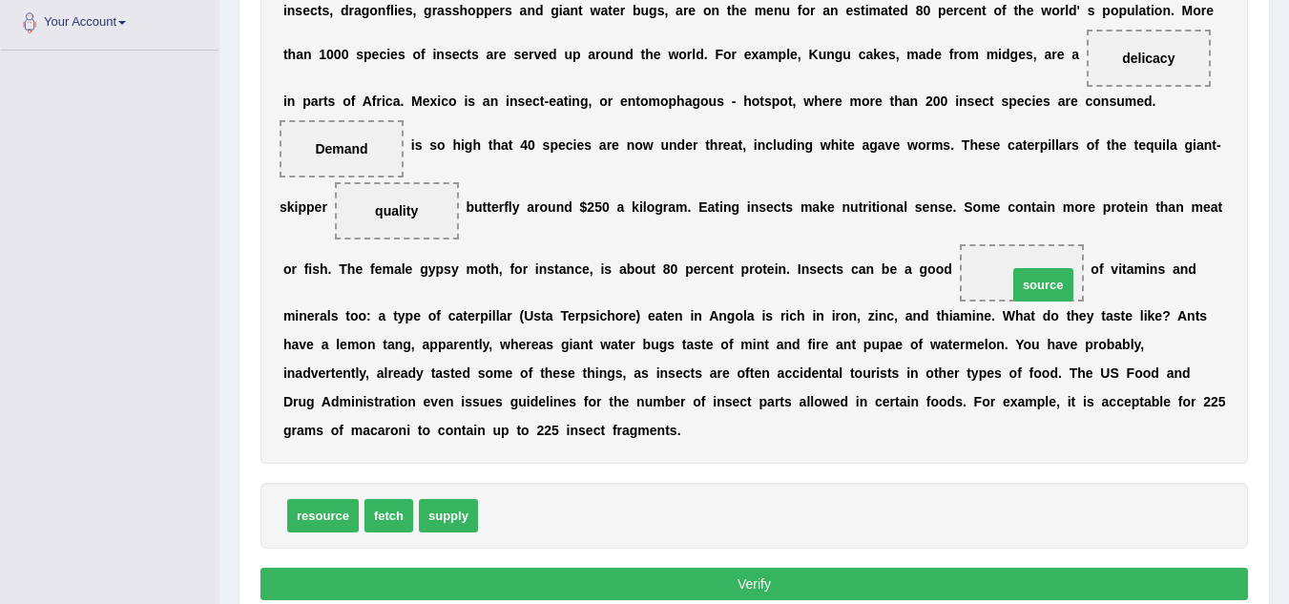
drag, startPoint x: 519, startPoint y: 521, endPoint x: 1036, endPoint y: 290, distance: 566.4
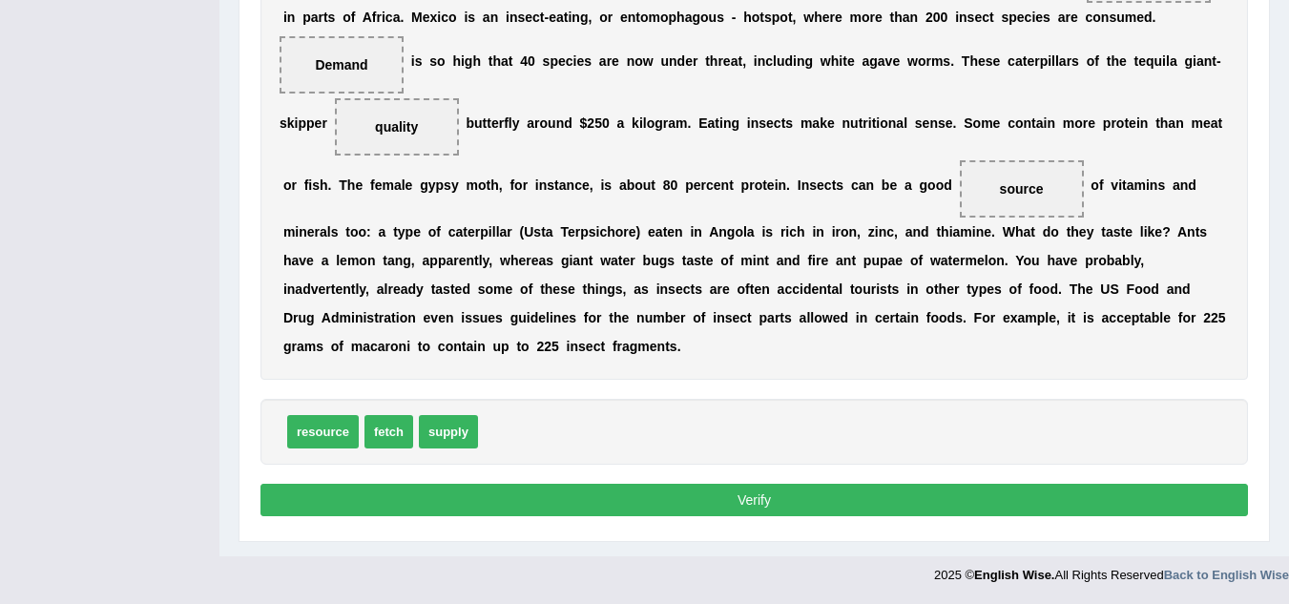
click at [739, 500] on button "Verify" at bounding box center [754, 500] width 988 height 32
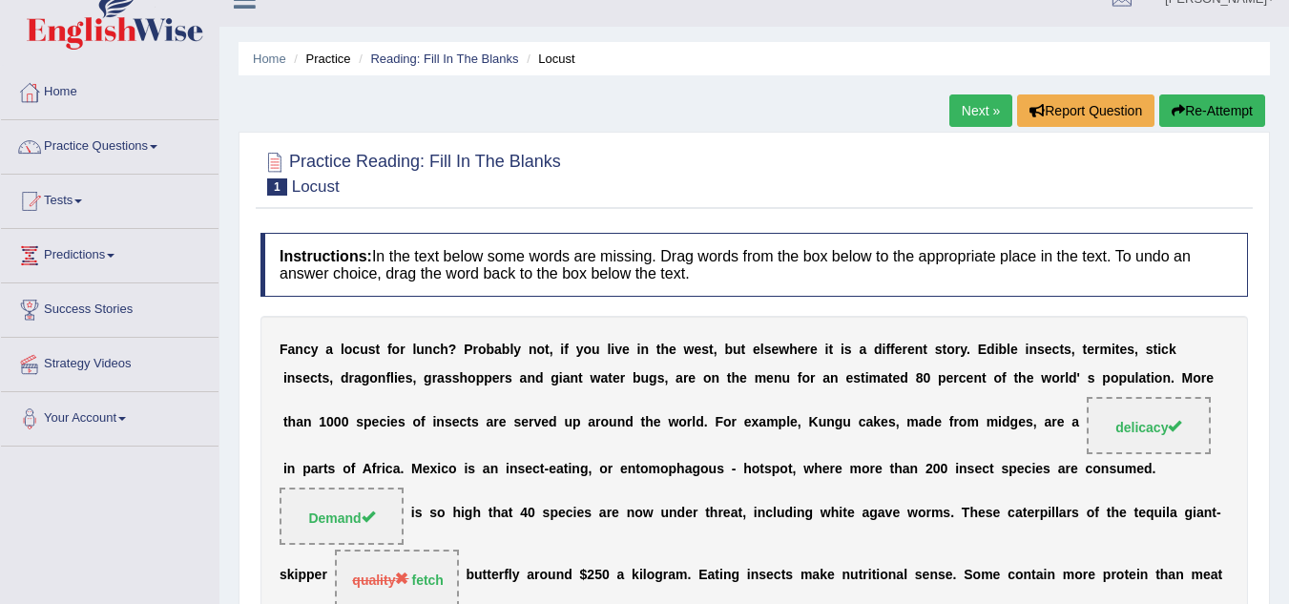
scroll to position [0, 0]
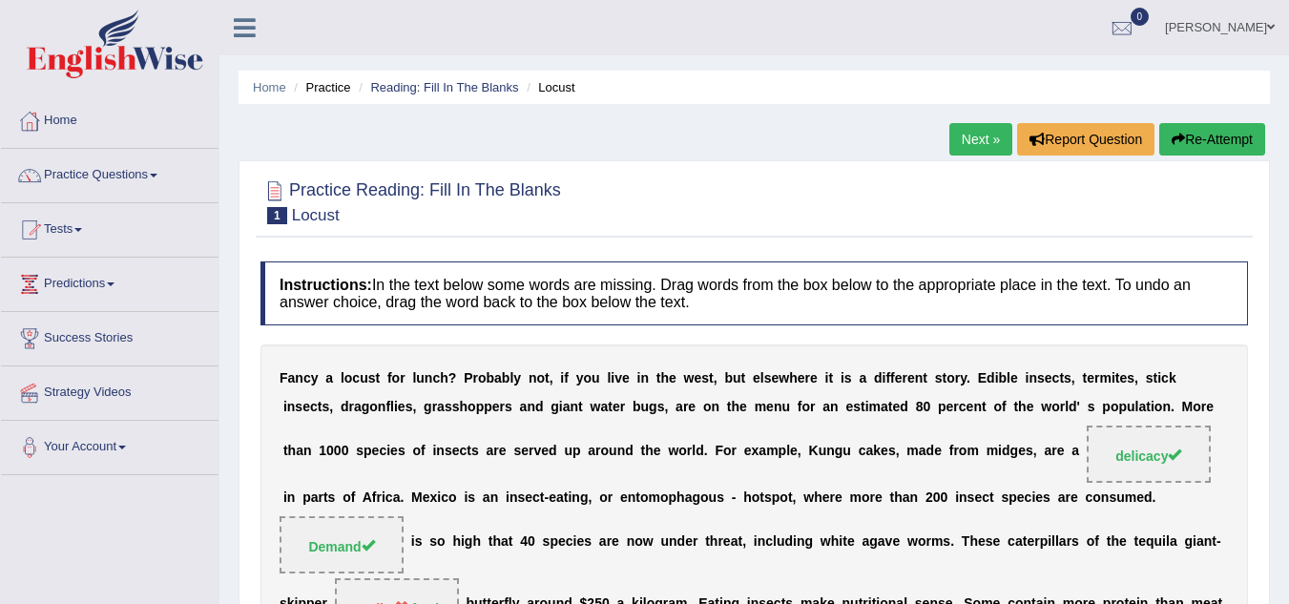
click at [1217, 136] on button "Re-Attempt" at bounding box center [1212, 139] width 106 height 32
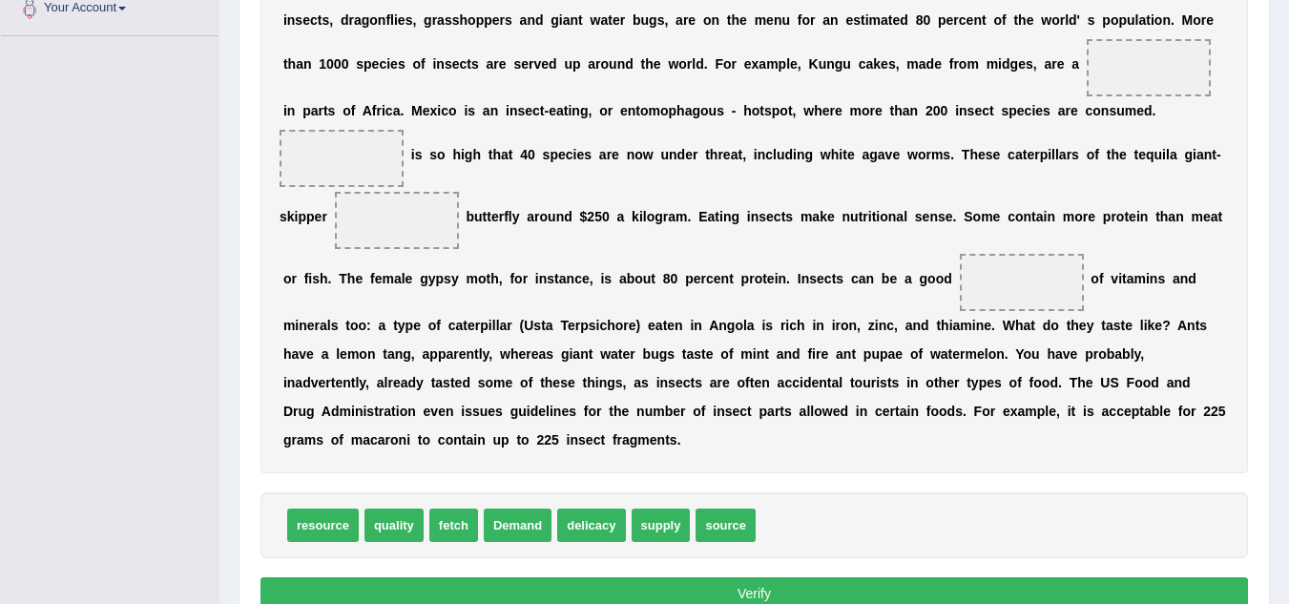
scroll to position [450, 0]
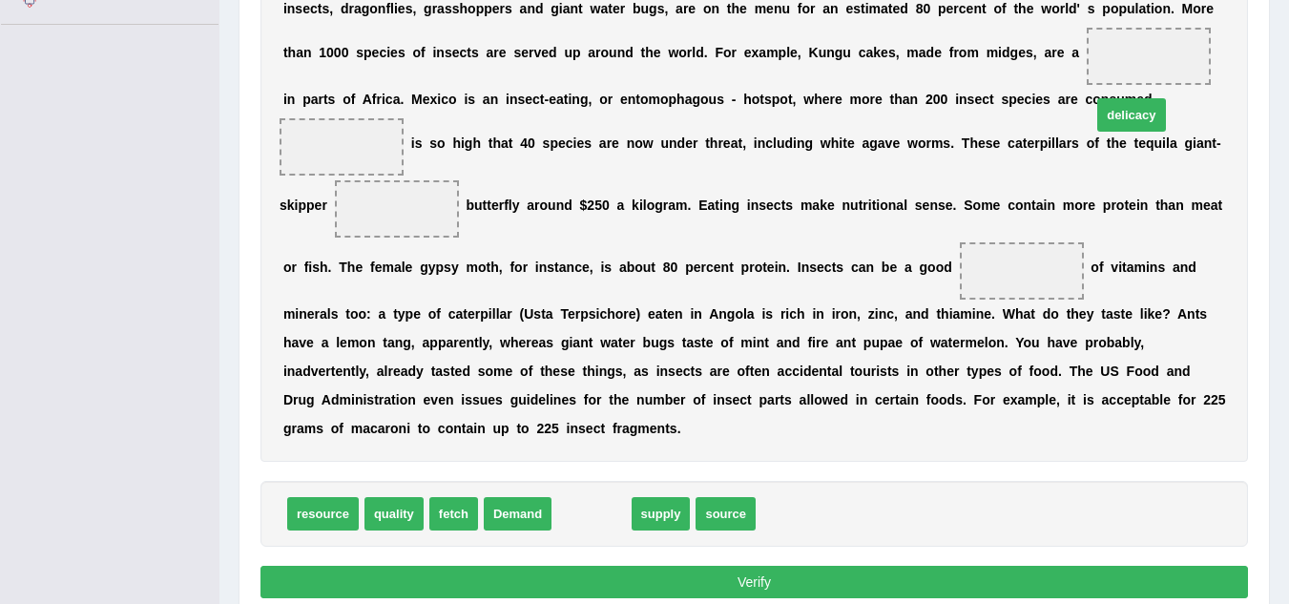
drag, startPoint x: 589, startPoint y: 514, endPoint x: 1122, endPoint y: 135, distance: 654.2
click at [1122, 132] on span "delicacy" at bounding box center [1131, 114] width 68 height 33
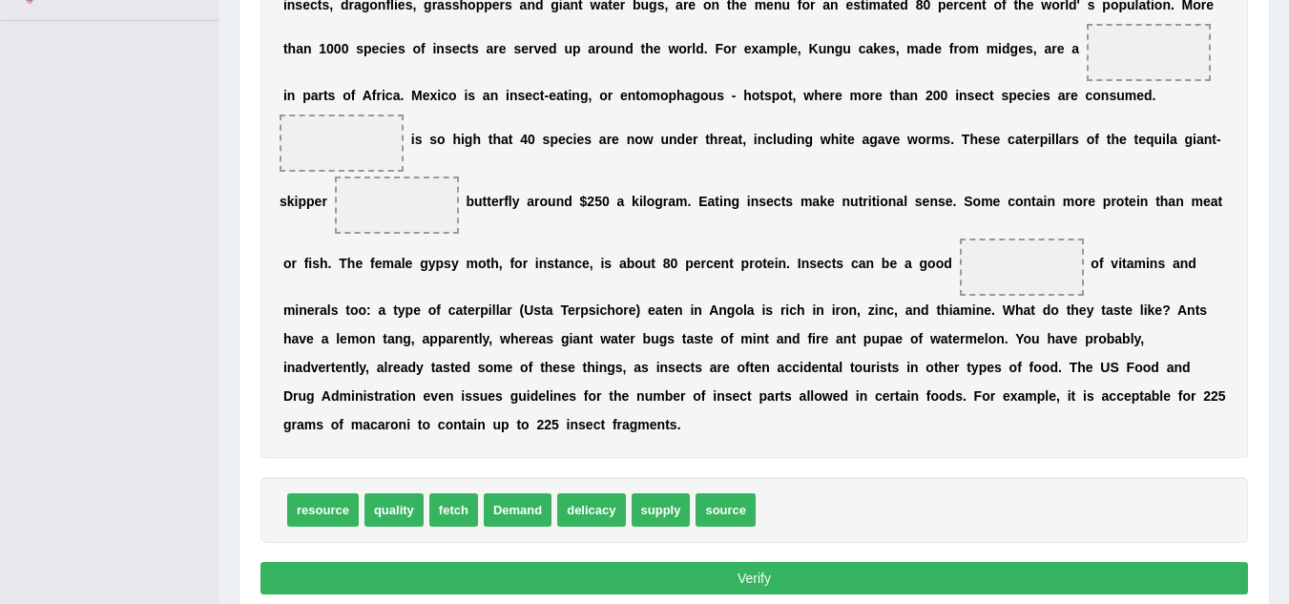
scroll to position [460, 0]
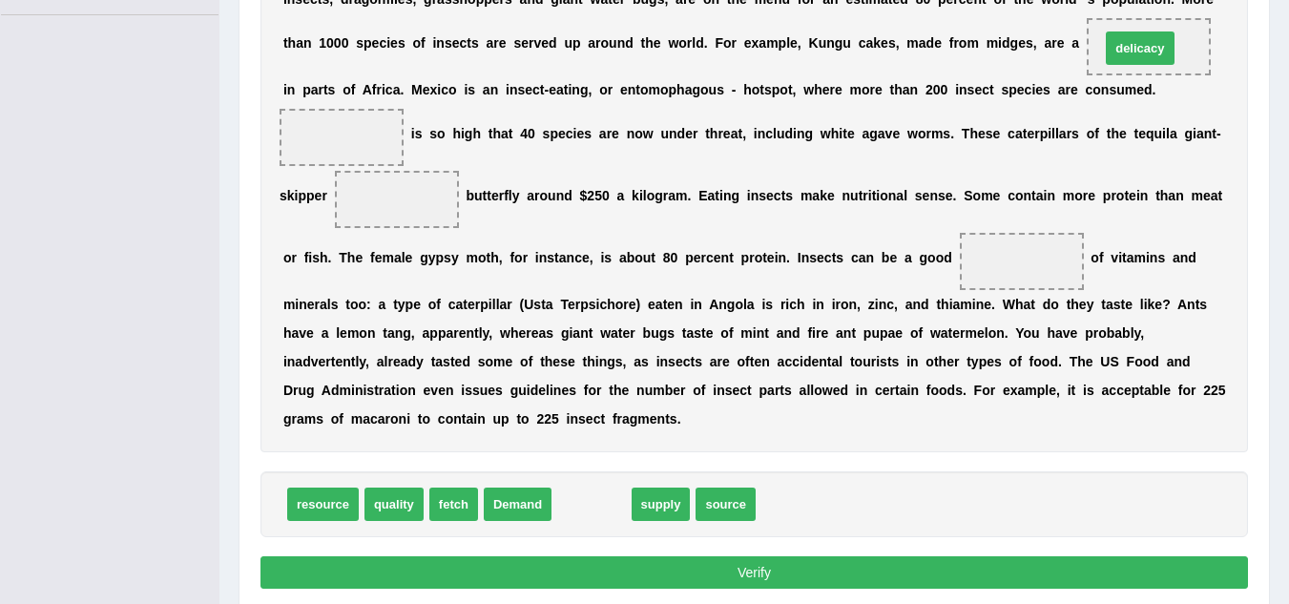
drag, startPoint x: 607, startPoint y: 510, endPoint x: 1153, endPoint y: 51, distance: 713.1
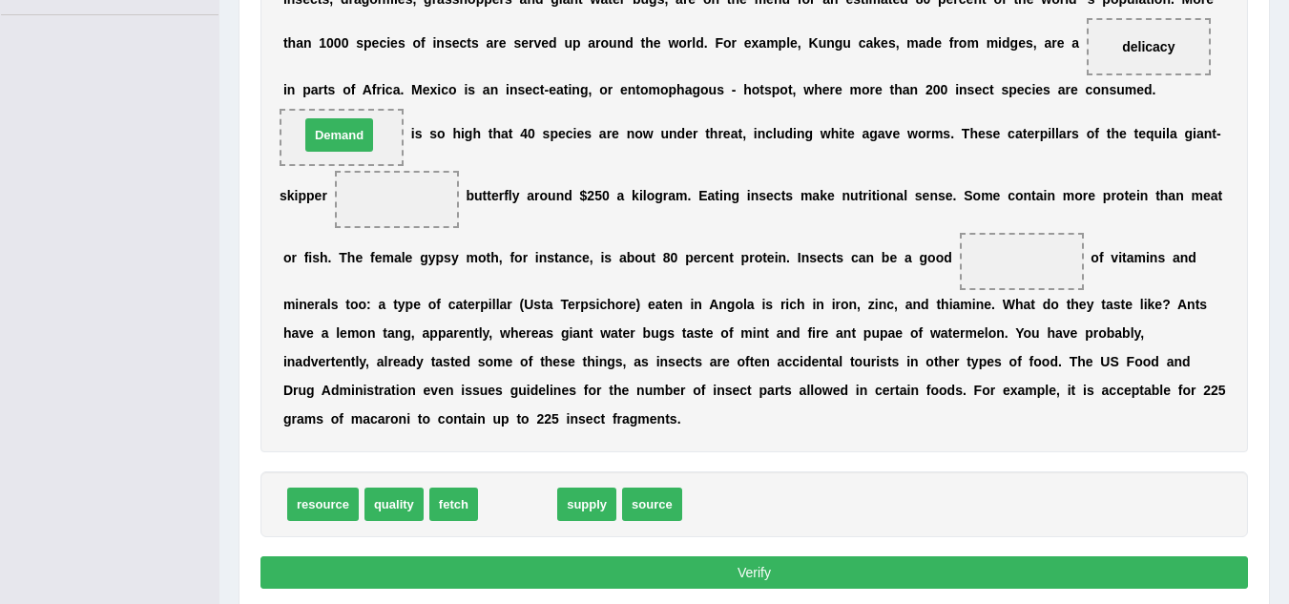
drag, startPoint x: 507, startPoint y: 502, endPoint x: 328, endPoint y: 134, distance: 409.3
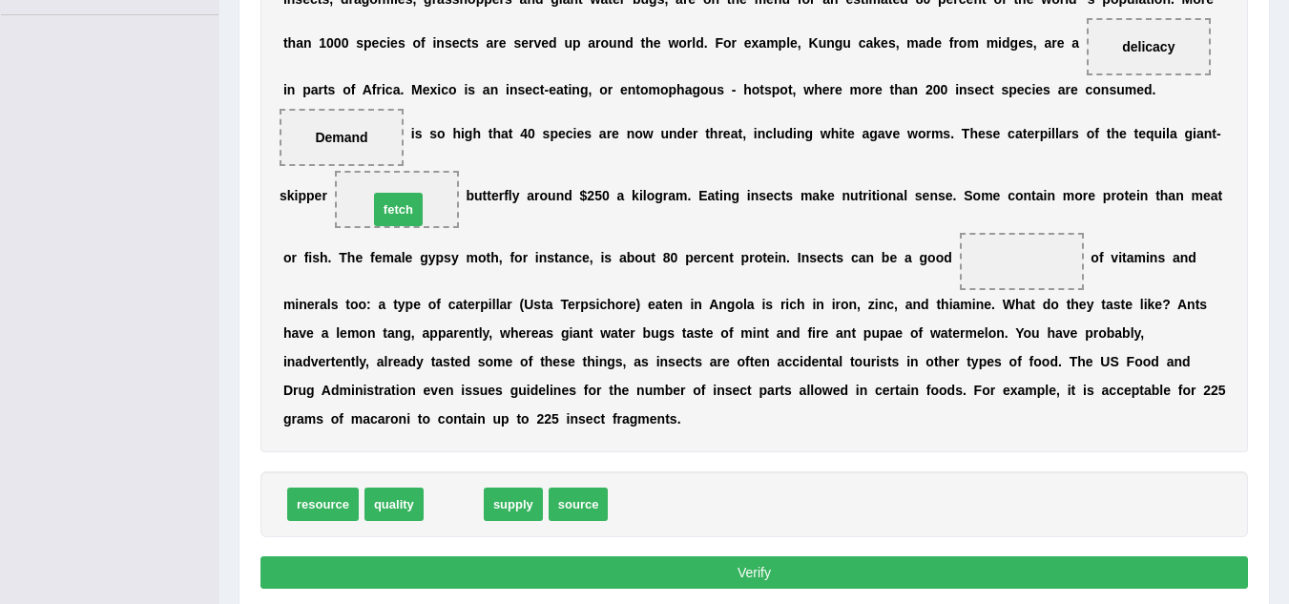
drag, startPoint x: 455, startPoint y: 513, endPoint x: 400, endPoint y: 219, distance: 300.0
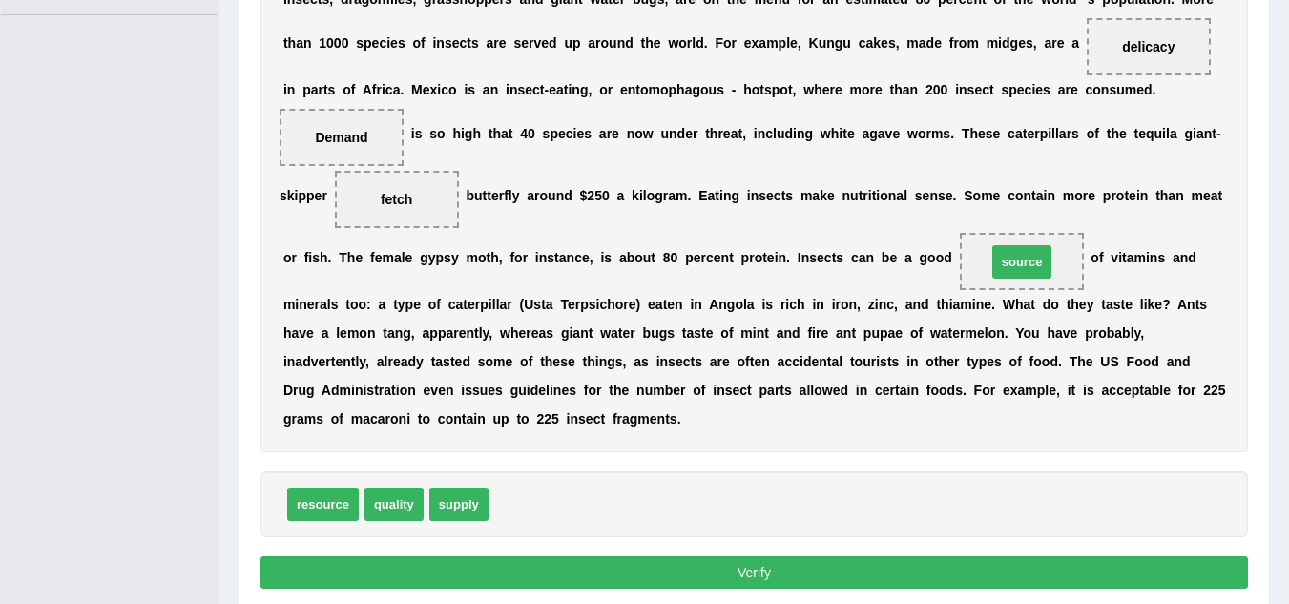
drag, startPoint x: 513, startPoint y: 512, endPoint x: 1010, endPoint y: 275, distance: 551.0
click at [759, 571] on button "Verify" at bounding box center [754, 572] width 988 height 32
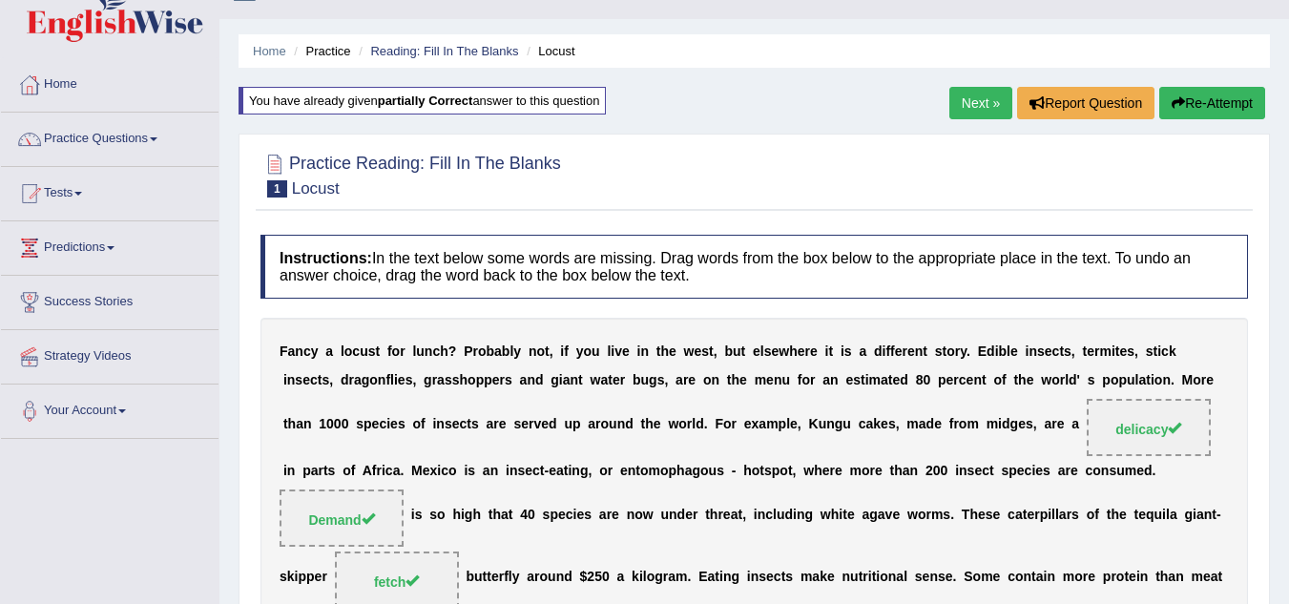
scroll to position [29, 0]
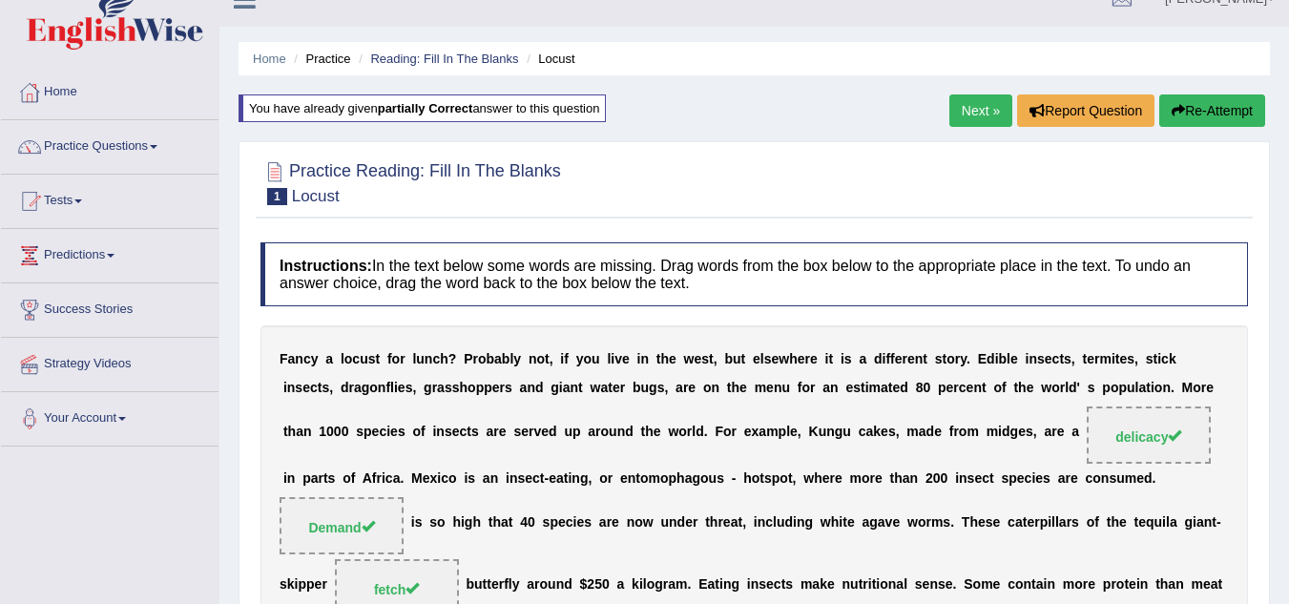
click at [965, 103] on link "Next »" at bounding box center [980, 110] width 63 height 32
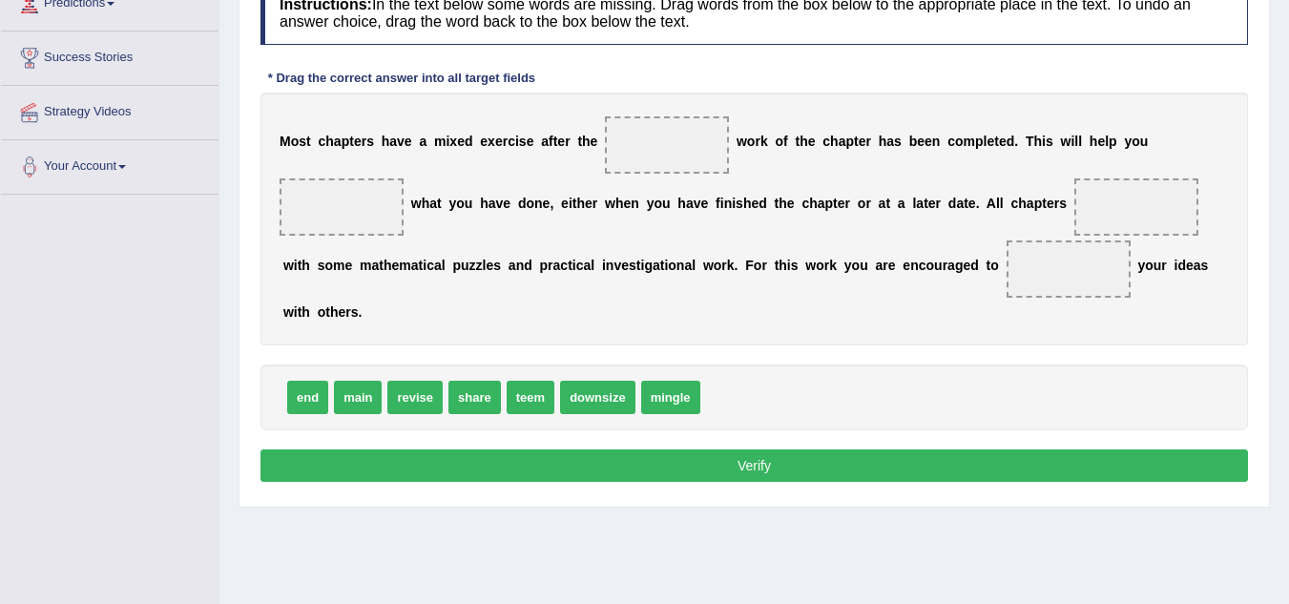
scroll to position [287, 0]
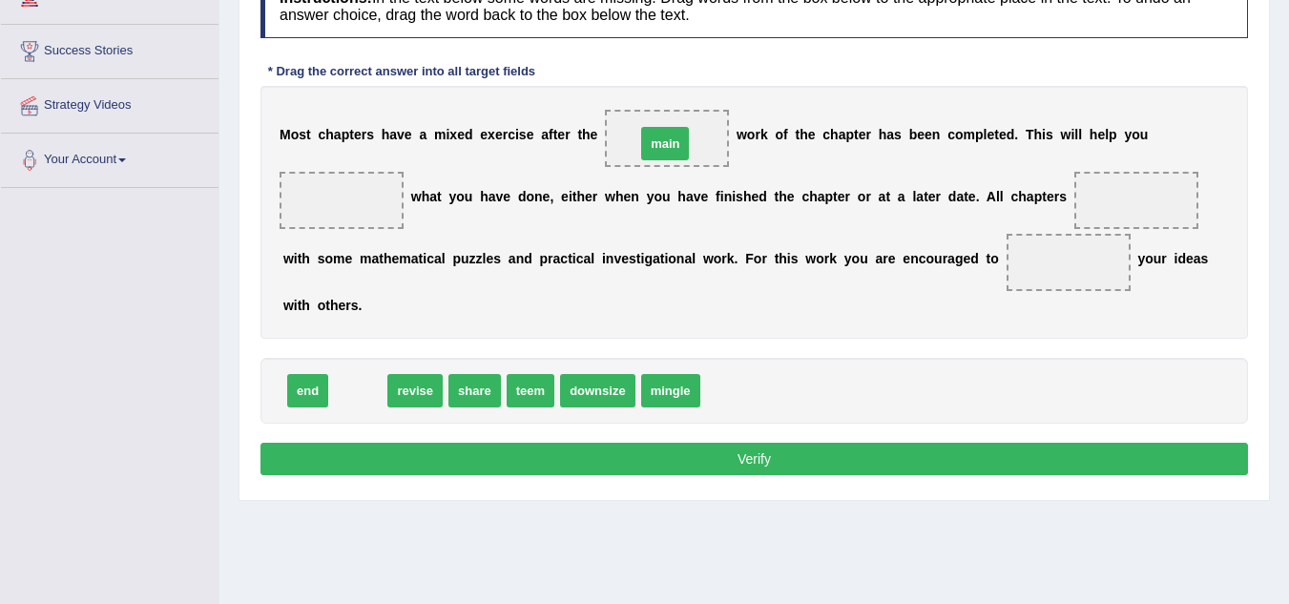
drag, startPoint x: 360, startPoint y: 391, endPoint x: 667, endPoint y: 144, distance: 394.3
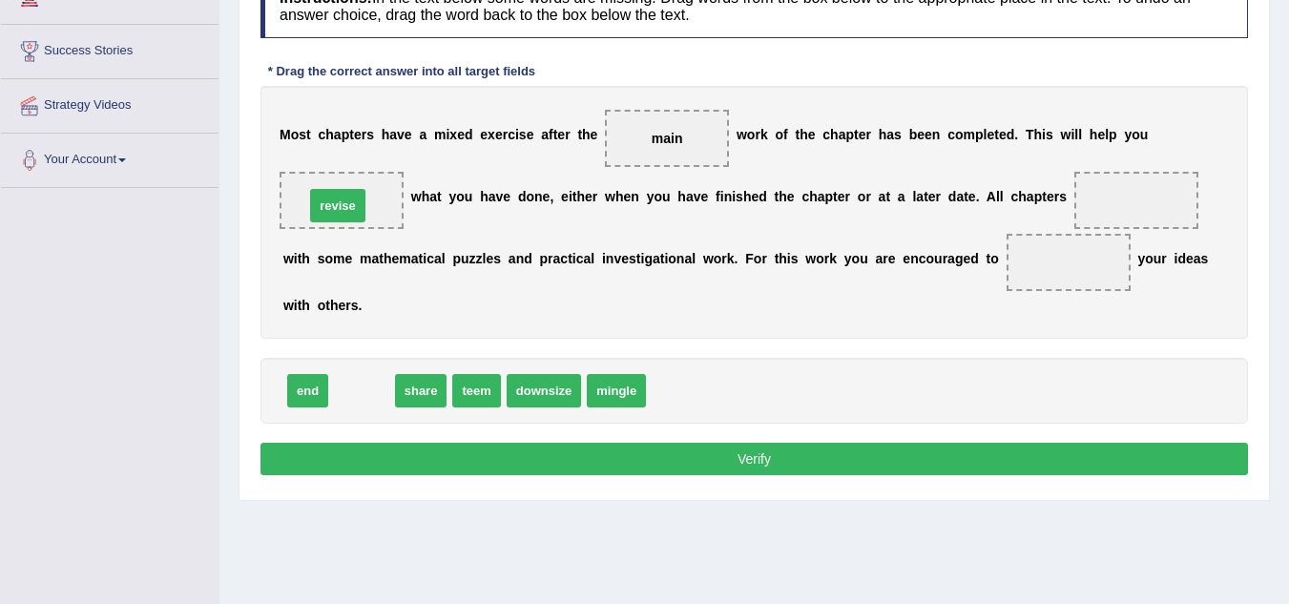
drag, startPoint x: 362, startPoint y: 392, endPoint x: 338, endPoint y: 207, distance: 186.6
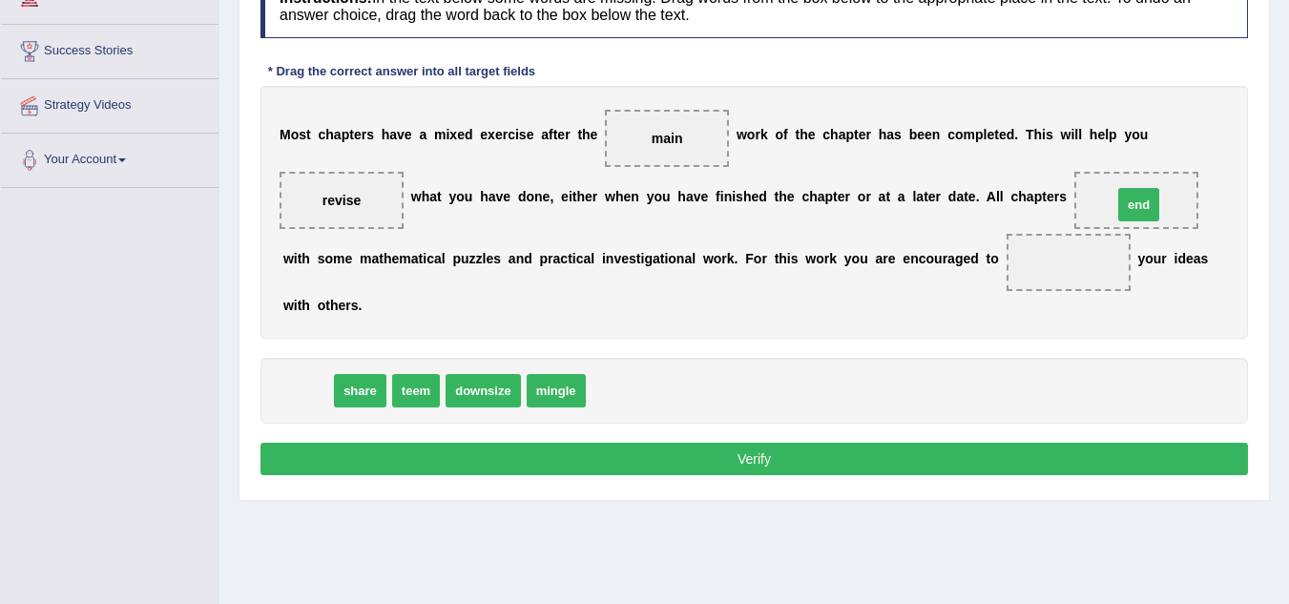
drag, startPoint x: 314, startPoint y: 390, endPoint x: 1133, endPoint y: 199, distance: 840.6
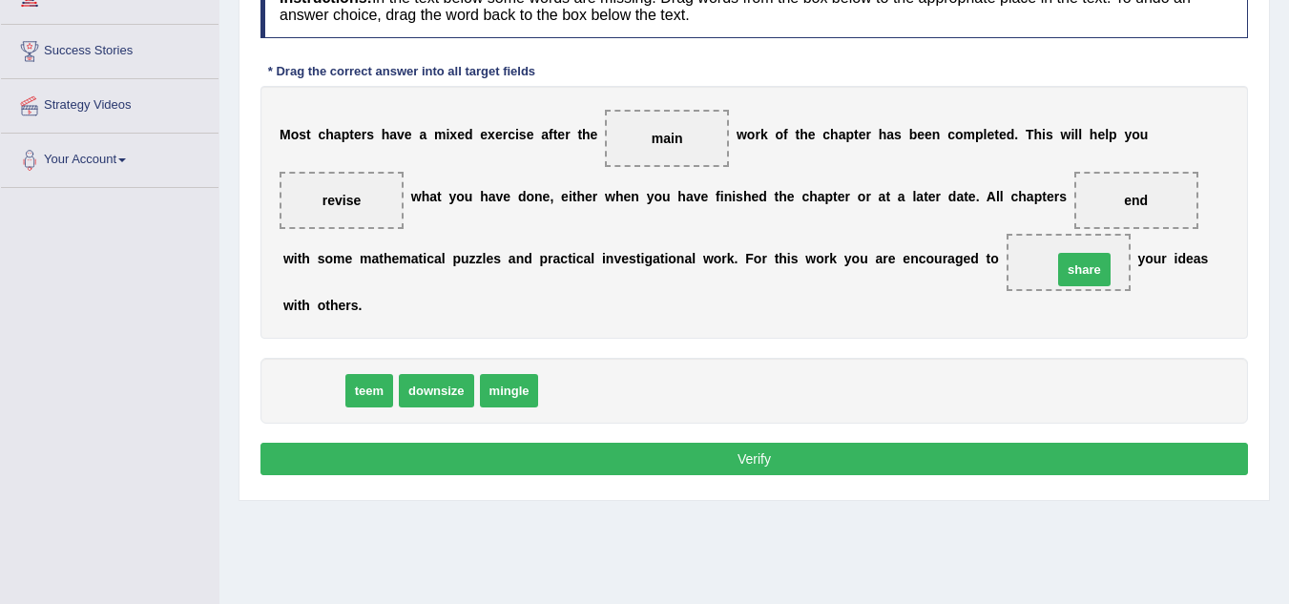
drag, startPoint x: 319, startPoint y: 395, endPoint x: 1083, endPoint y: 267, distance: 774.9
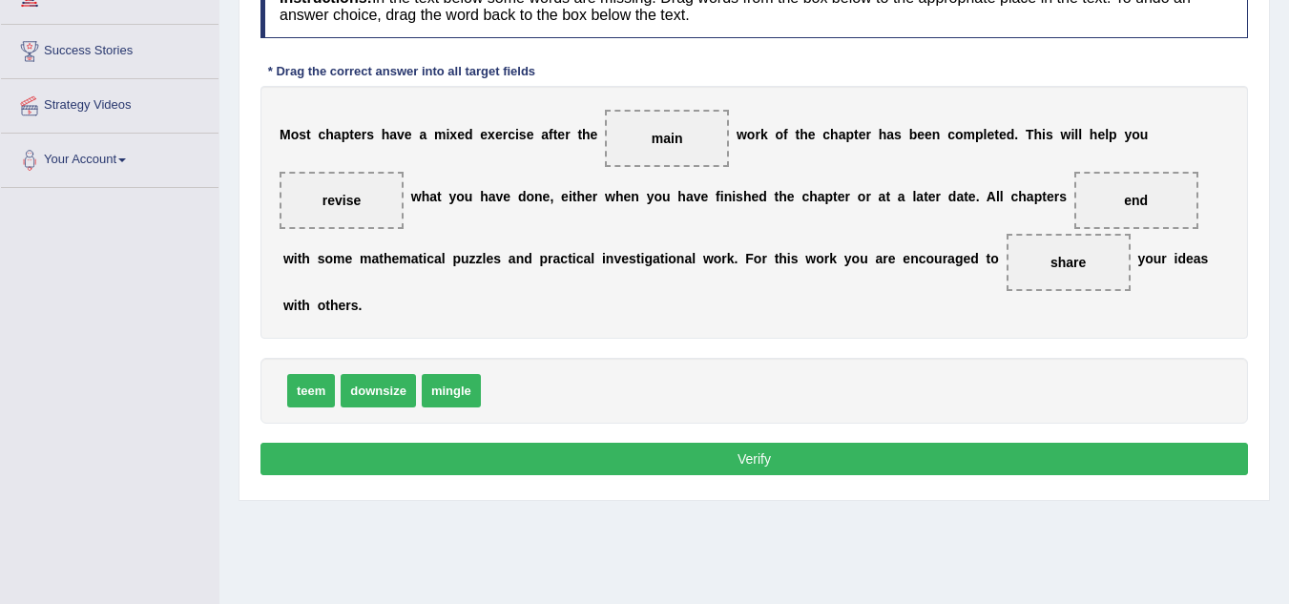
click at [785, 453] on button "Verify" at bounding box center [754, 459] width 988 height 32
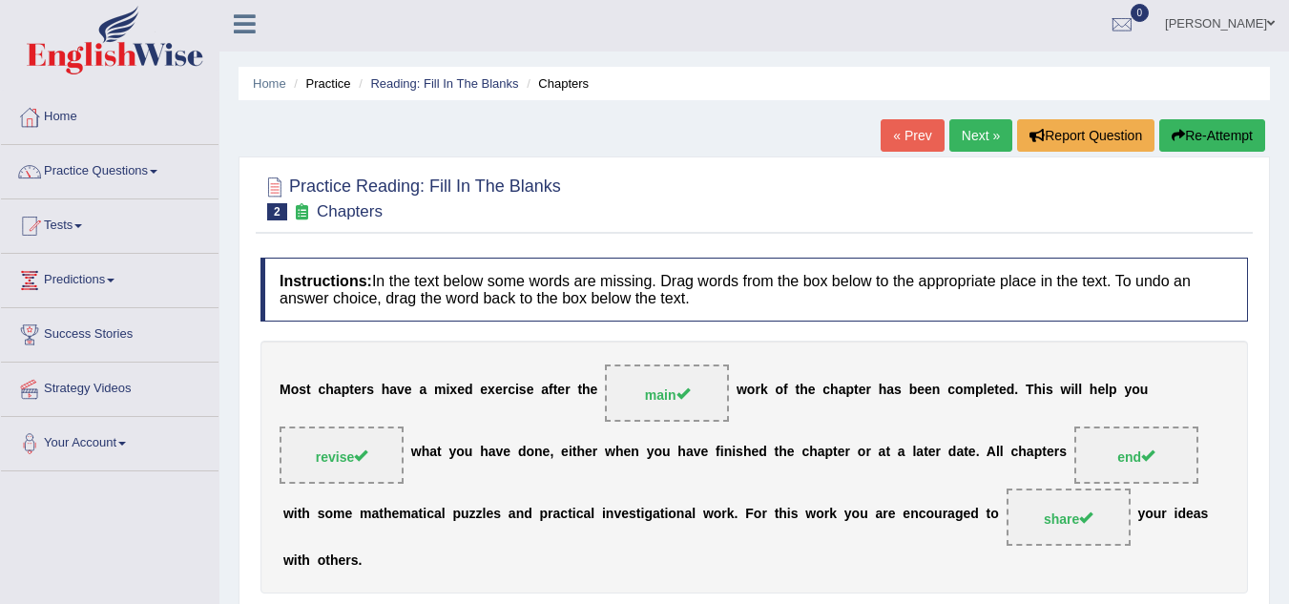
scroll to position [0, 0]
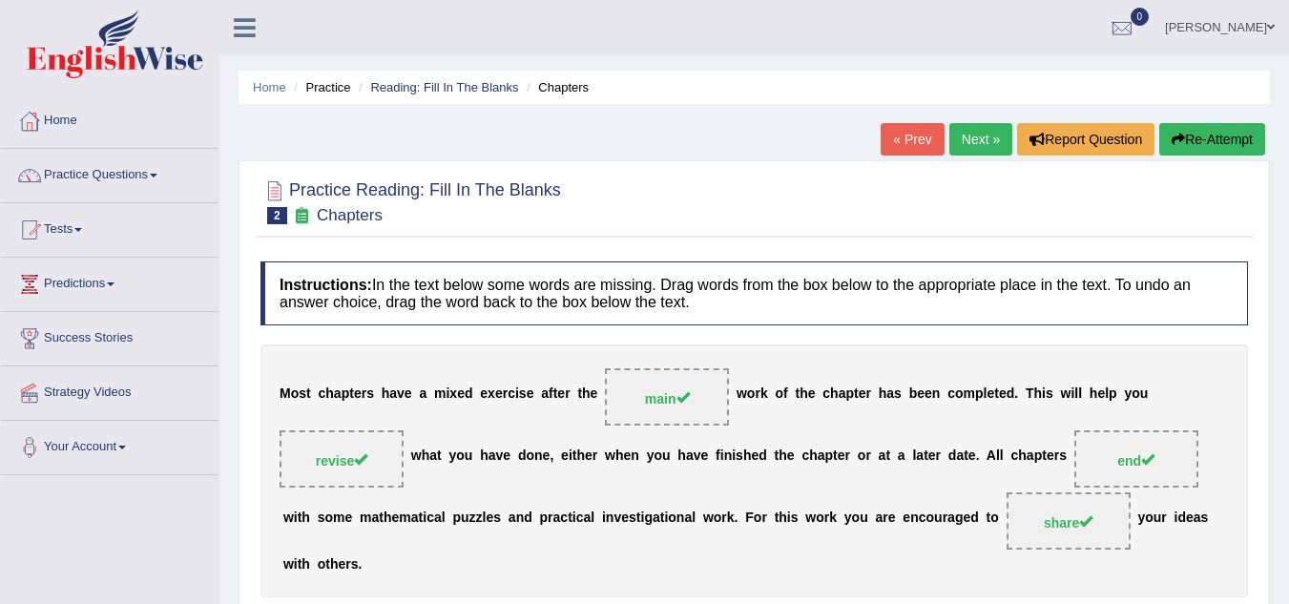
click at [974, 134] on link "Next »" at bounding box center [980, 139] width 63 height 32
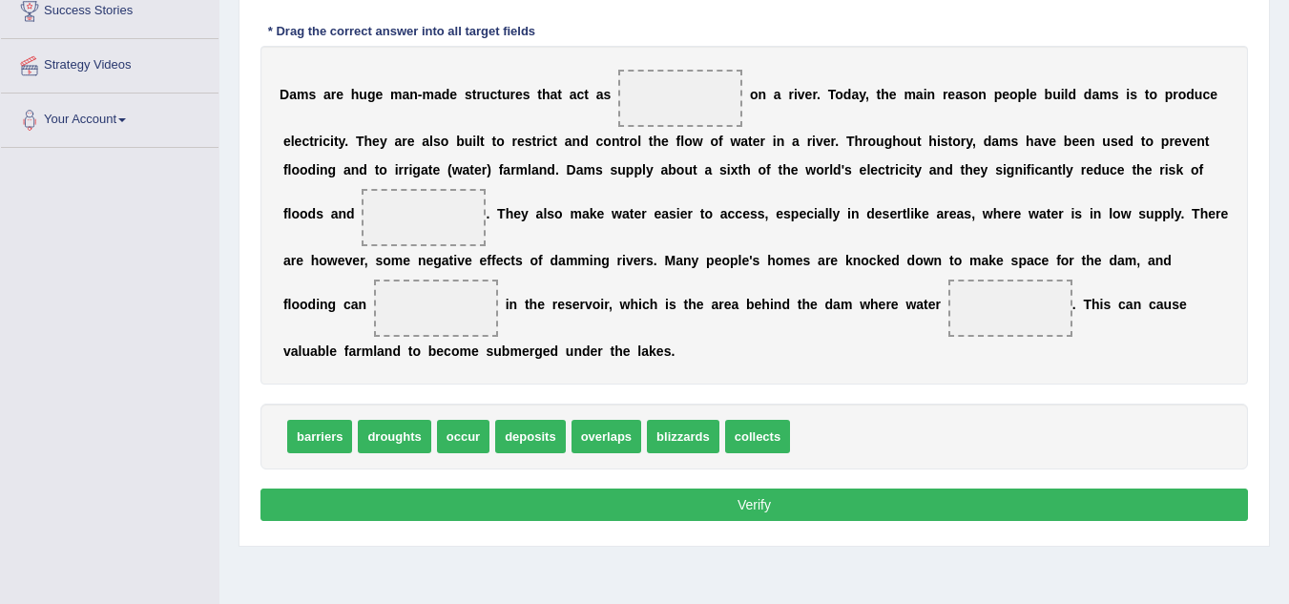
scroll to position [325, 0]
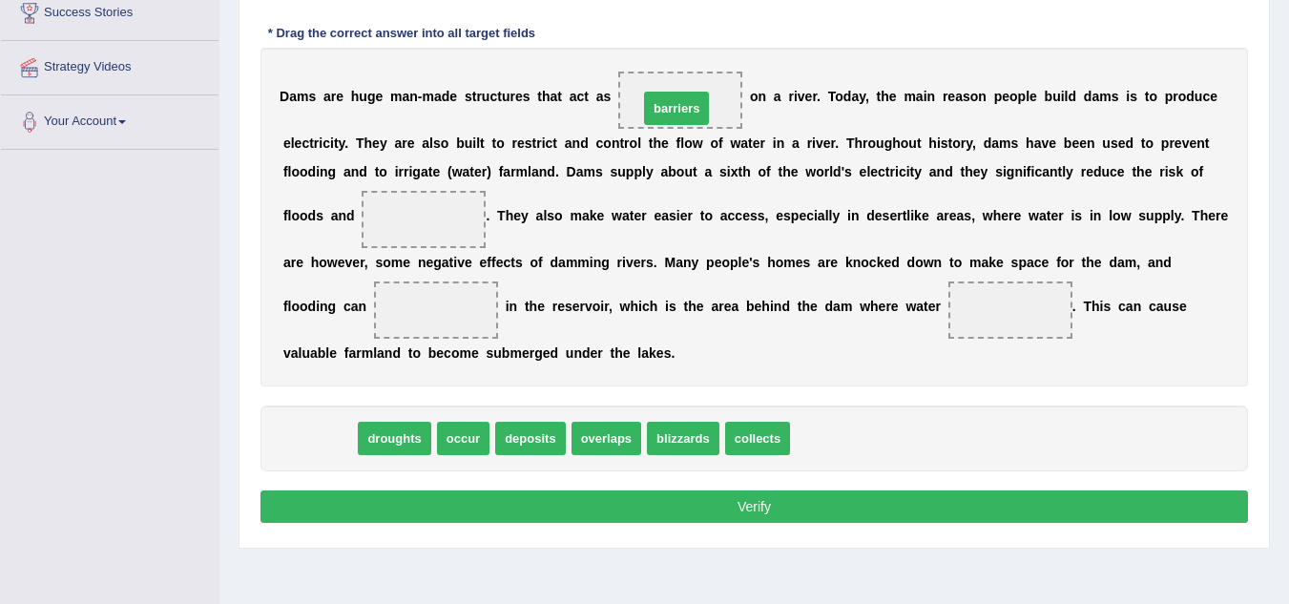
drag, startPoint x: 307, startPoint y: 443, endPoint x: 664, endPoint y: 113, distance: 486.1
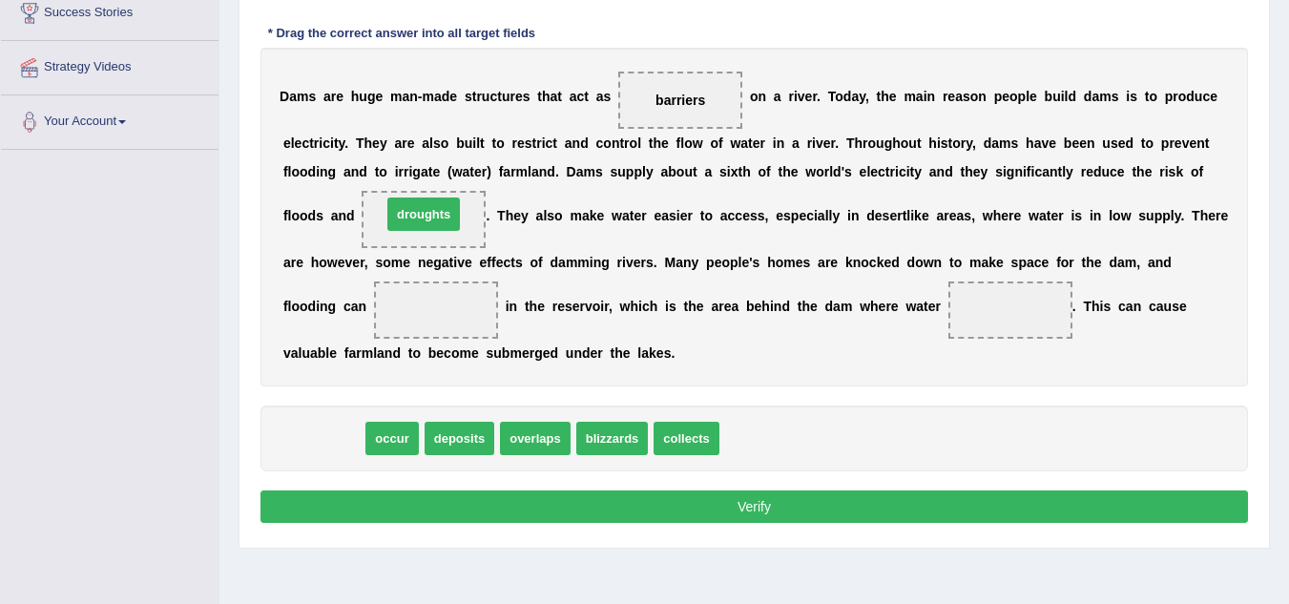
drag, startPoint x: 317, startPoint y: 436, endPoint x: 417, endPoint y: 212, distance: 245.6
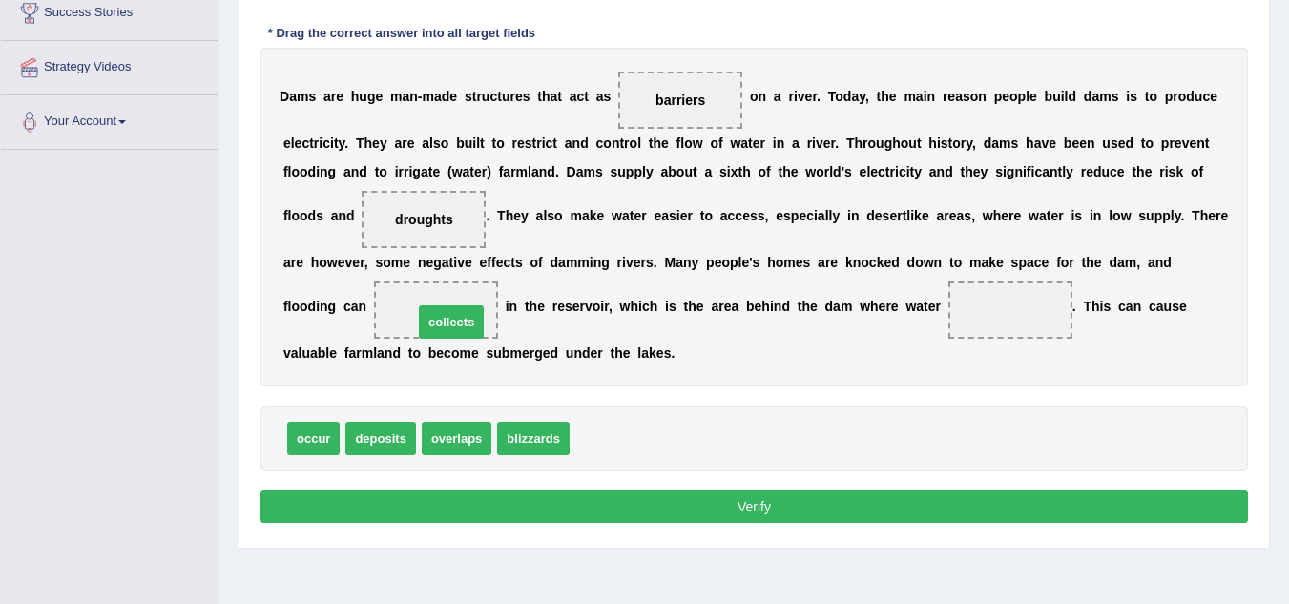
drag, startPoint x: 596, startPoint y: 446, endPoint x: 440, endPoint y: 329, distance: 195.0
drag, startPoint x: 427, startPoint y: 315, endPoint x: 996, endPoint y: 322, distance: 569.7
drag, startPoint x: 314, startPoint y: 439, endPoint x: 432, endPoint y: 323, distance: 165.3
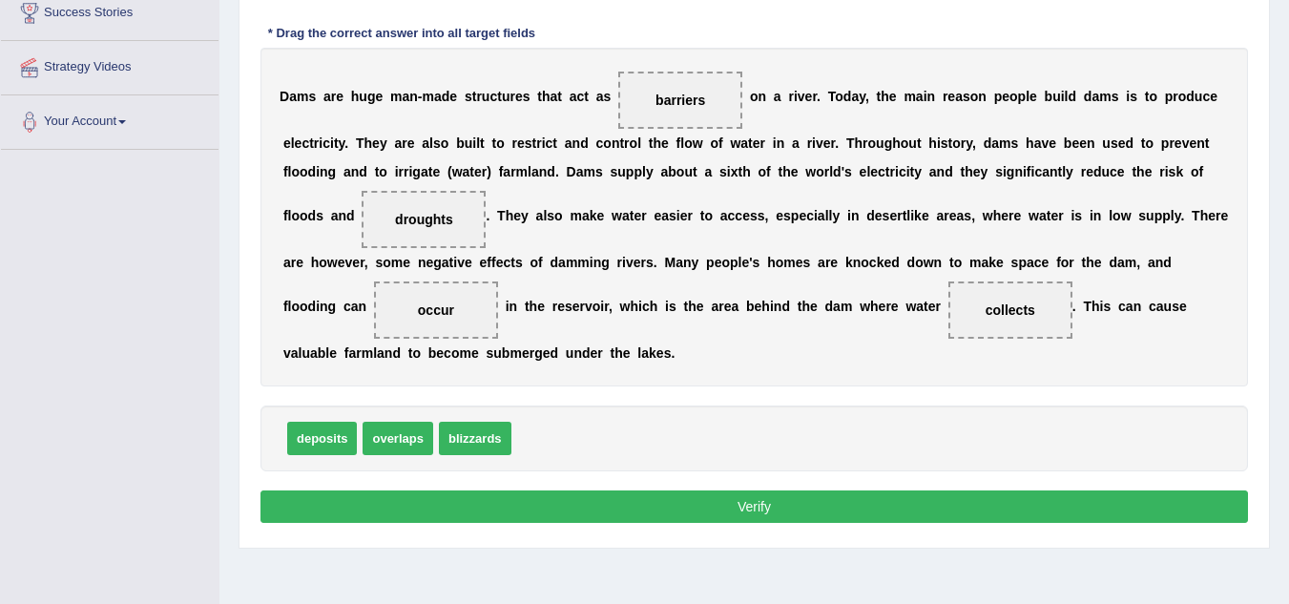
click at [722, 509] on button "Verify" at bounding box center [754, 506] width 988 height 32
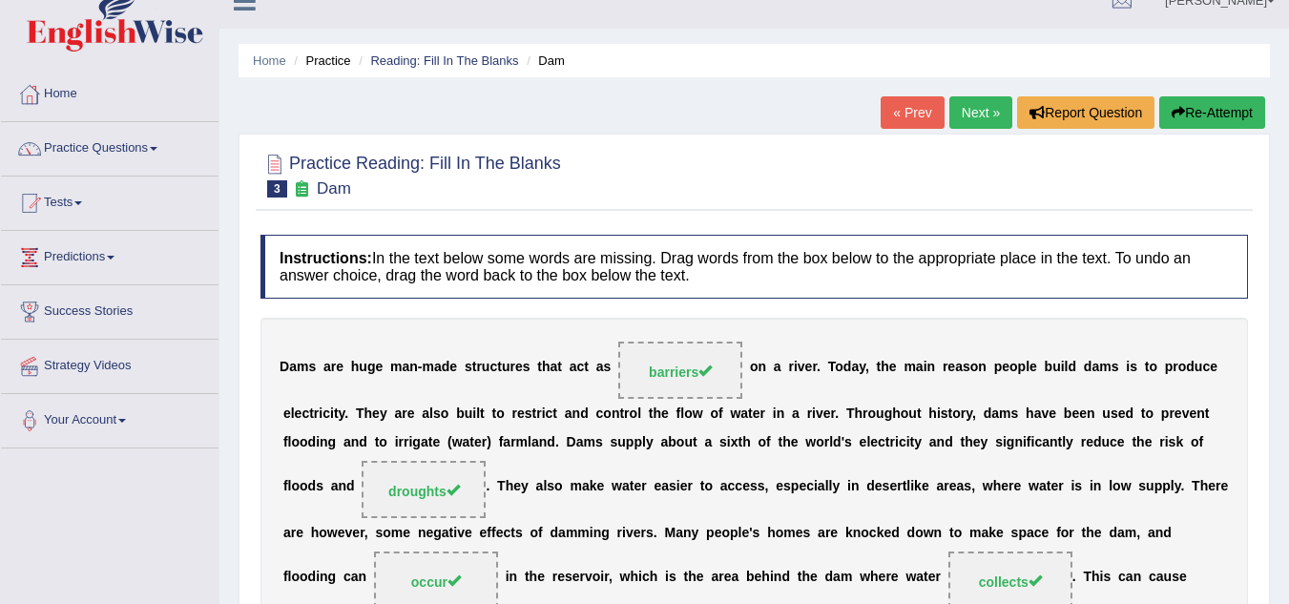
scroll to position [22, 0]
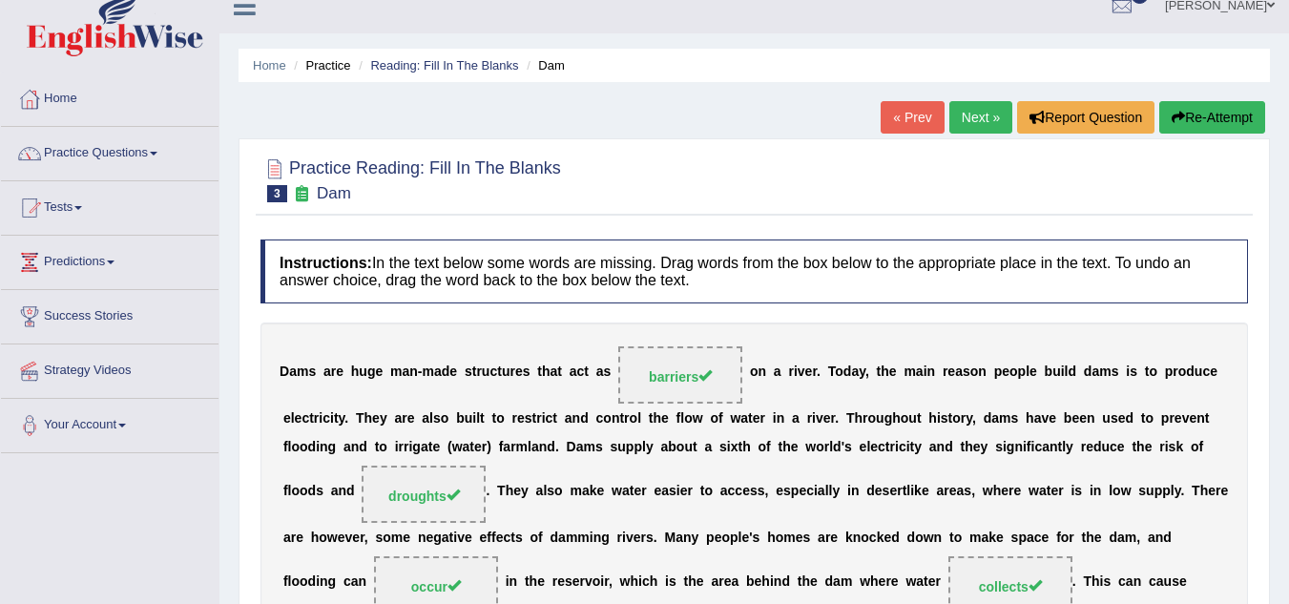
click at [977, 115] on link "Next »" at bounding box center [980, 117] width 63 height 32
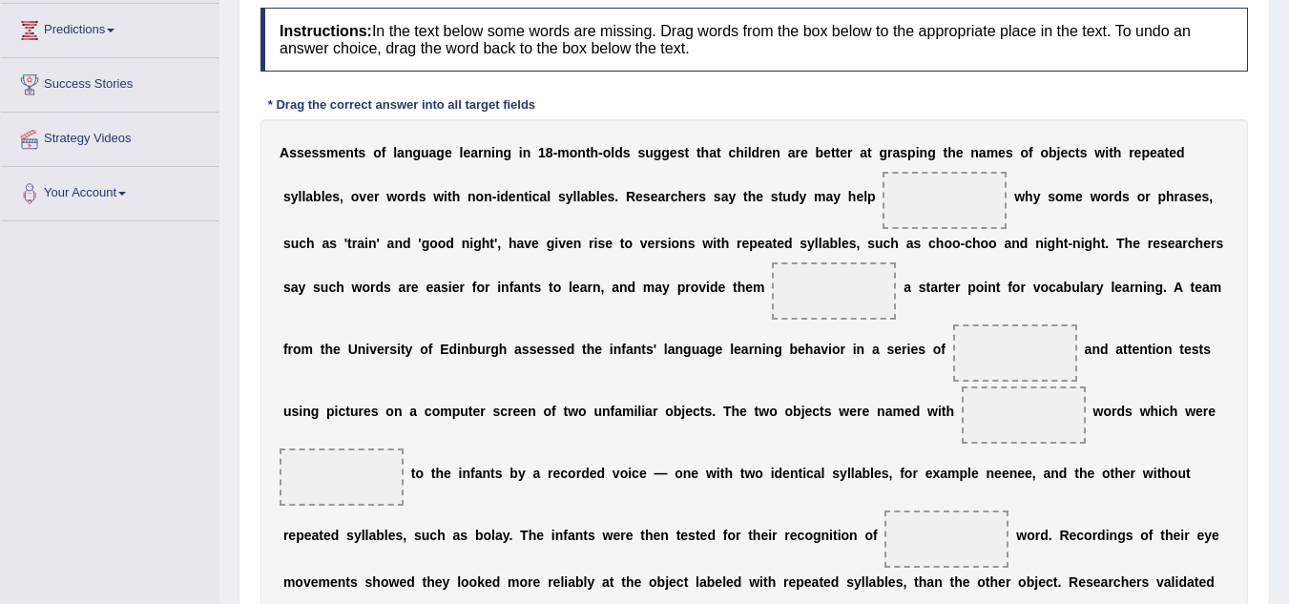
scroll to position [260, 0]
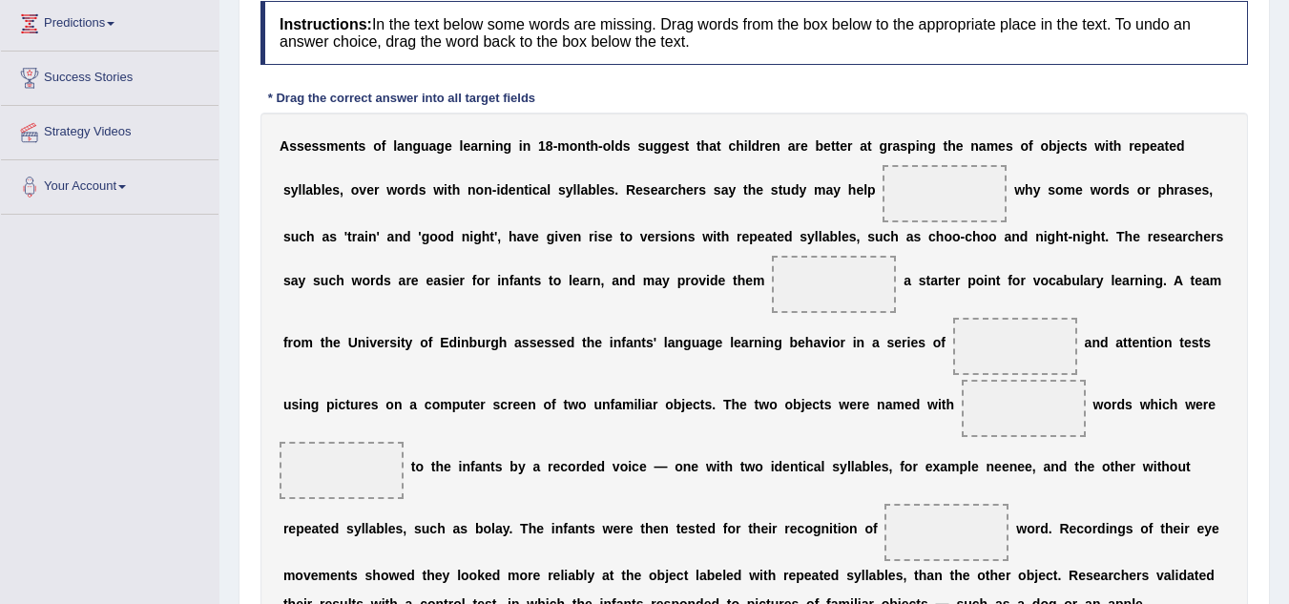
click at [1288, 321] on html "Toggle navigation Home Practice Questions Speaking Practice Read Aloud Repeat S…" at bounding box center [644, 42] width 1289 height 604
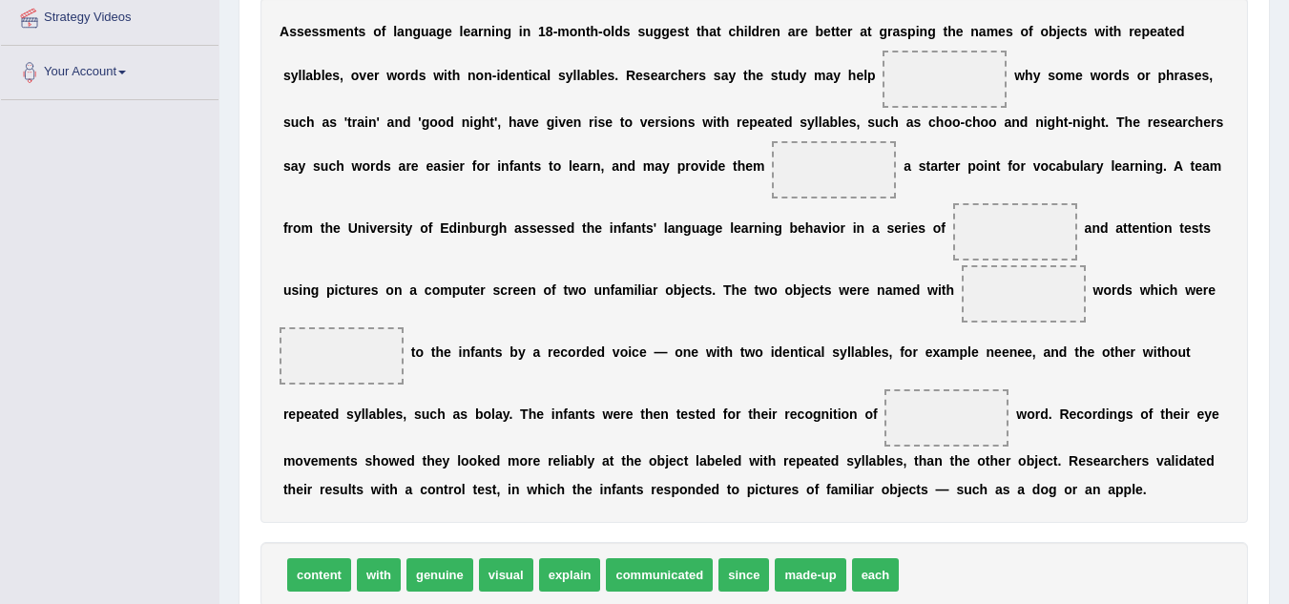
scroll to position [385, 0]
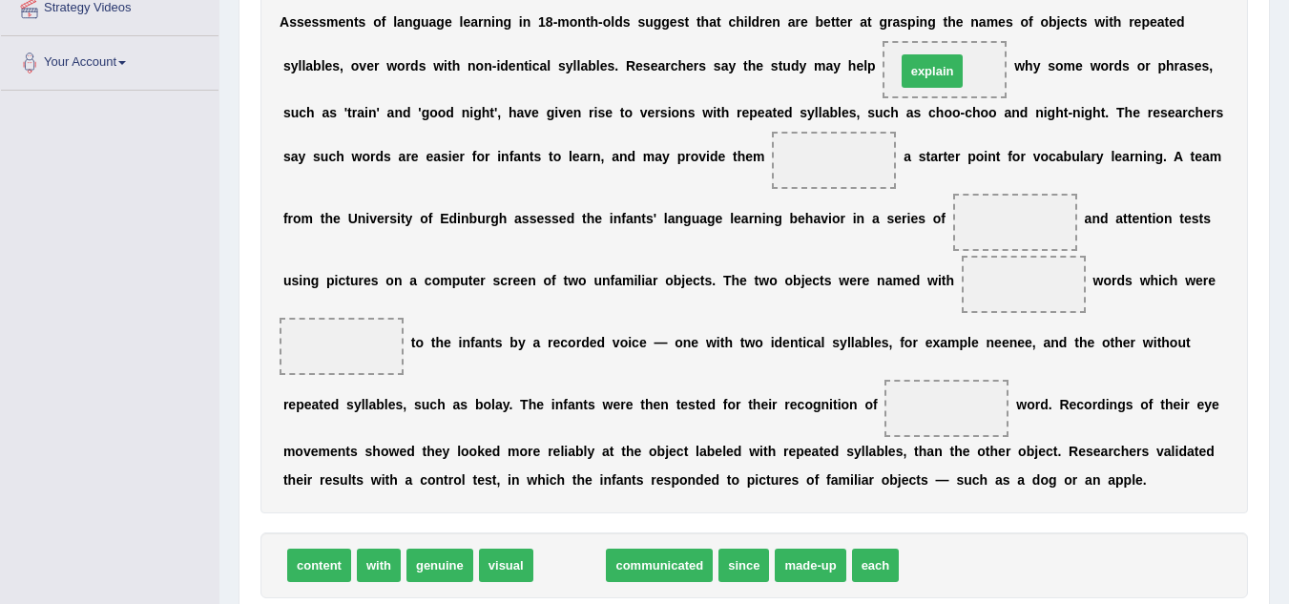
drag, startPoint x: 568, startPoint y: 562, endPoint x: 930, endPoint y: 68, distance: 613.0
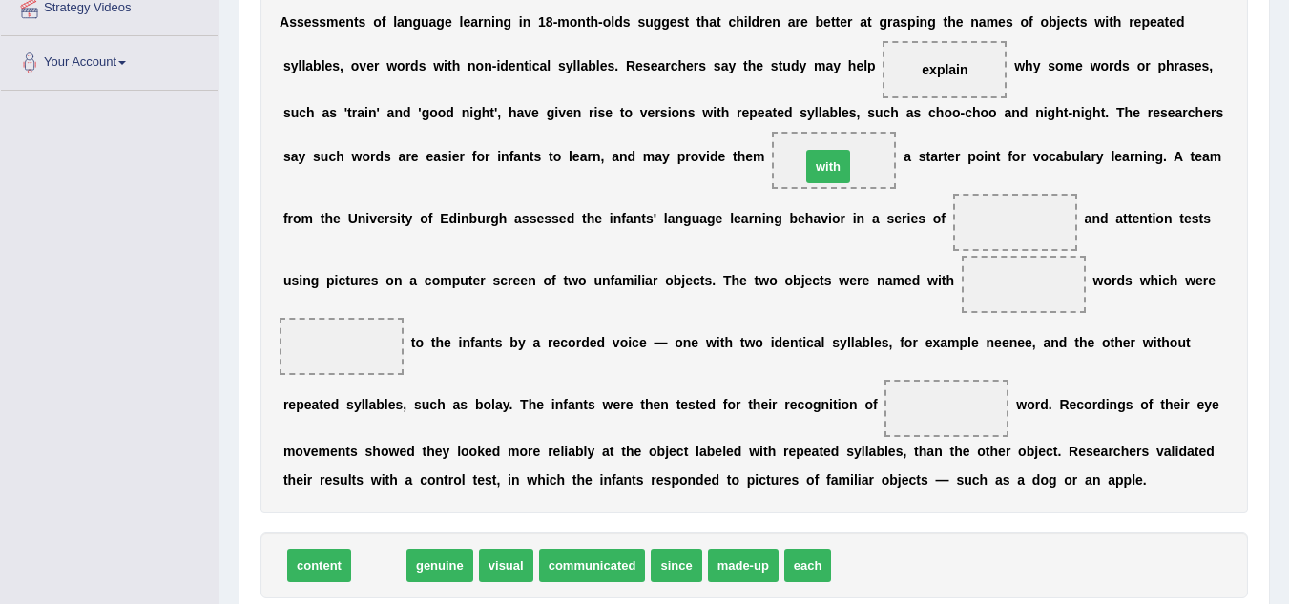
drag, startPoint x: 373, startPoint y: 561, endPoint x: 824, endPoint y: 156, distance: 606.1
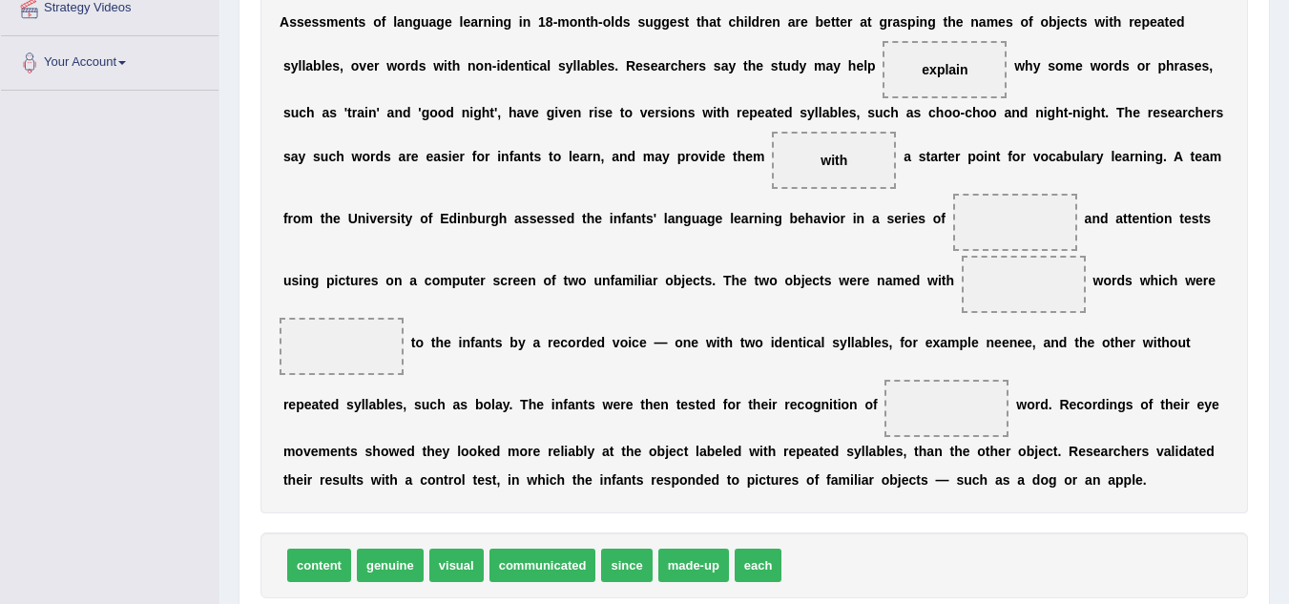
click at [468, 564] on span "visual" at bounding box center [456, 565] width 54 height 33
drag, startPoint x: 468, startPoint y: 564, endPoint x: 1019, endPoint y: 210, distance: 655.3
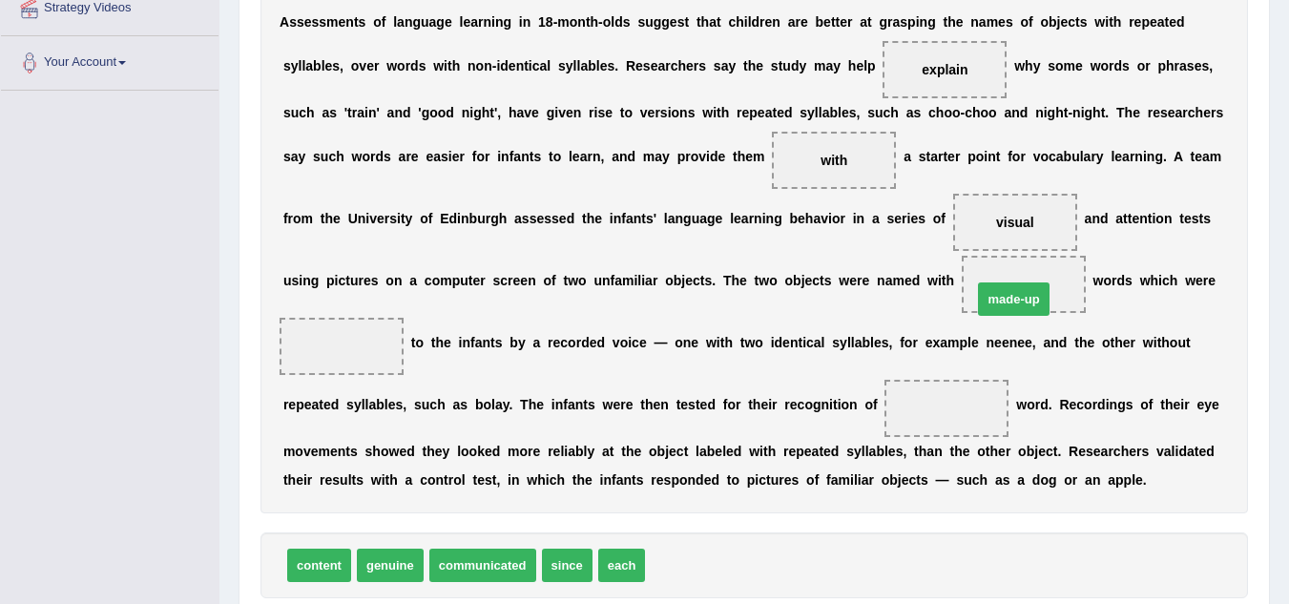
drag, startPoint x: 683, startPoint y: 565, endPoint x: 1016, endPoint y: 295, distance: 428.7
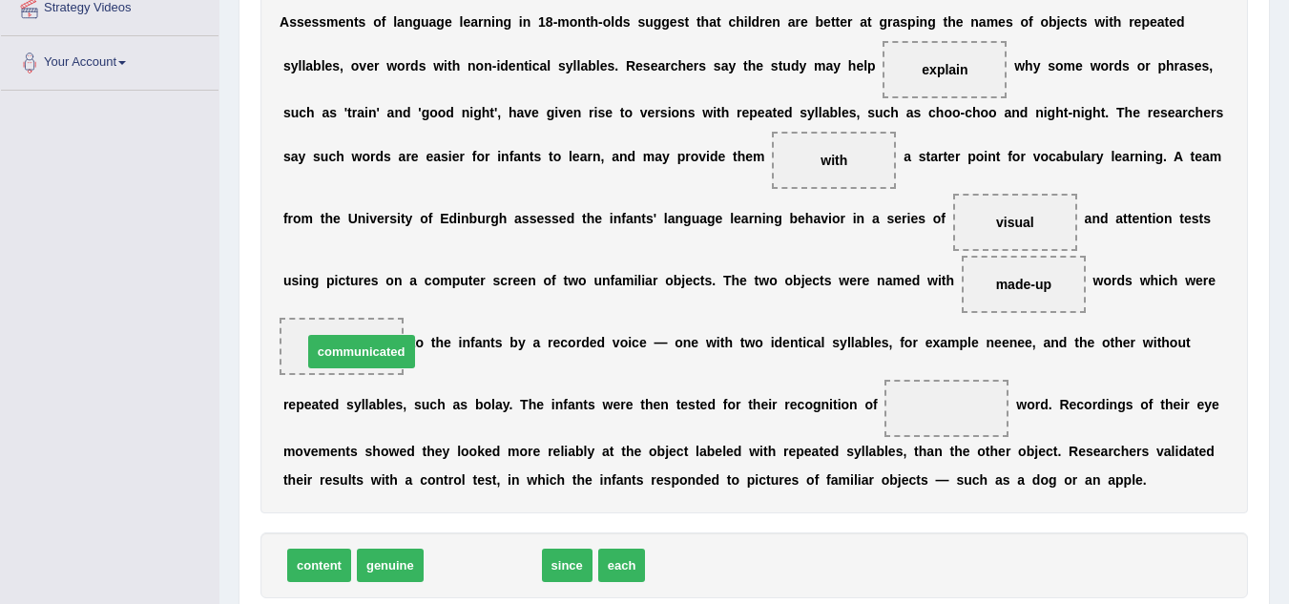
drag, startPoint x: 471, startPoint y: 572, endPoint x: 347, endPoint y: 357, distance: 248.8
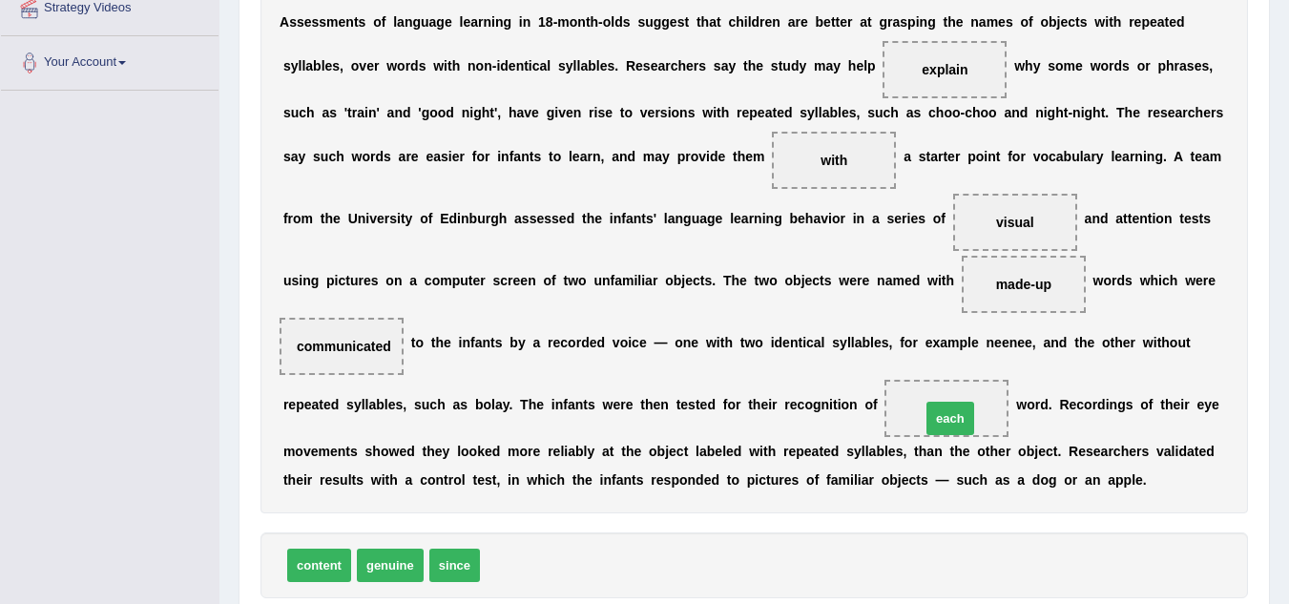
drag, startPoint x: 508, startPoint y: 570, endPoint x: 955, endPoint y: 418, distance: 472.5
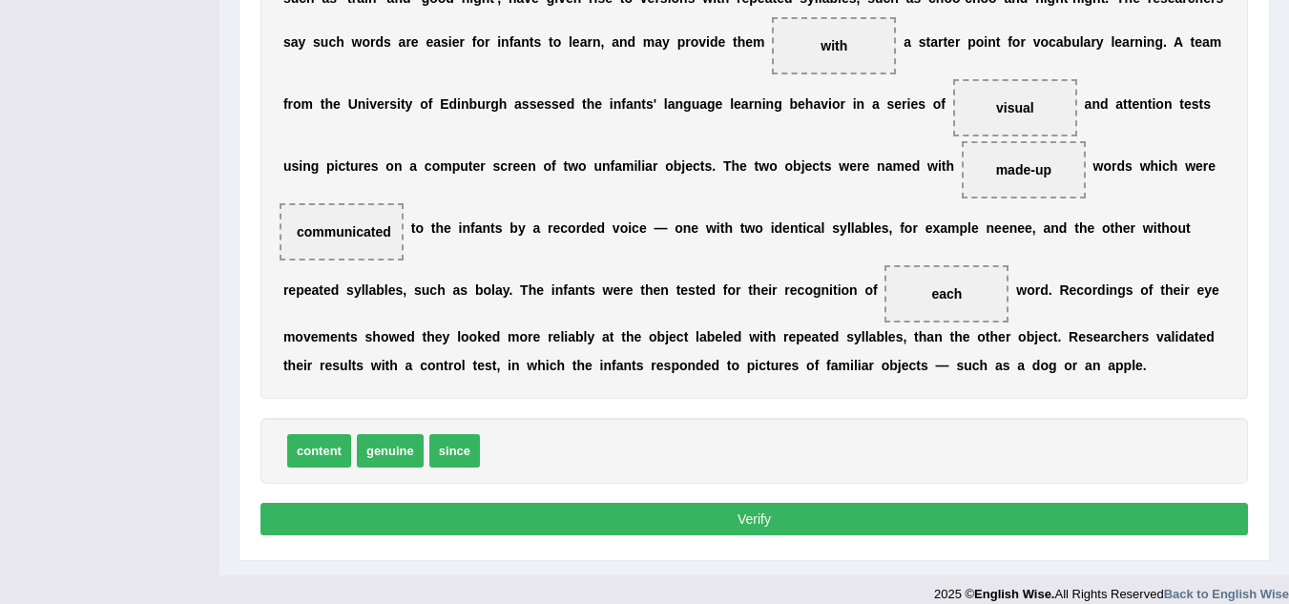
scroll to position [501, 0]
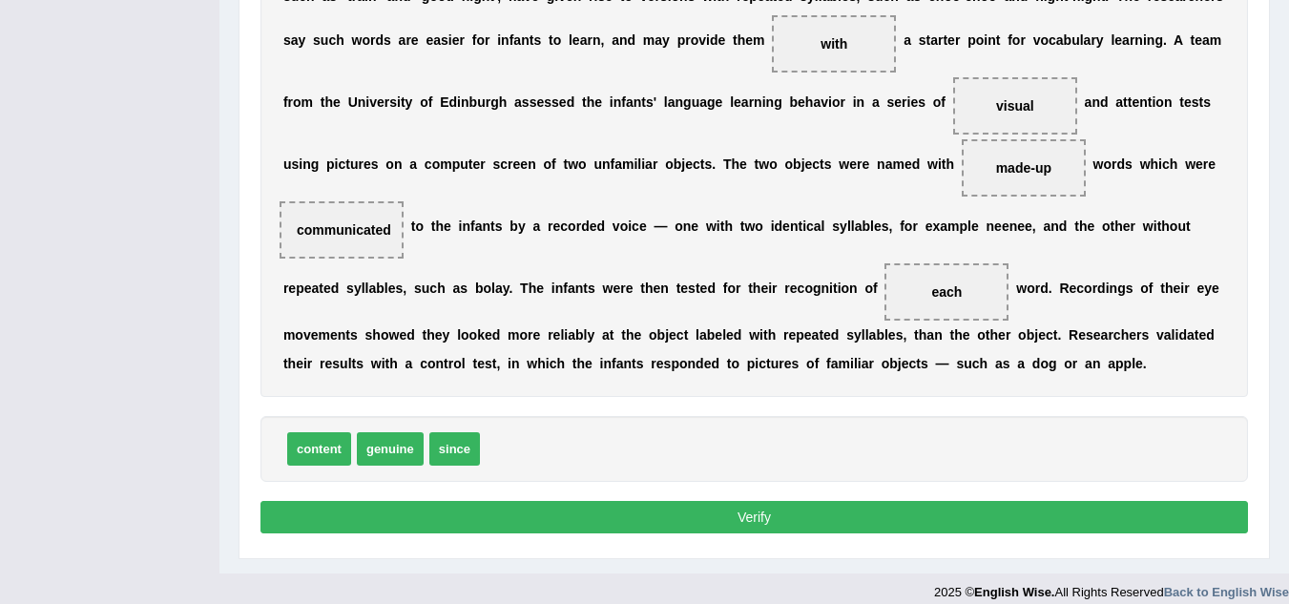
click at [774, 518] on button "Verify" at bounding box center [754, 517] width 988 height 32
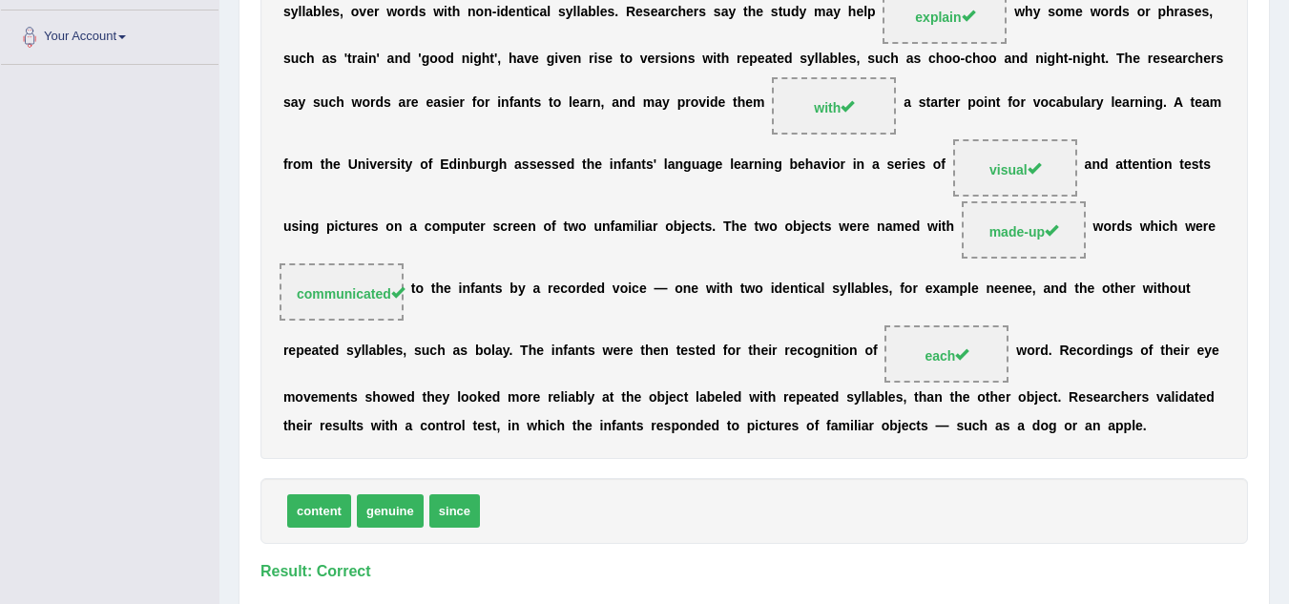
scroll to position [387, 0]
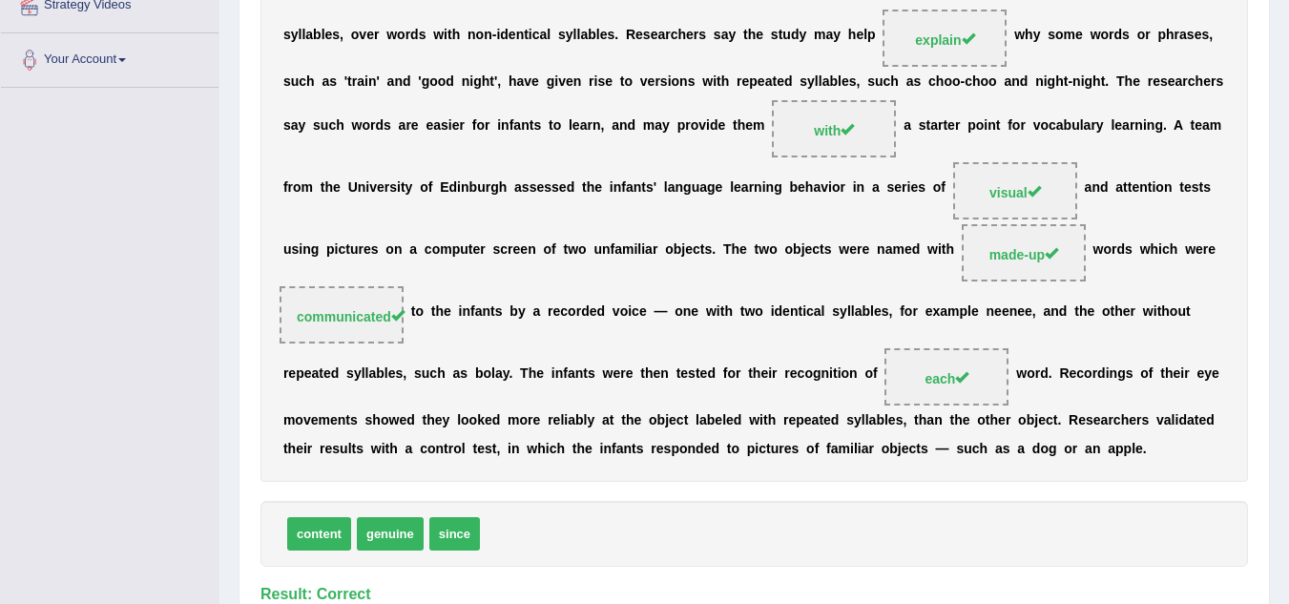
drag, startPoint x: 1286, startPoint y: 273, endPoint x: 1274, endPoint y: 192, distance: 82.0
click at [1274, 191] on div "Home Practice Reading: Fill In The Blanks Repetitive Syllables « Prev Next » Re…" at bounding box center [754, 156] width 1070 height 1086
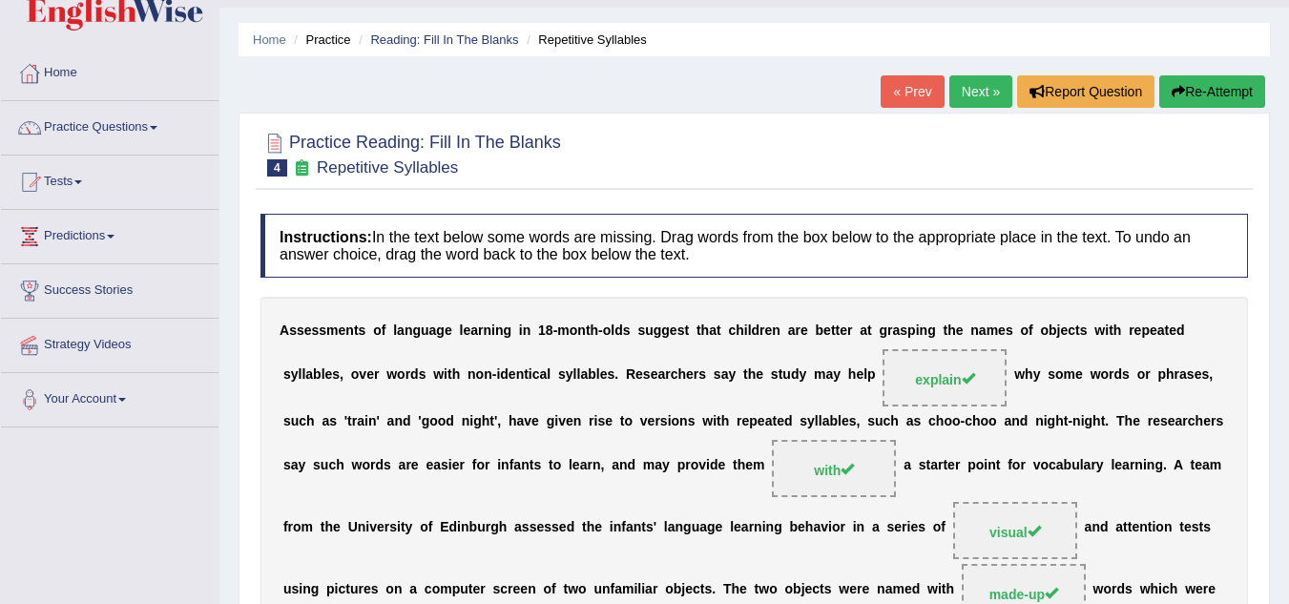
scroll to position [27, 0]
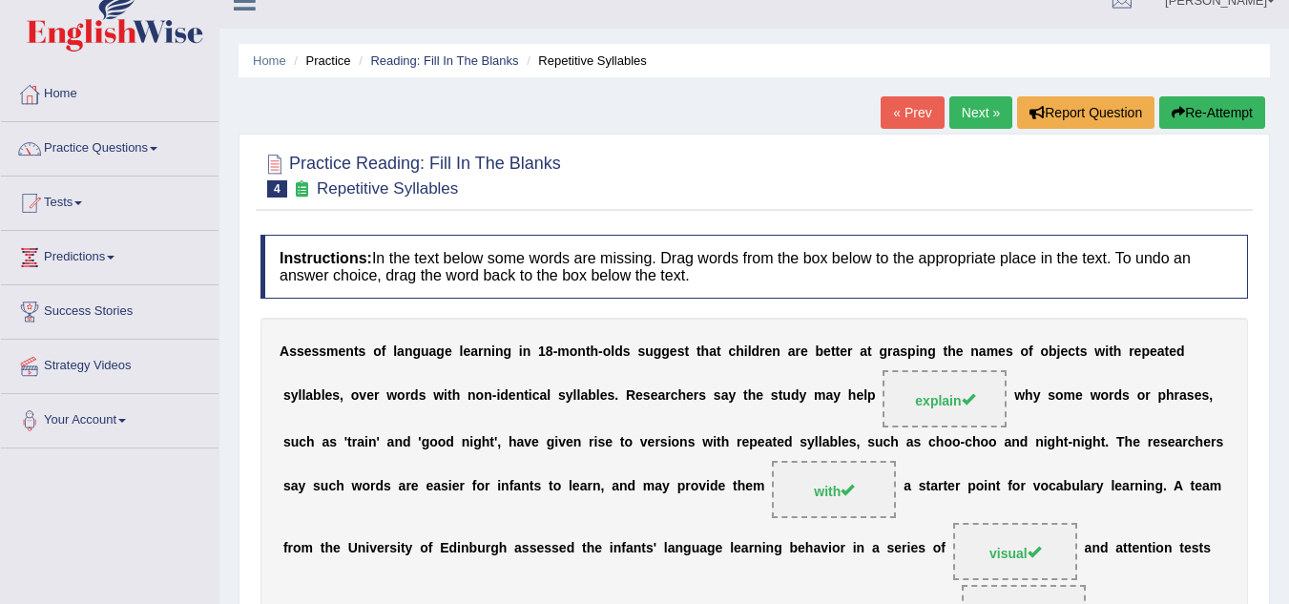
click at [977, 107] on link "Next »" at bounding box center [980, 112] width 63 height 32
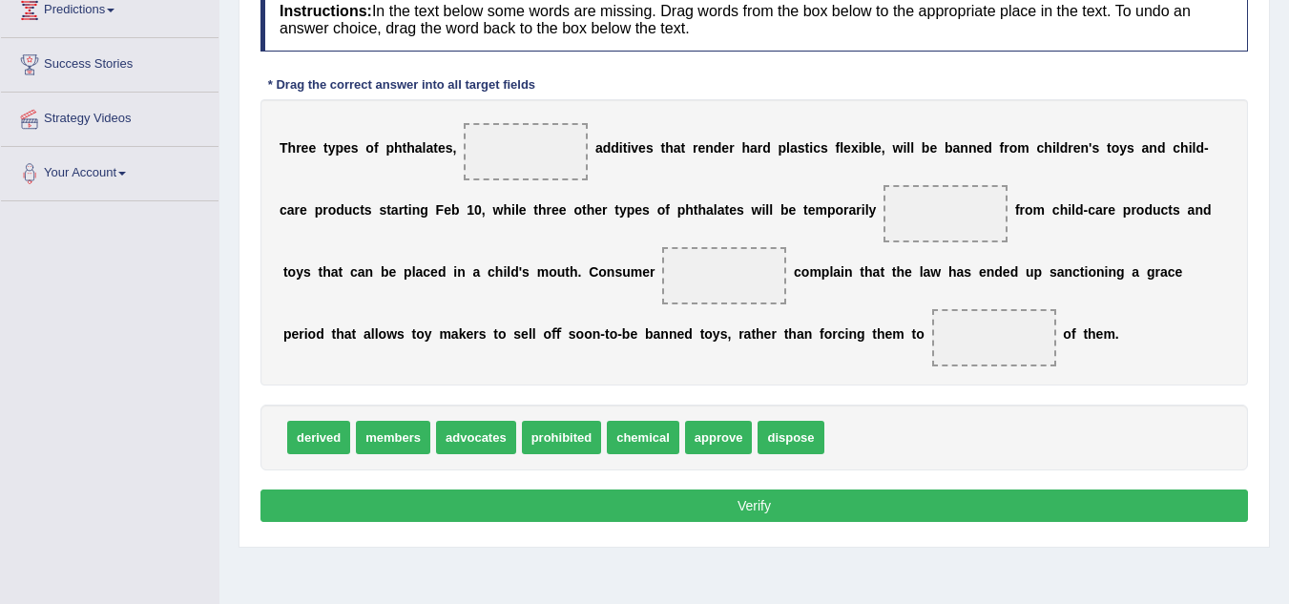
scroll to position [270, 0]
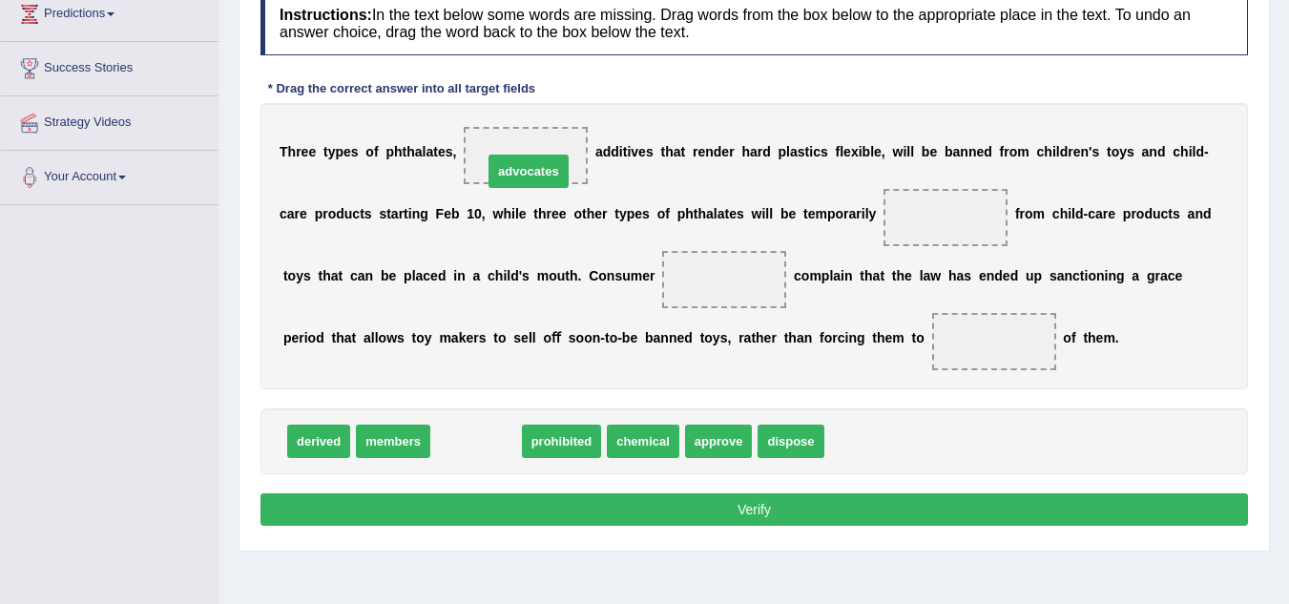
drag, startPoint x: 489, startPoint y: 441, endPoint x: 543, endPoint y: 156, distance: 289.3
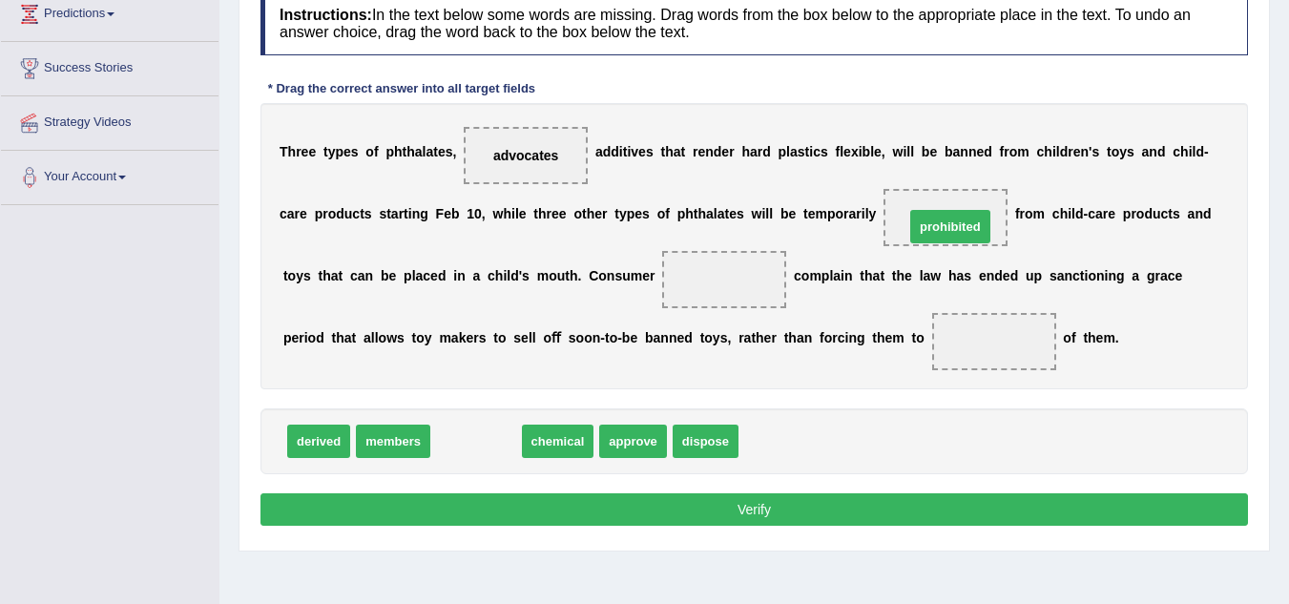
drag, startPoint x: 483, startPoint y: 447, endPoint x: 957, endPoint y: 232, distance: 520.6
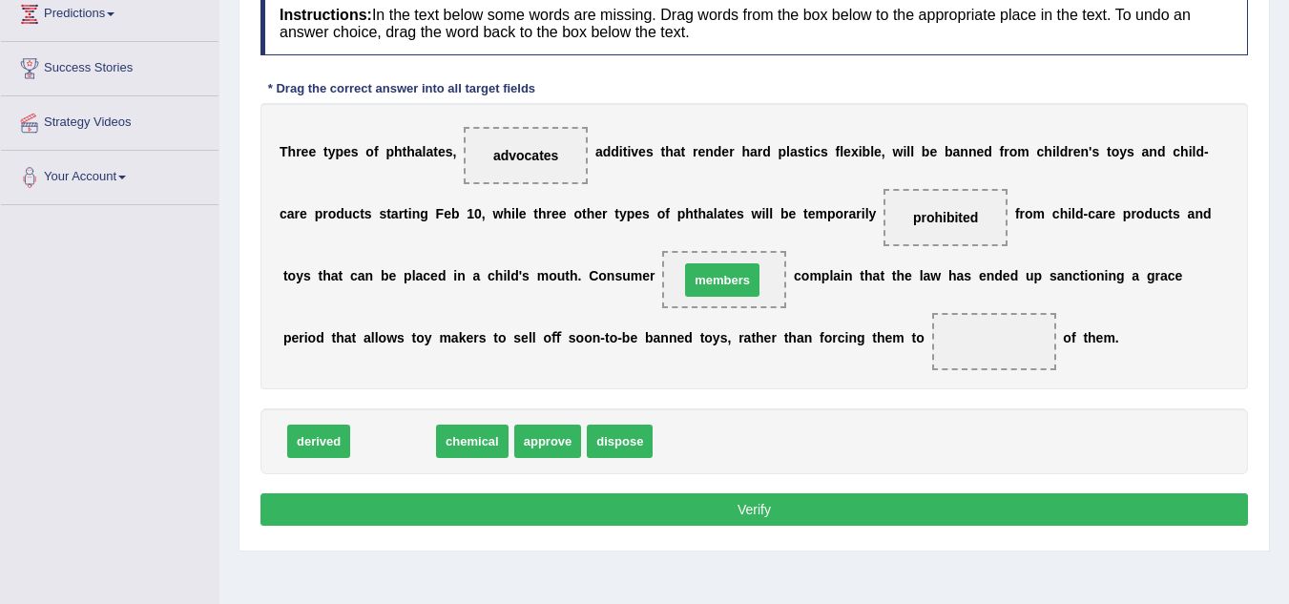
drag, startPoint x: 398, startPoint y: 447, endPoint x: 727, endPoint y: 285, distance: 366.6
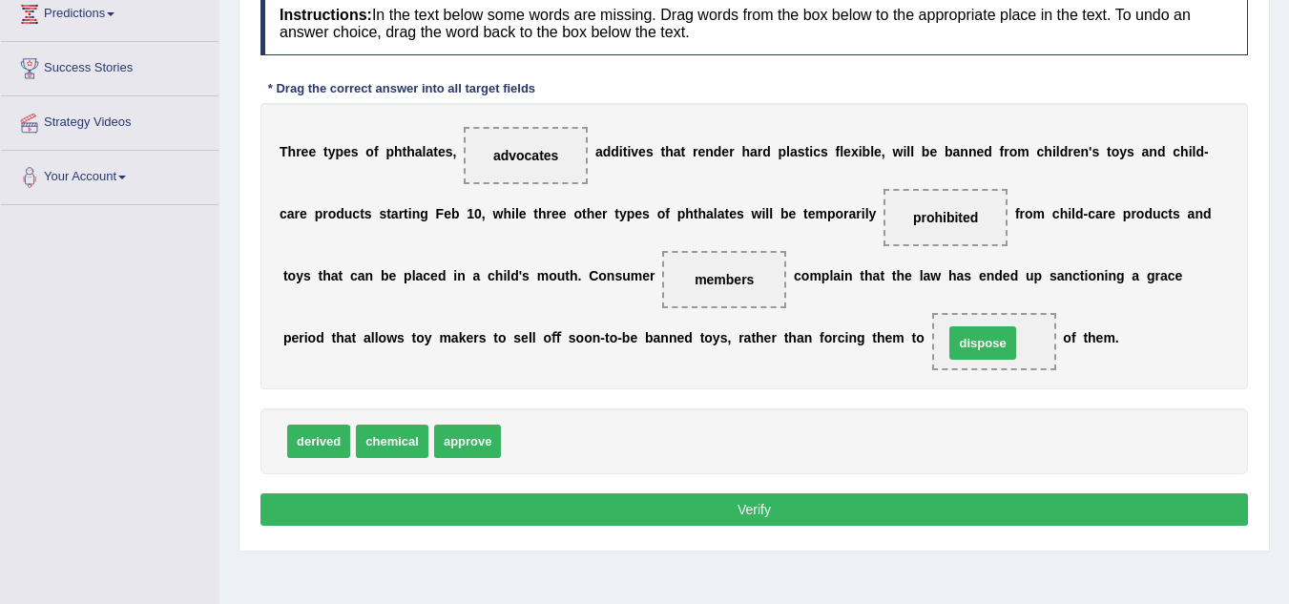
drag, startPoint x: 531, startPoint y: 441, endPoint x: 973, endPoint y: 343, distance: 453.5
drag, startPoint x: 1004, startPoint y: 342, endPoint x: 606, endPoint y: 442, distance: 410.3
click at [489, 448] on span "approve" at bounding box center [468, 441] width 68 height 33
drag, startPoint x: 538, startPoint y: 443, endPoint x: 1002, endPoint y: 336, distance: 475.9
click at [773, 510] on button "Verify" at bounding box center [754, 509] width 988 height 32
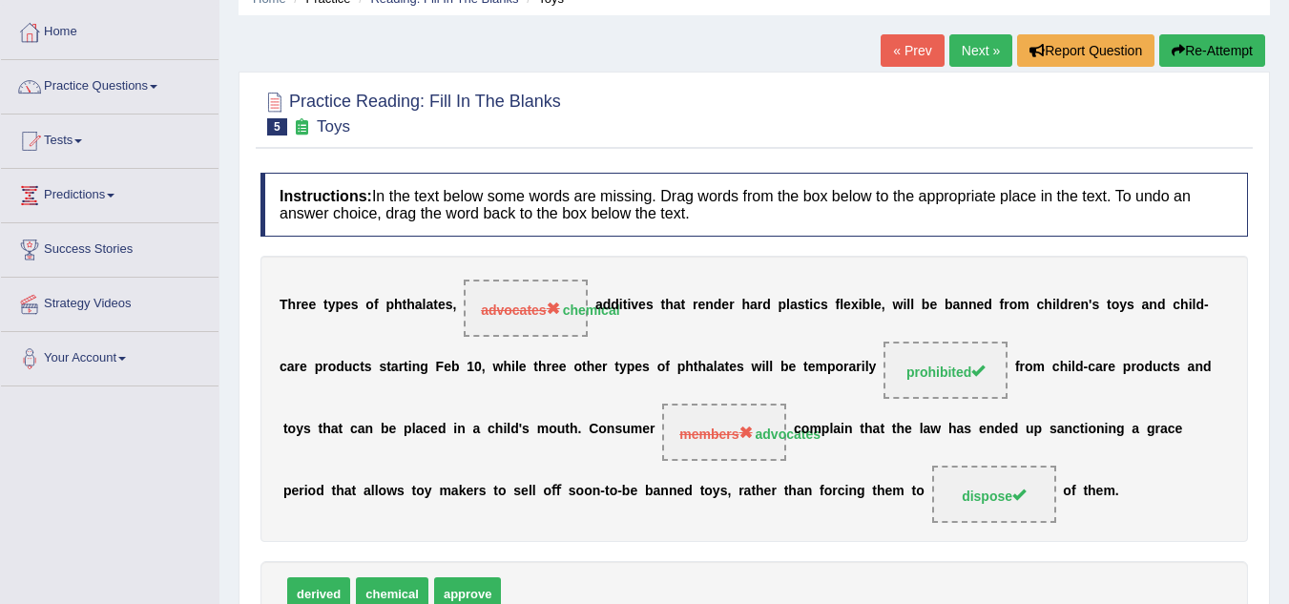
scroll to position [31, 0]
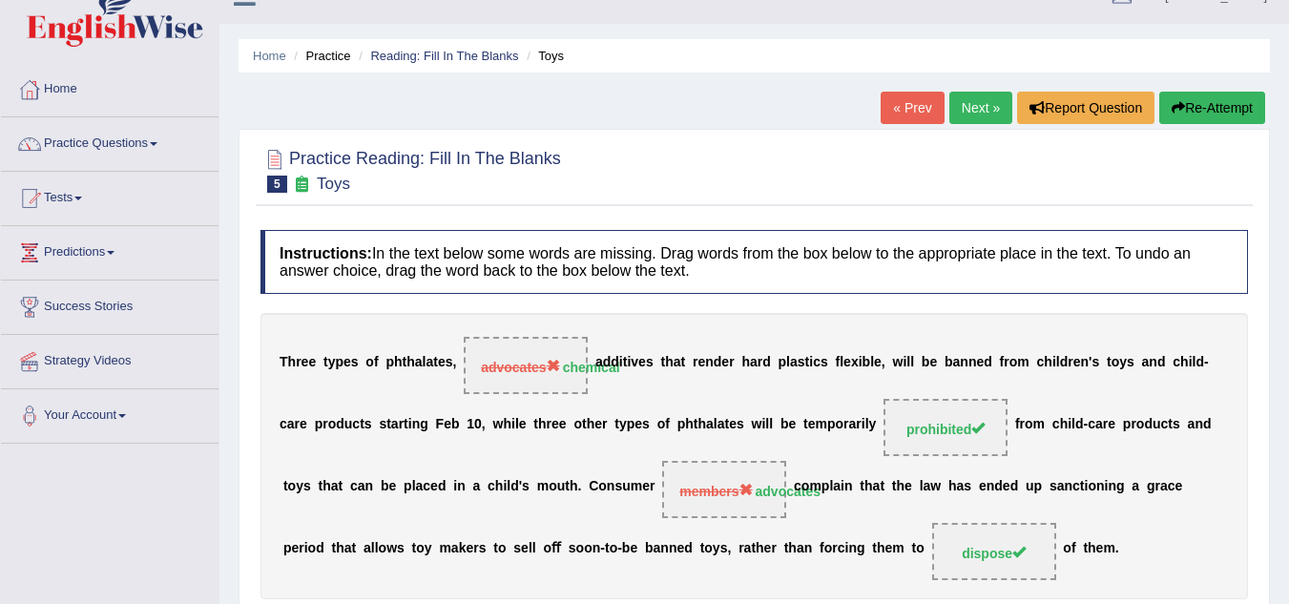
click at [1203, 105] on button "Re-Attempt" at bounding box center [1212, 108] width 106 height 32
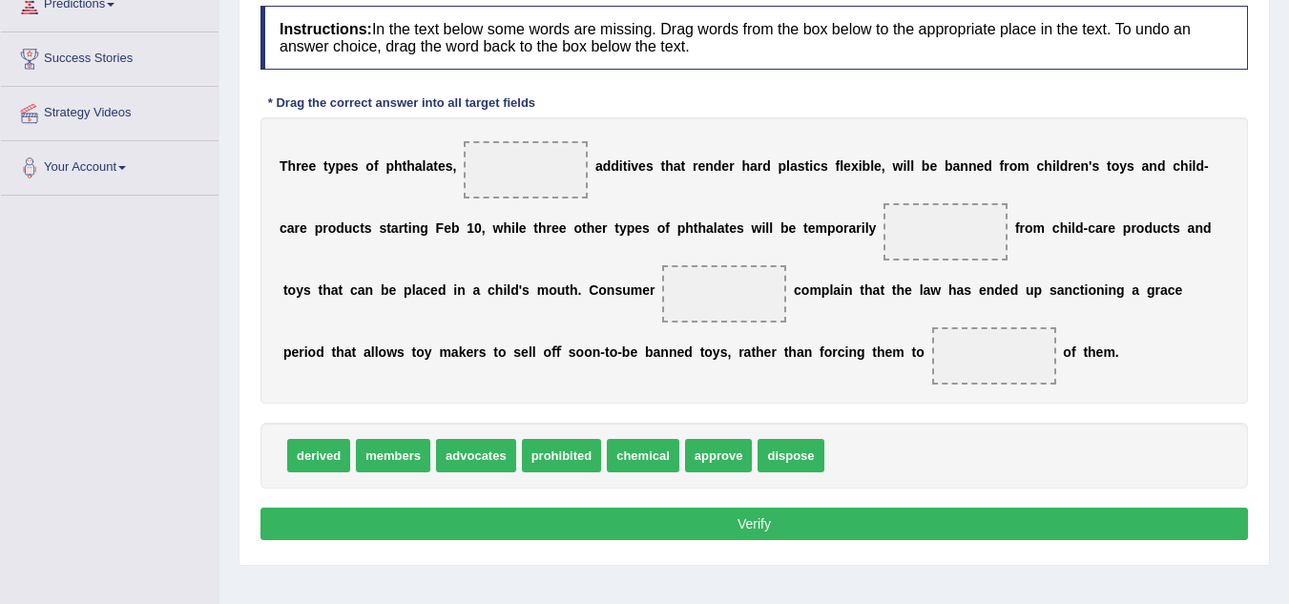
scroll to position [285, 0]
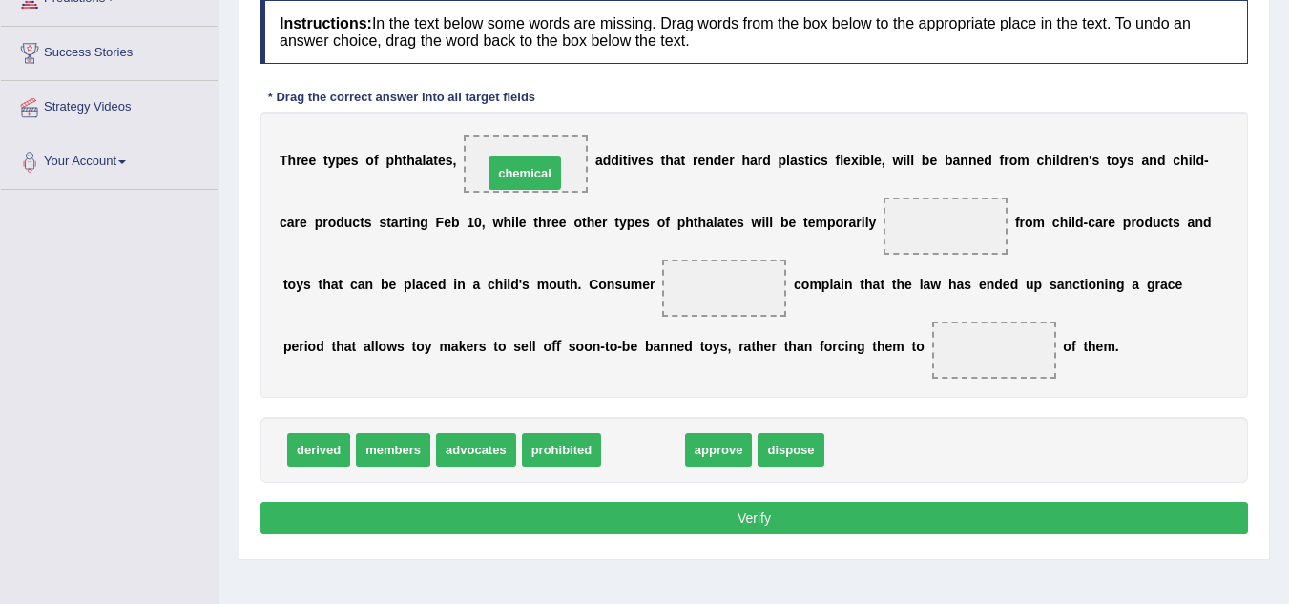
drag, startPoint x: 632, startPoint y: 445, endPoint x: 513, endPoint y: 168, distance: 300.9
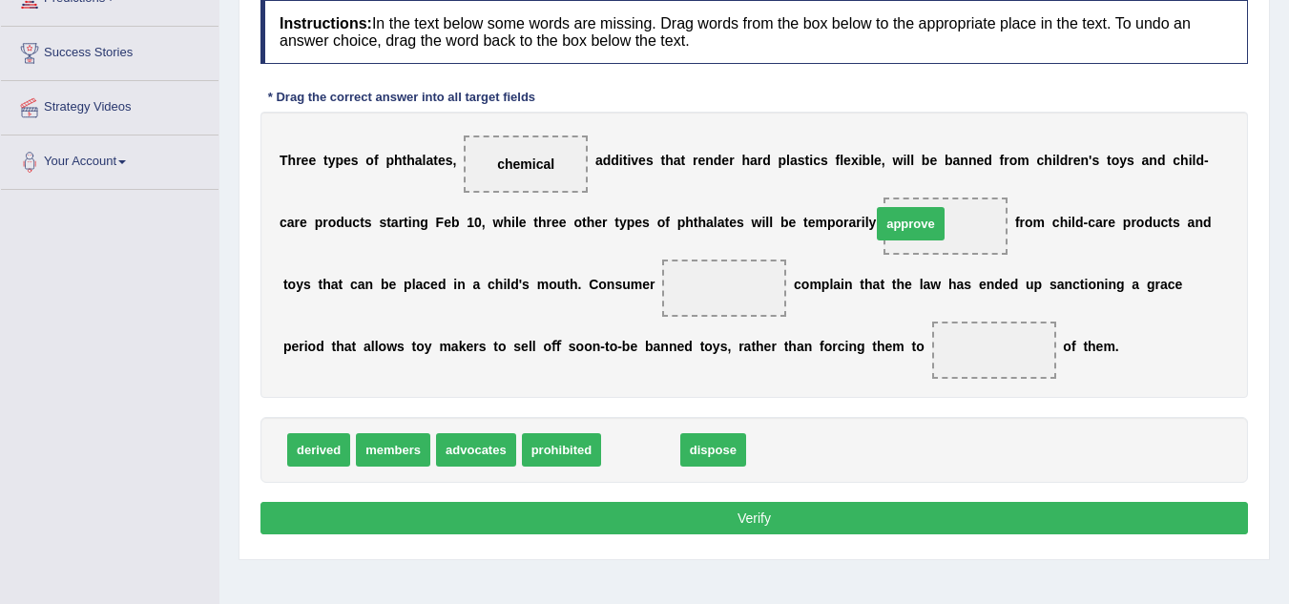
drag, startPoint x: 634, startPoint y: 451, endPoint x: 904, endPoint y: 226, distance: 351.6
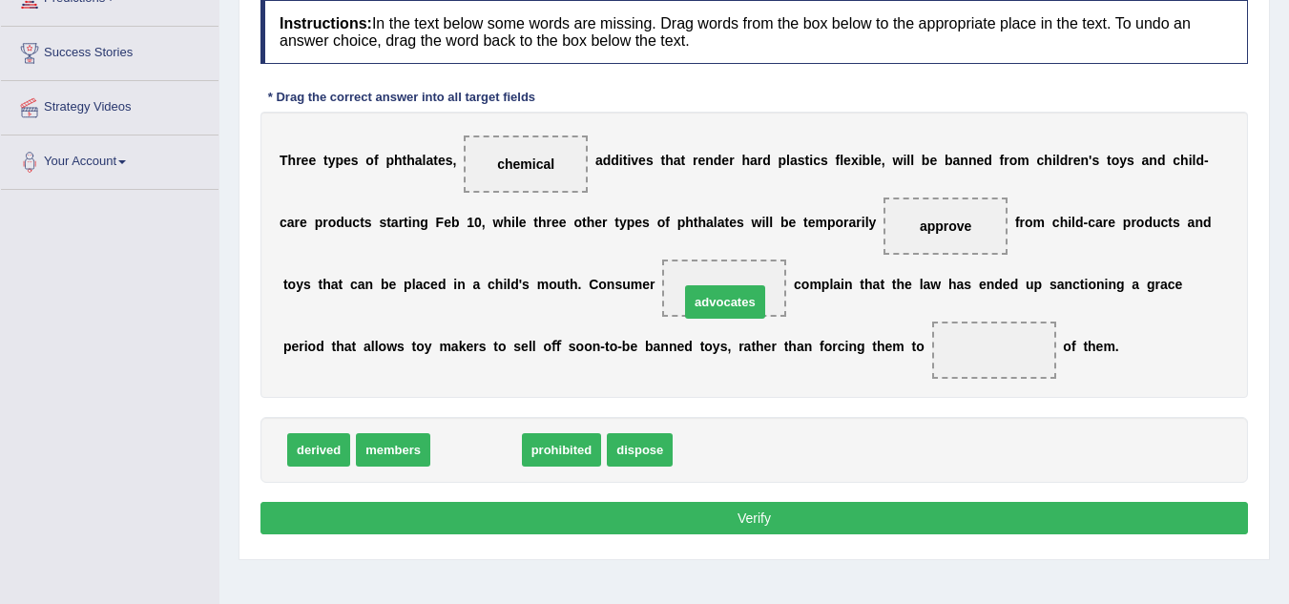
drag, startPoint x: 483, startPoint y: 453, endPoint x: 732, endPoint y: 300, distance: 292.6
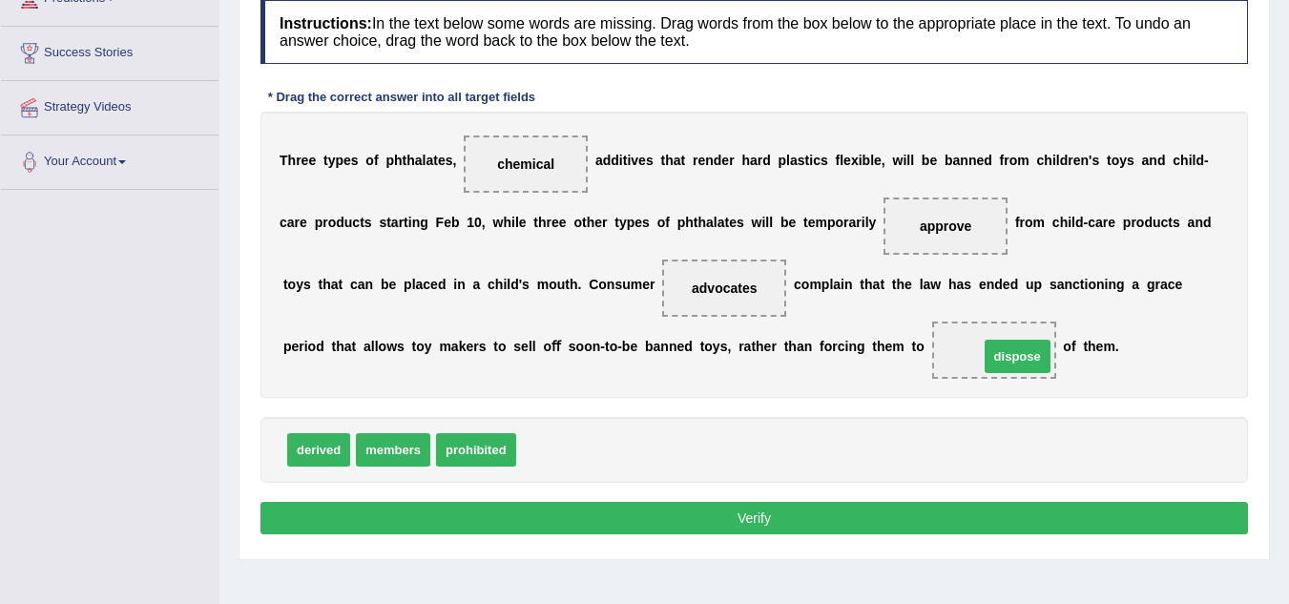
drag, startPoint x: 548, startPoint y: 452, endPoint x: 1006, endPoint y: 358, distance: 467.6
click at [762, 518] on button "Verify" at bounding box center [754, 518] width 988 height 32
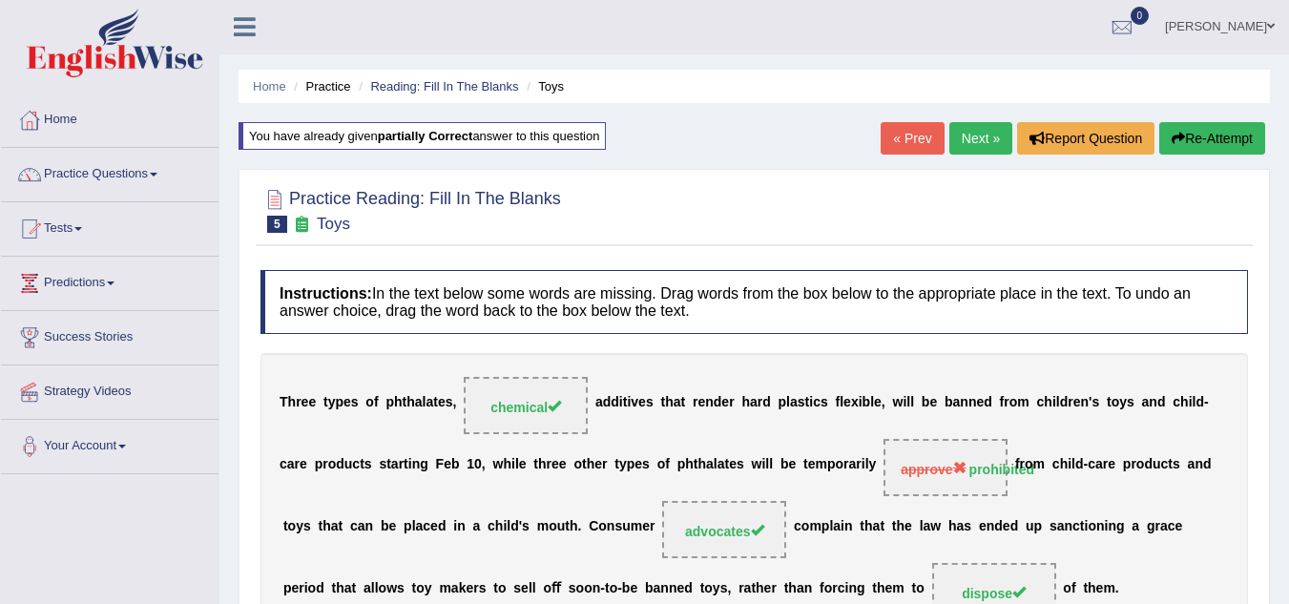
scroll to position [0, 0]
click at [1197, 136] on button "Re-Attempt" at bounding box center [1212, 139] width 106 height 32
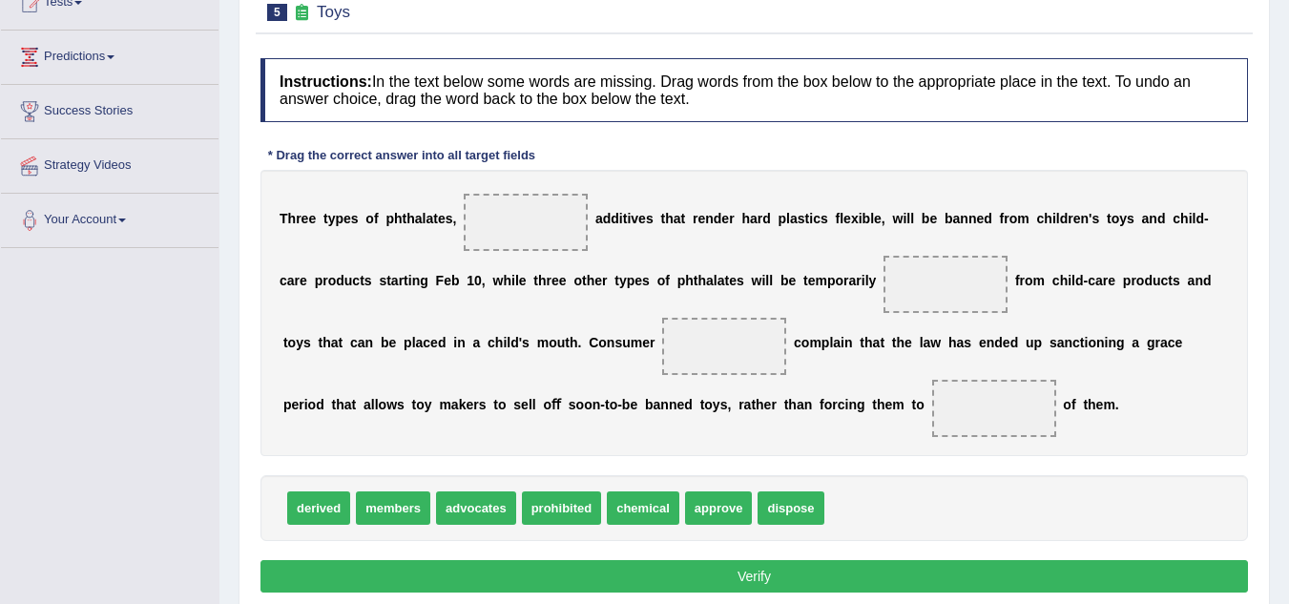
scroll to position [243, 0]
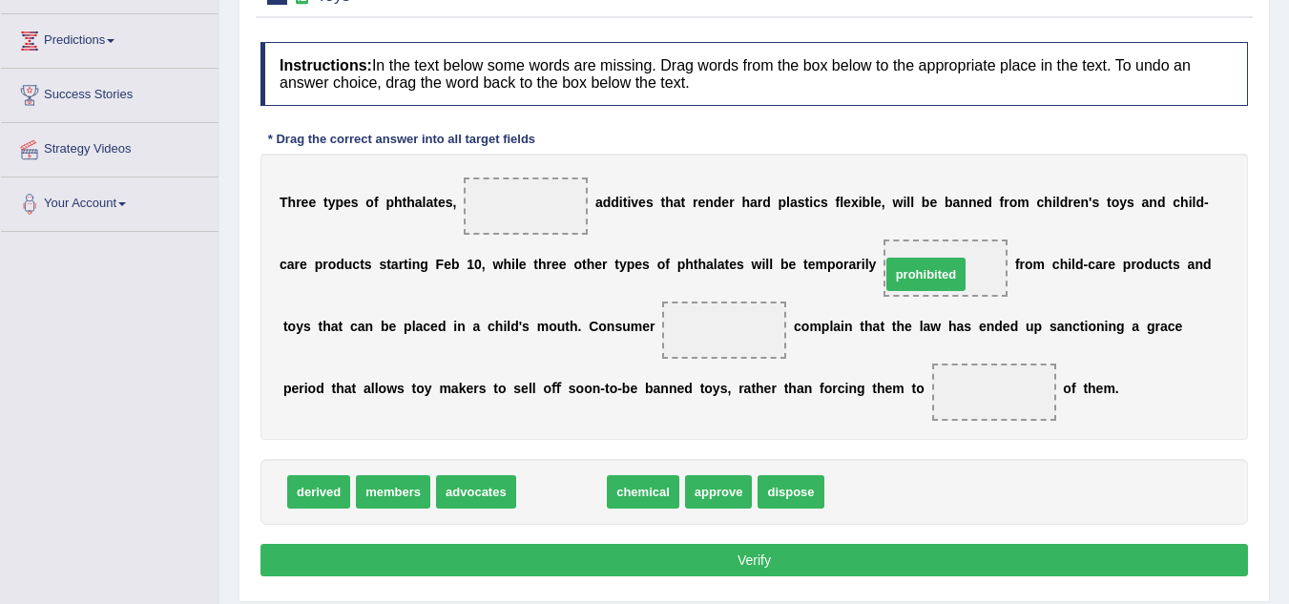
drag, startPoint x: 570, startPoint y: 493, endPoint x: 935, endPoint y: 276, distance: 425.3
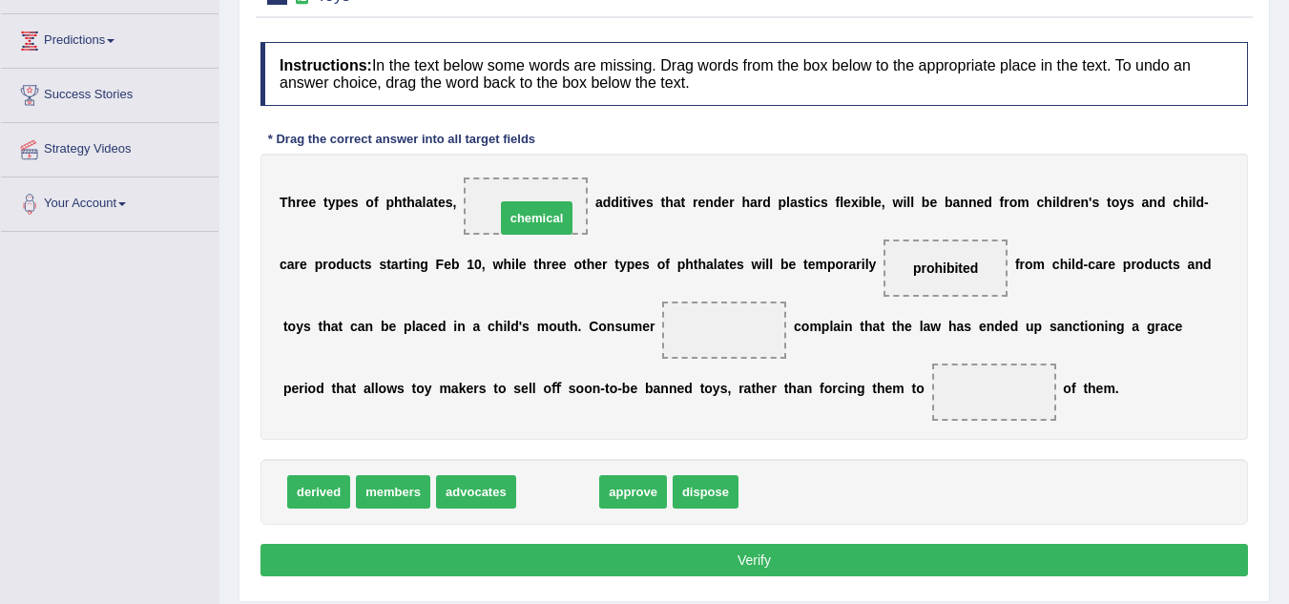
drag, startPoint x: 538, startPoint y: 490, endPoint x: 520, endPoint y: 206, distance: 284.9
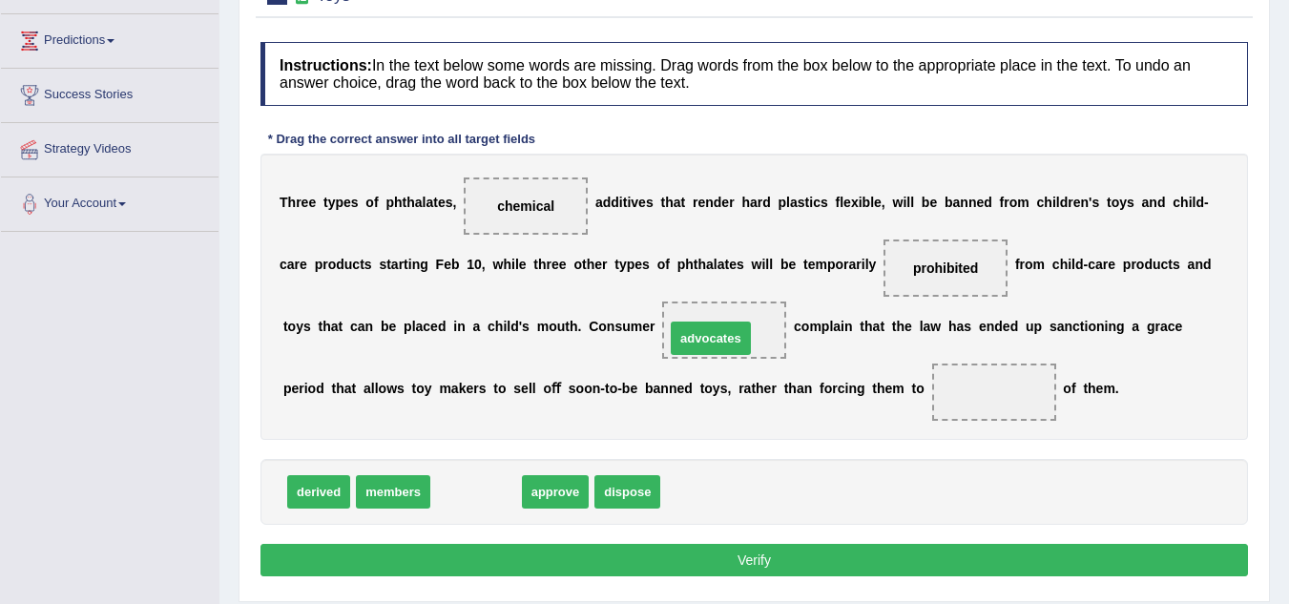
drag, startPoint x: 493, startPoint y: 490, endPoint x: 728, endPoint y: 337, distance: 280.5
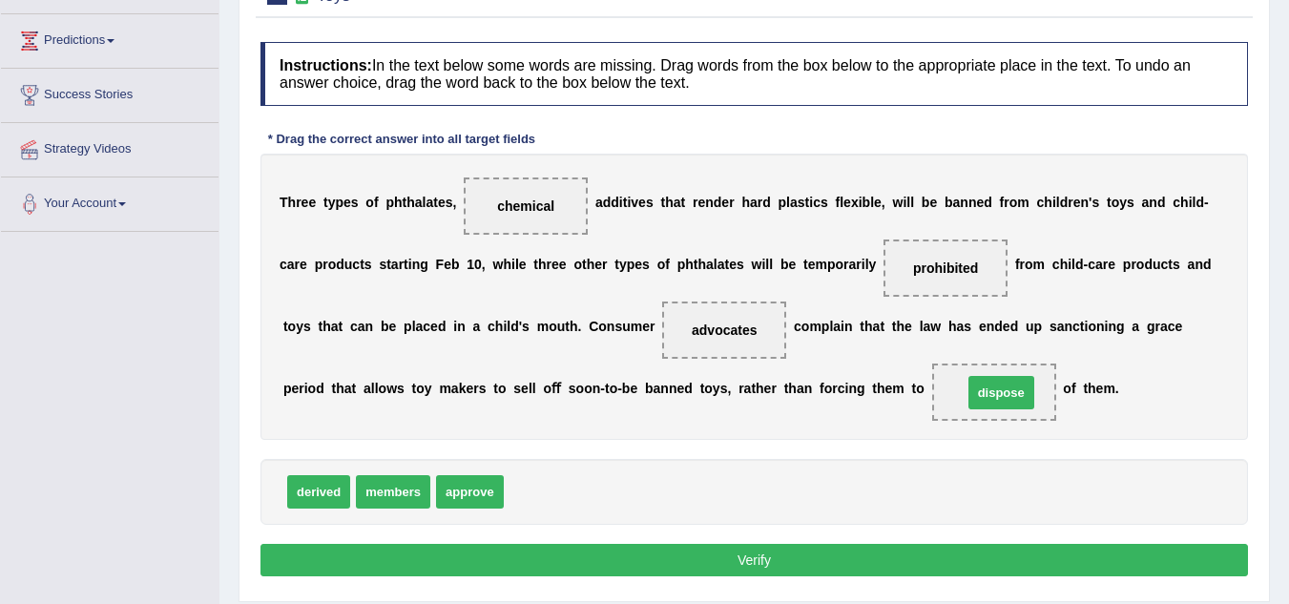
drag, startPoint x: 537, startPoint y: 492, endPoint x: 997, endPoint y: 393, distance: 470.5
click at [764, 553] on button "Verify" at bounding box center [754, 560] width 988 height 32
